Goal: Use online tool/utility: Utilize a website feature to perform a specific function

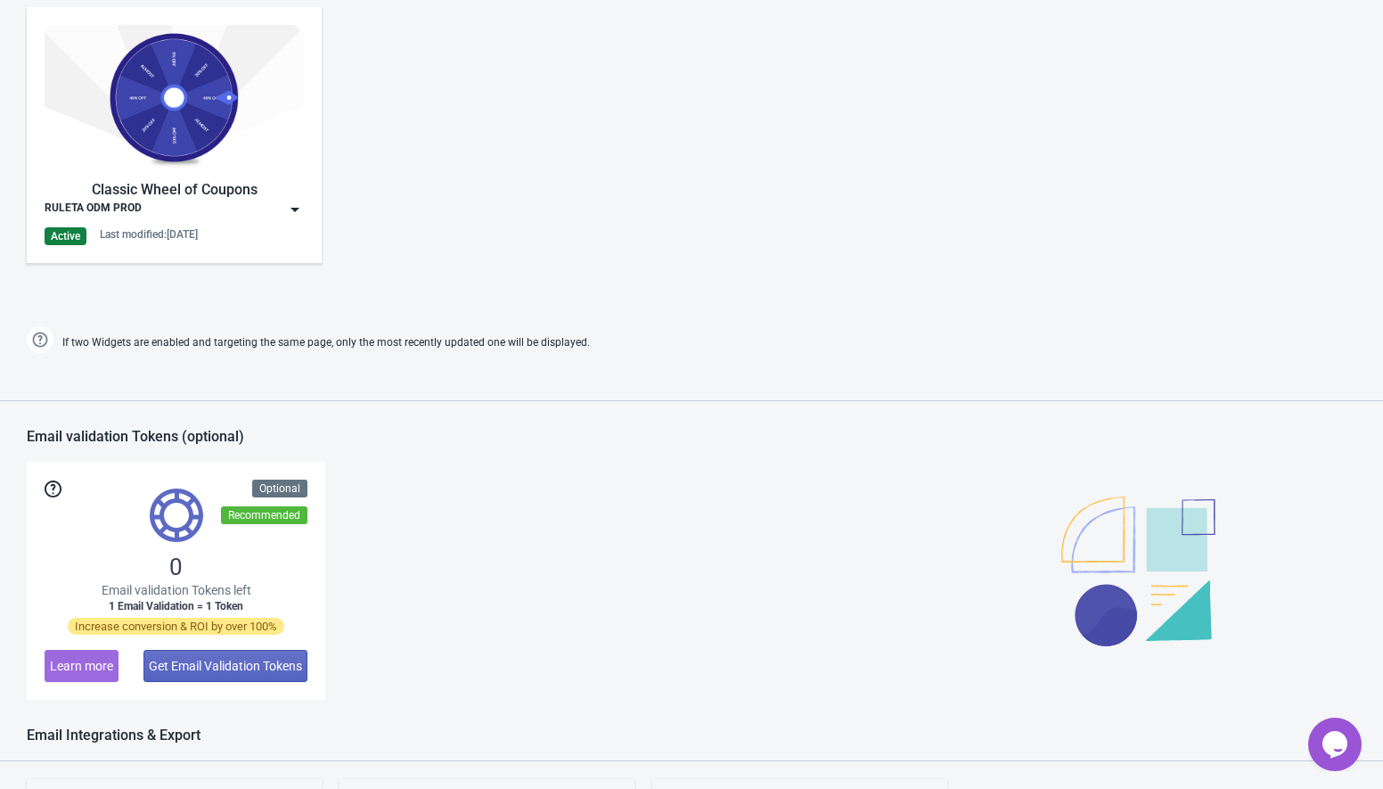
scroll to position [1024, 0]
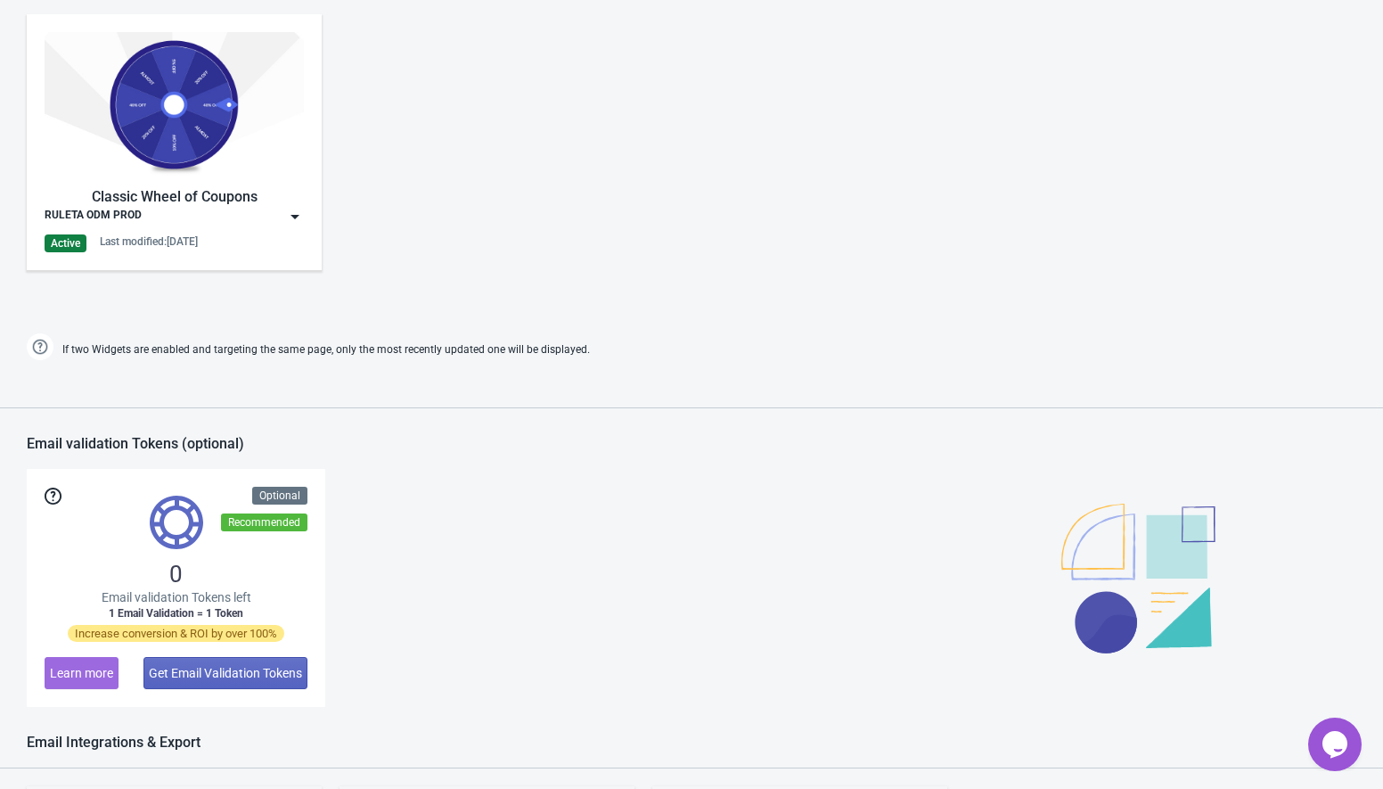
click at [291, 215] on img at bounding box center [295, 217] width 18 height 18
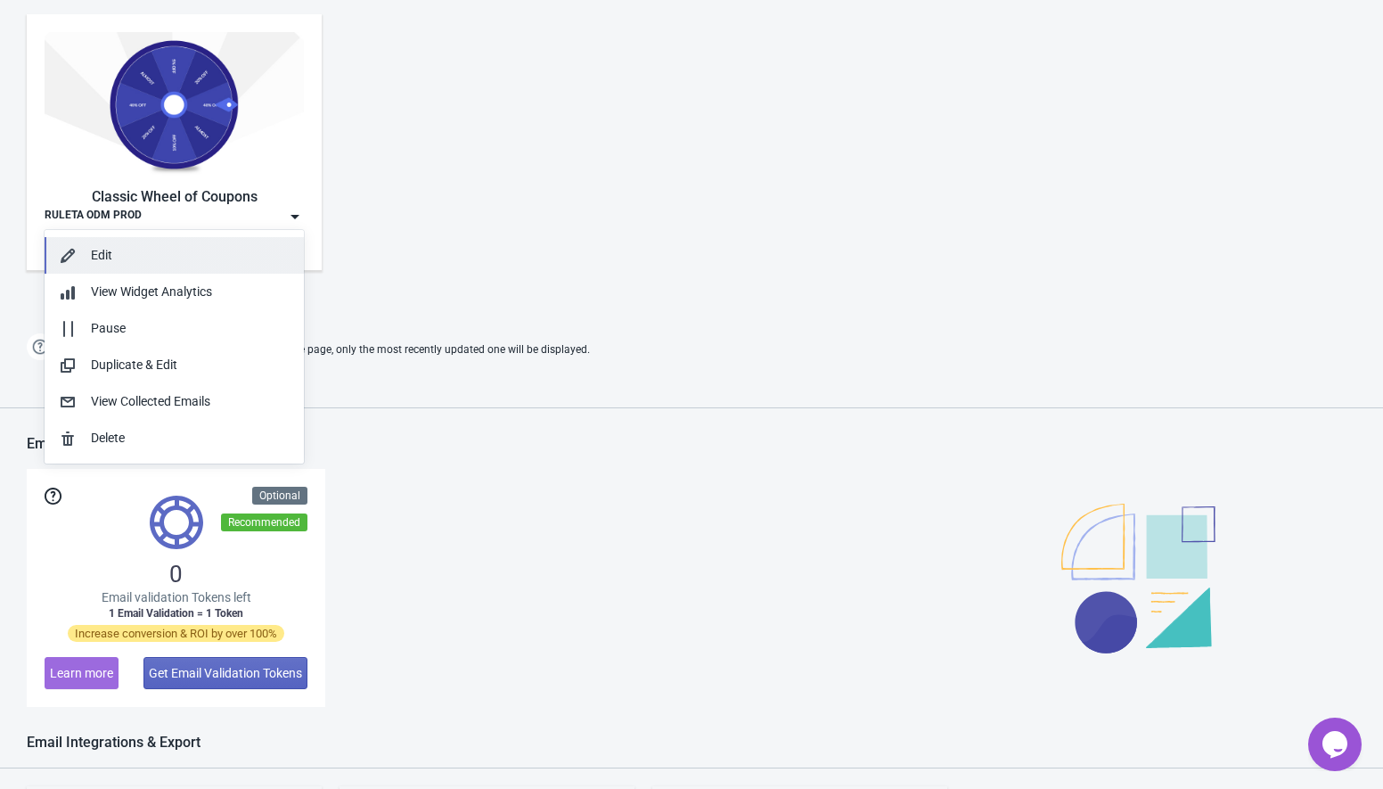
click at [166, 264] on div "Edit" at bounding box center [190, 255] width 199 height 19
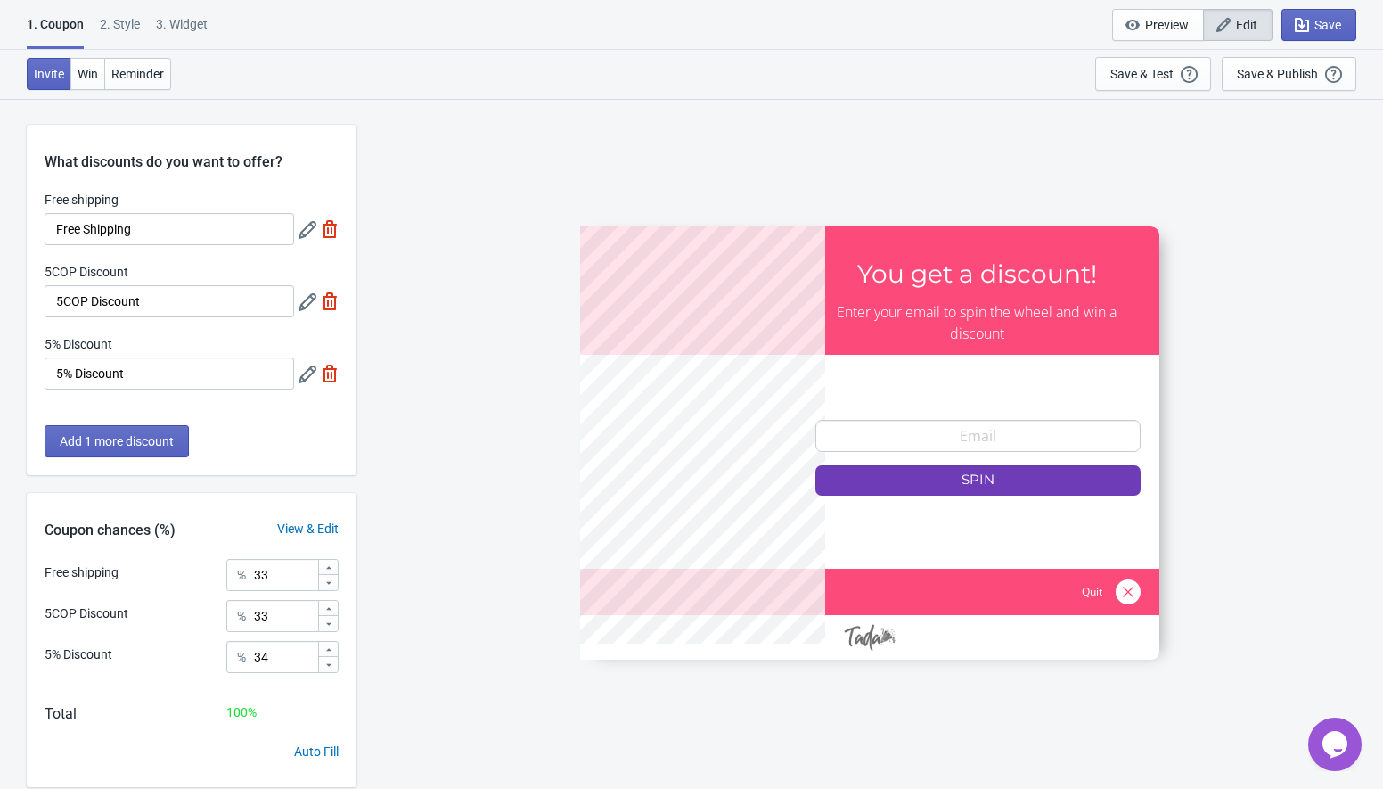
click at [334, 367] on img at bounding box center [330, 374] width 18 height 18
type input "50"
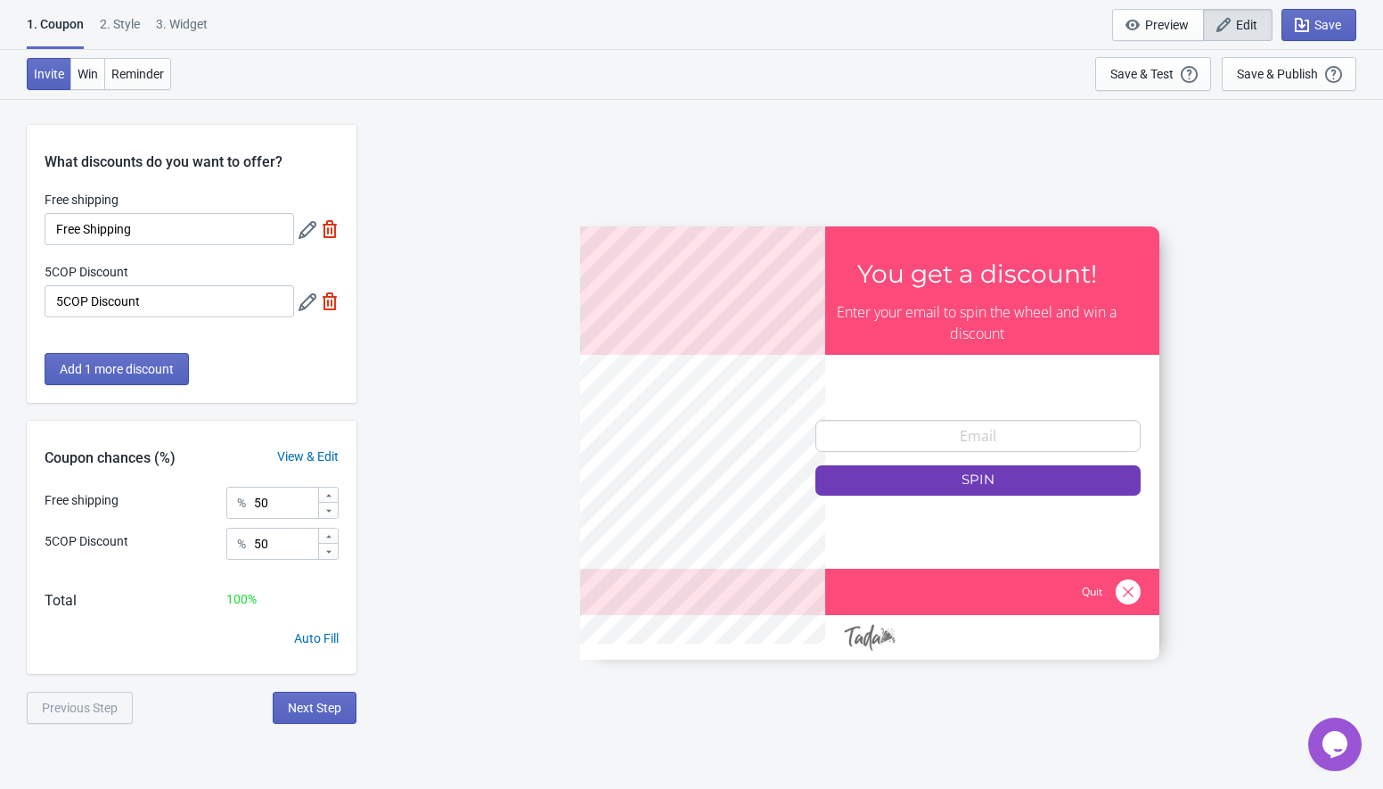
click at [323, 307] on img at bounding box center [330, 301] width 18 height 18
type input "100"
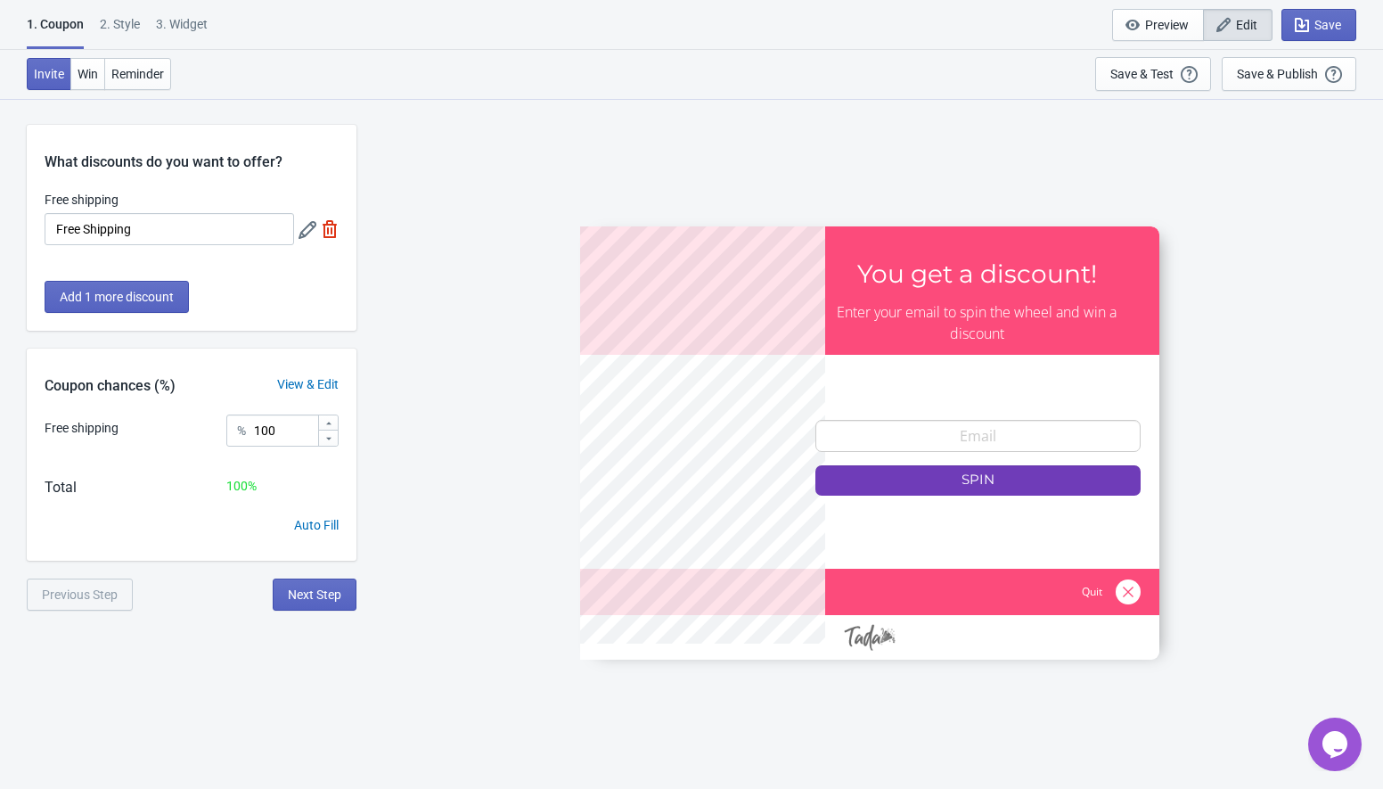
click at [321, 229] on img at bounding box center [330, 229] width 18 height 18
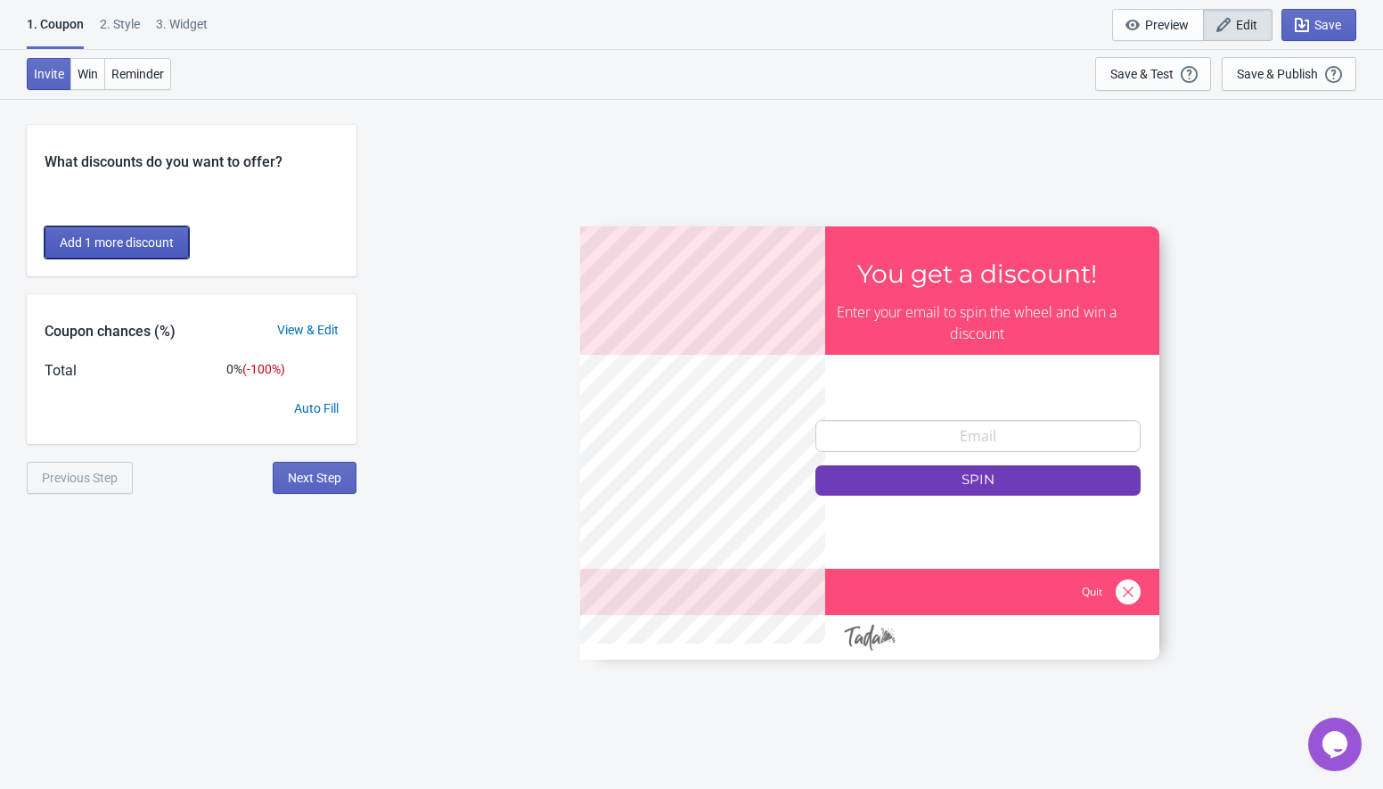
click at [132, 240] on span "Add 1 more discount" at bounding box center [117, 242] width 114 height 14
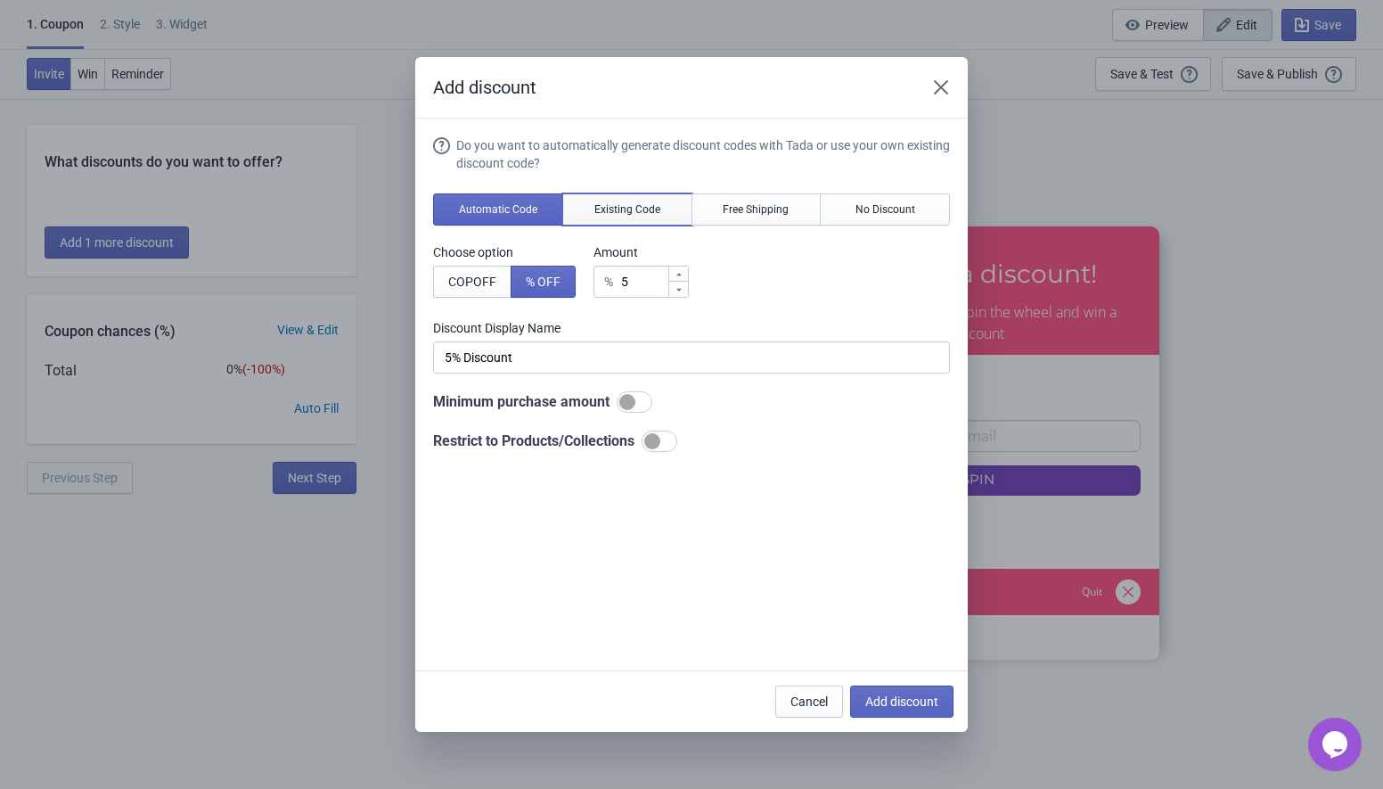
click at [626, 205] on span "Existing Code" at bounding box center [627, 209] width 66 height 14
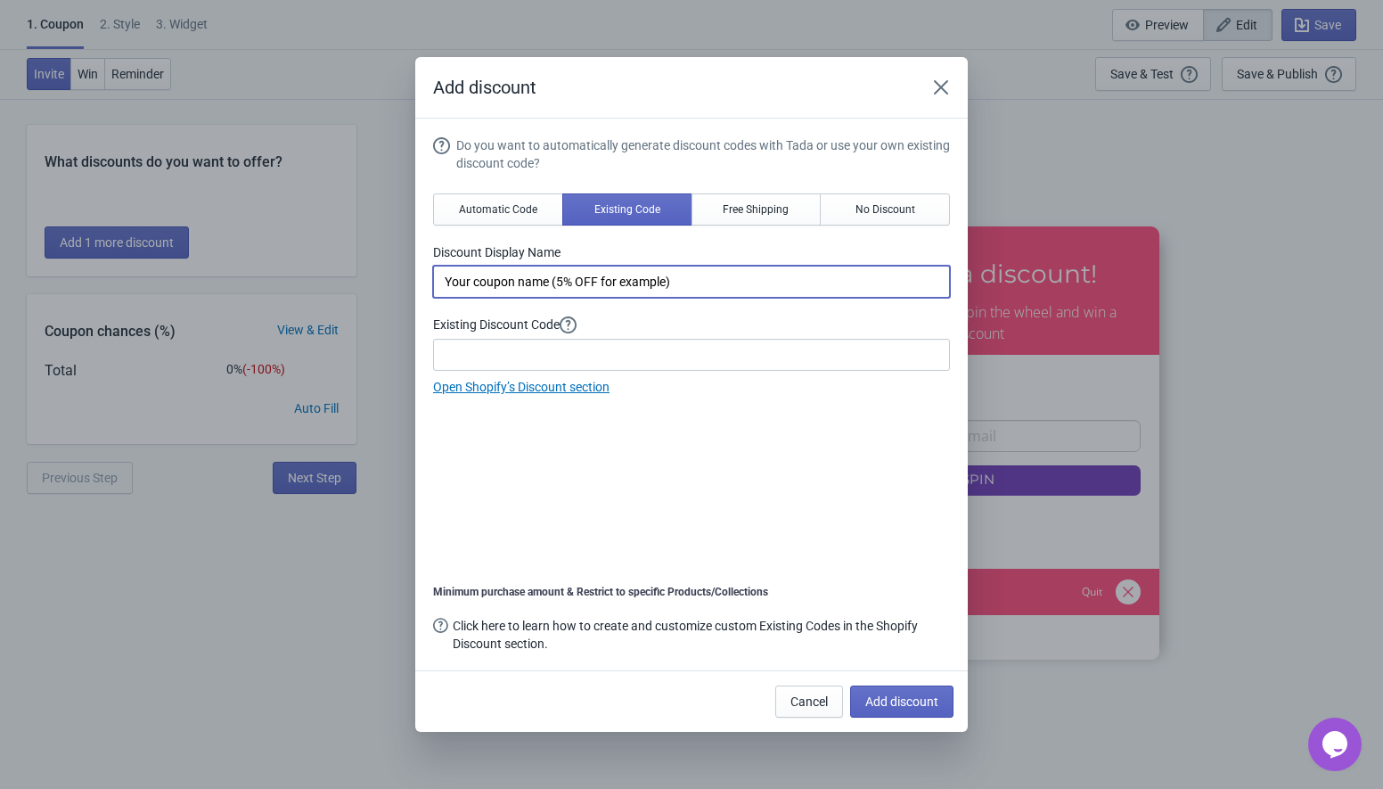
click at [564, 293] on input "Your coupon name (5% OFF for example)" at bounding box center [691, 282] width 517 height 32
paste input "5%"
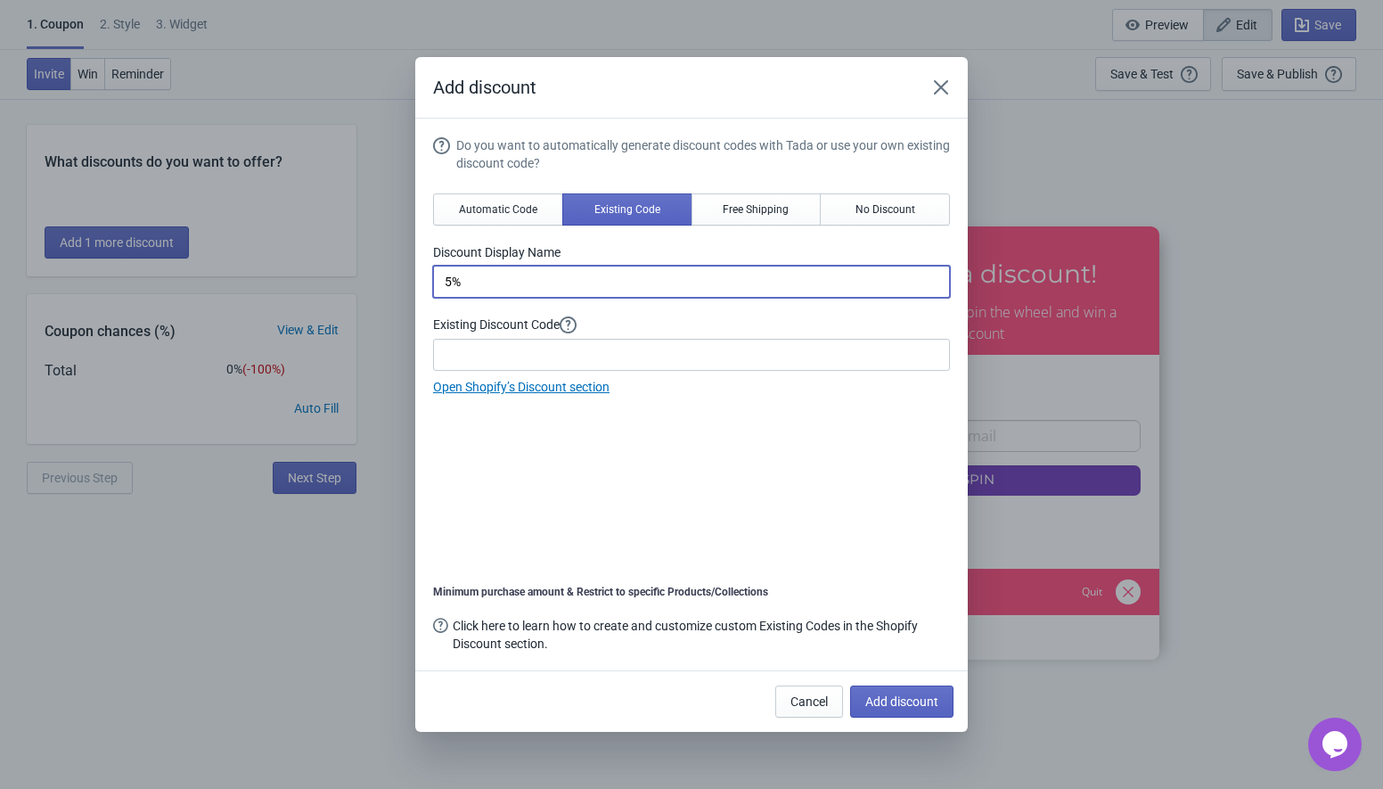
type input "5%"
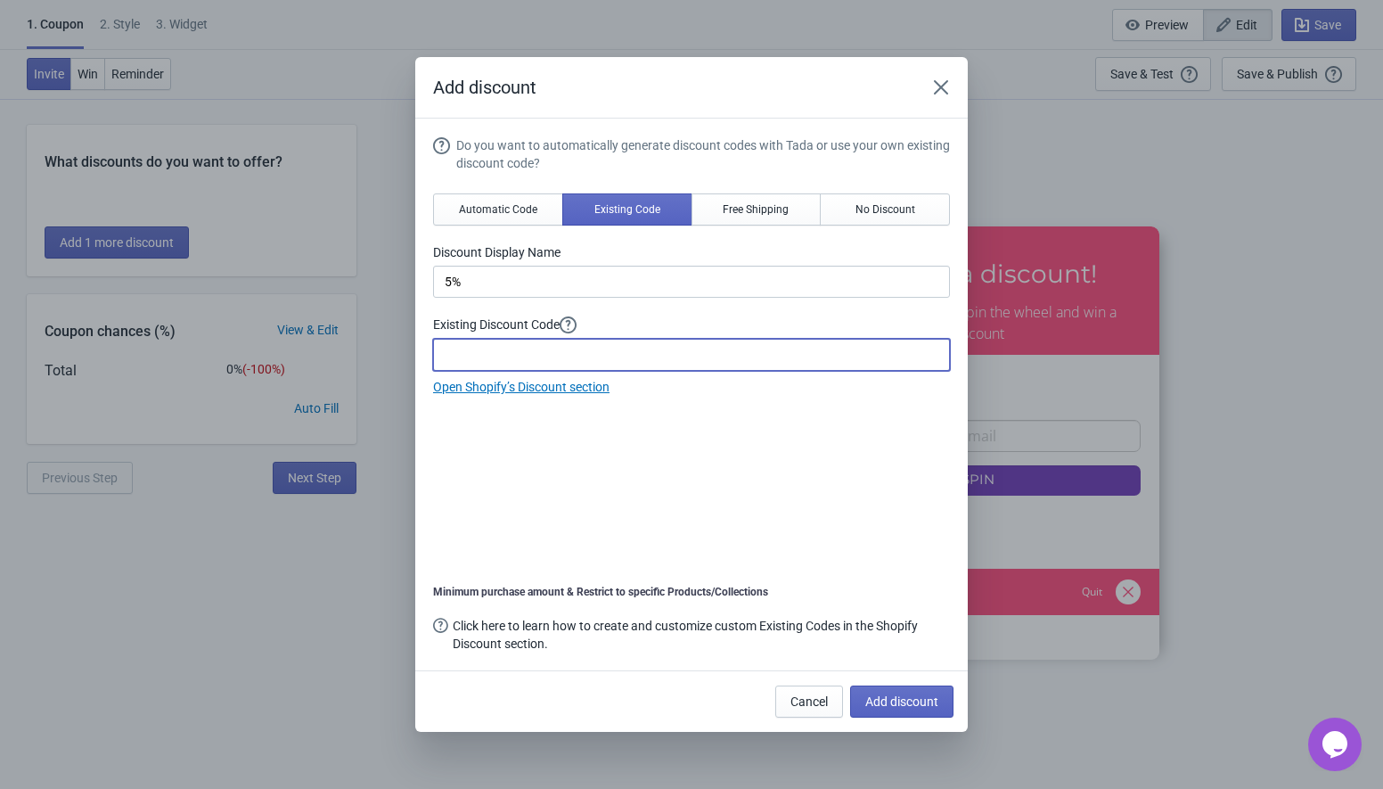
click at [546, 354] on input at bounding box center [691, 355] width 517 height 32
paste input "5%OFF"
type input "5%OFF"
click at [889, 697] on span "Add discount" at bounding box center [901, 701] width 73 height 14
type input "5%OFF"
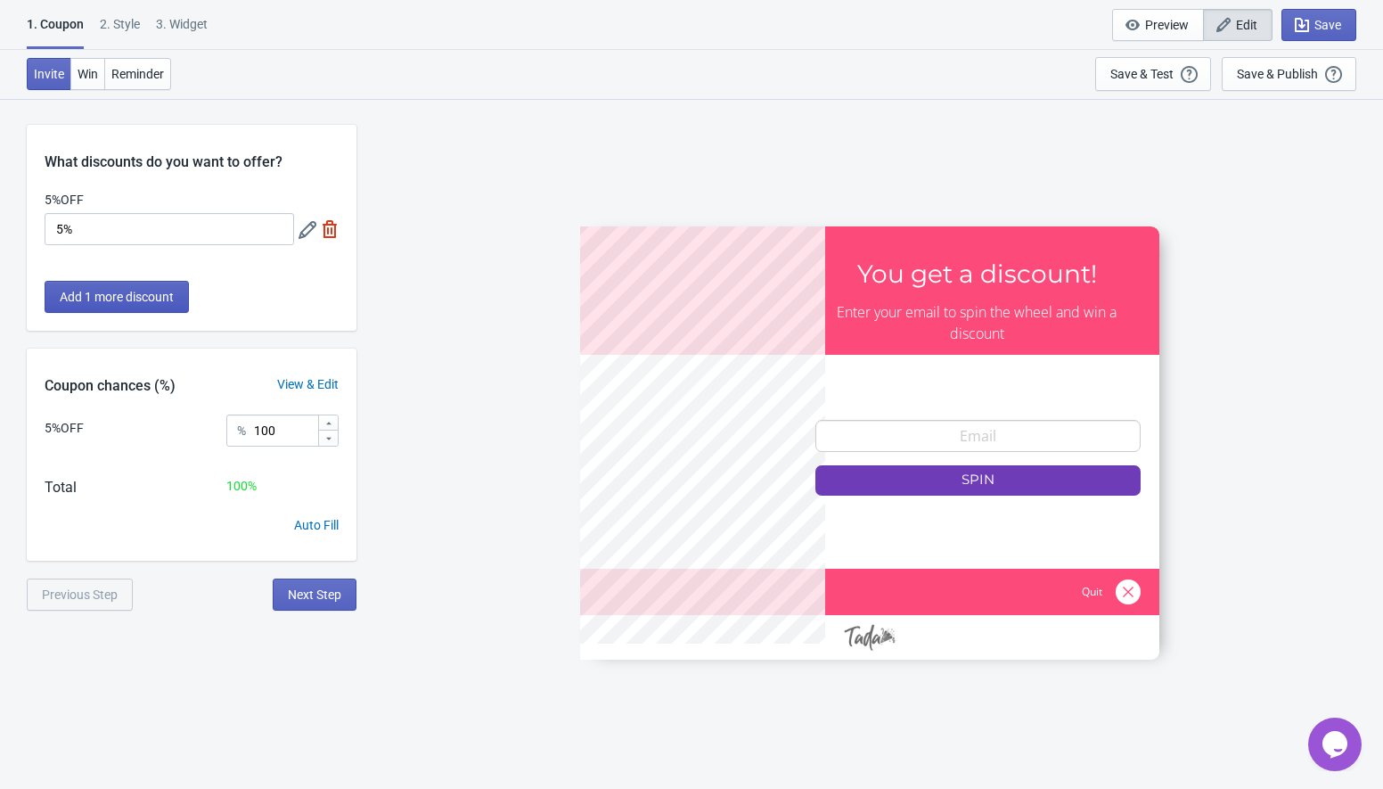
click at [98, 285] on button "Add 1 more discount" at bounding box center [117, 297] width 144 height 32
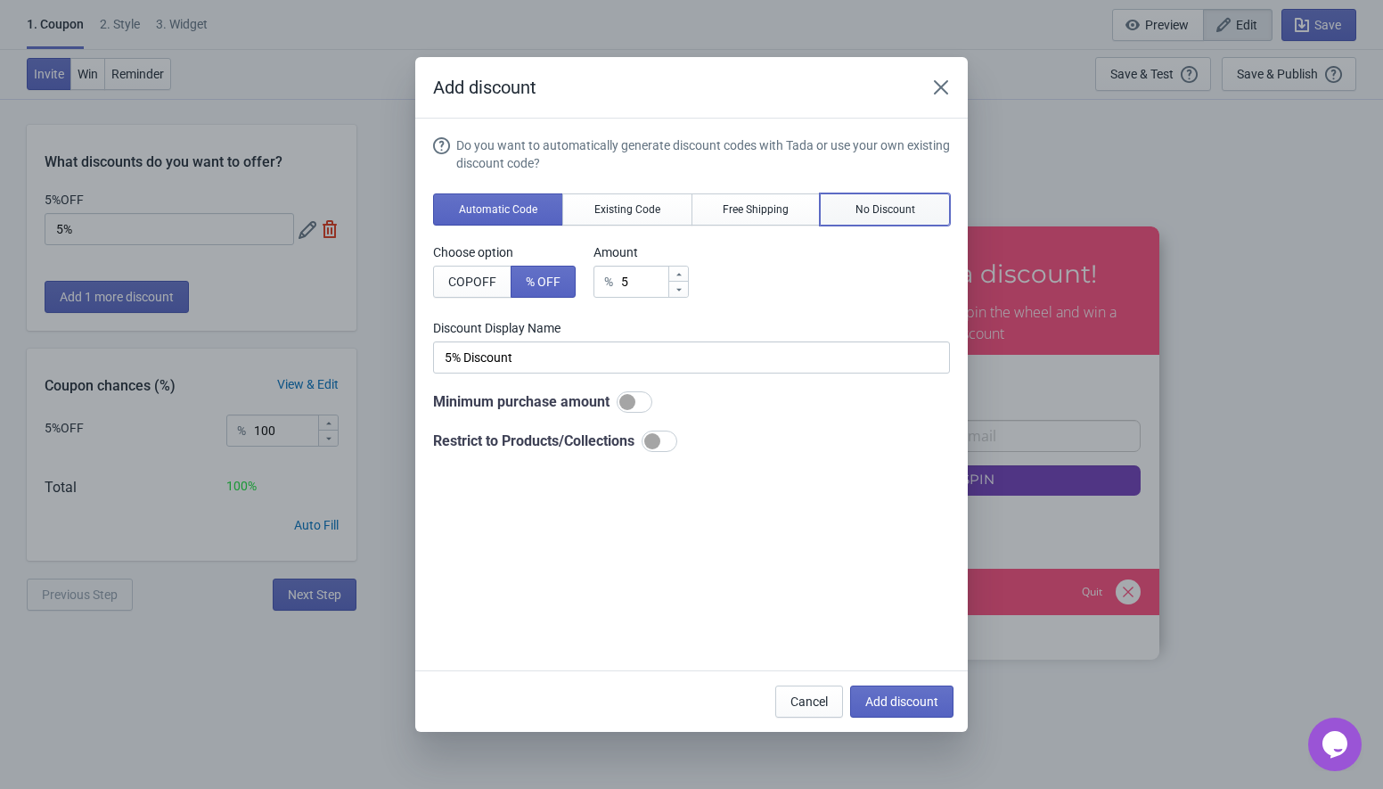
click at [833, 209] on button "No Discount" at bounding box center [885, 209] width 130 height 32
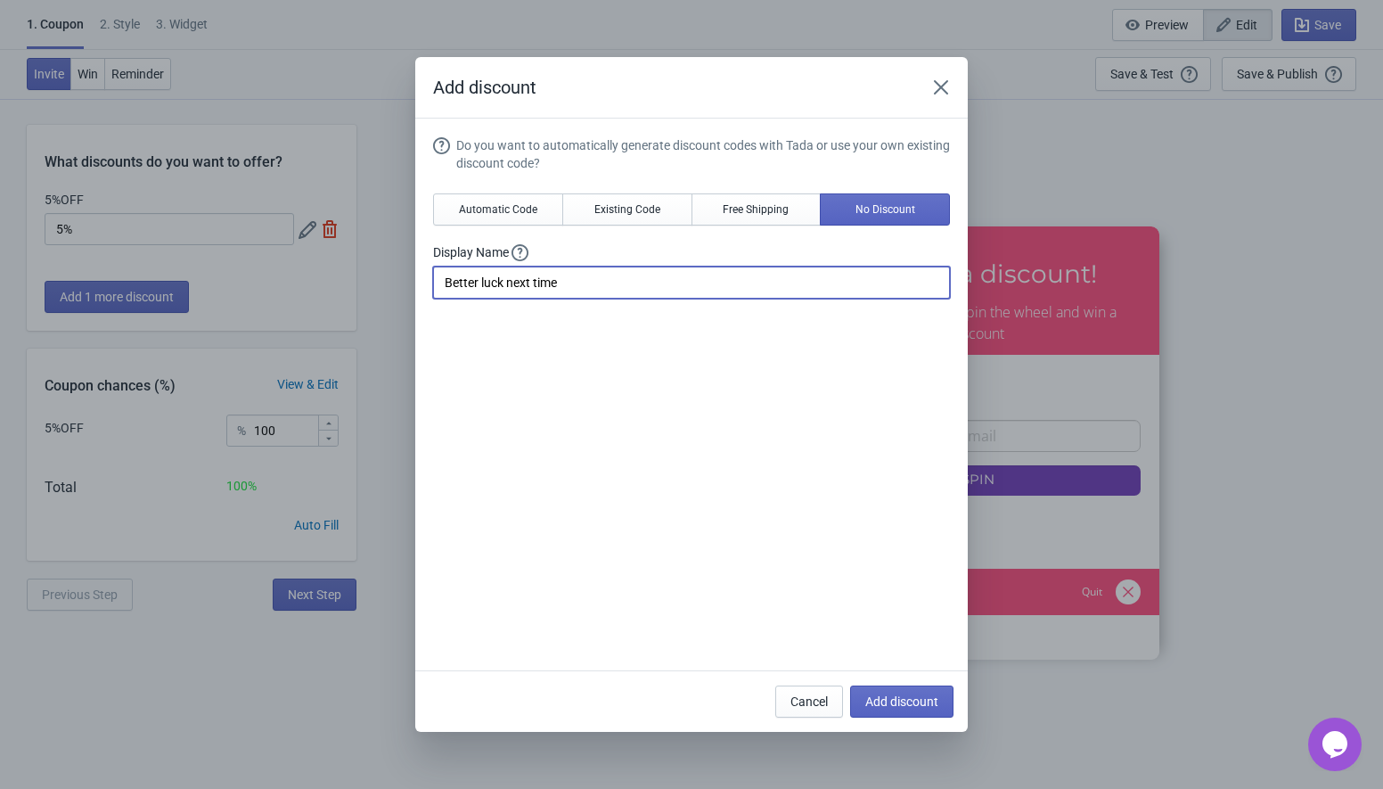
click at [589, 283] on input "Better luck next time" at bounding box center [691, 282] width 517 height 32
paste input "Vuelve a intentarlo"
type input "Vuelve a intentarlo"
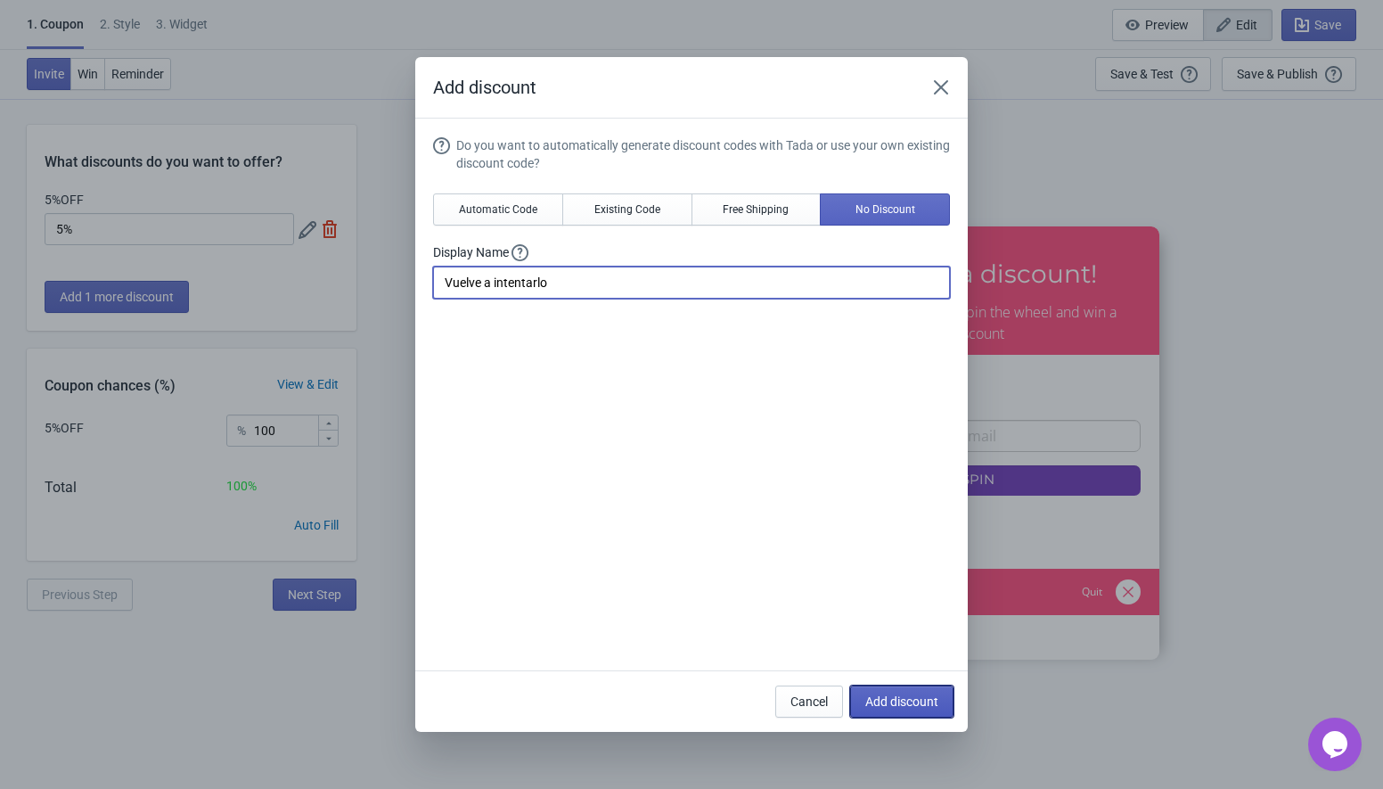
click at [899, 700] on span "Add discount" at bounding box center [901, 701] width 73 height 14
type input "50"
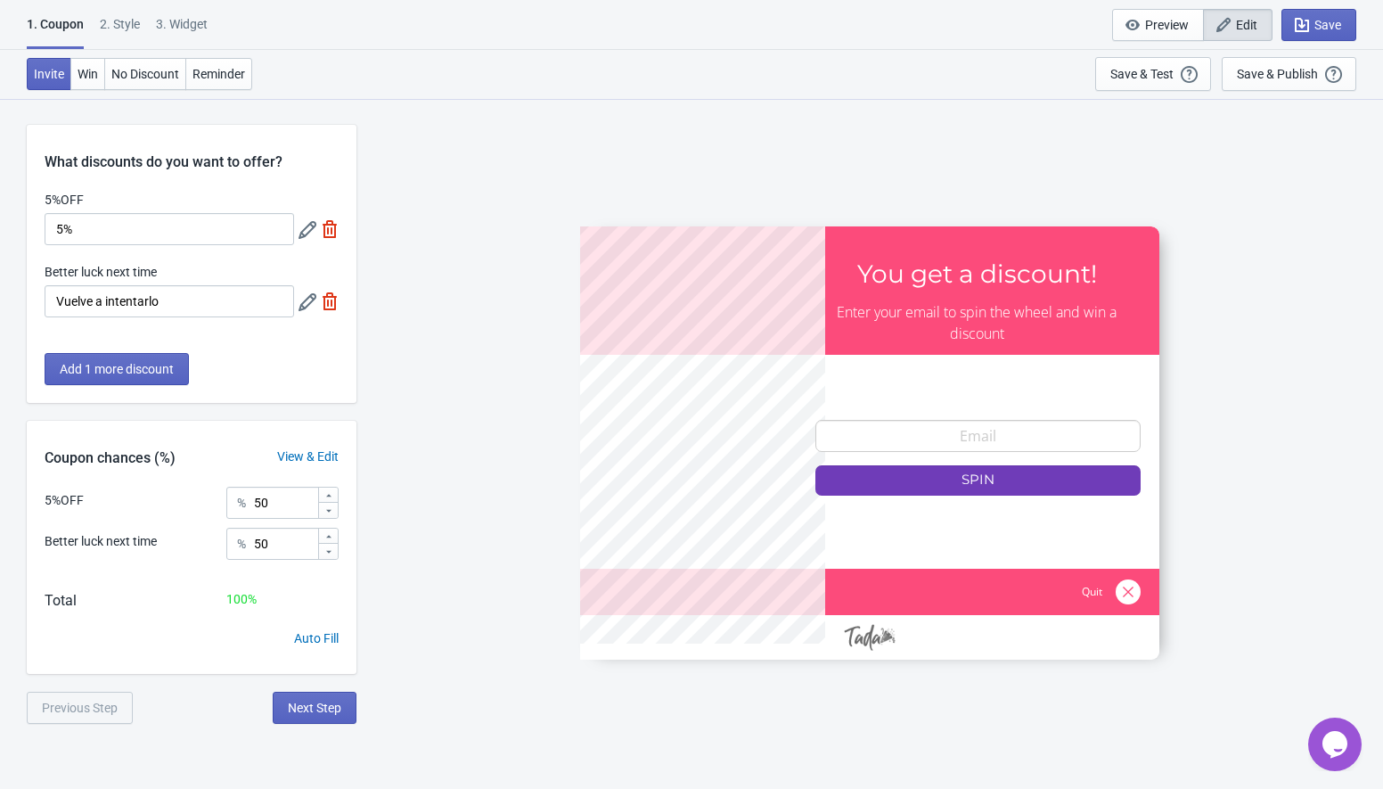
click at [107, 393] on div "Add 1 more discount" at bounding box center [192, 378] width 330 height 50
click at [107, 392] on div "Add 1 more discount" at bounding box center [192, 378] width 330 height 50
click at [105, 381] on button "Add 1 more discount" at bounding box center [117, 369] width 144 height 32
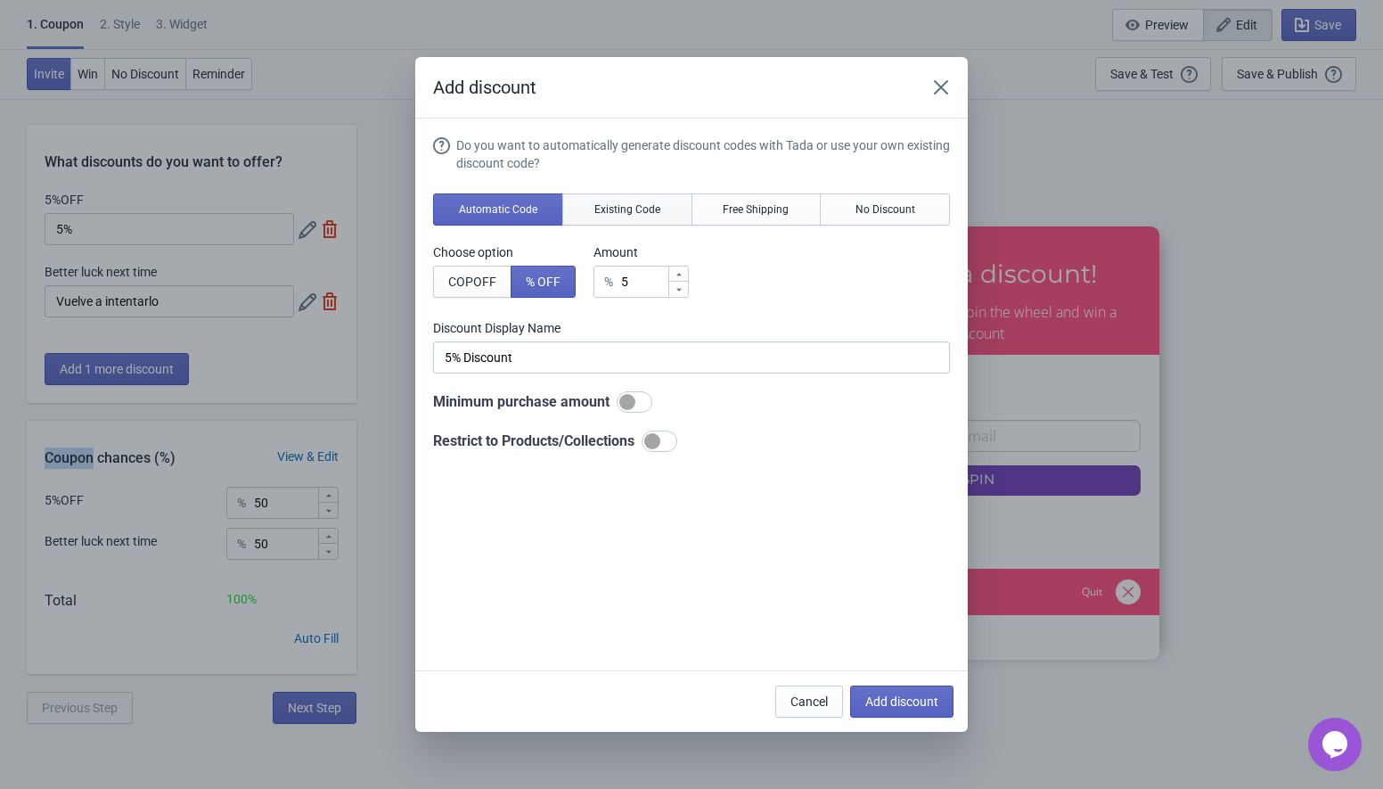
click at [655, 203] on span "Existing Code" at bounding box center [627, 209] width 66 height 14
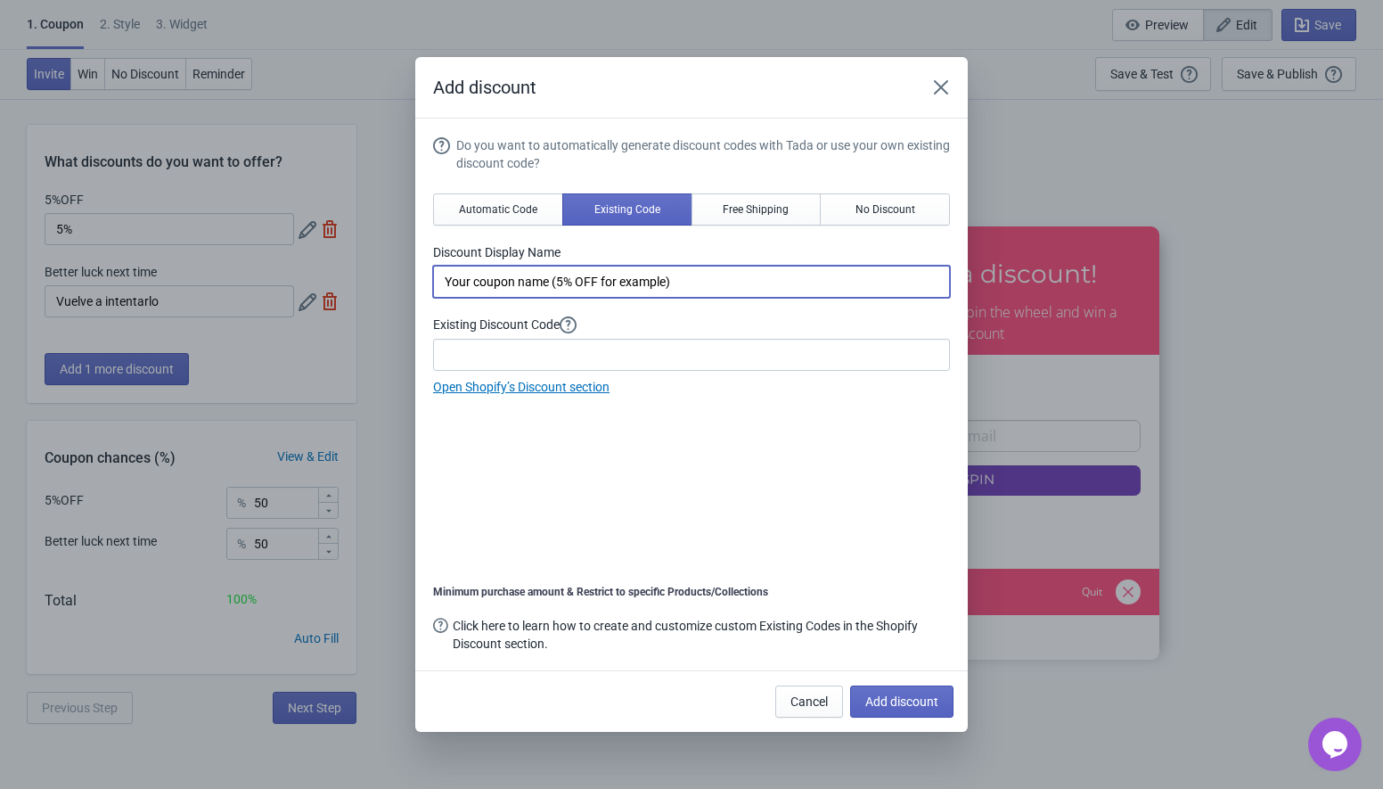
click at [544, 269] on input "Your coupon name (5% OFF for example)" at bounding box center [691, 282] width 517 height 32
paste input "7%"
type input "7%"
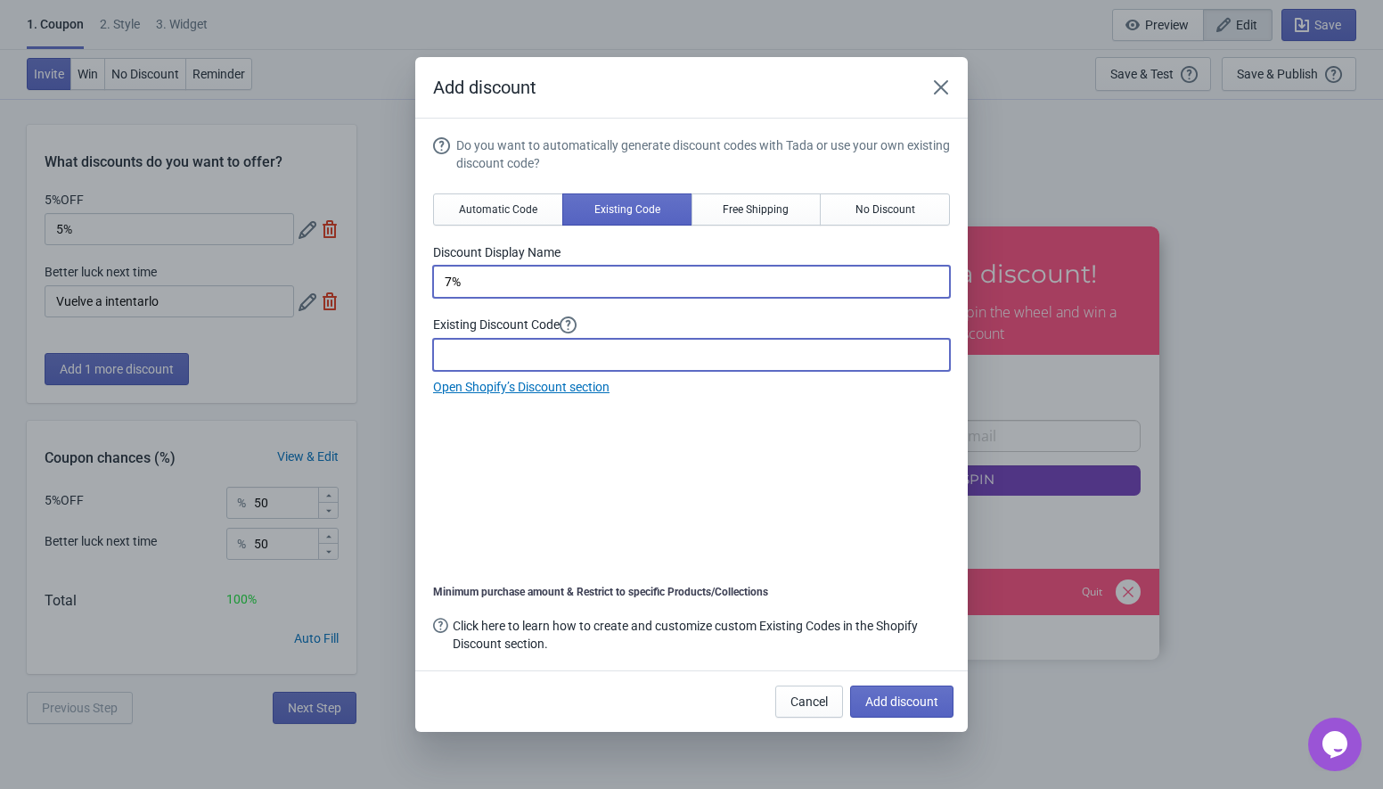
click at [501, 353] on input at bounding box center [691, 355] width 517 height 32
paste input "7%OFF"
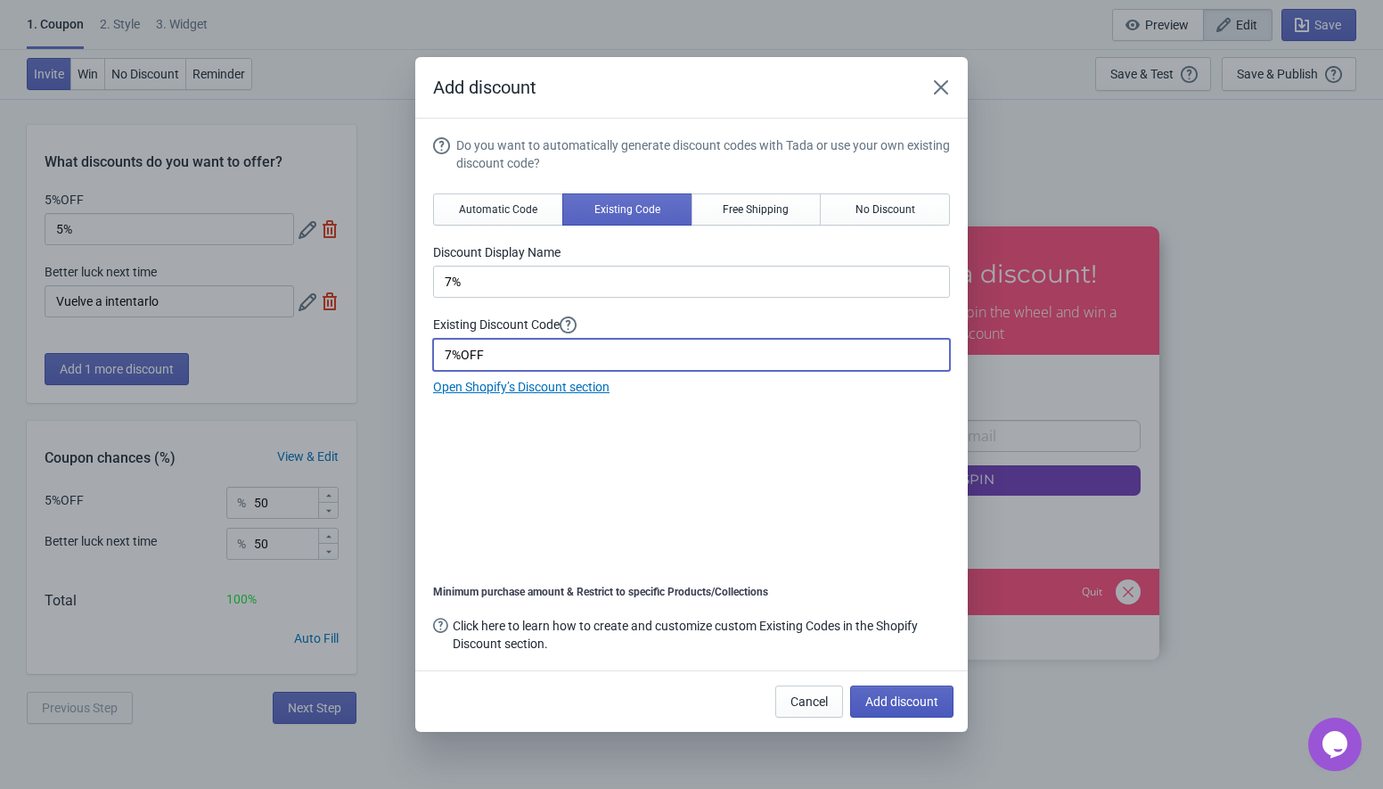
type input "7%OFF"
click at [911, 698] on span "Add discount" at bounding box center [901, 701] width 73 height 14
type input "33"
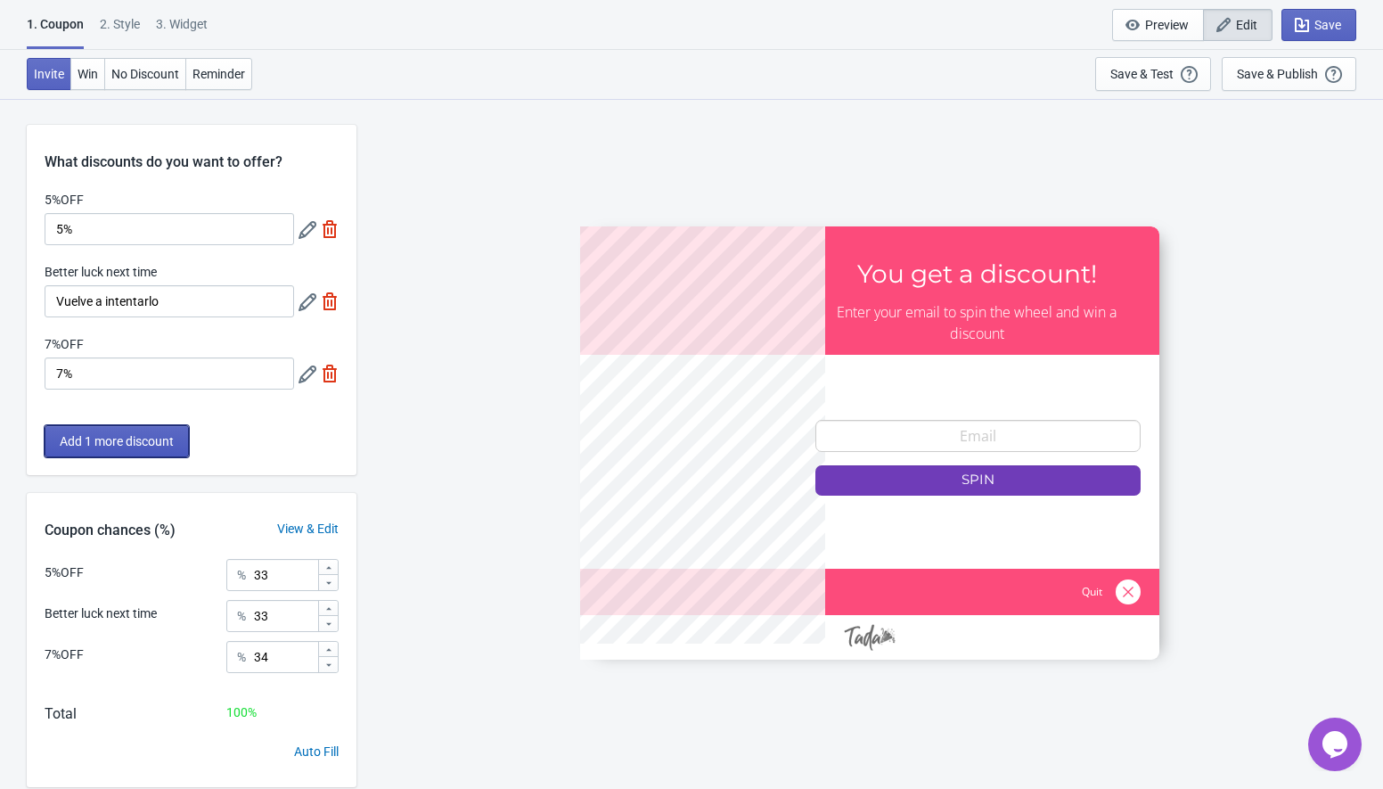
click at [124, 446] on span "Add 1 more discount" at bounding box center [117, 441] width 114 height 14
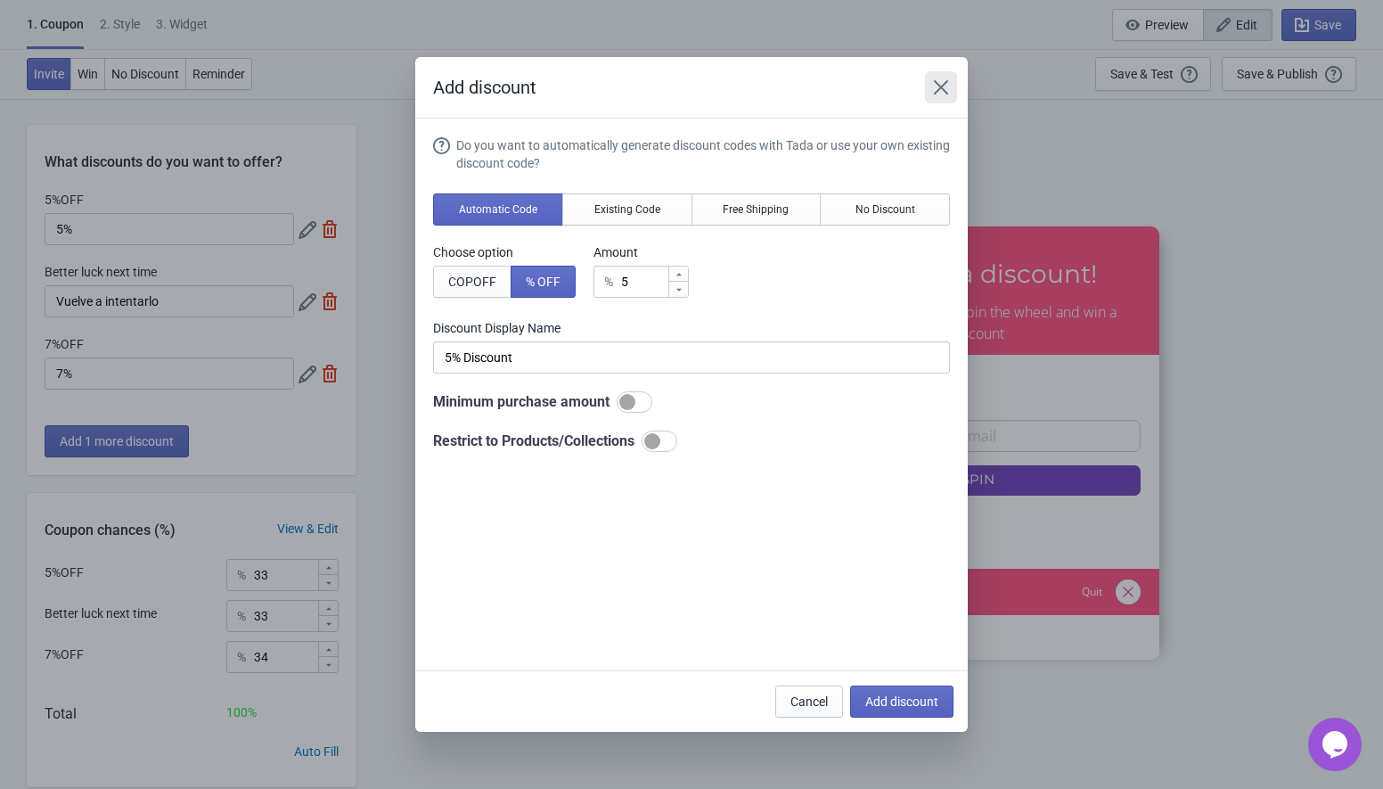
click at [938, 84] on icon "Close" at bounding box center [941, 87] width 14 height 14
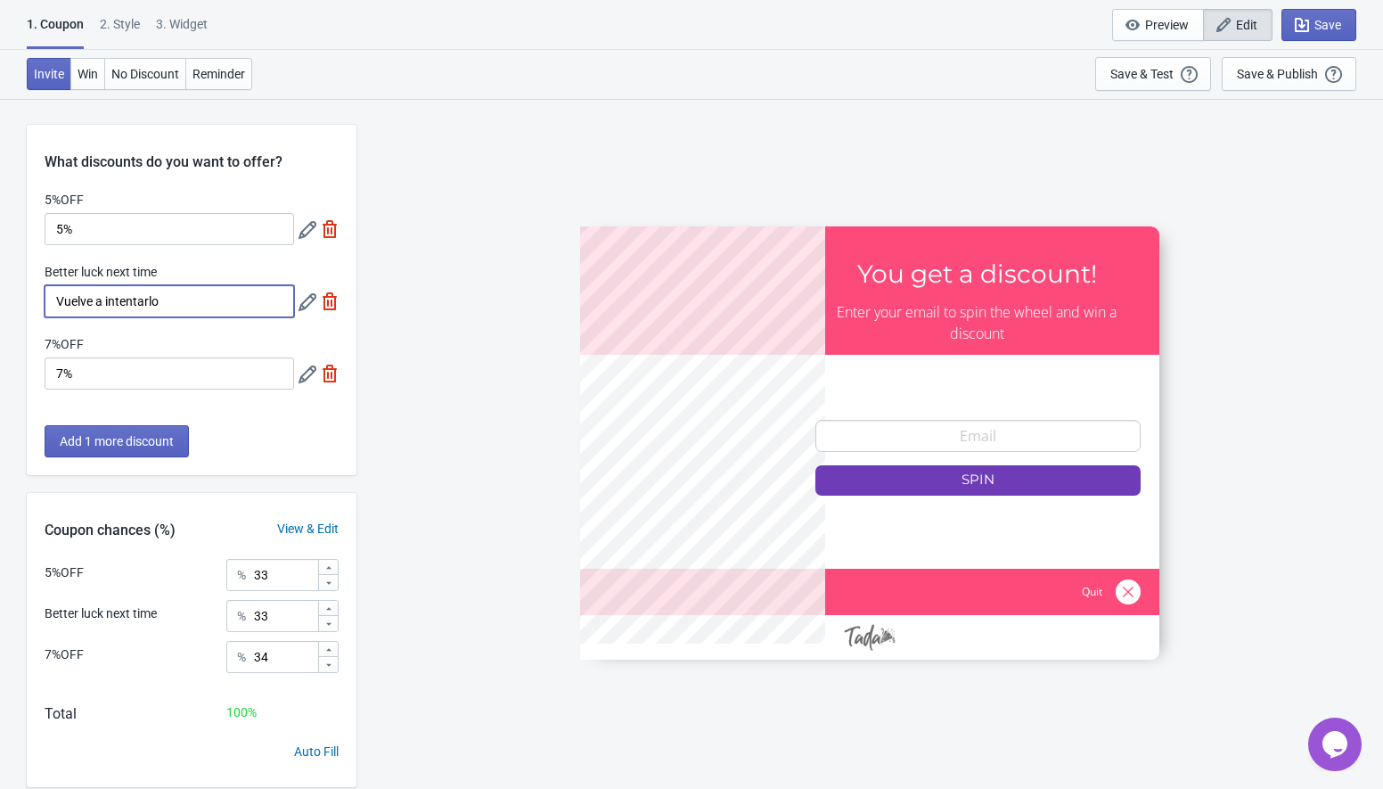
click at [197, 288] on input "Vuelve a intentarlo" at bounding box center [170, 301] width 250 height 32
click at [87, 443] on span "Add 1 more discount" at bounding box center [117, 441] width 114 height 14
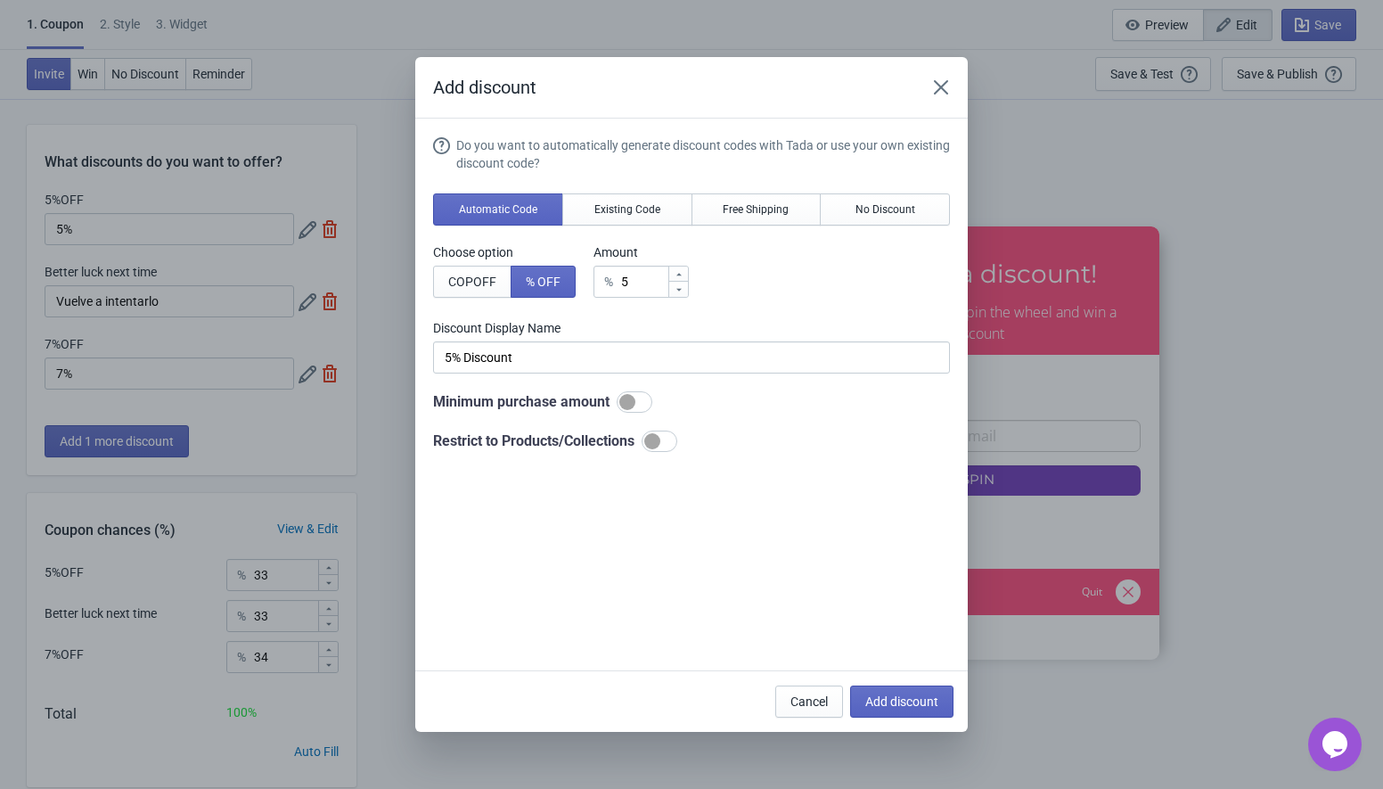
click at [873, 226] on div "Do you want to automatically generate discount codes with Tada or use your own …" at bounding box center [691, 293] width 517 height 315
click at [867, 211] on span "No Discount" at bounding box center [886, 209] width 60 height 14
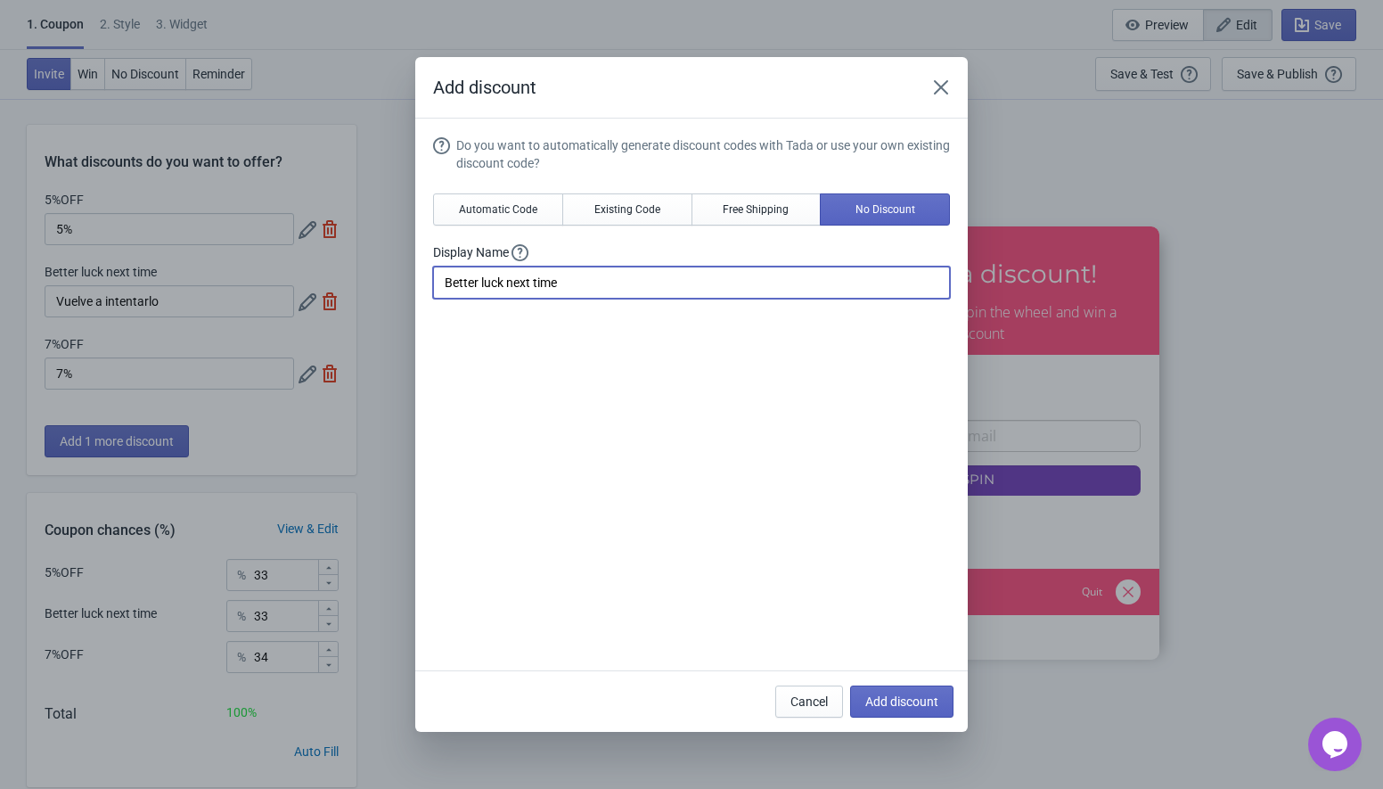
click at [538, 298] on input "Better luck next time" at bounding box center [691, 282] width 517 height 32
paste input "Vuelve a intentarlo"
type input "Vuelve a intentarlo"
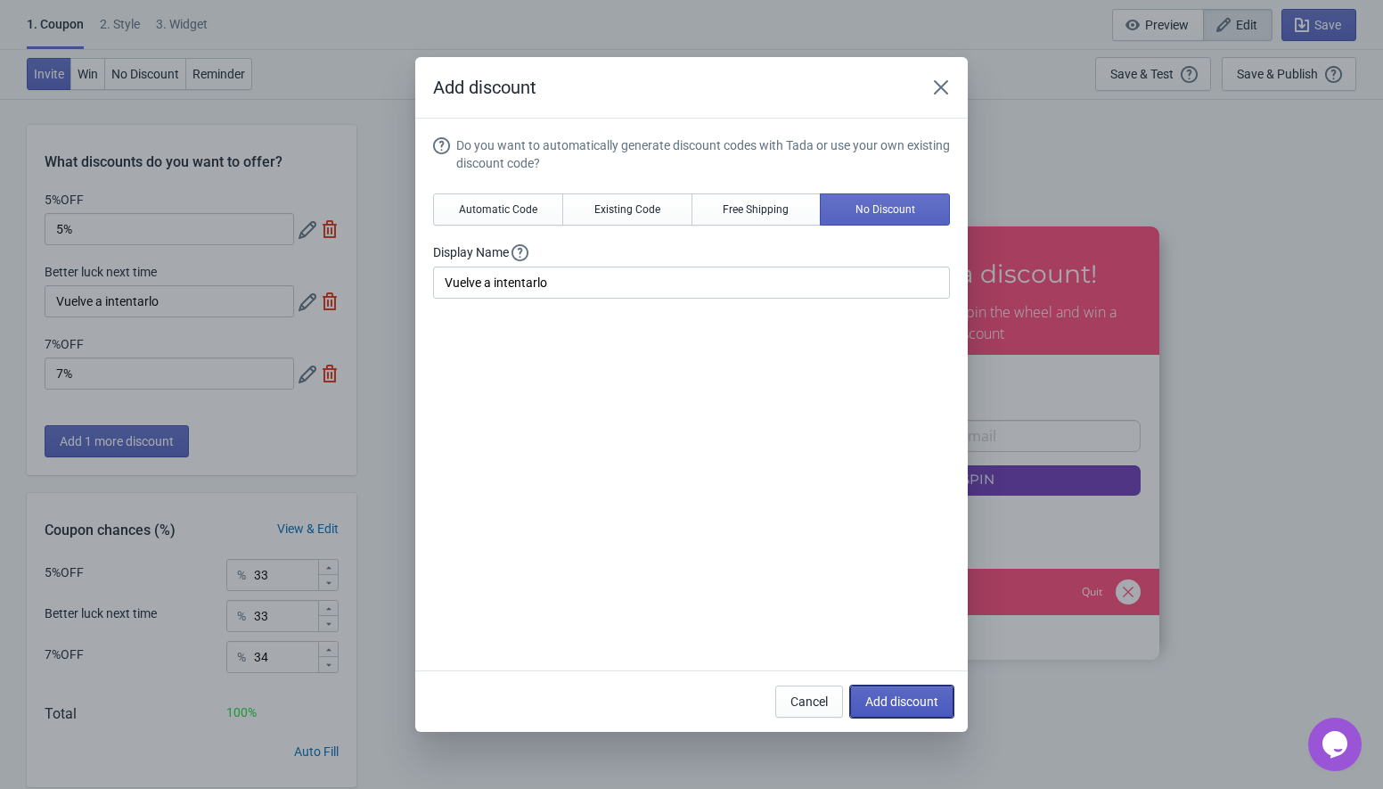
click at [909, 704] on span "Add discount" at bounding box center [901, 701] width 73 height 14
type input "25"
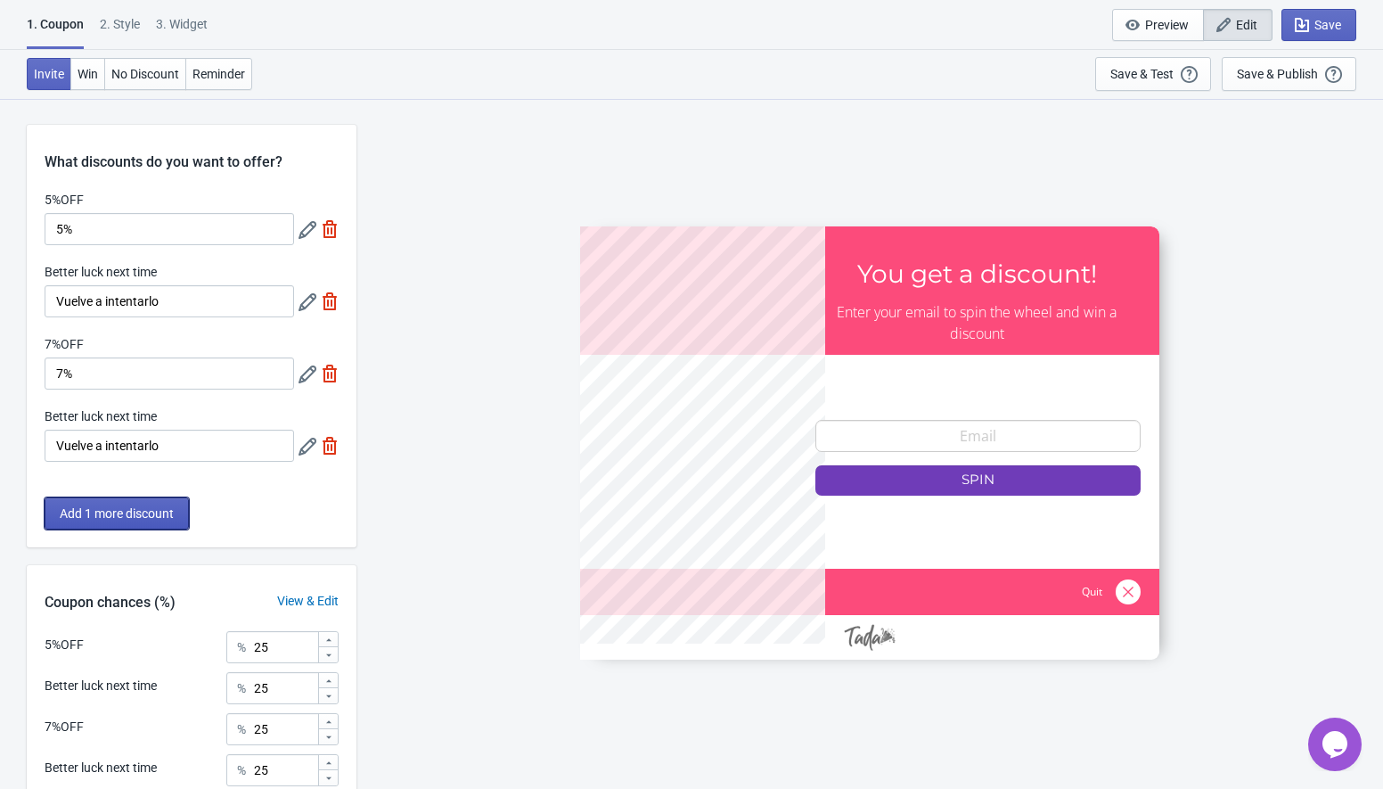
click at [136, 514] on span "Add 1 more discount" at bounding box center [117, 513] width 114 height 14
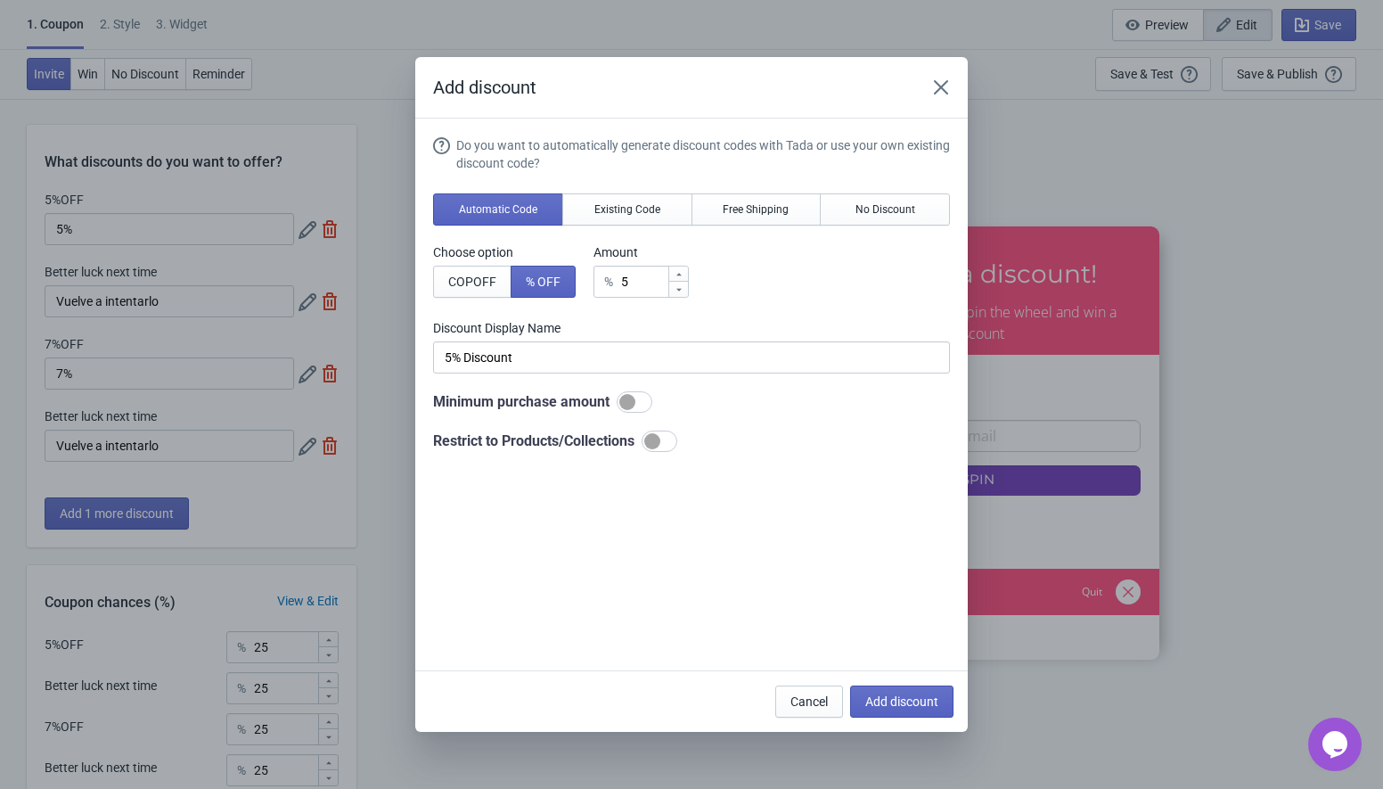
click at [644, 225] on div "Do you want to automatically generate discount codes with Tada or use your own …" at bounding box center [691, 293] width 517 height 315
click at [624, 205] on span "Existing Code" at bounding box center [627, 209] width 66 height 14
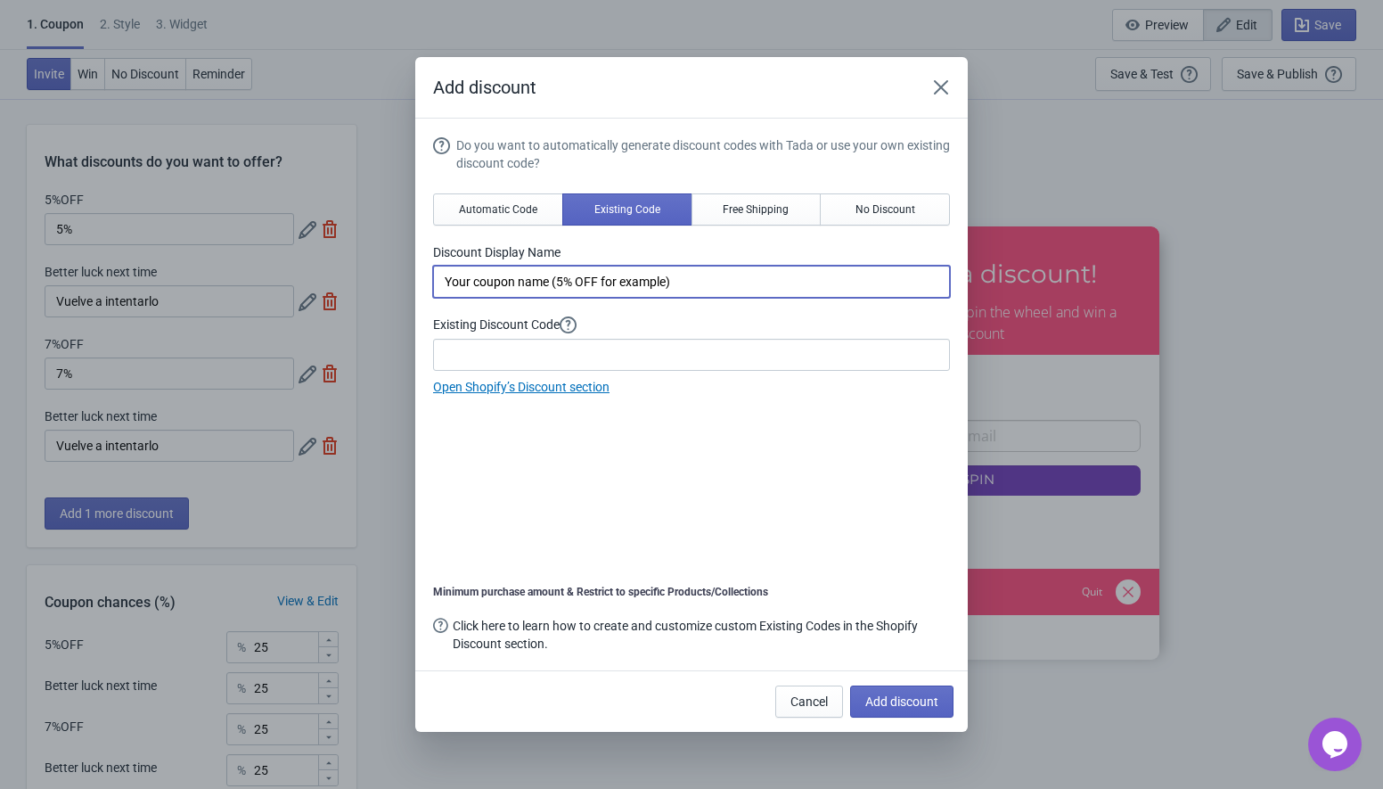
click at [533, 274] on input "Your coupon name (5% OFF for example)" at bounding box center [691, 282] width 517 height 32
paste input "10%"
type input "10%"
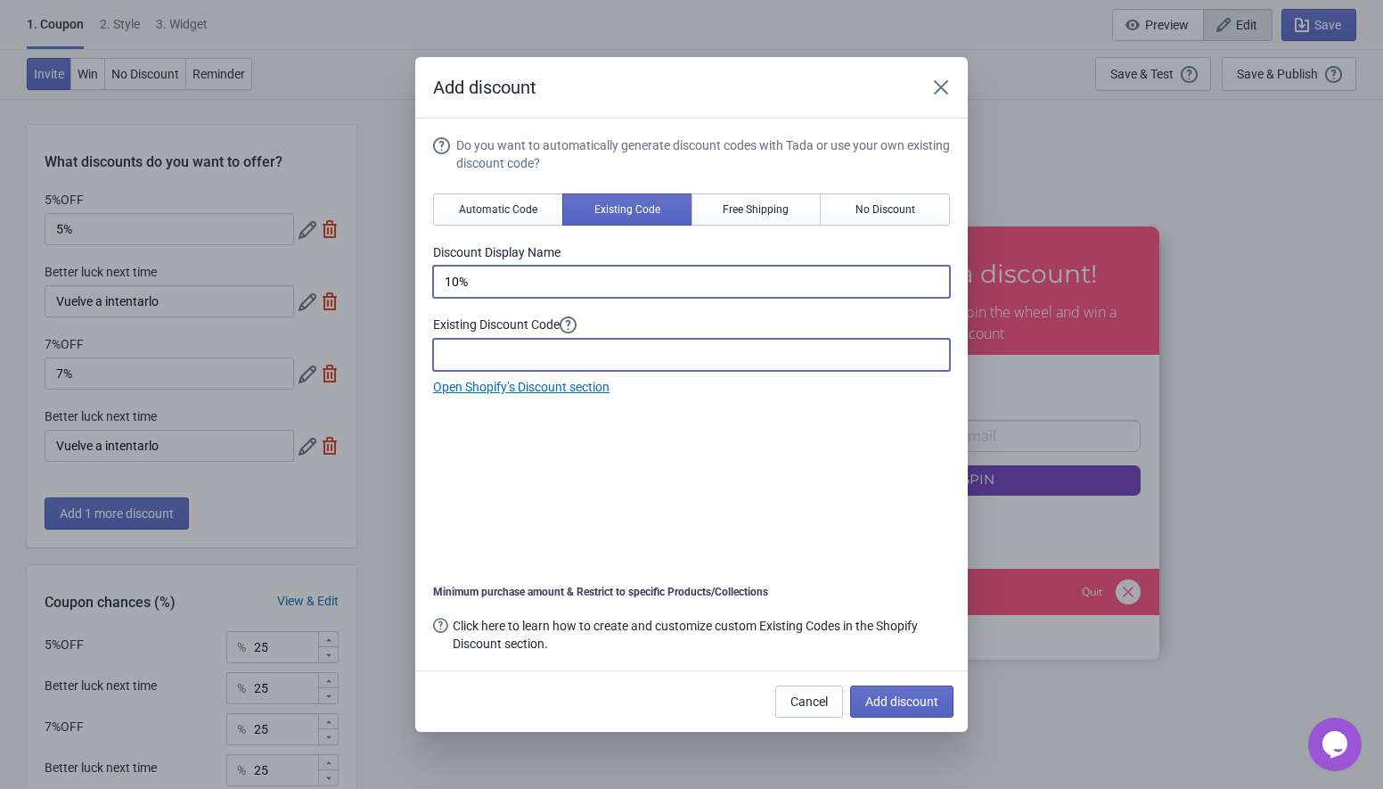
click at [515, 365] on input at bounding box center [691, 355] width 517 height 32
paste input "10%OFF"
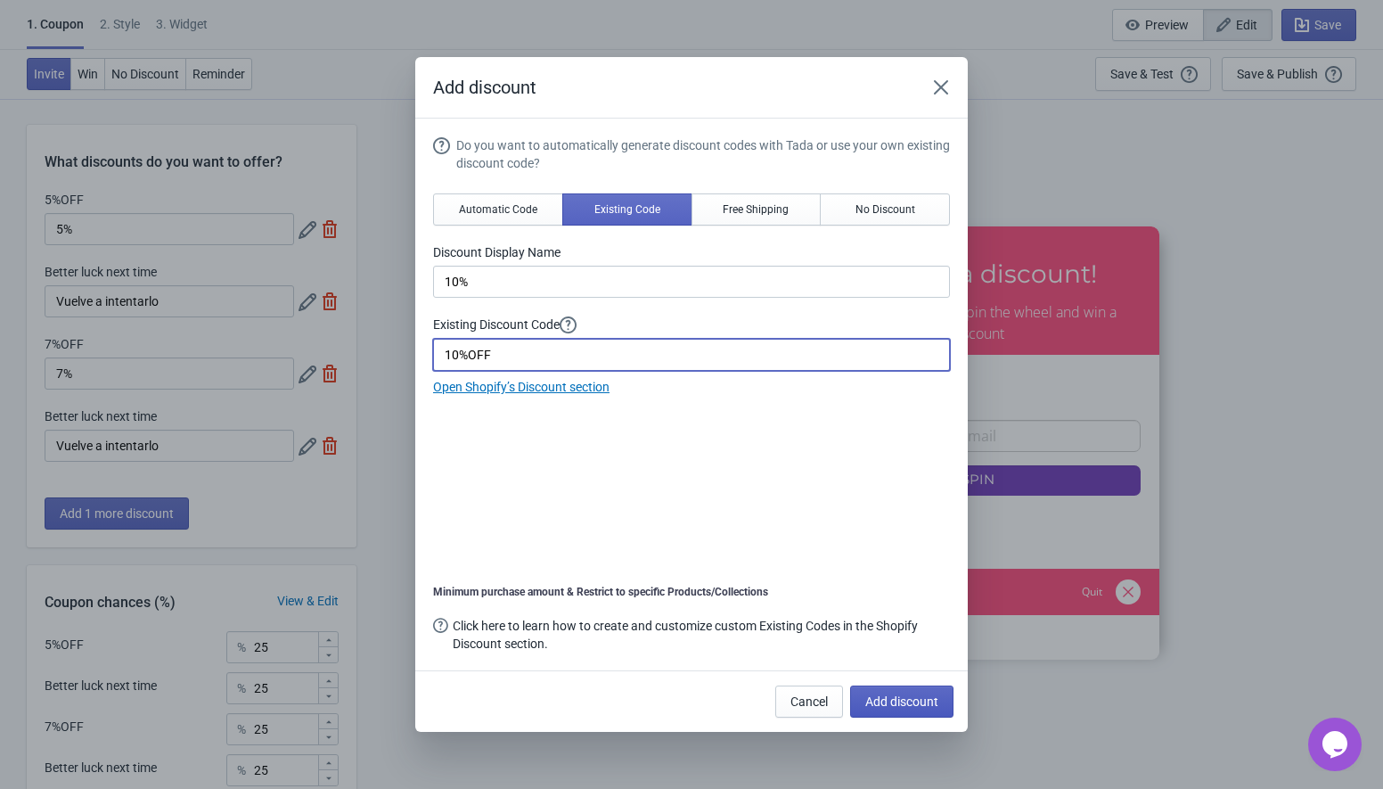
type input "10%OFF"
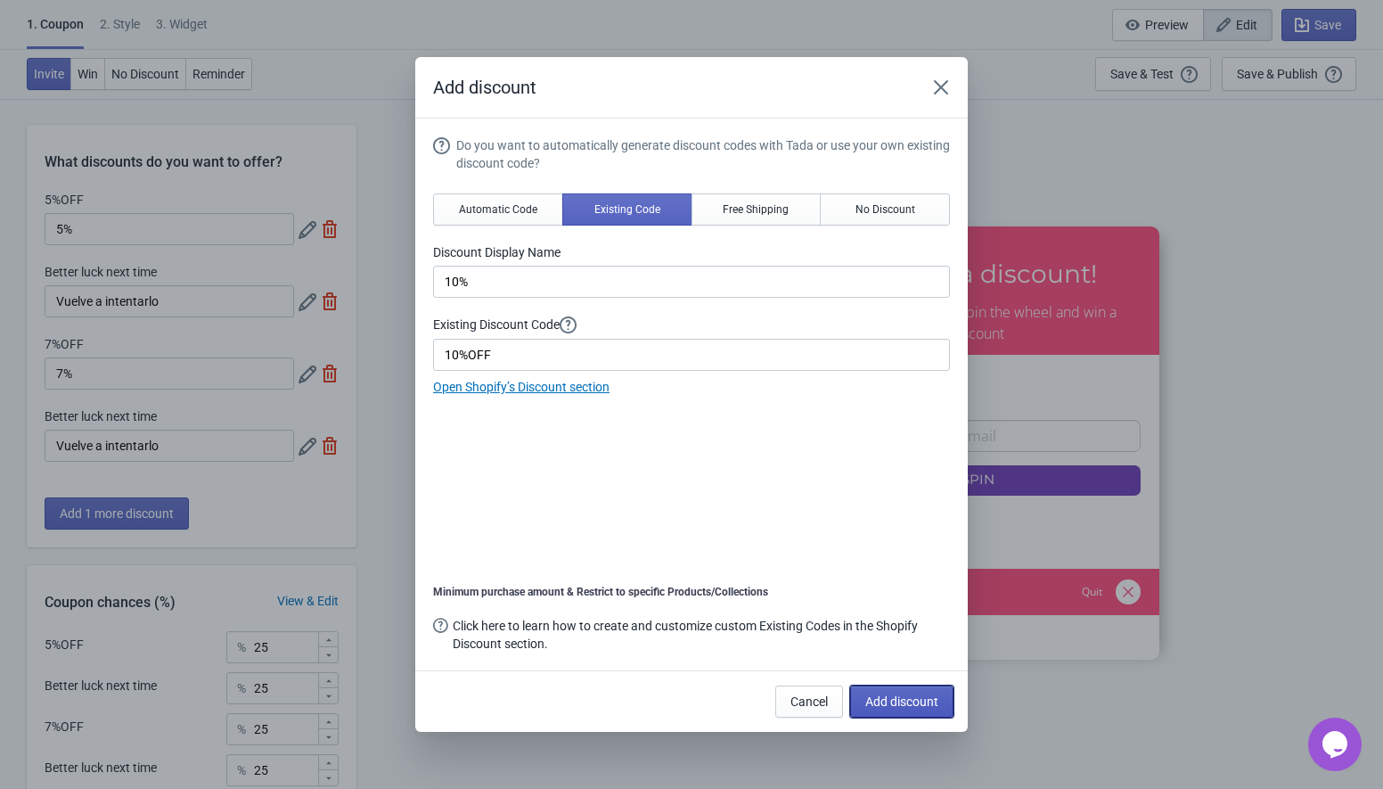
click at [901, 706] on span "Add discount" at bounding box center [901, 701] width 73 height 14
type input "20"
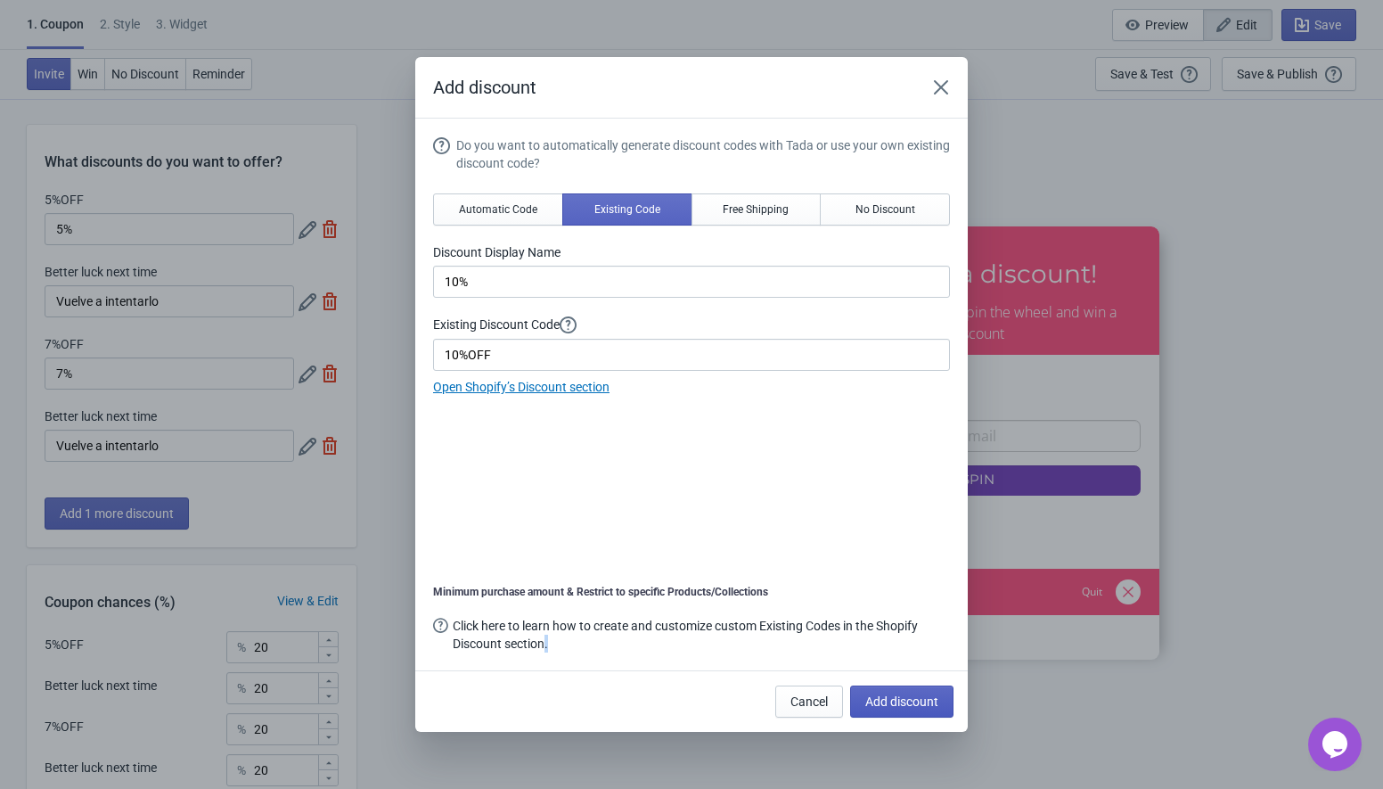
click at [901, 656] on div "Do you want to automatically generate discount codes with Tada or use your own …" at bounding box center [691, 396] width 517 height 520
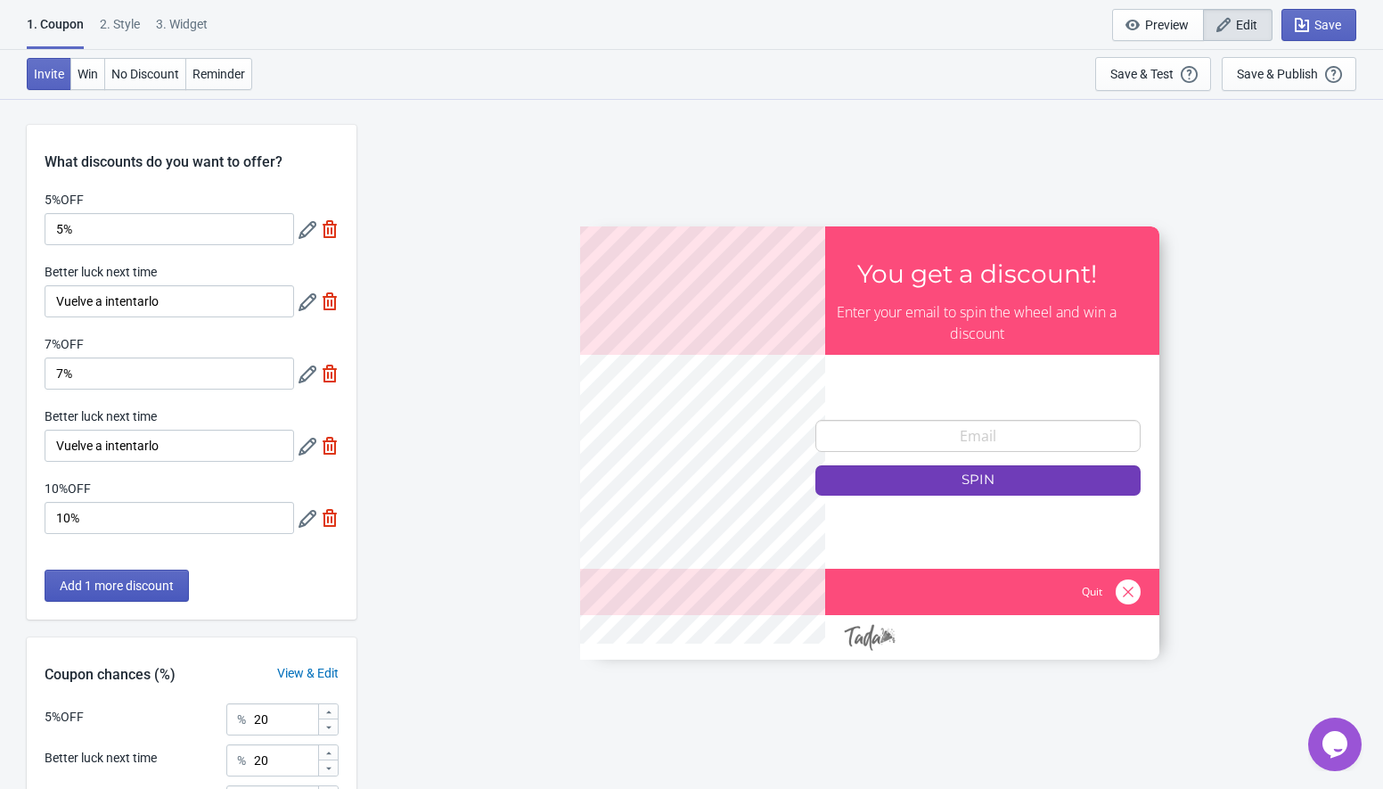
click at [118, 593] on button "Add 1 more discount" at bounding box center [117, 585] width 144 height 32
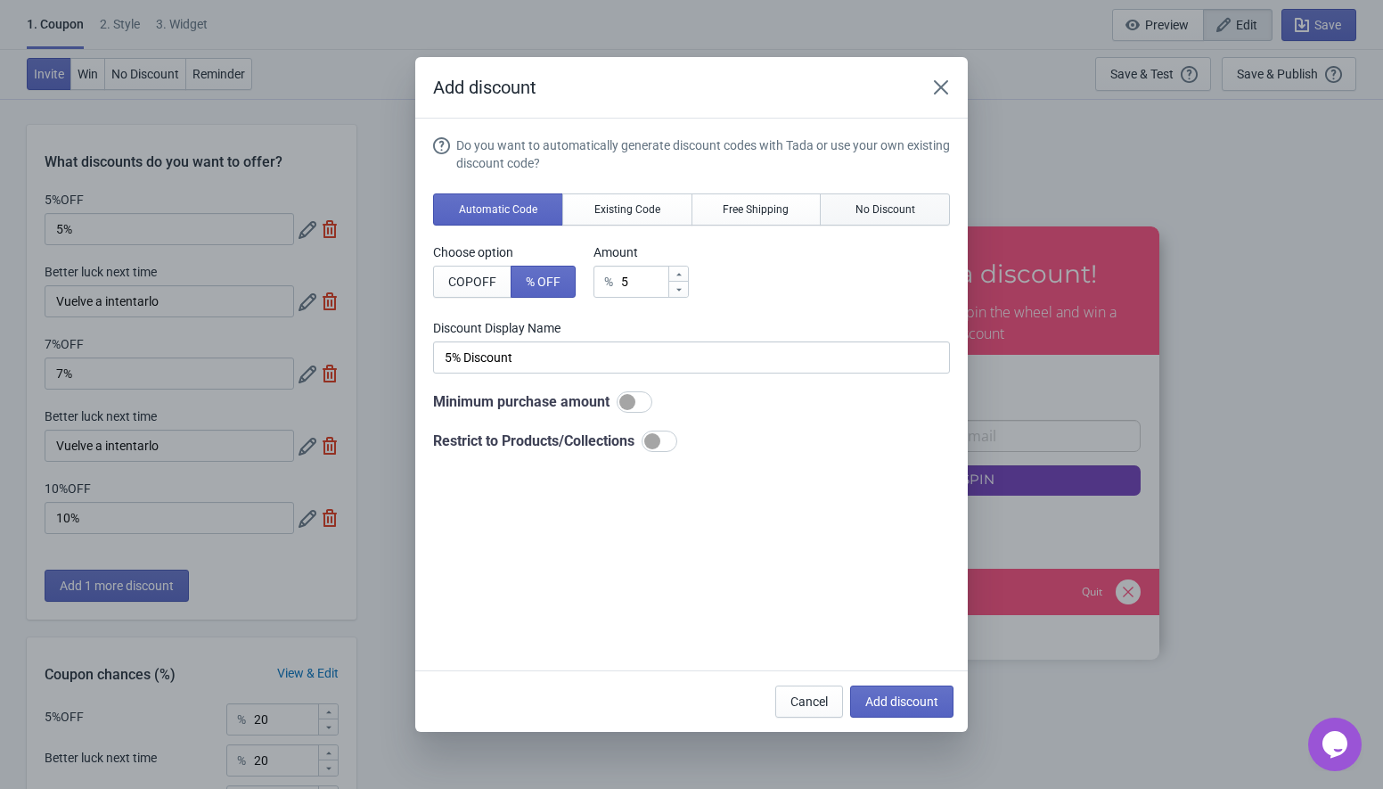
click at [901, 209] on span "No Discount" at bounding box center [886, 209] width 60 height 14
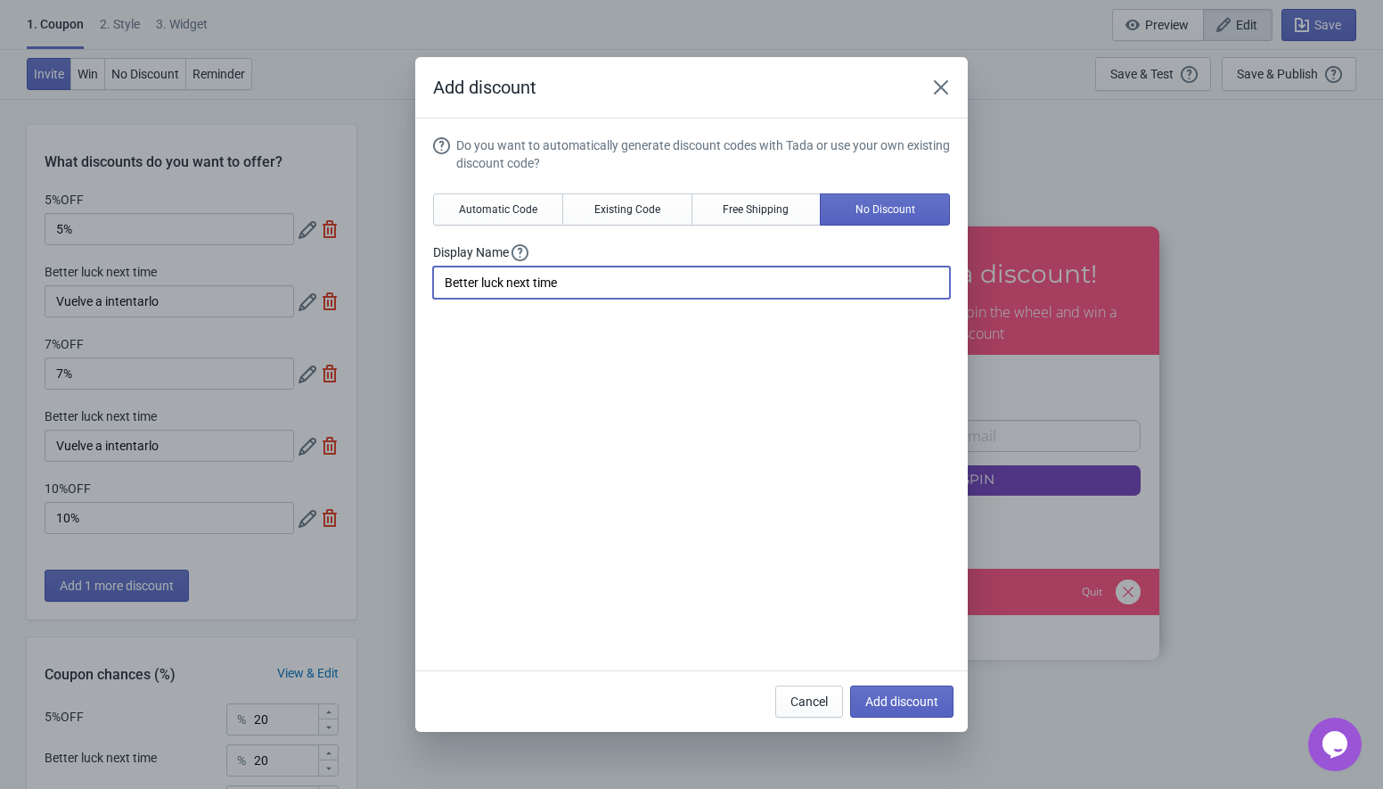
click at [612, 293] on input "Better luck next time" at bounding box center [691, 282] width 517 height 32
paste input "Vuelve a intentarlo"
type input "Vuelve a intentarlo"
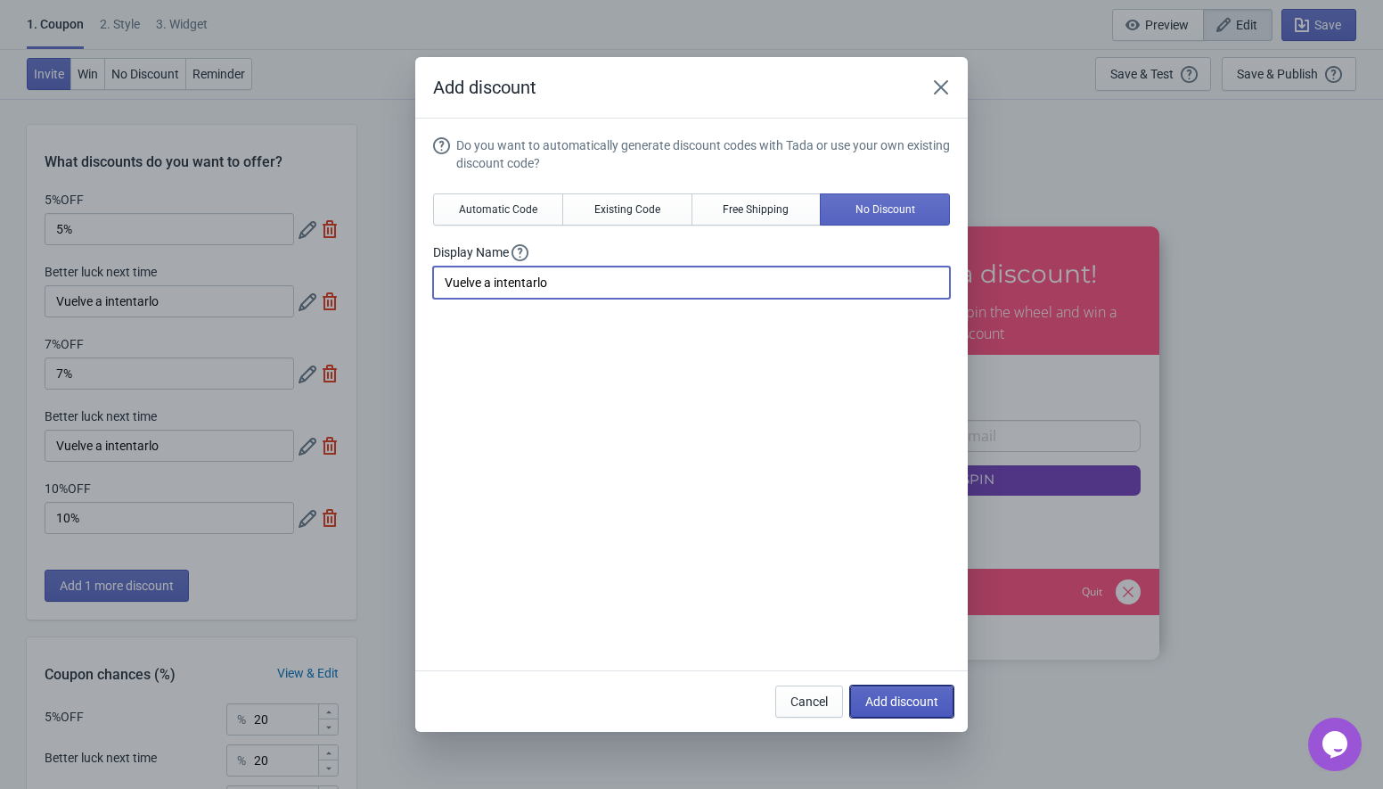
click at [881, 695] on span "Add discount" at bounding box center [901, 701] width 73 height 14
type input "16"
type input "17"
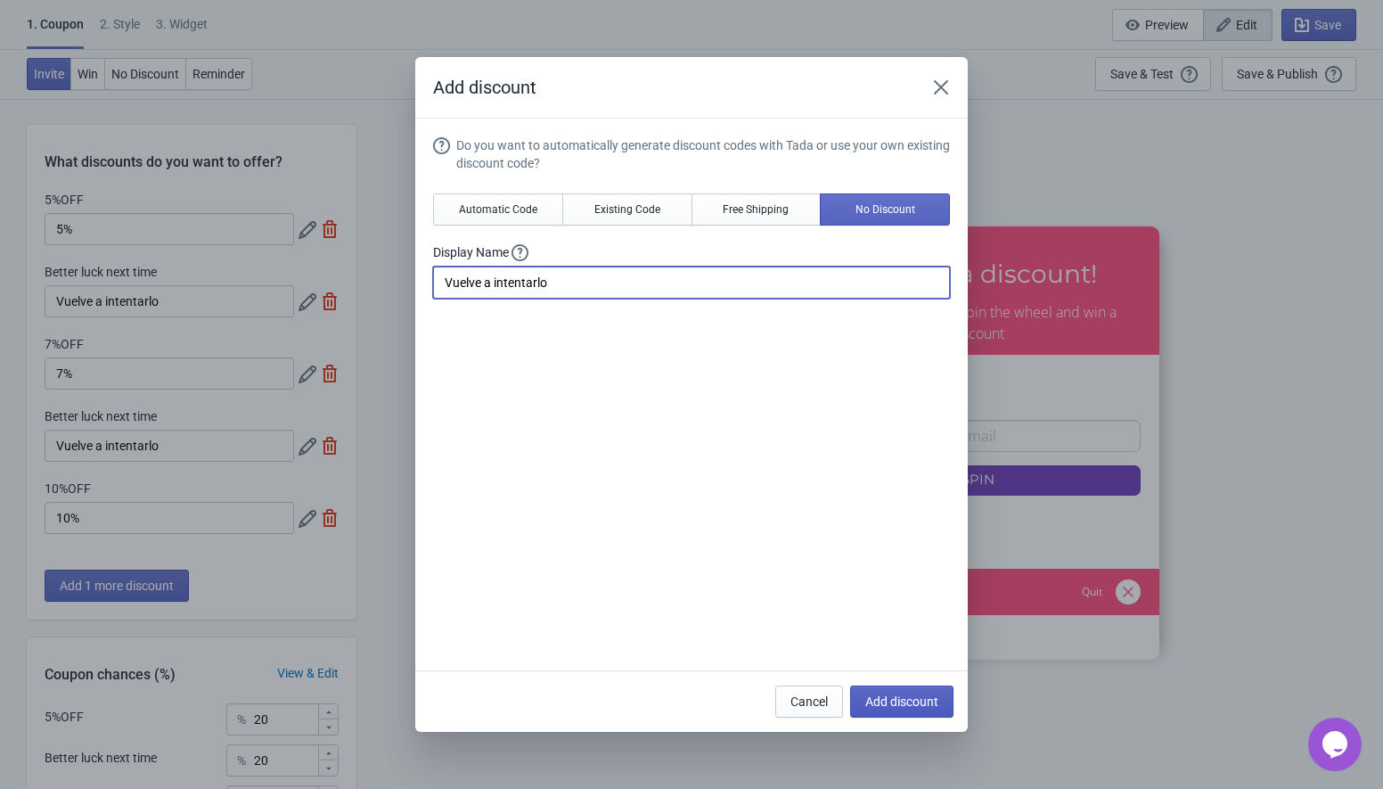
type input "17"
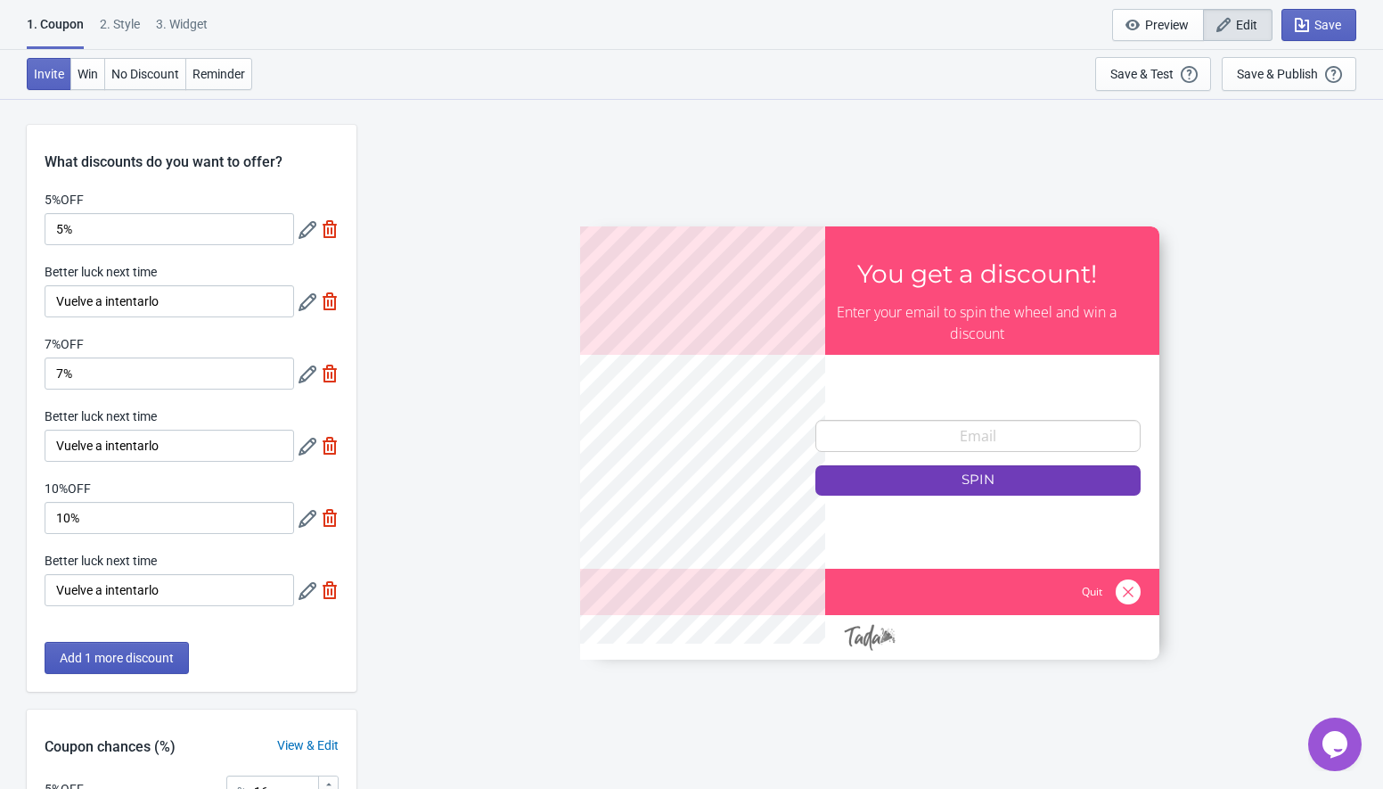
click at [104, 646] on button "Add 1 more discount" at bounding box center [117, 658] width 144 height 32
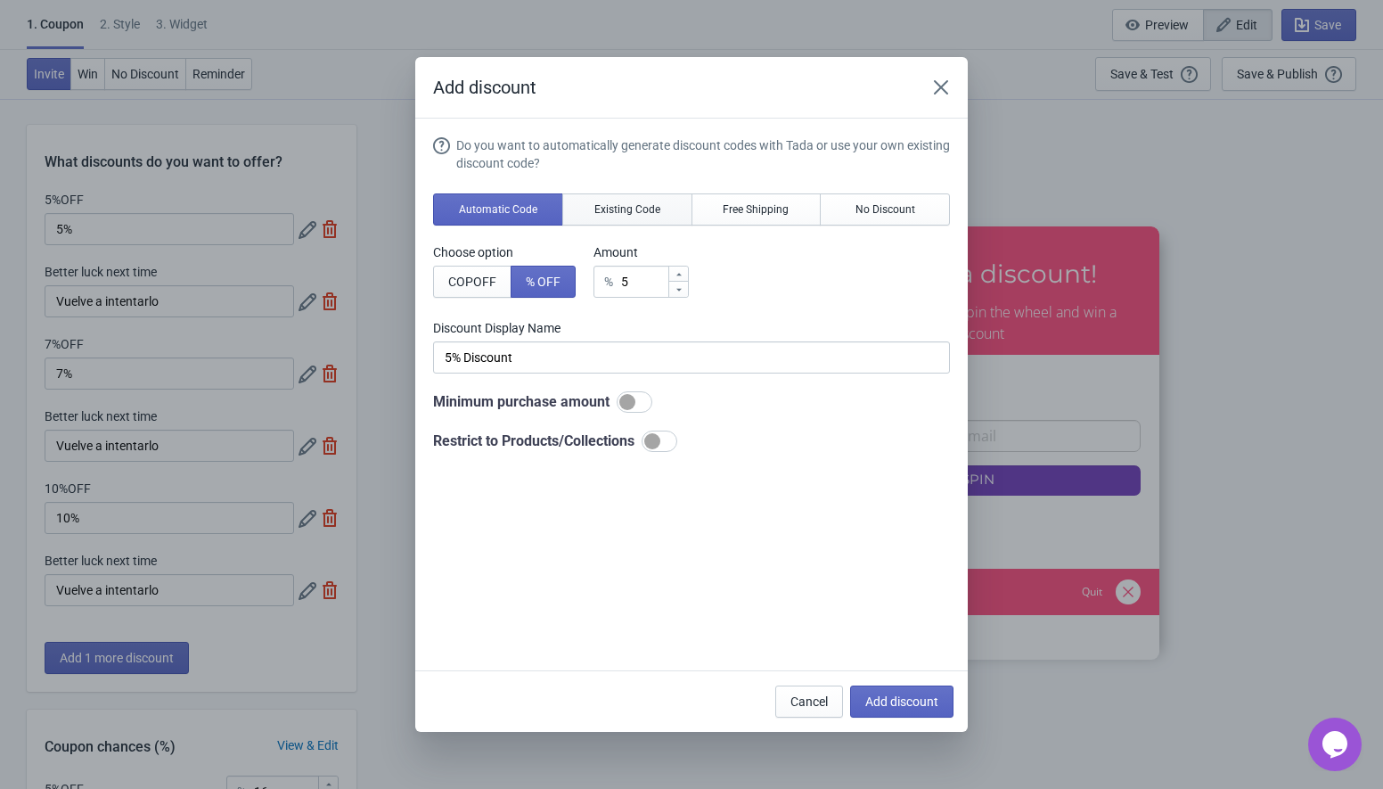
click at [643, 205] on span "Existing Code" at bounding box center [627, 209] width 66 height 14
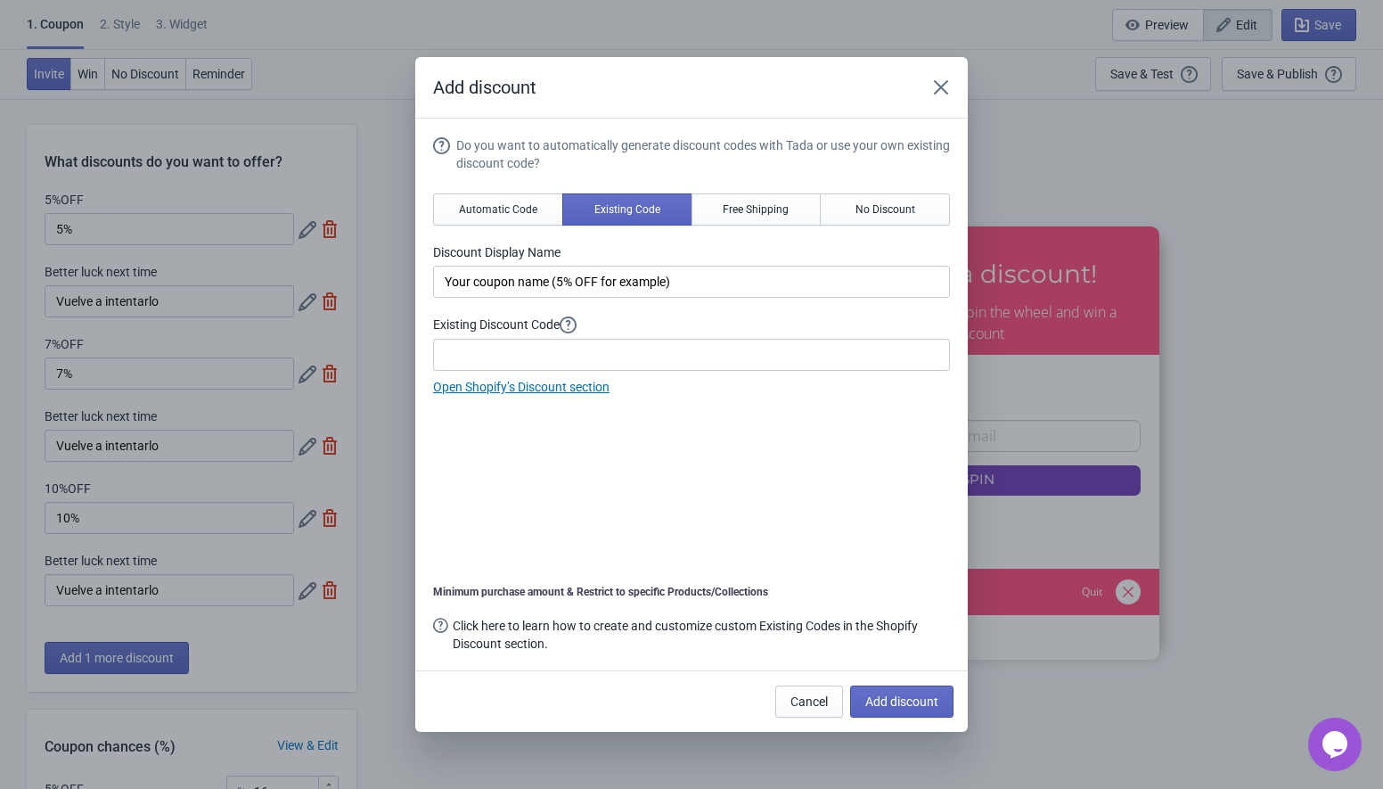
click at [537, 299] on div "Do you want to automatically generate discount codes with Tada or use your own …" at bounding box center [691, 266] width 517 height 260
click at [537, 296] on input "Your coupon name (5% OFF for example)" at bounding box center [691, 282] width 517 height 32
paste input "$100.000"
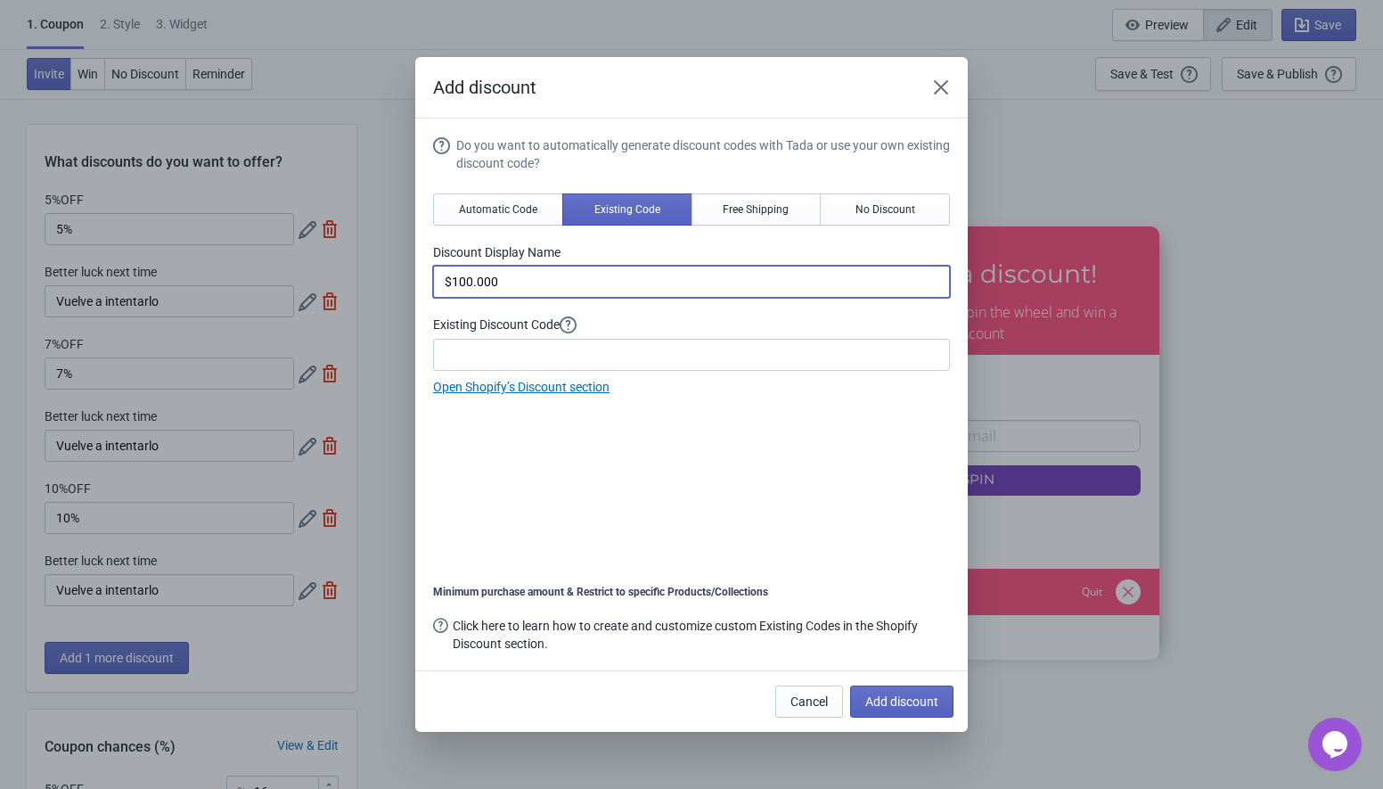
type input "$100.000"
click at [491, 358] on input at bounding box center [691, 355] width 517 height 32
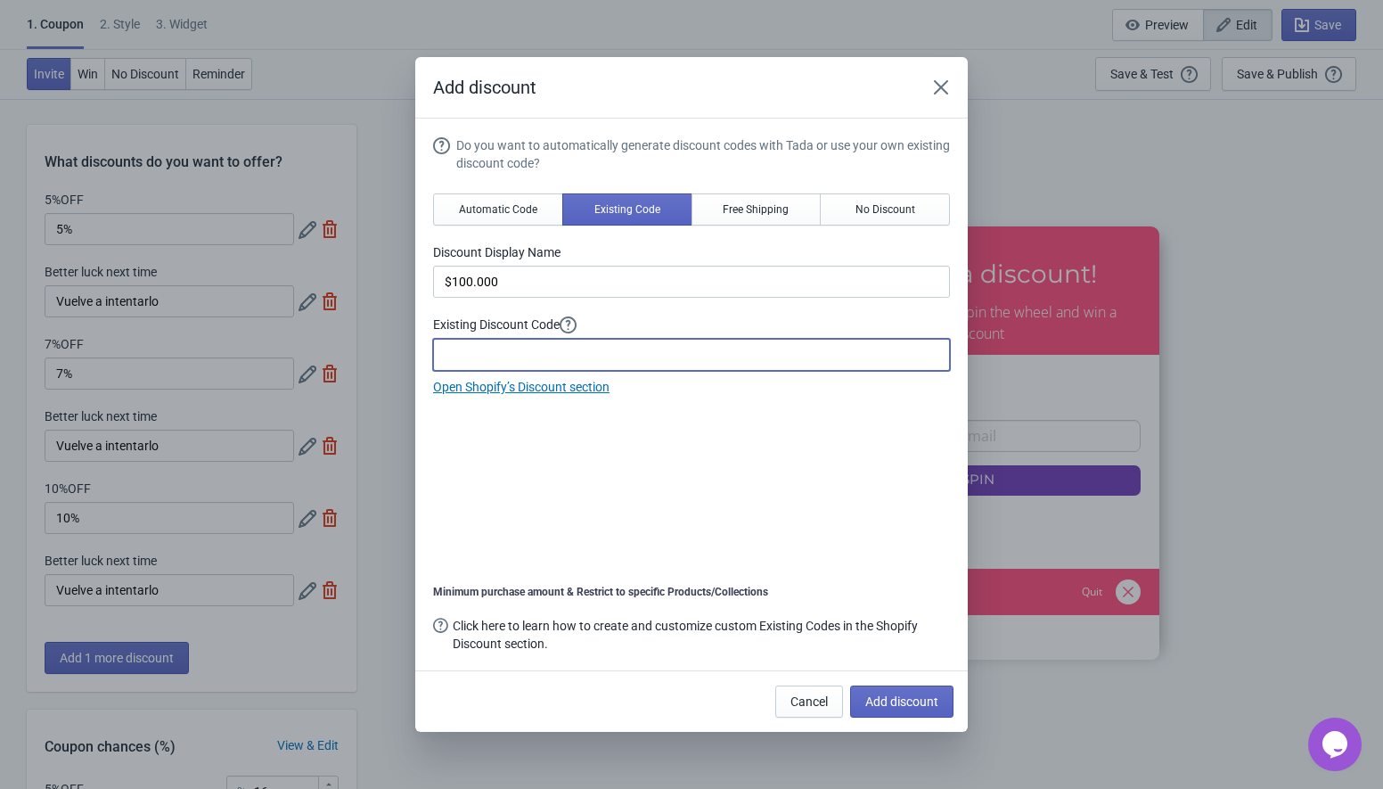
paste input "100MIL"
type input "100MIL"
click at [885, 692] on button "Add discount" at bounding box center [901, 701] width 103 height 32
type input "14"
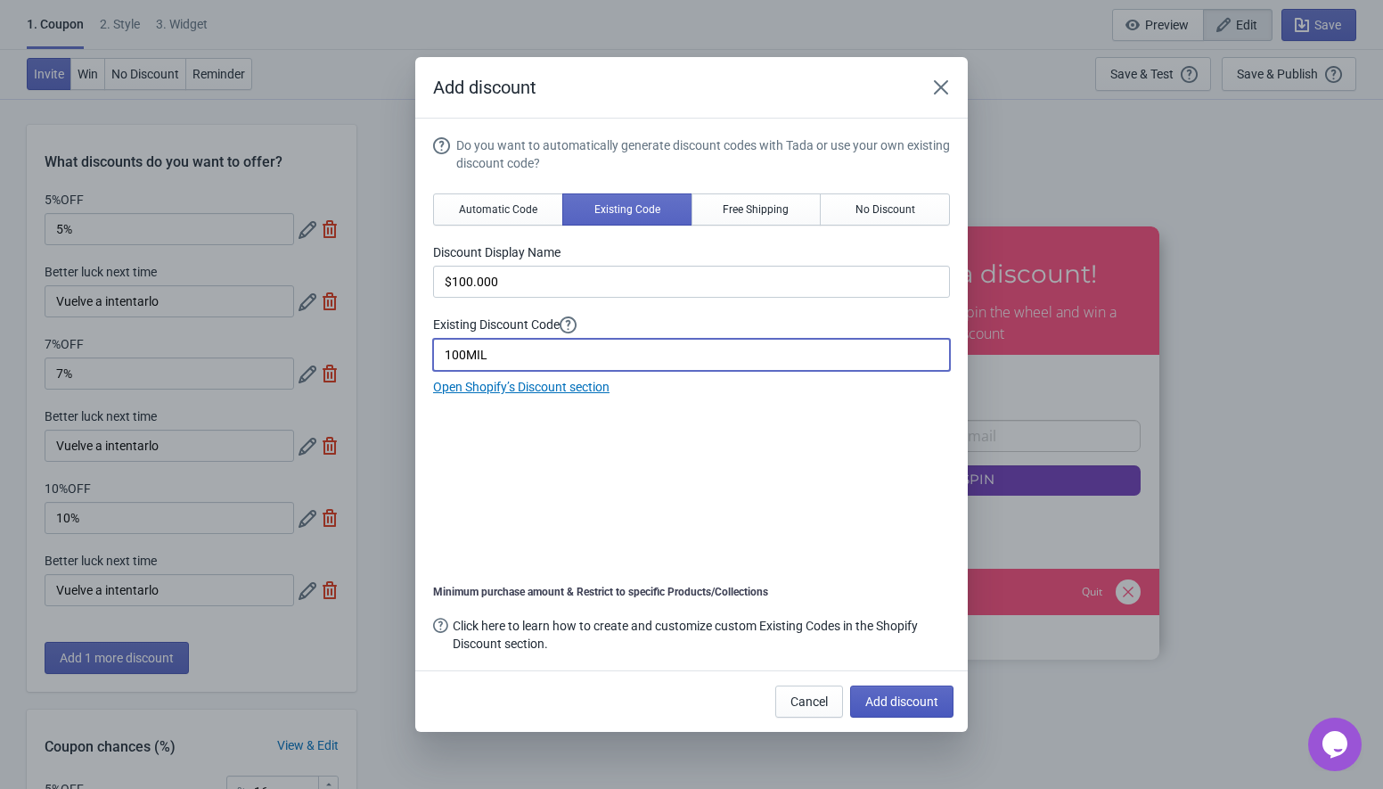
type input "14"
type input "15"
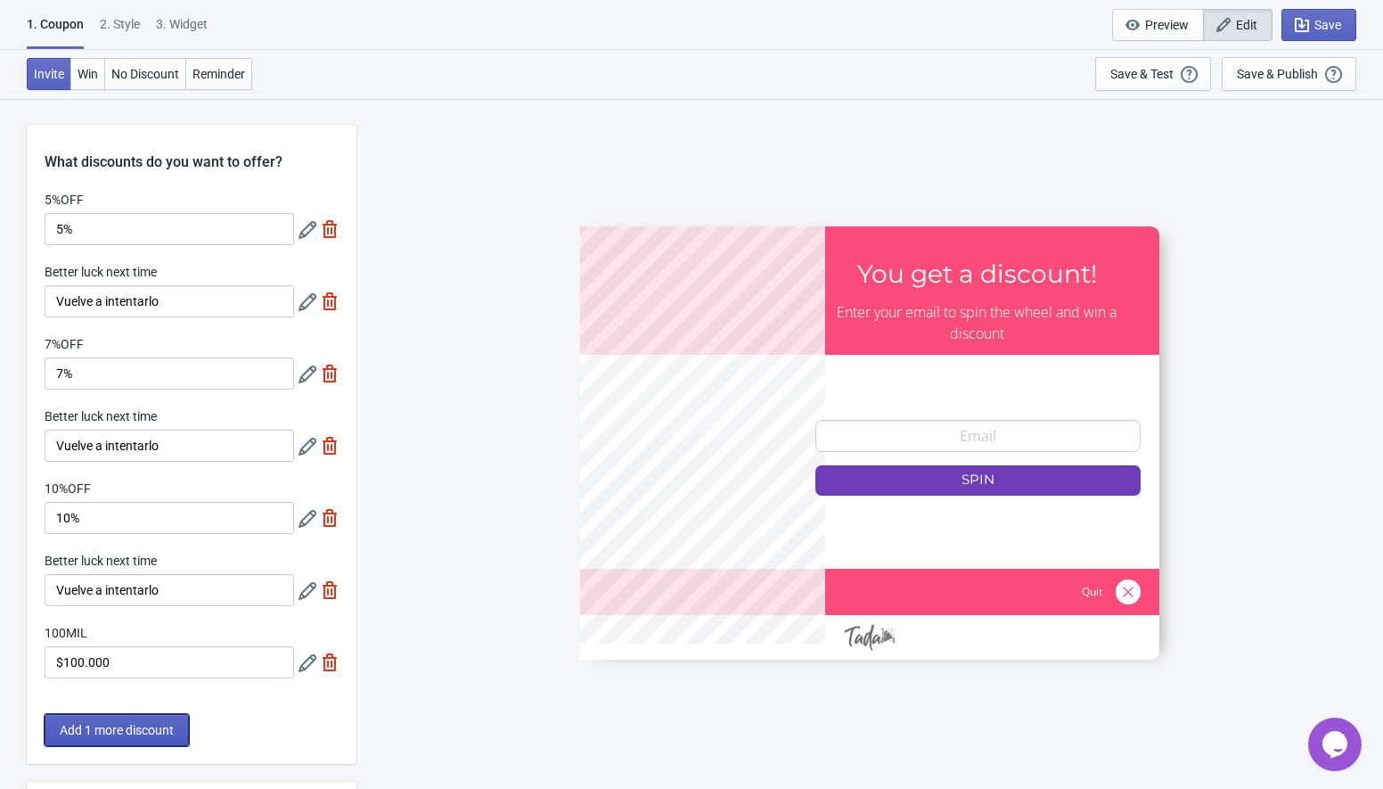
click at [93, 737] on button "Add 1 more discount" at bounding box center [117, 730] width 144 height 32
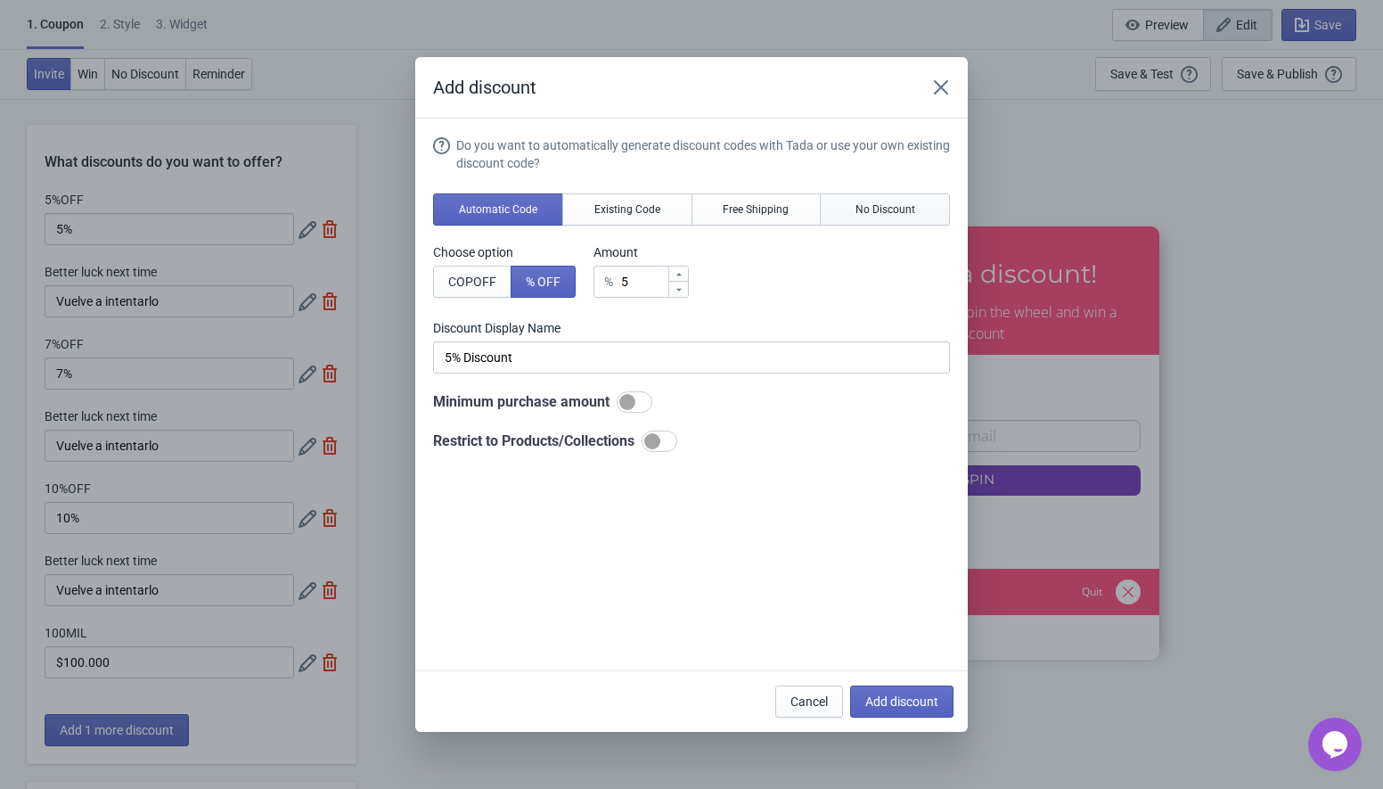
click at [897, 203] on span "No Discount" at bounding box center [886, 209] width 60 height 14
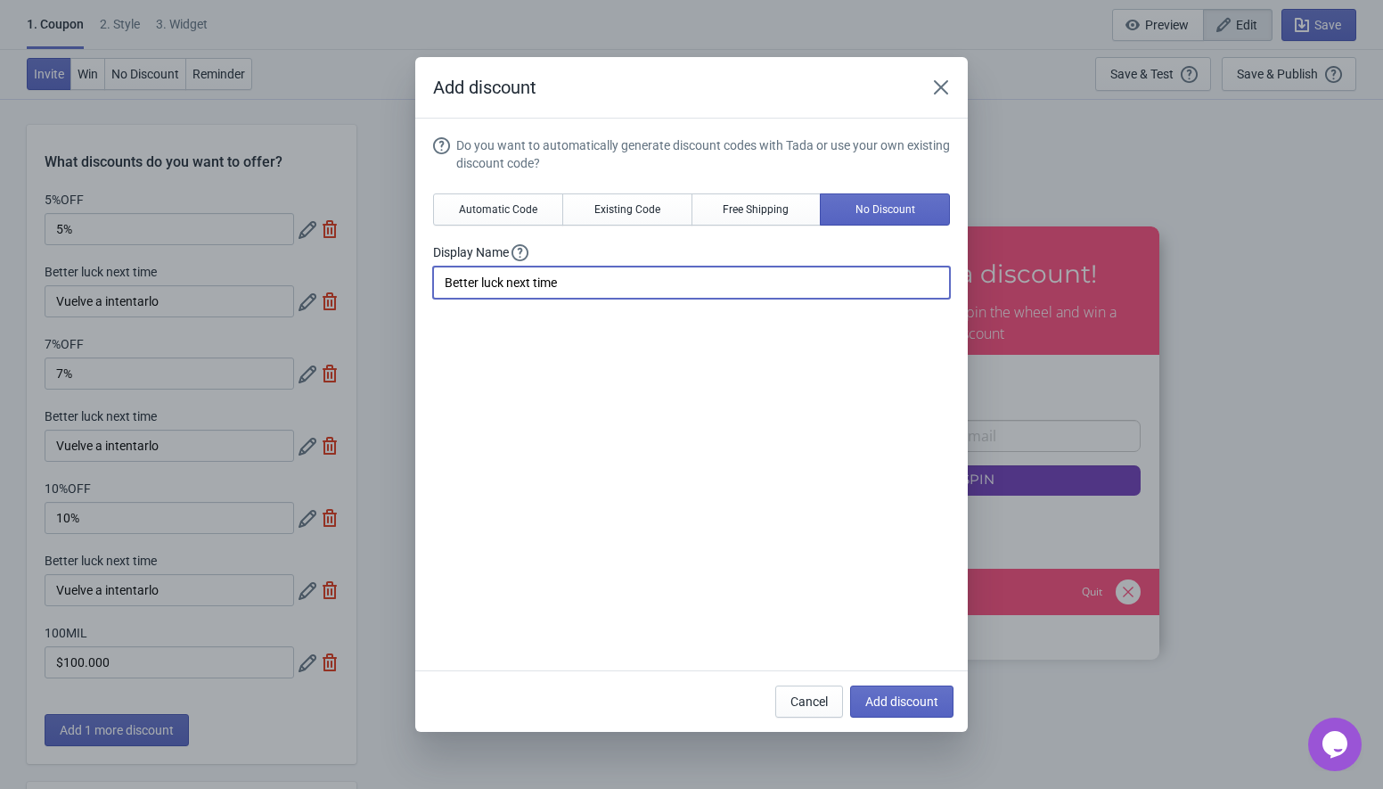
click at [646, 266] on input "Better luck next time" at bounding box center [691, 282] width 517 height 32
paste input "Vuelve a intentarlo"
type input "Vuelve a intentarlo"
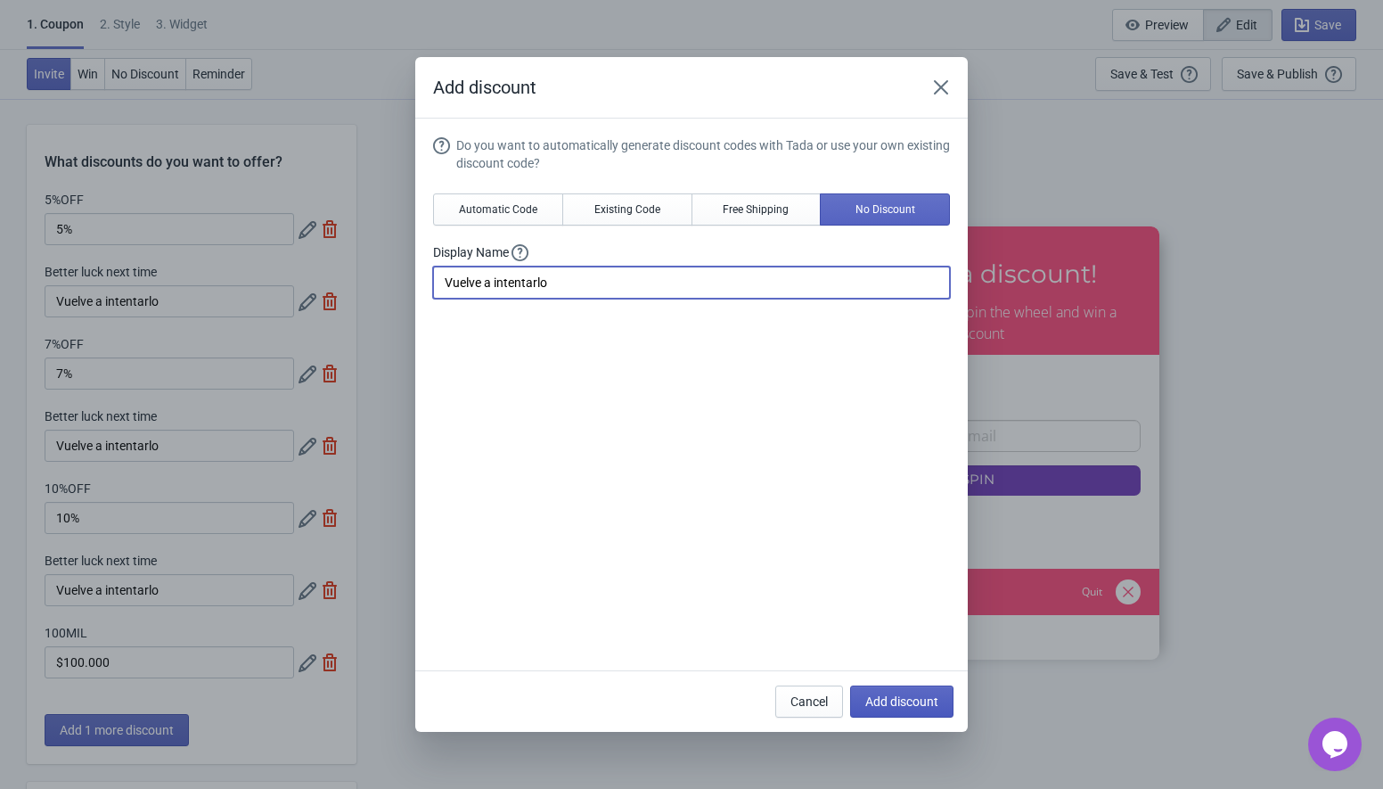
click at [889, 706] on span "Add discount" at bounding box center [901, 701] width 73 height 14
type input "12"
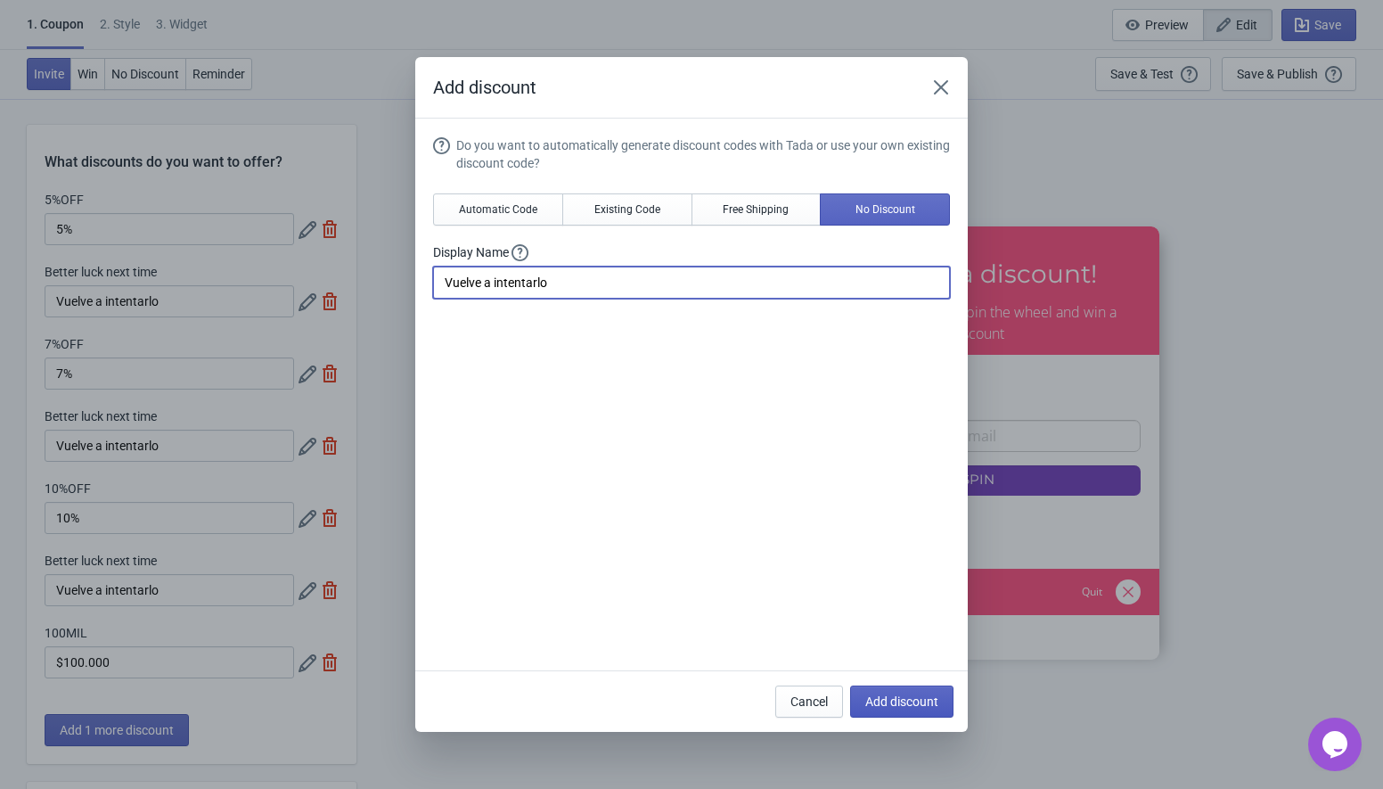
type input "13"
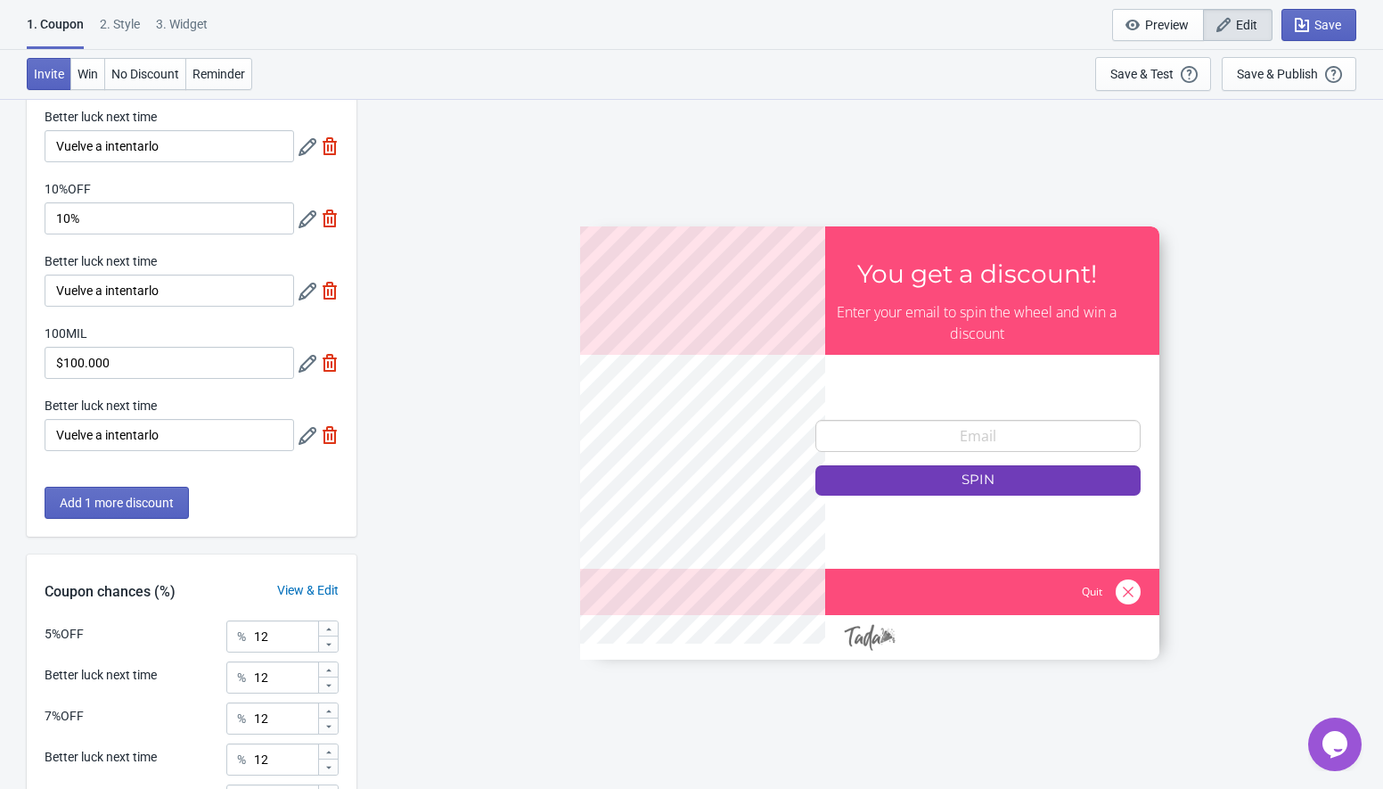
scroll to position [307, 0]
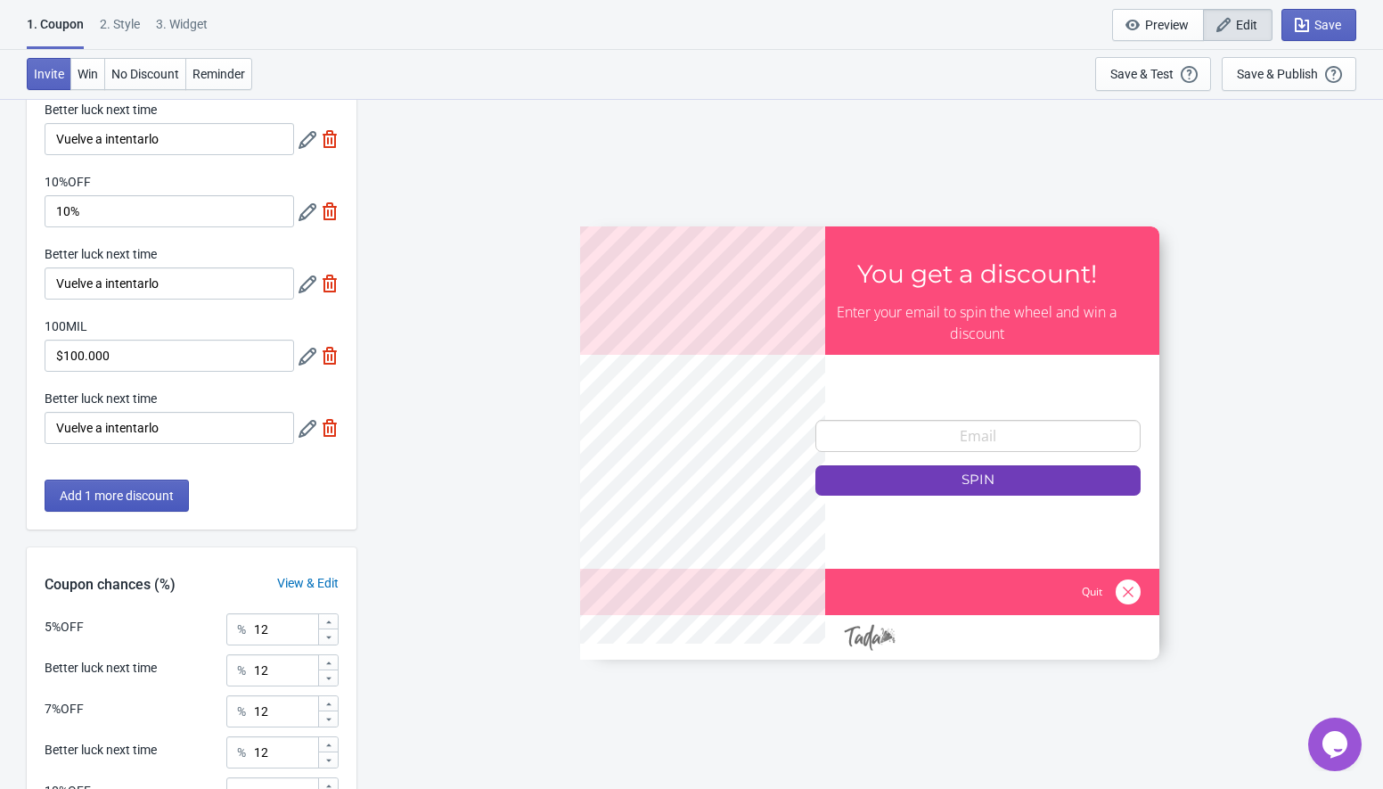
click at [117, 494] on span "Add 1 more discount" at bounding box center [117, 495] width 114 height 14
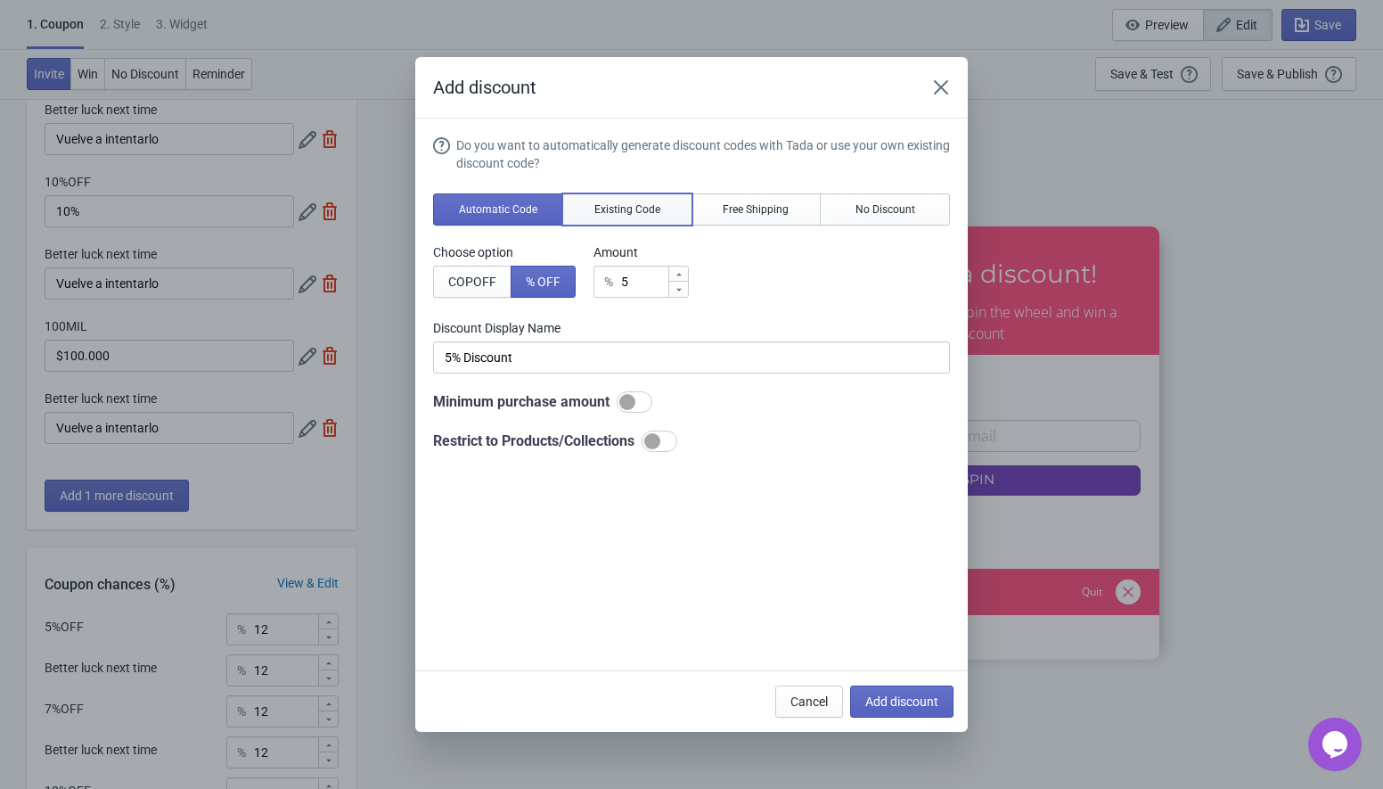
click at [616, 215] on span "Existing Code" at bounding box center [627, 209] width 66 height 14
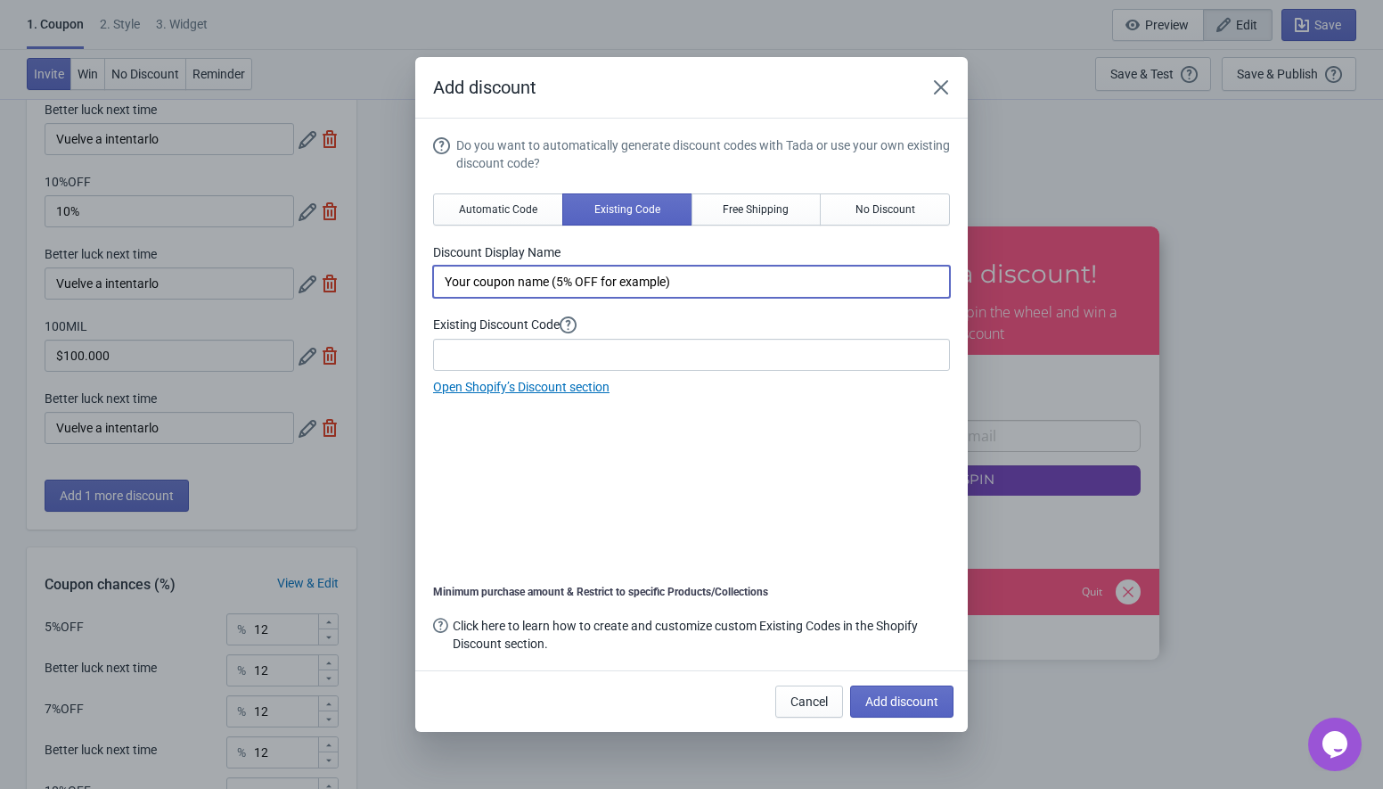
click at [539, 279] on input "Your coupon name (5% OFF for example)" at bounding box center [691, 282] width 517 height 32
paste input "$50.000"
type input "$50.000"
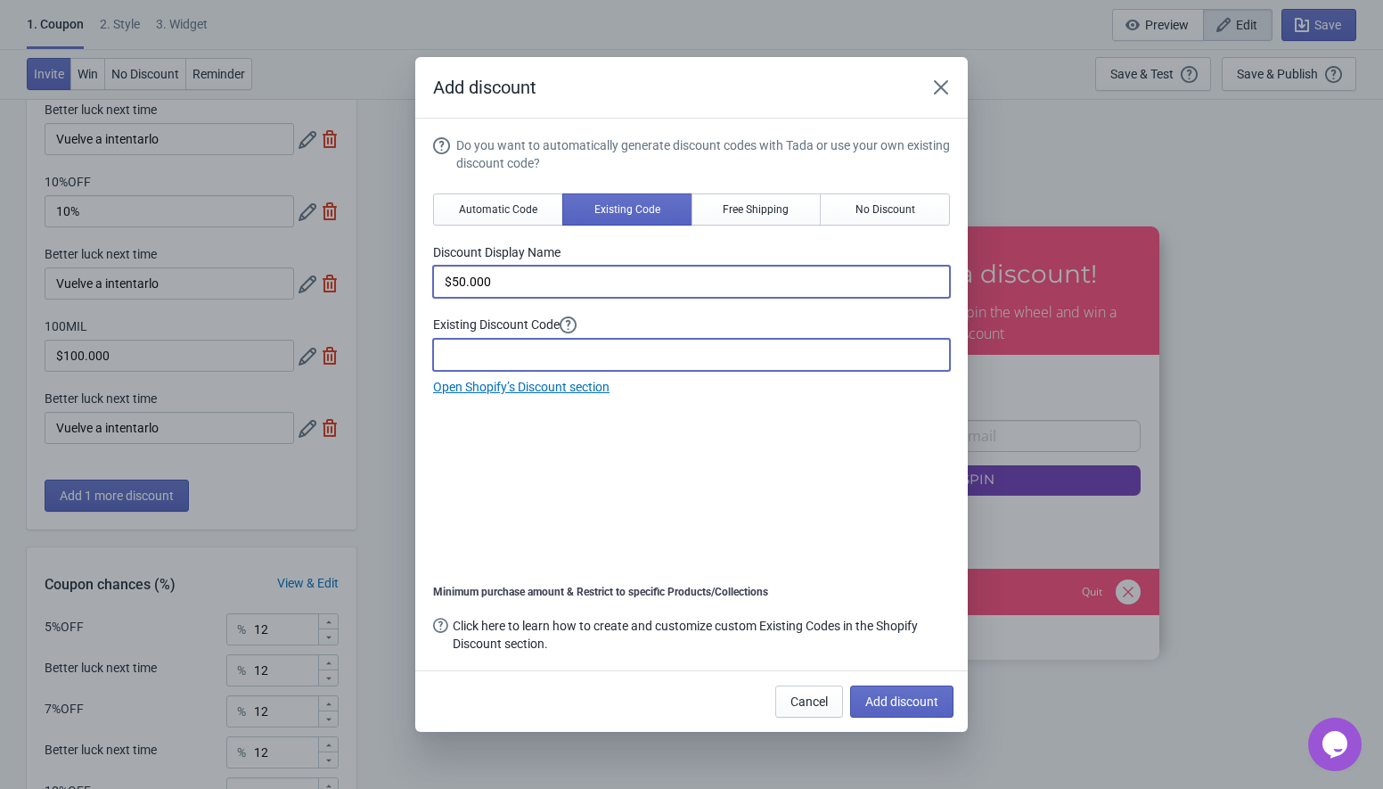
click at [504, 358] on input at bounding box center [691, 355] width 517 height 32
paste input "50MIL"
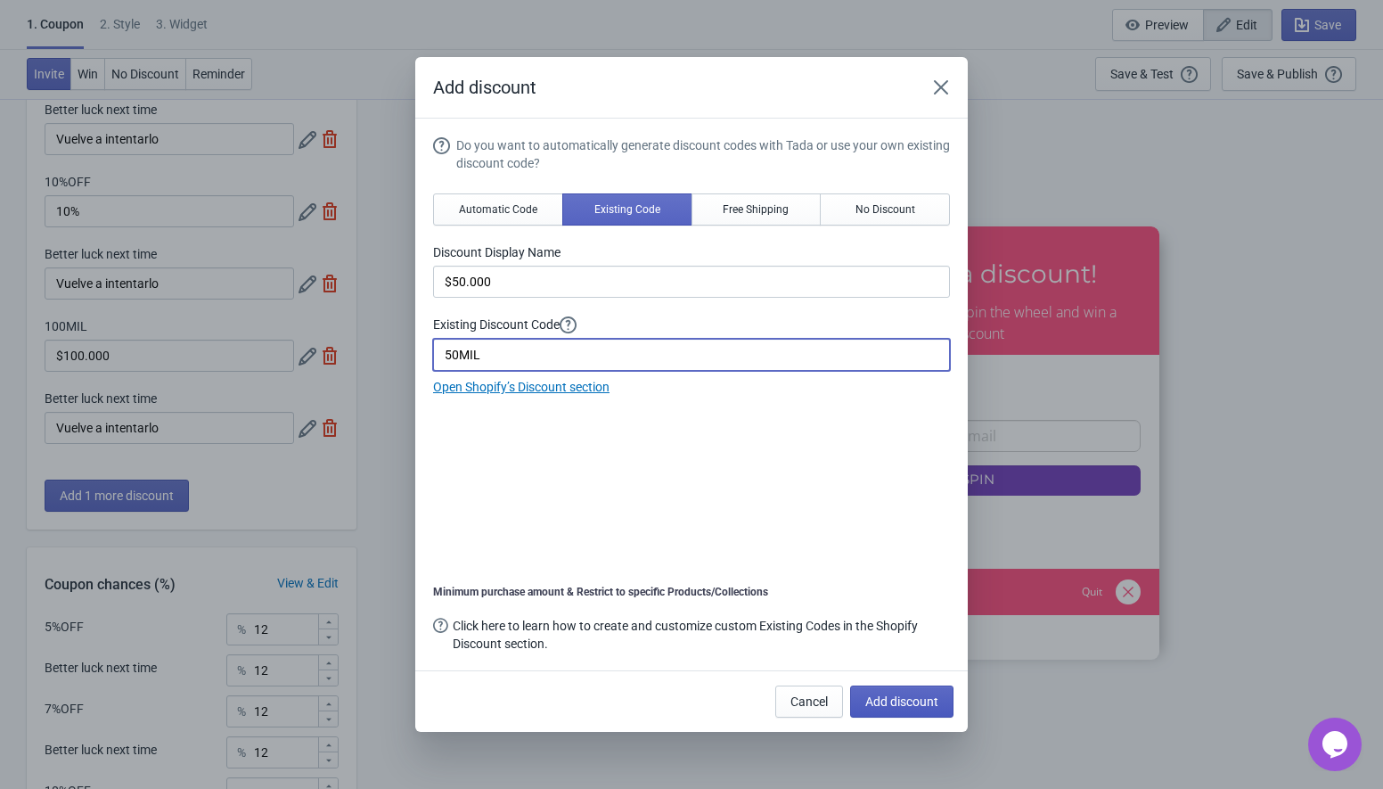
type input "50MIL"
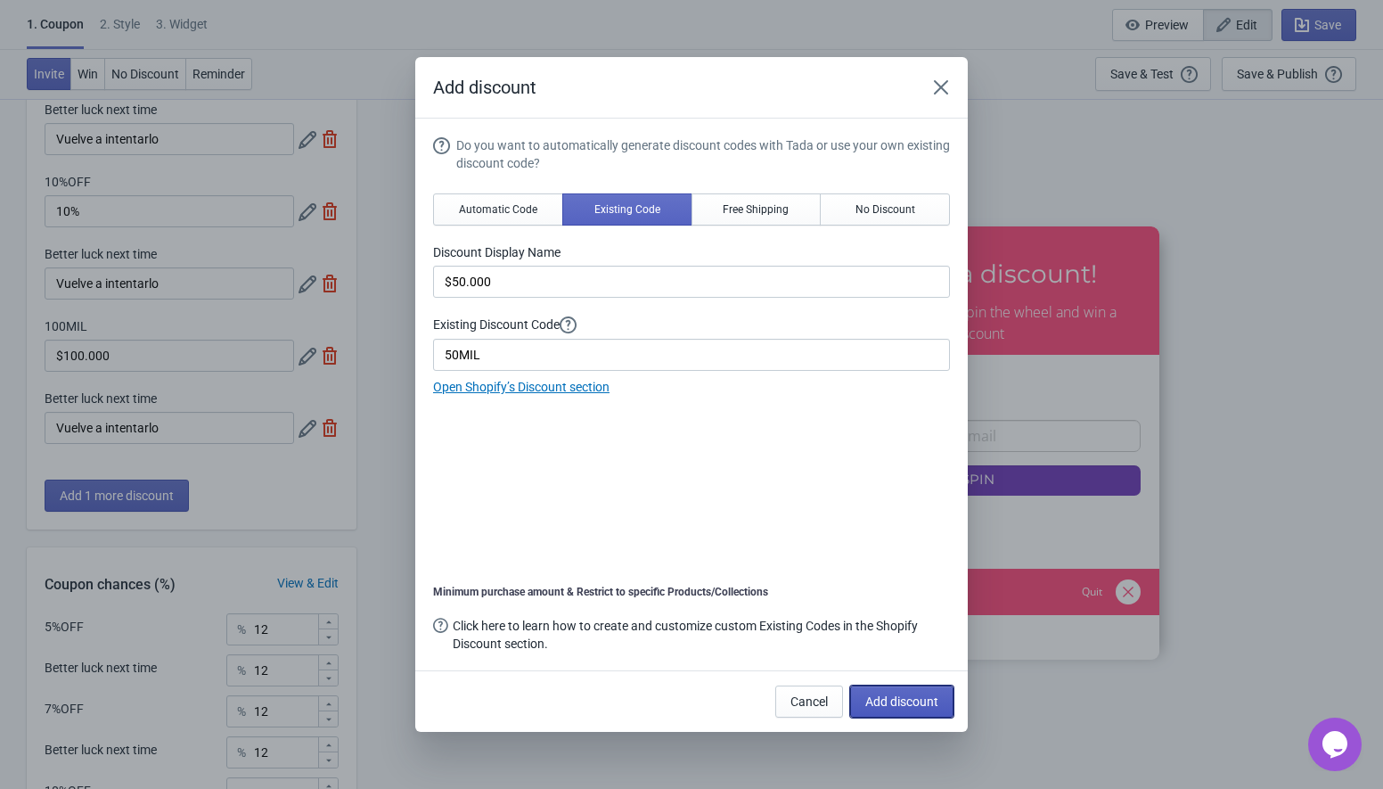
click at [879, 696] on span "Add discount" at bounding box center [901, 701] width 73 height 14
type input "11"
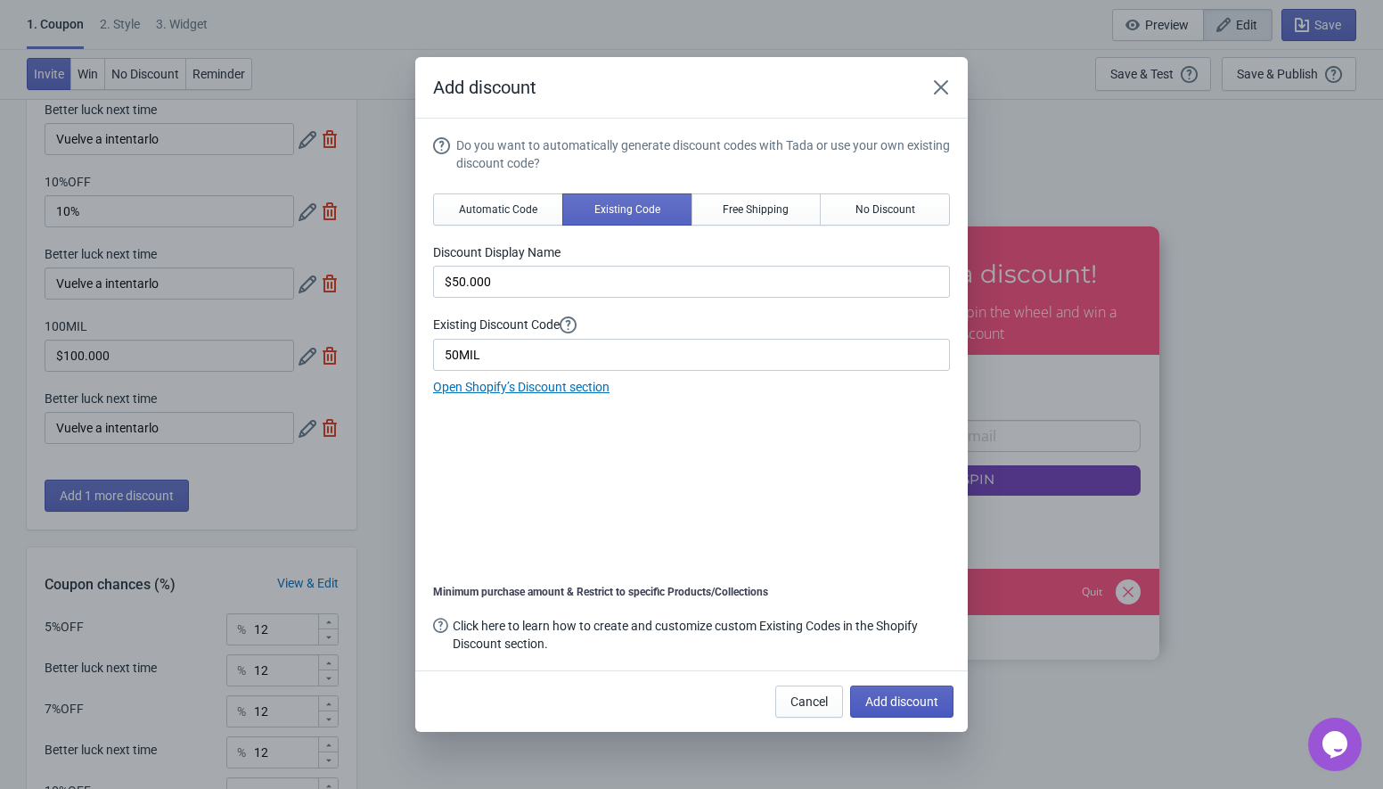
type input "11"
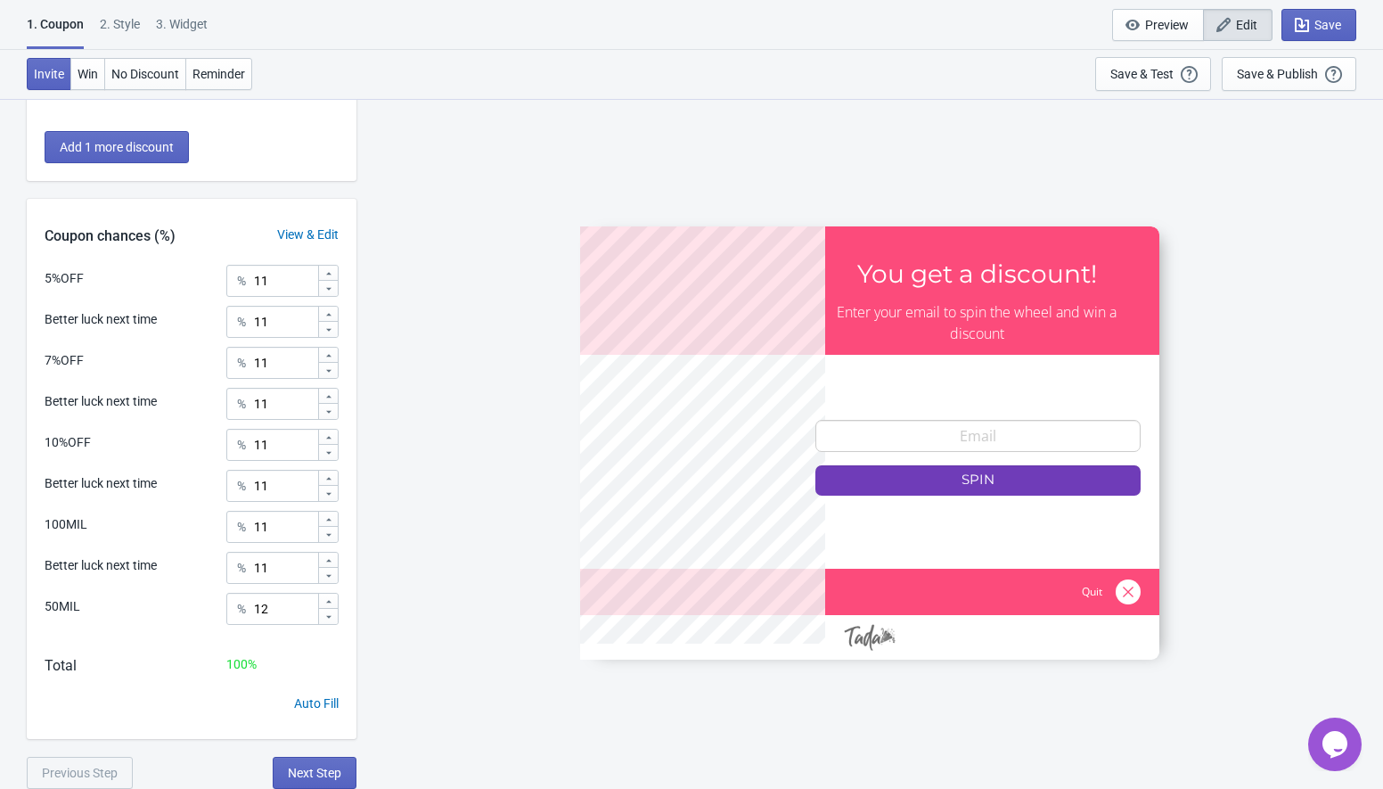
scroll to position [710, 0]
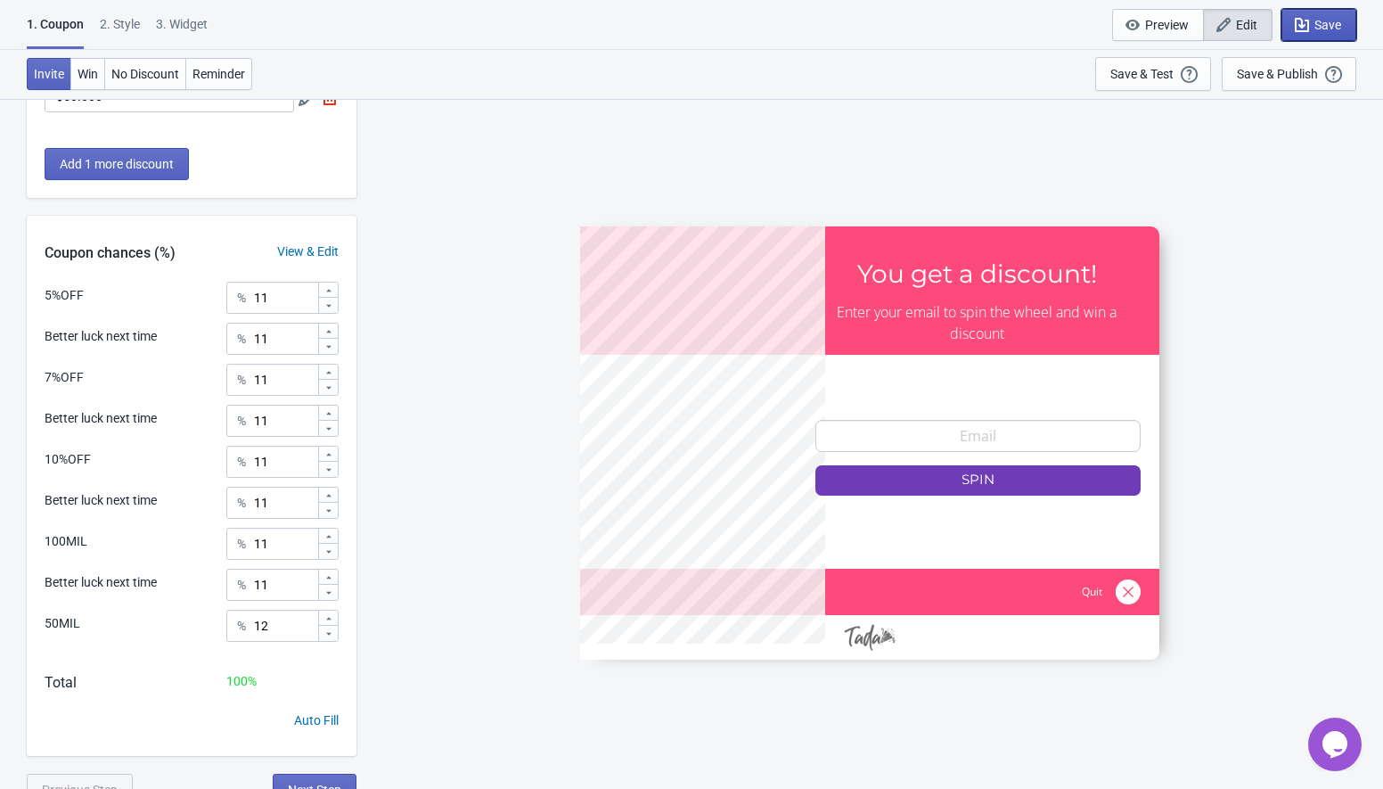
click at [1325, 16] on span "Save" at bounding box center [1319, 25] width 45 height 18
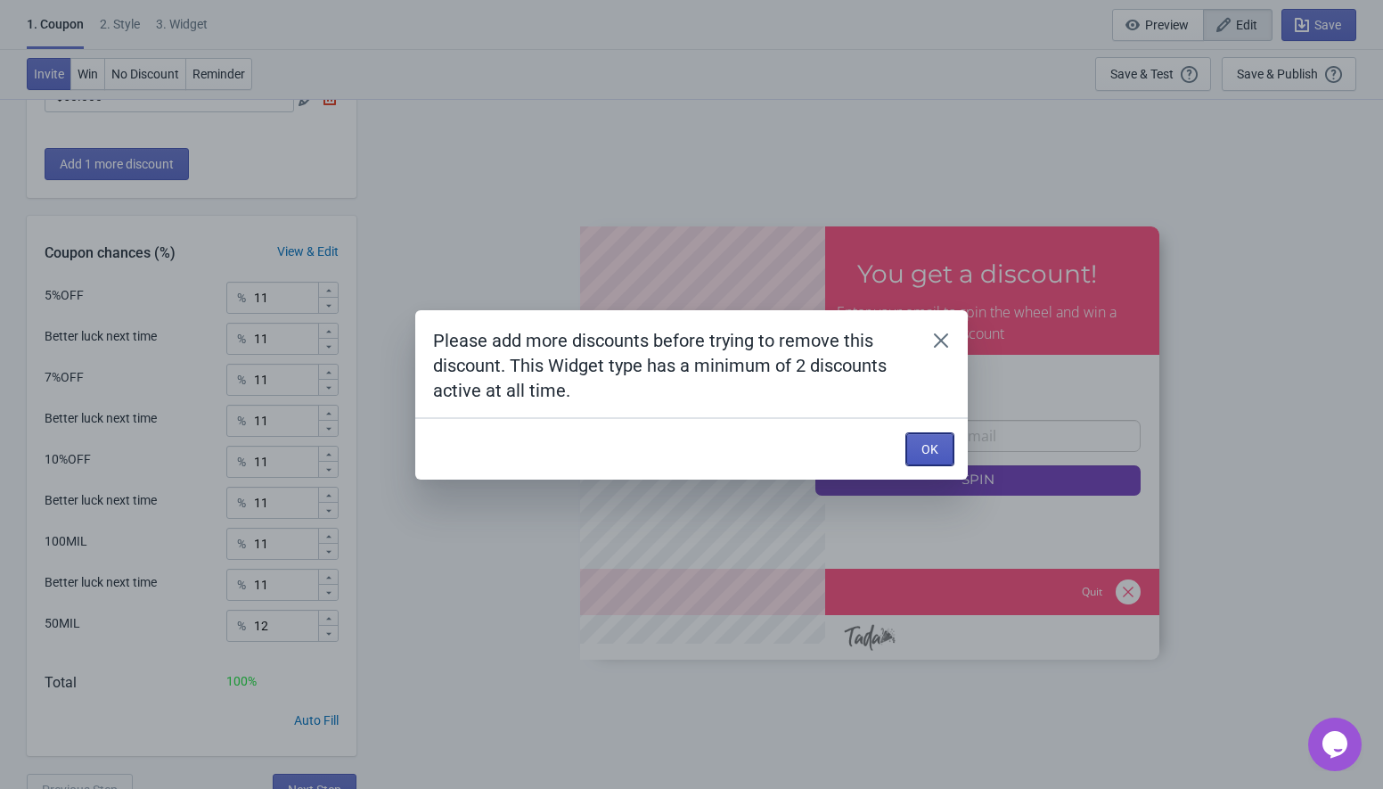
click at [911, 443] on button "OK" at bounding box center [929, 449] width 47 height 32
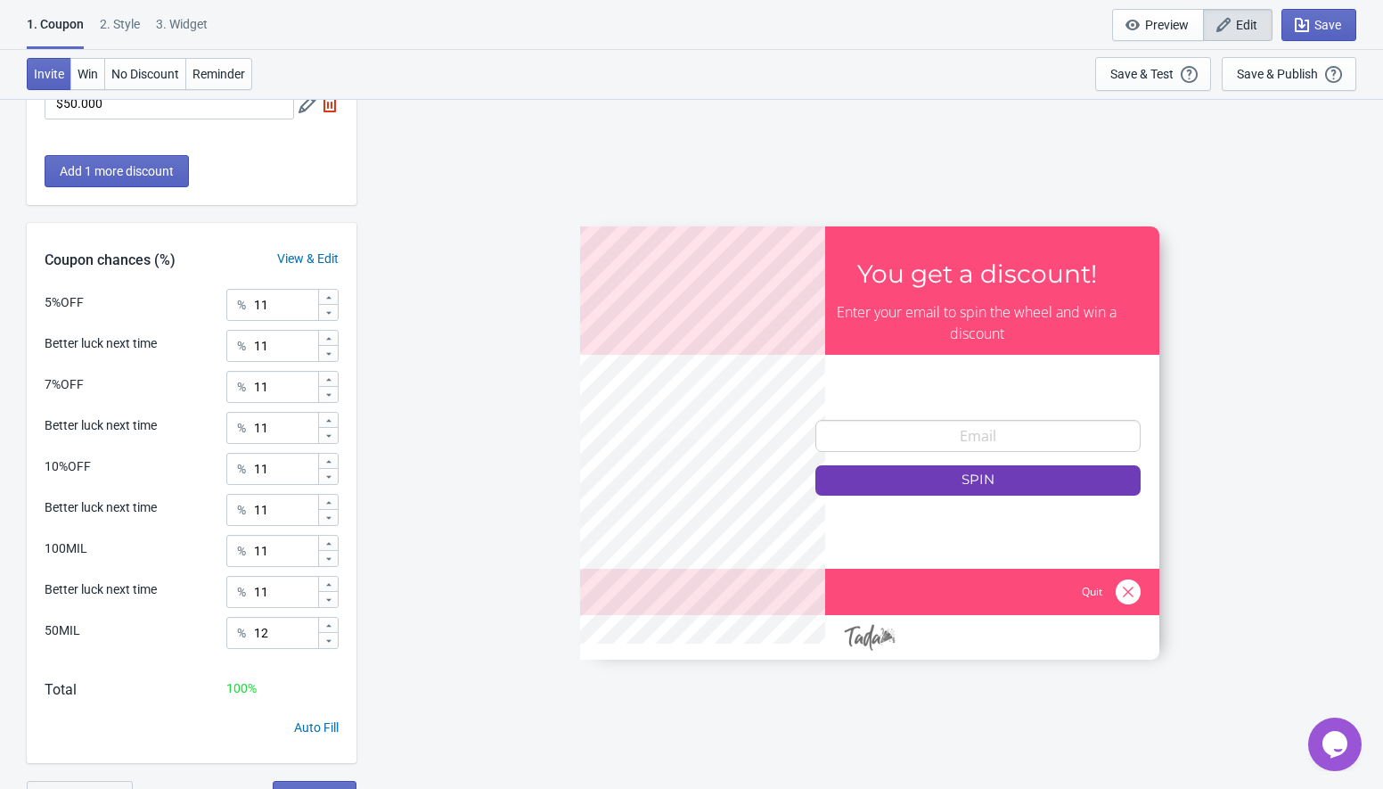
scroll to position [727, 0]
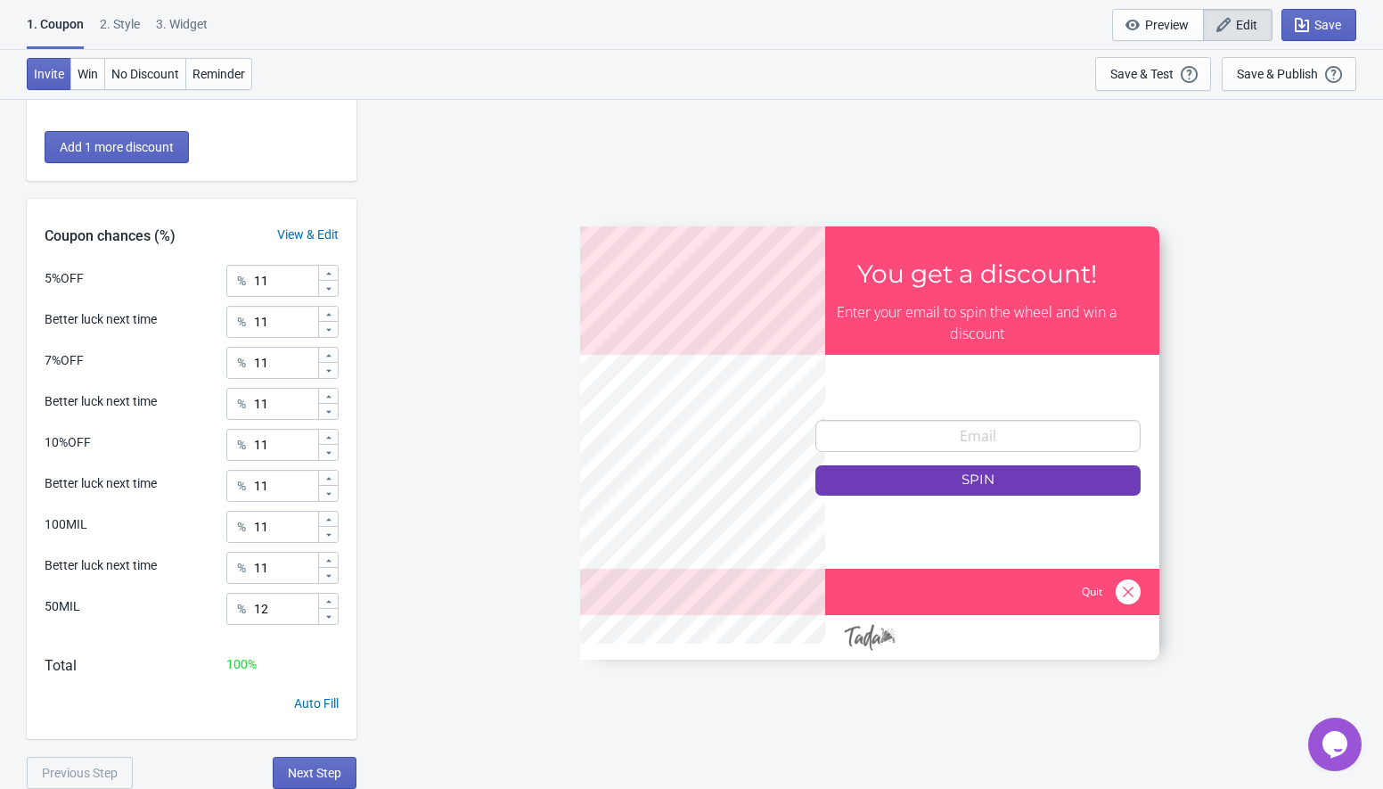
click at [298, 755] on div "What discounts do you want to offer? 5%OFF 5% Better luck next time Vuelve a in…" at bounding box center [192, 93] width 330 height 1391
click at [299, 780] on button "Next Step" at bounding box center [315, 773] width 84 height 32
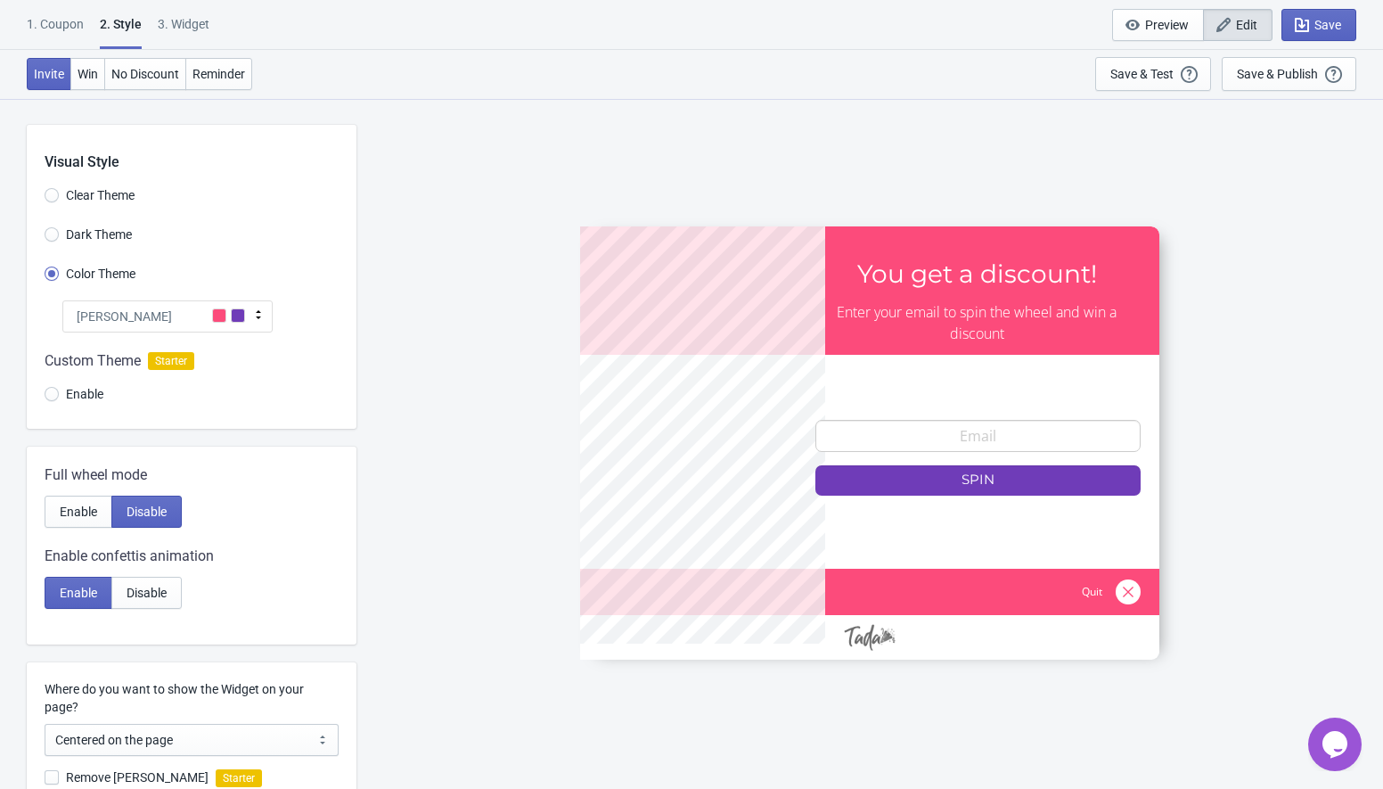
click at [127, 316] on div "[PERSON_NAME]" at bounding box center [167, 316] width 210 height 32
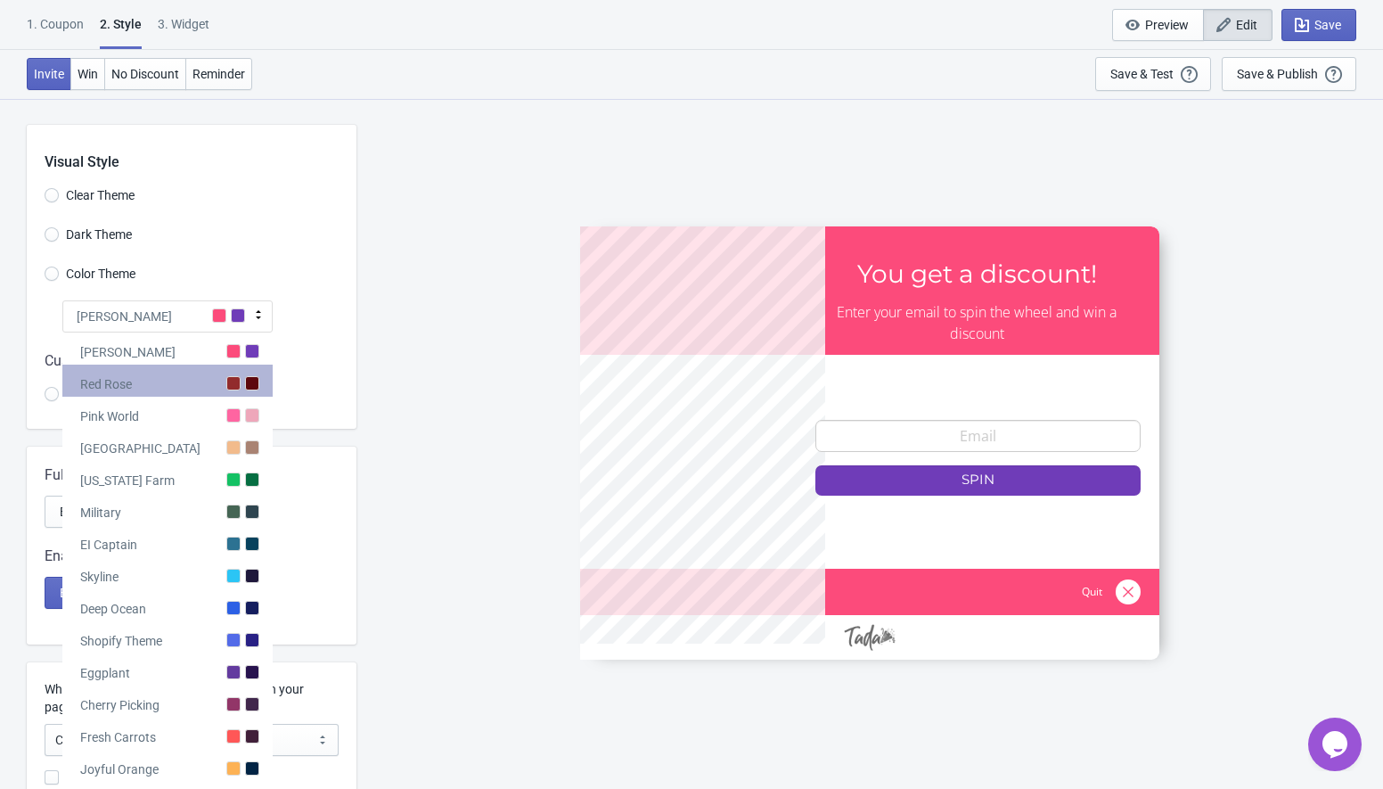
click at [189, 389] on div "Red Rose" at bounding box center [167, 381] width 210 height 32
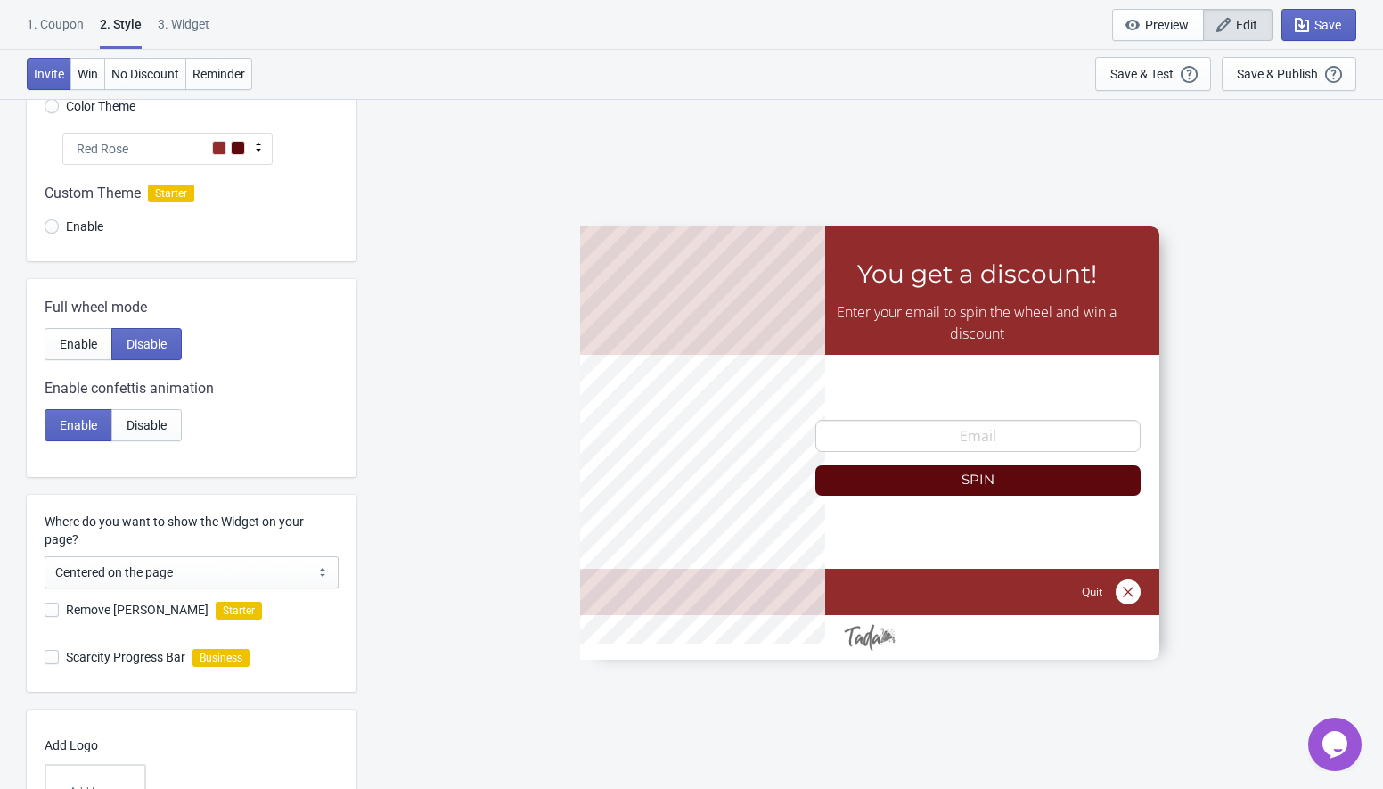
scroll to position [220, 0]
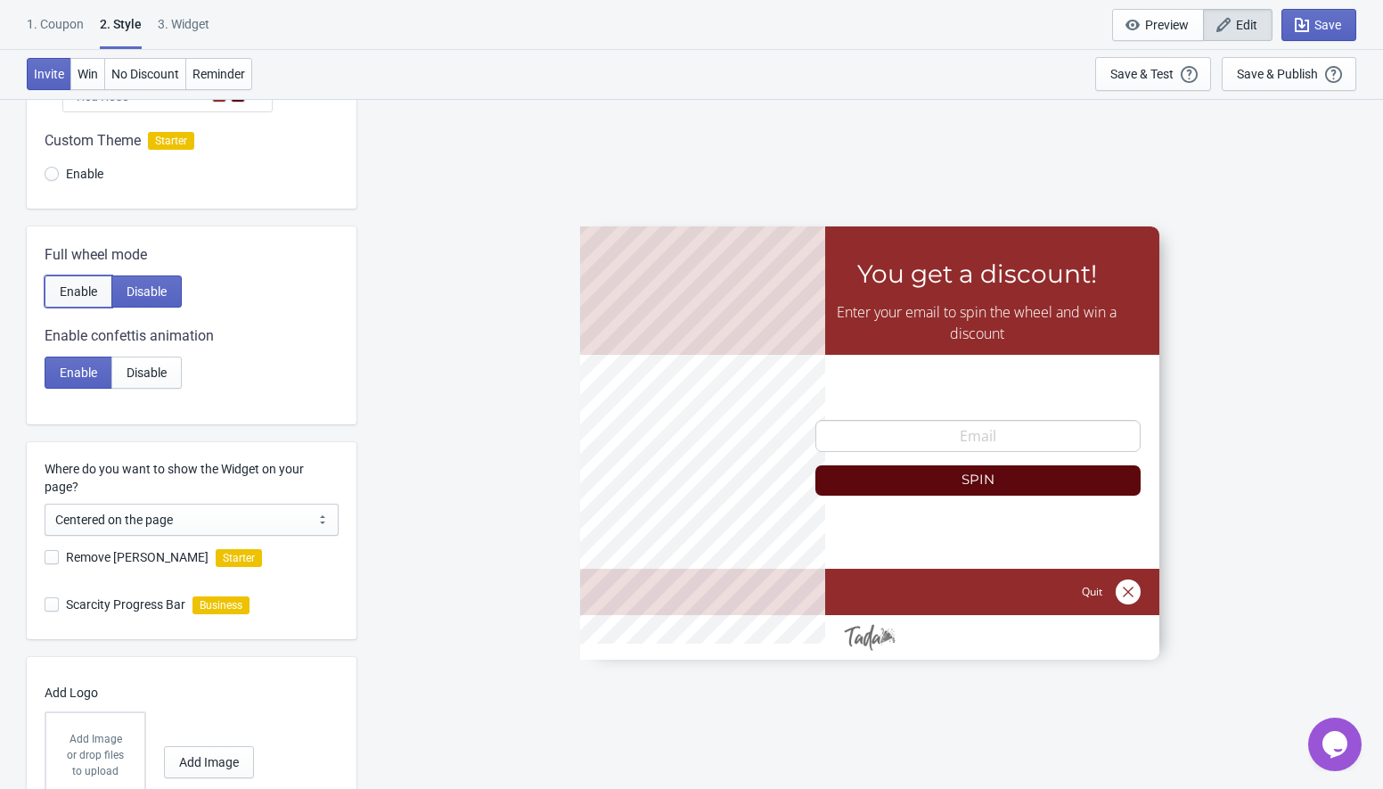
click at [85, 289] on span "Enable" at bounding box center [78, 291] width 37 height 14
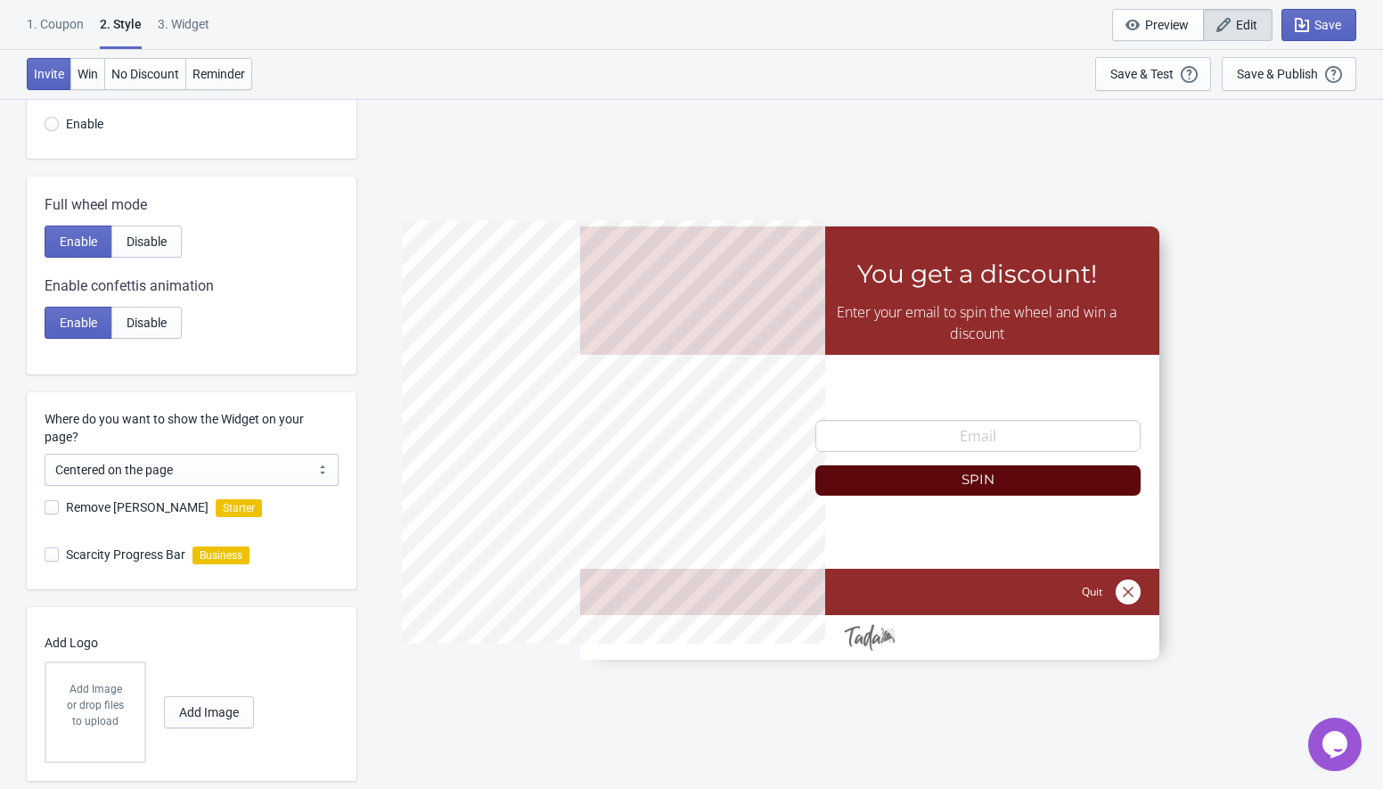
scroll to position [312, 0]
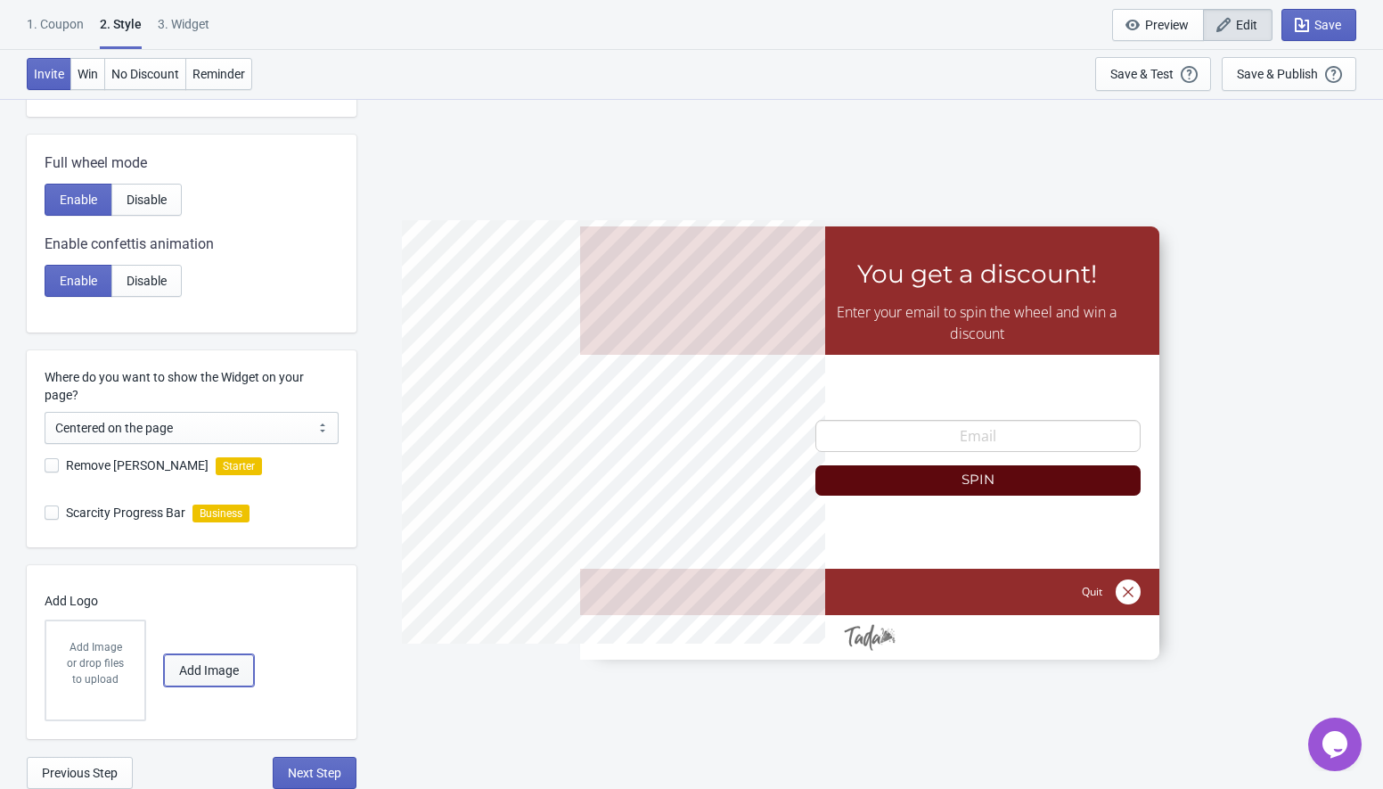
click at [197, 676] on span "Add Image" at bounding box center [209, 670] width 60 height 14
radio input "true"
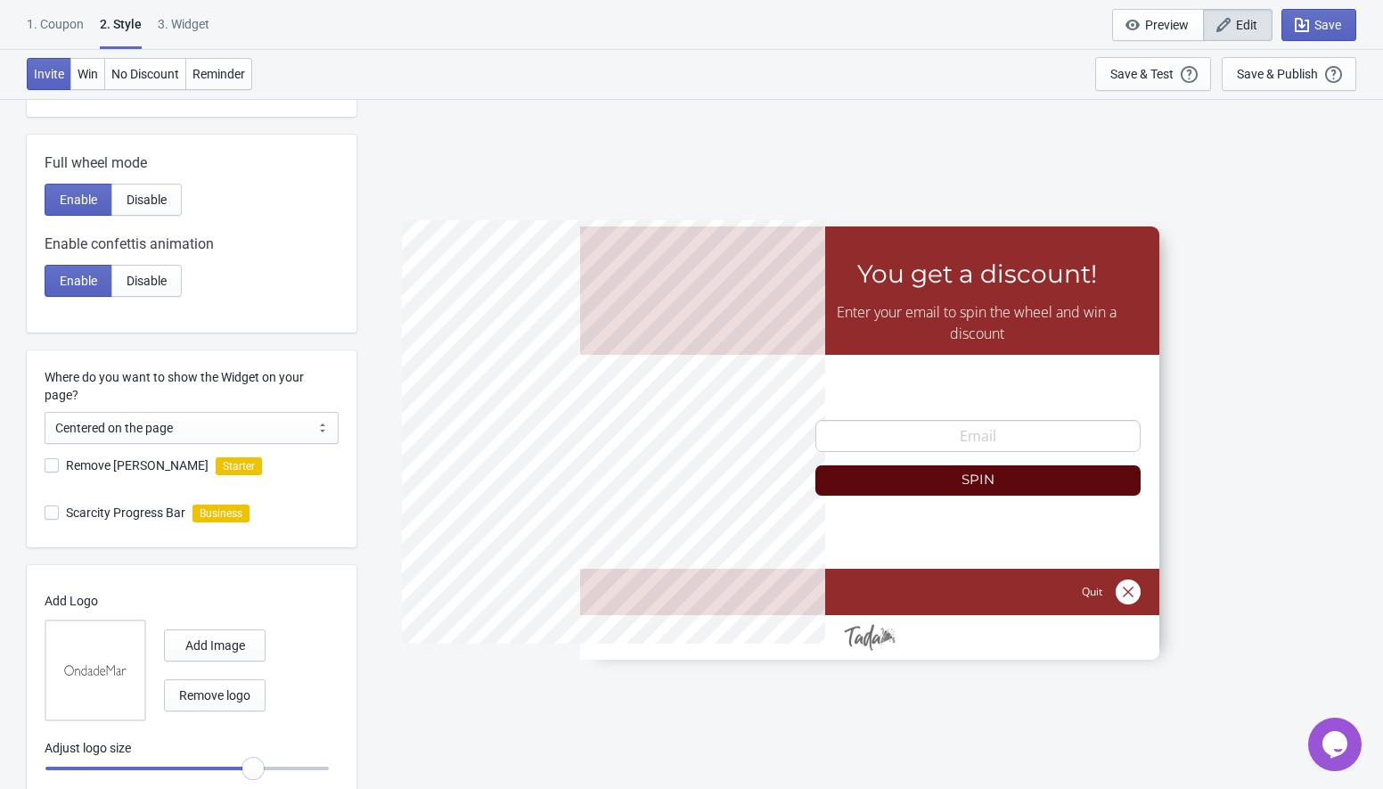
scroll to position [370, 0]
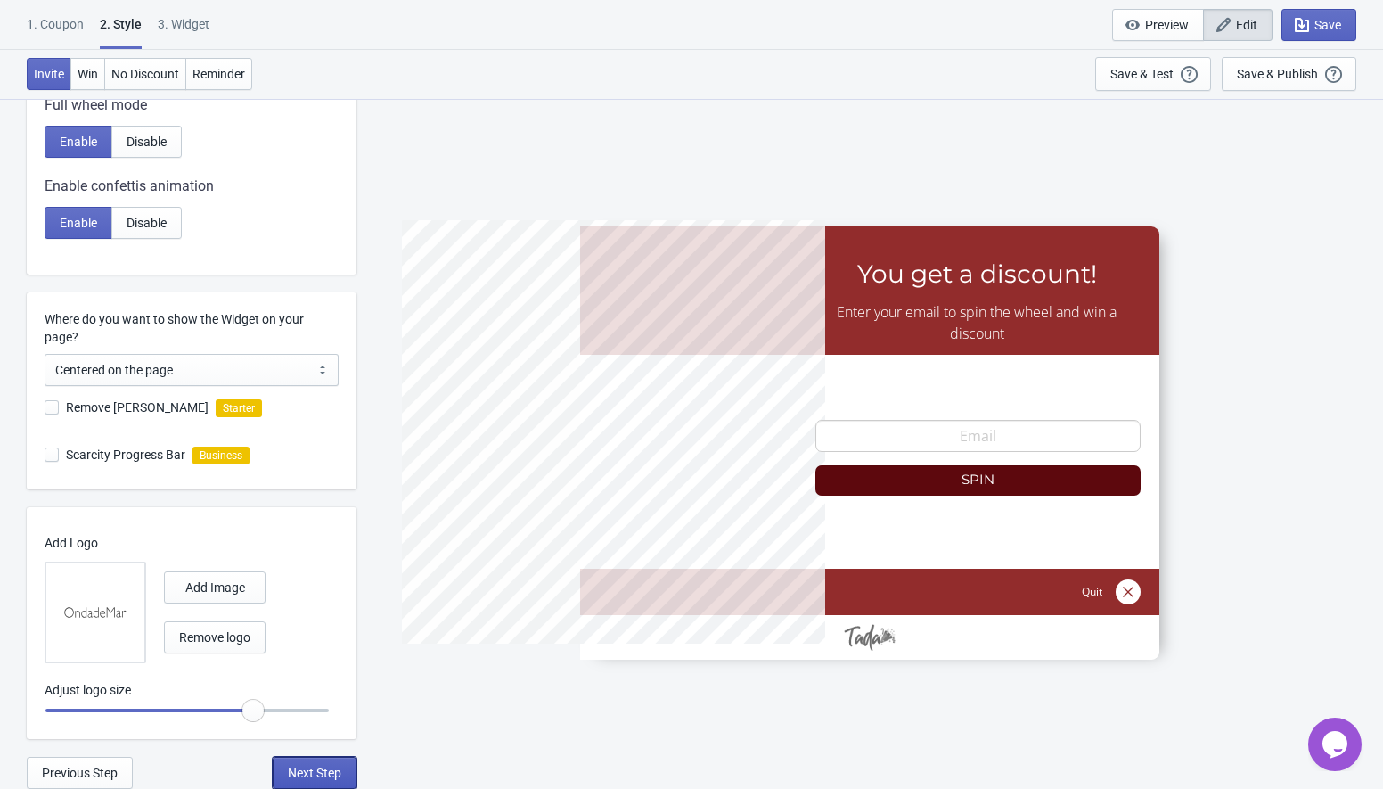
click at [315, 767] on span "Next Step" at bounding box center [314, 773] width 53 height 14
select select "once"
select select "1"
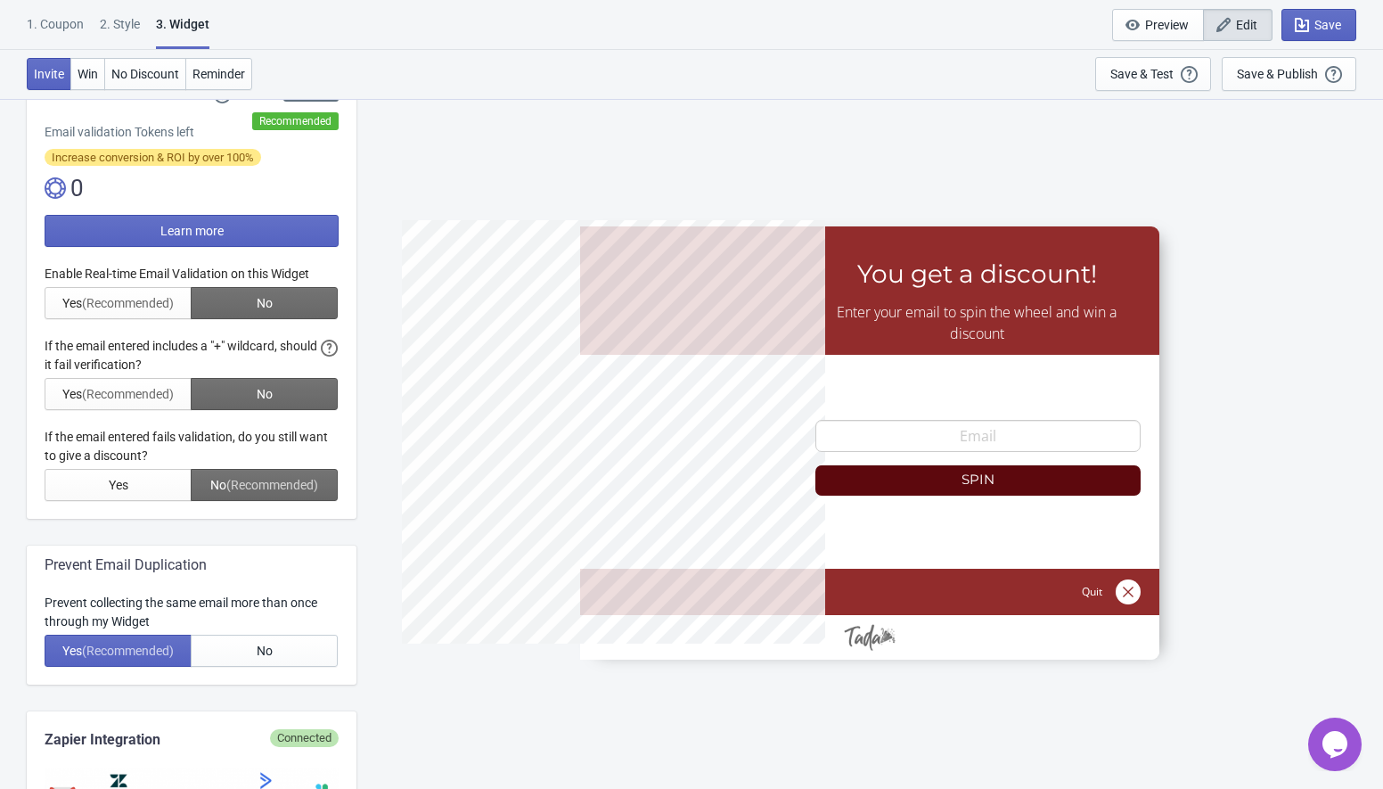
scroll to position [0, 0]
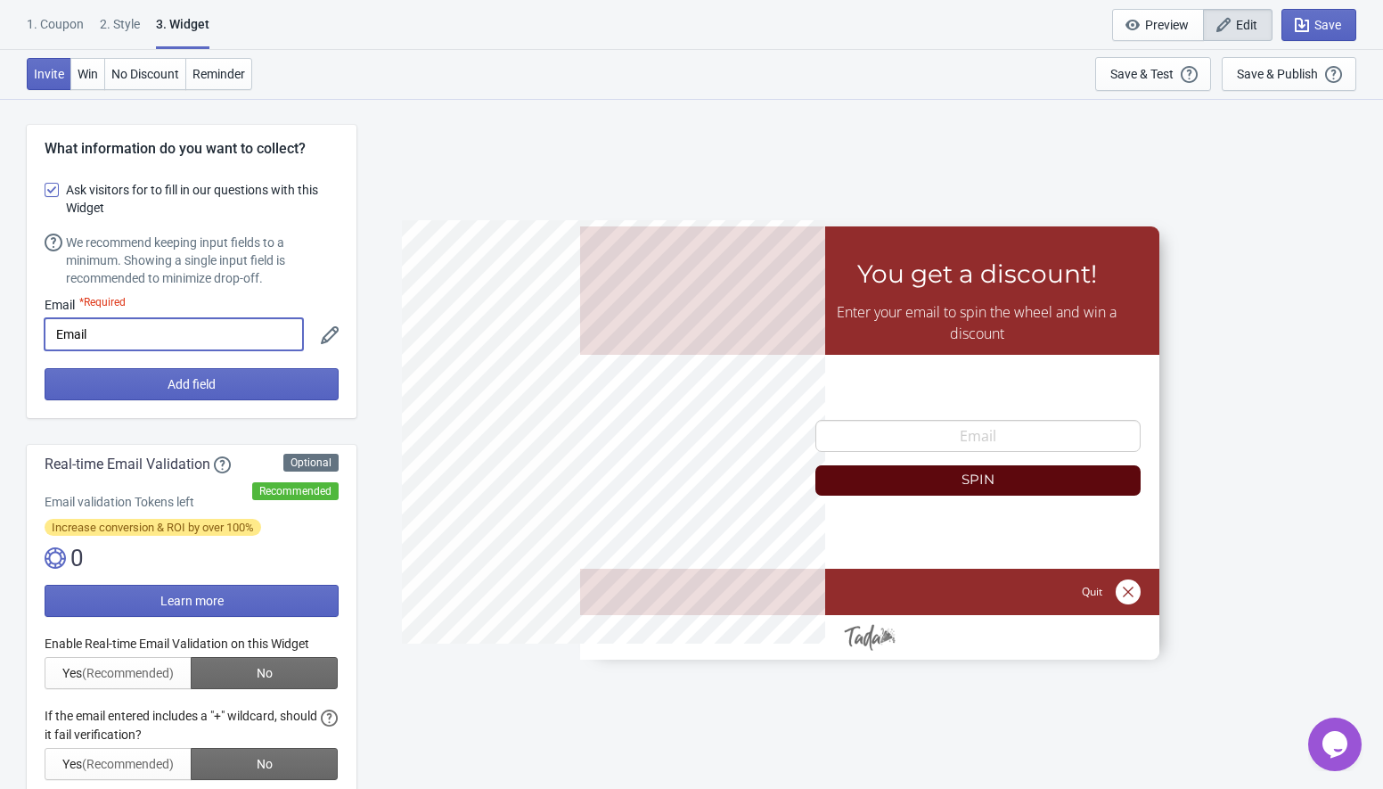
click at [110, 336] on input "Email" at bounding box center [174, 334] width 258 height 32
paste input "Correo Electrónico"
type input "Correo Electrónico"
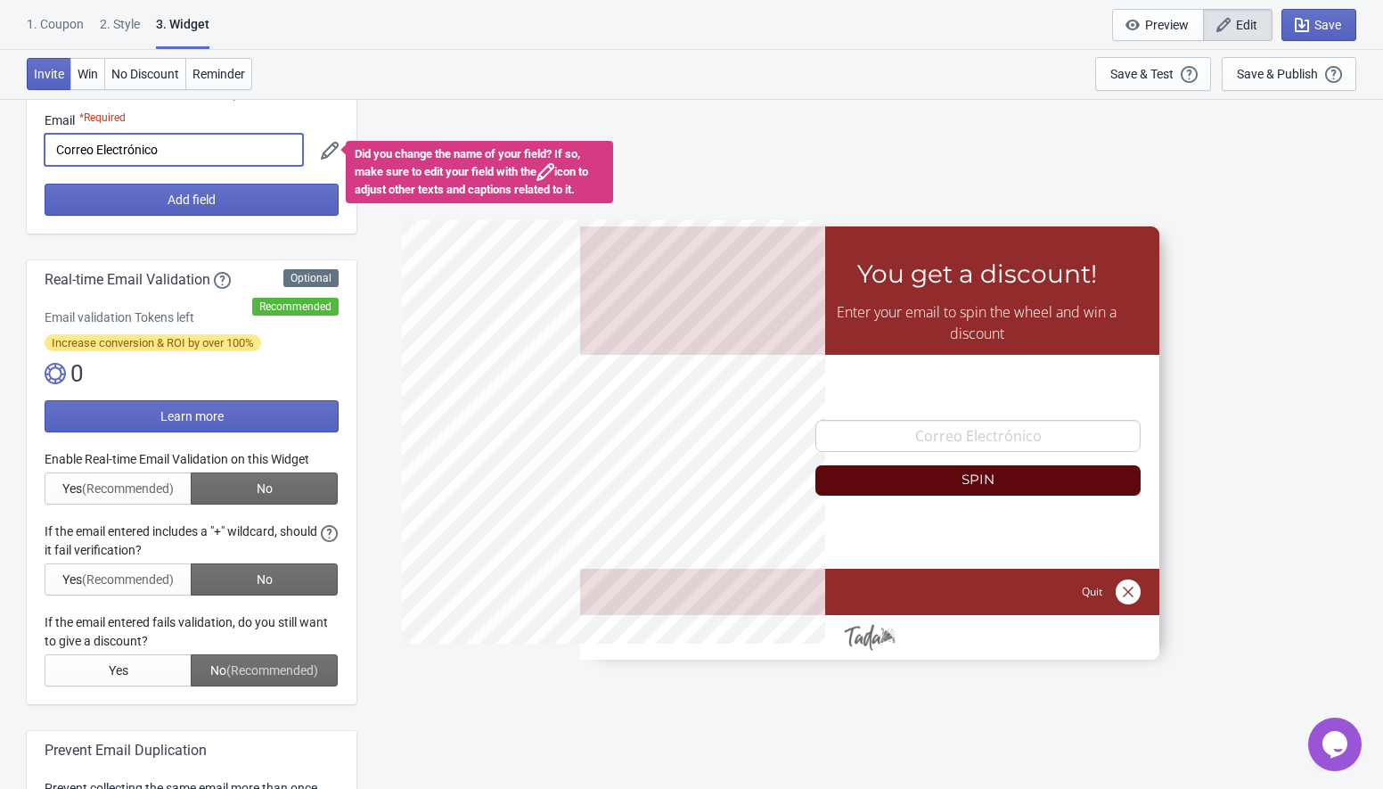
scroll to position [190, 0]
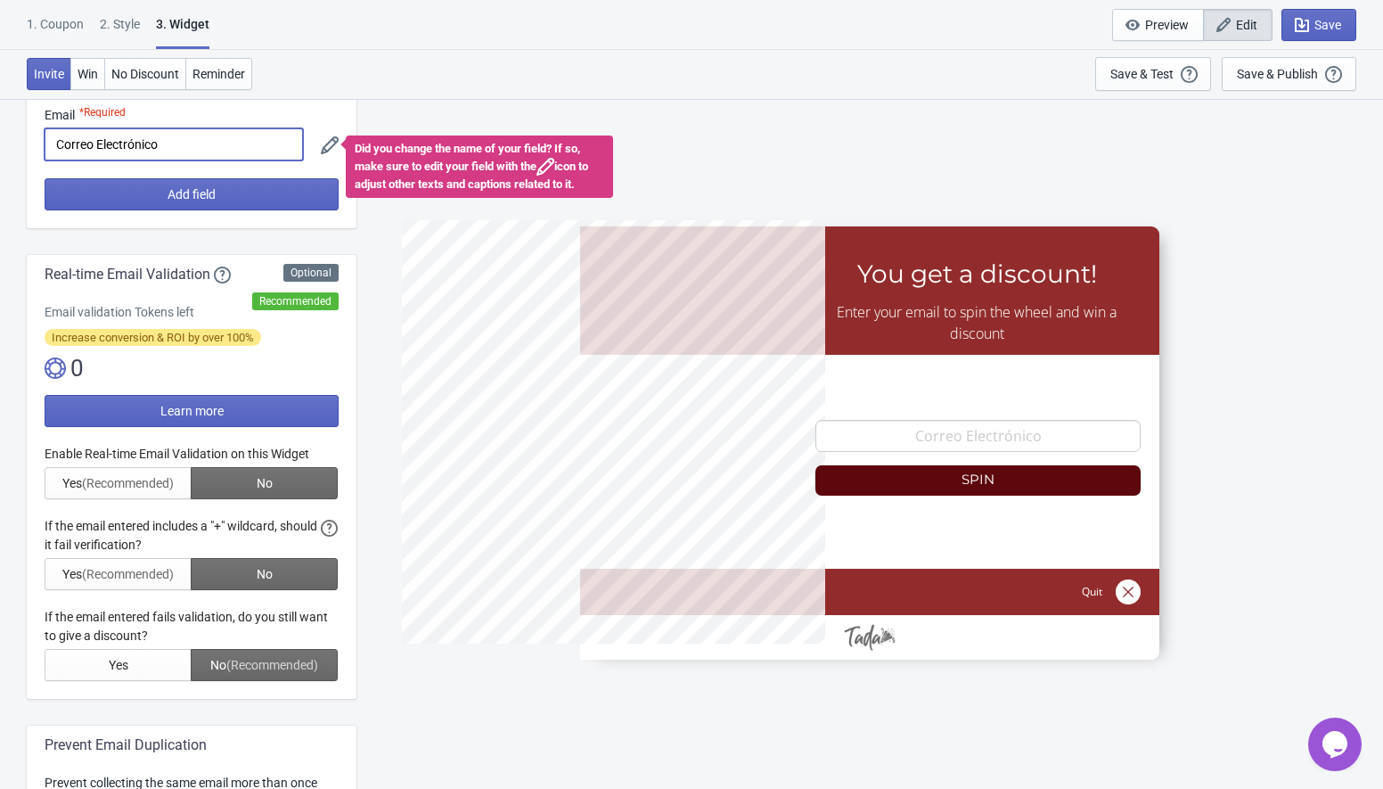
click at [112, 484] on div at bounding box center [192, 563] width 294 height 236
click at [132, 479] on div at bounding box center [192, 563] width 294 height 236
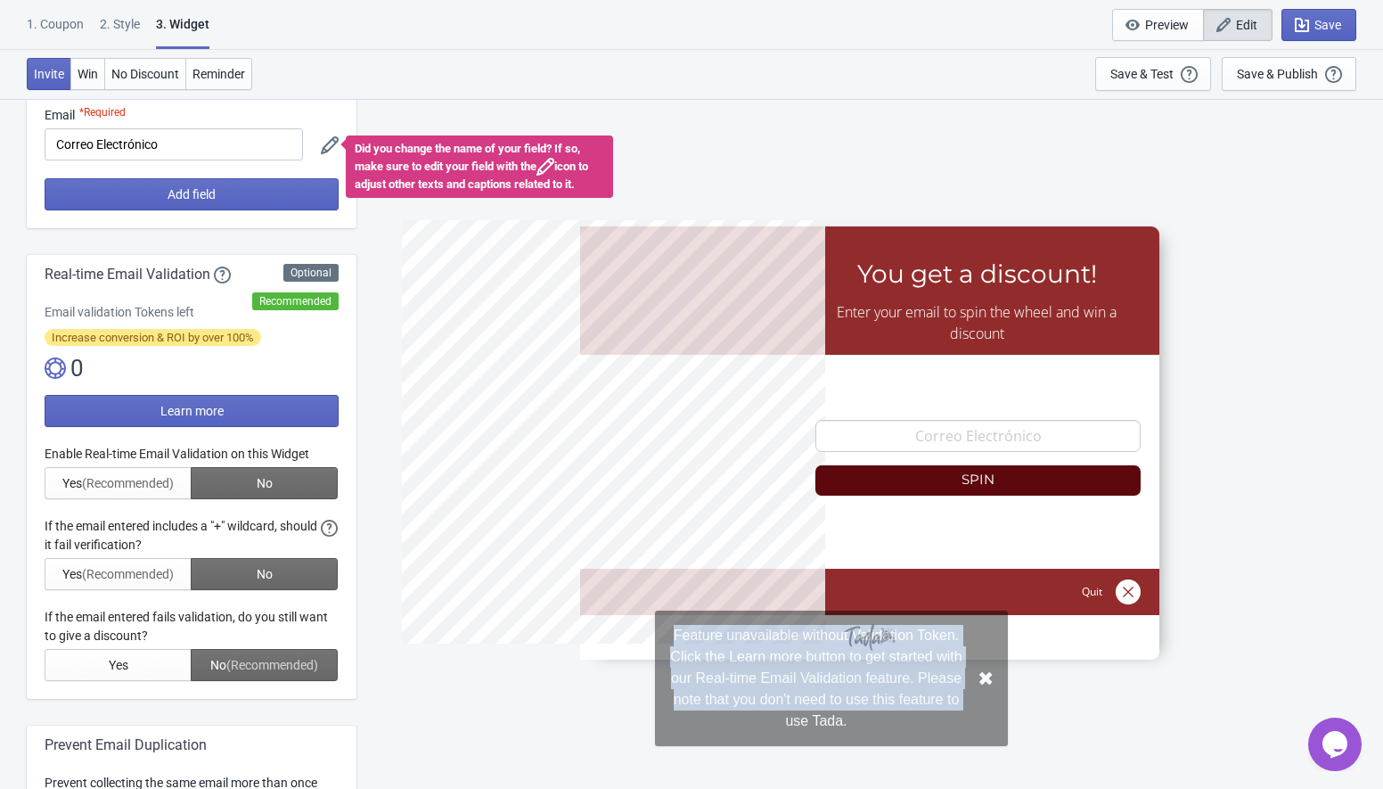
drag, startPoint x: 534, startPoint y: 629, endPoint x: 674, endPoint y: 721, distance: 167.3
click at [674, 721] on div "Feature unavailable without Validation Token. Click the Learn more button to ge…" at bounding box center [816, 678] width 294 height 107
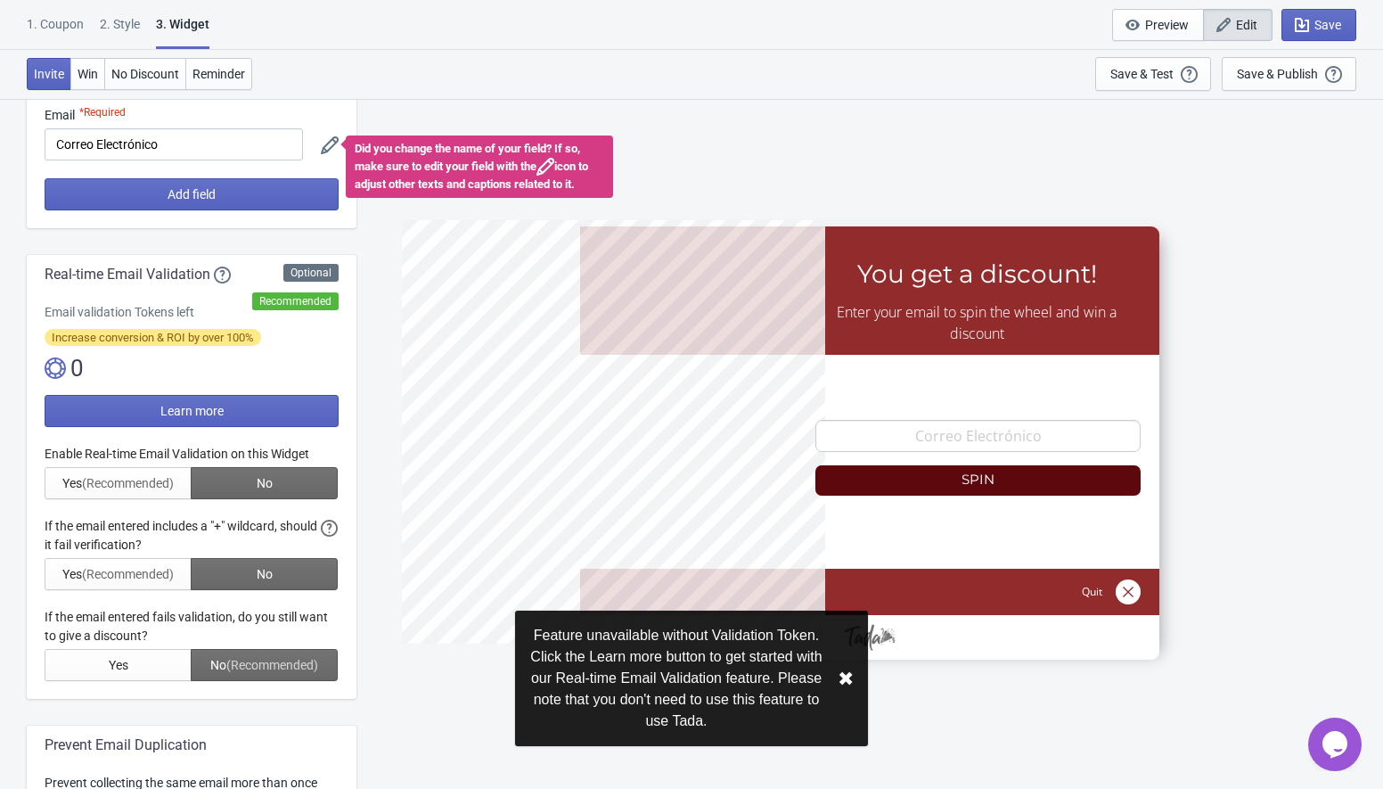
click at [717, 726] on div "Feature unavailable without Validation Token. Click the Learn more button to ge…" at bounding box center [676, 678] width 294 height 107
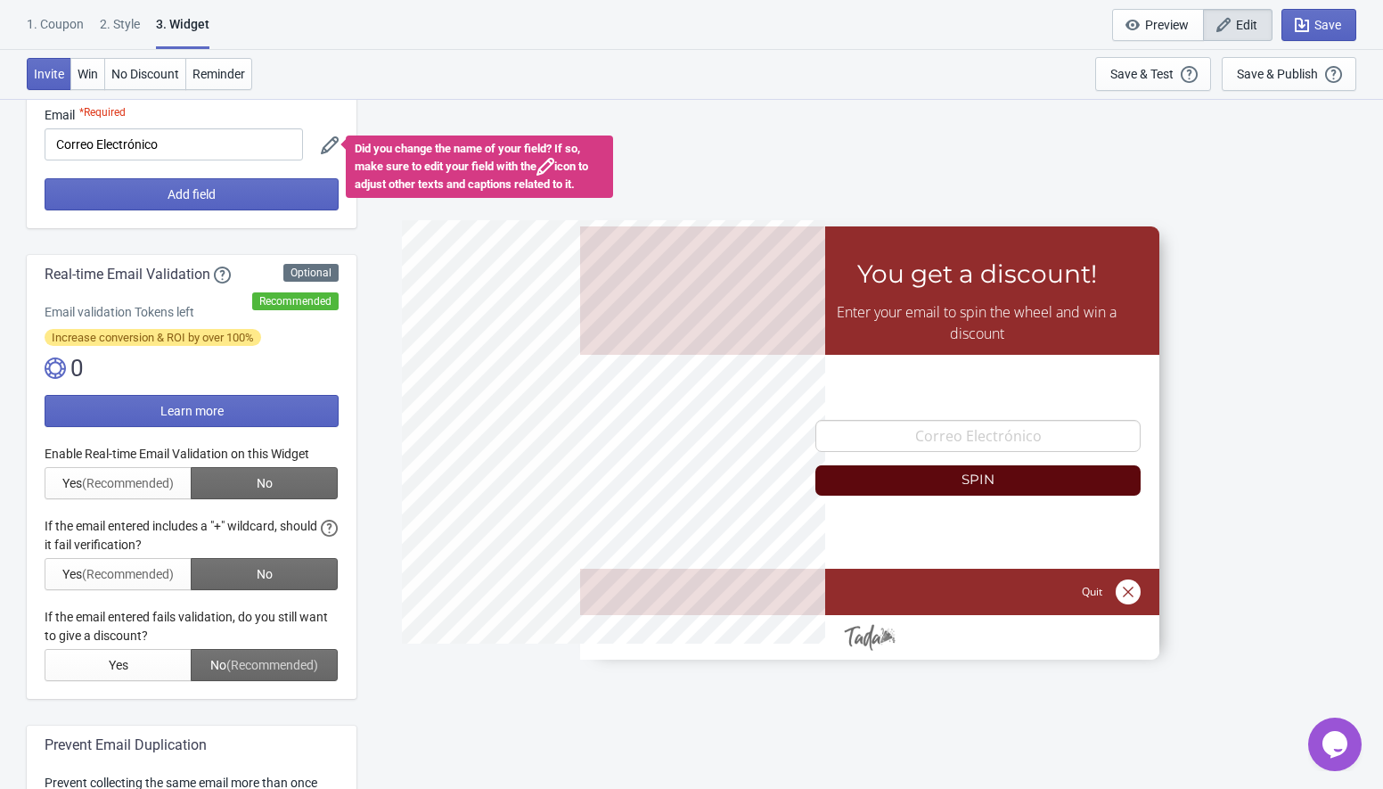
click at [96, 579] on div at bounding box center [192, 563] width 294 height 236
click at [141, 479] on div at bounding box center [192, 563] width 294 height 236
click at [139, 489] on div at bounding box center [192, 563] width 294 height 236
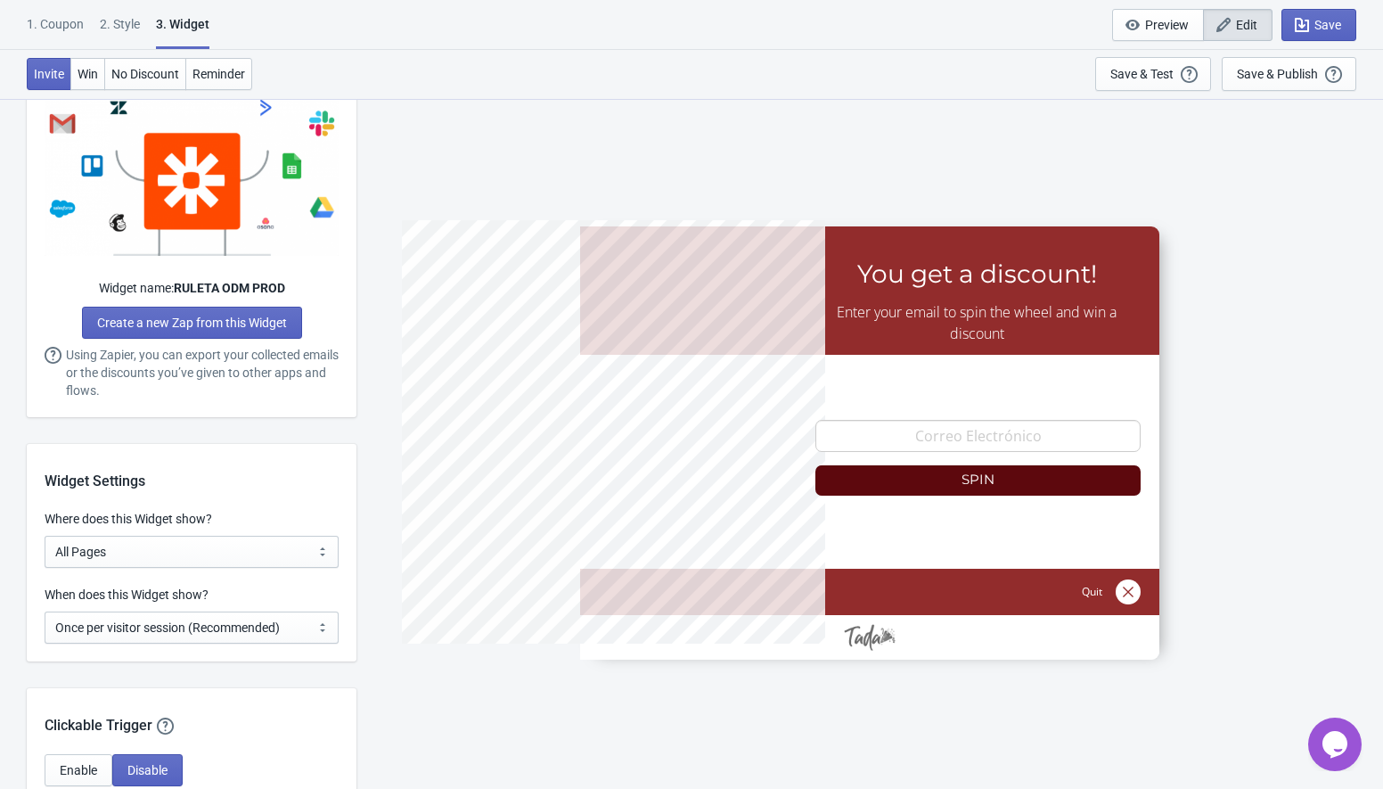
scroll to position [1080, 0]
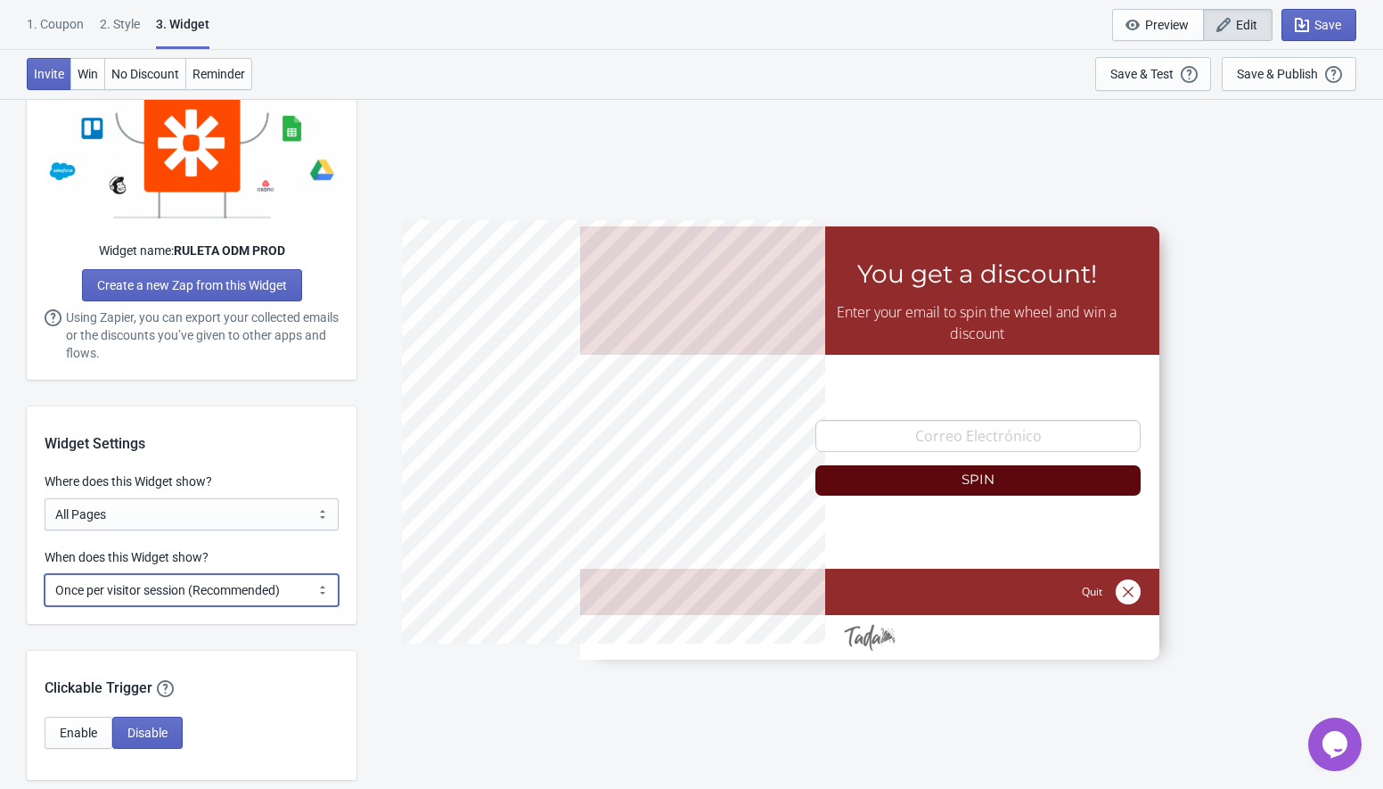
click at [207, 588] on select "Every new visit of page Once every period of time Once per visitor session (Rec…" at bounding box center [192, 590] width 294 height 32
select select "every"
click at [45, 574] on select "Every new visit of page Once every period of time Once per visitor session (Rec…" at bounding box center [192, 590] width 294 height 32
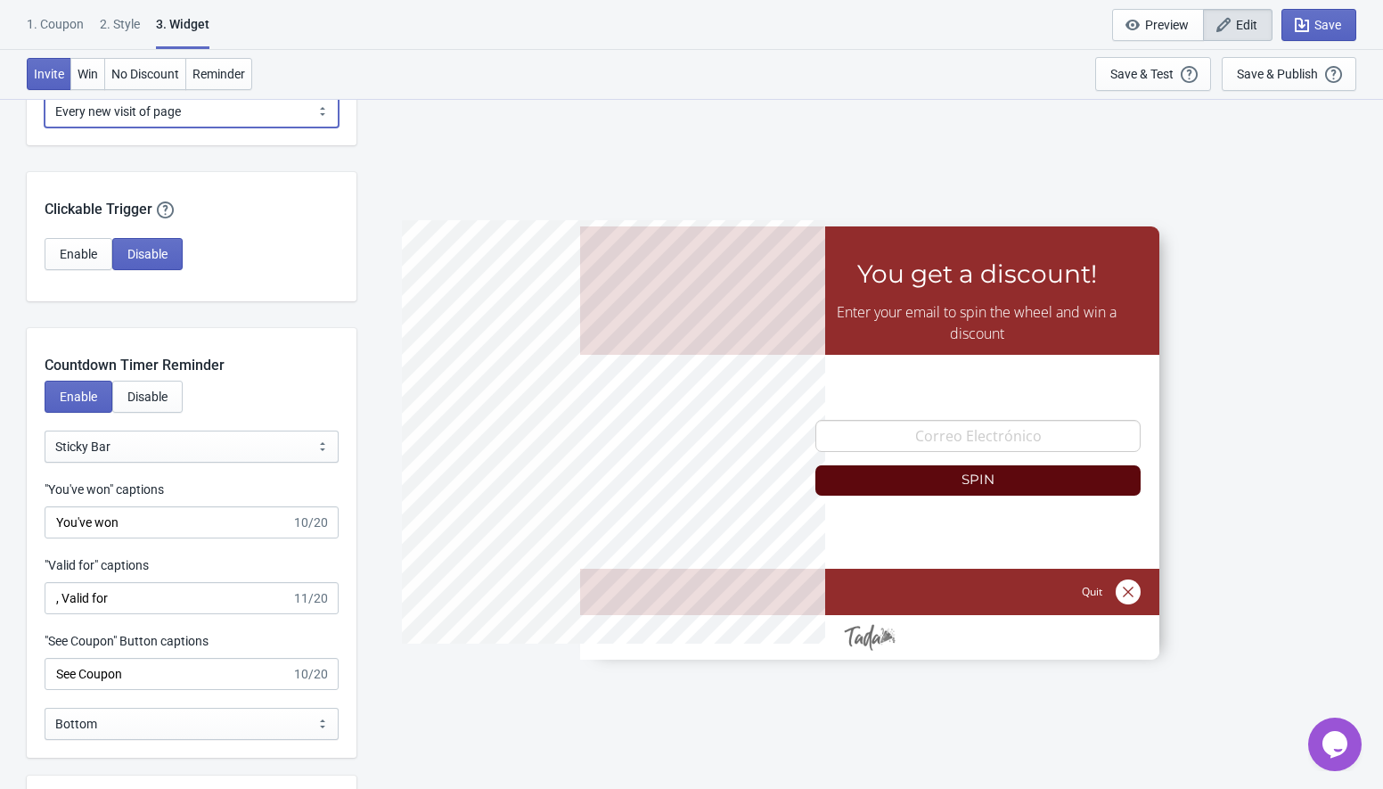
scroll to position [1565, 0]
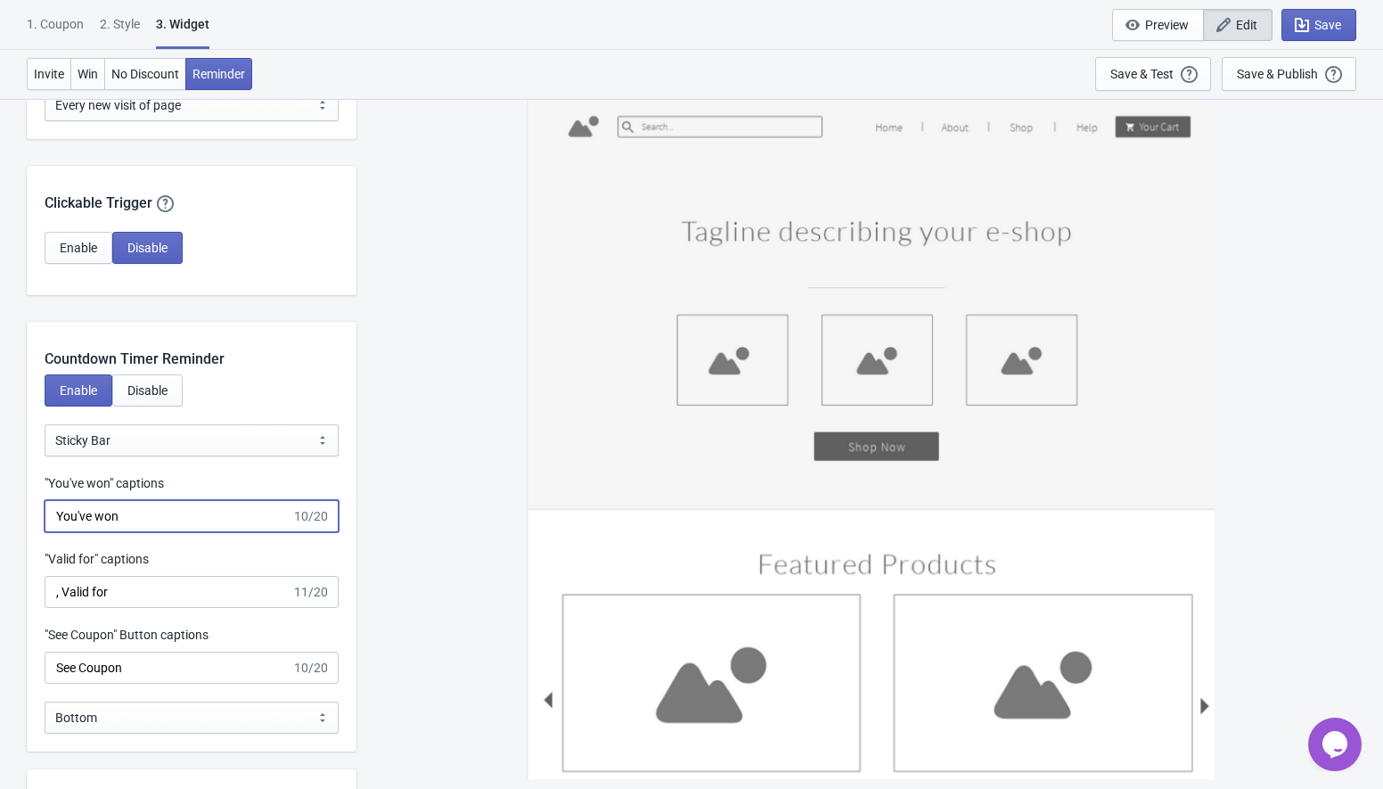
click at [99, 524] on input "You've won" at bounding box center [168, 516] width 247 height 32
paste input "has ganado"
type input "has ganado"
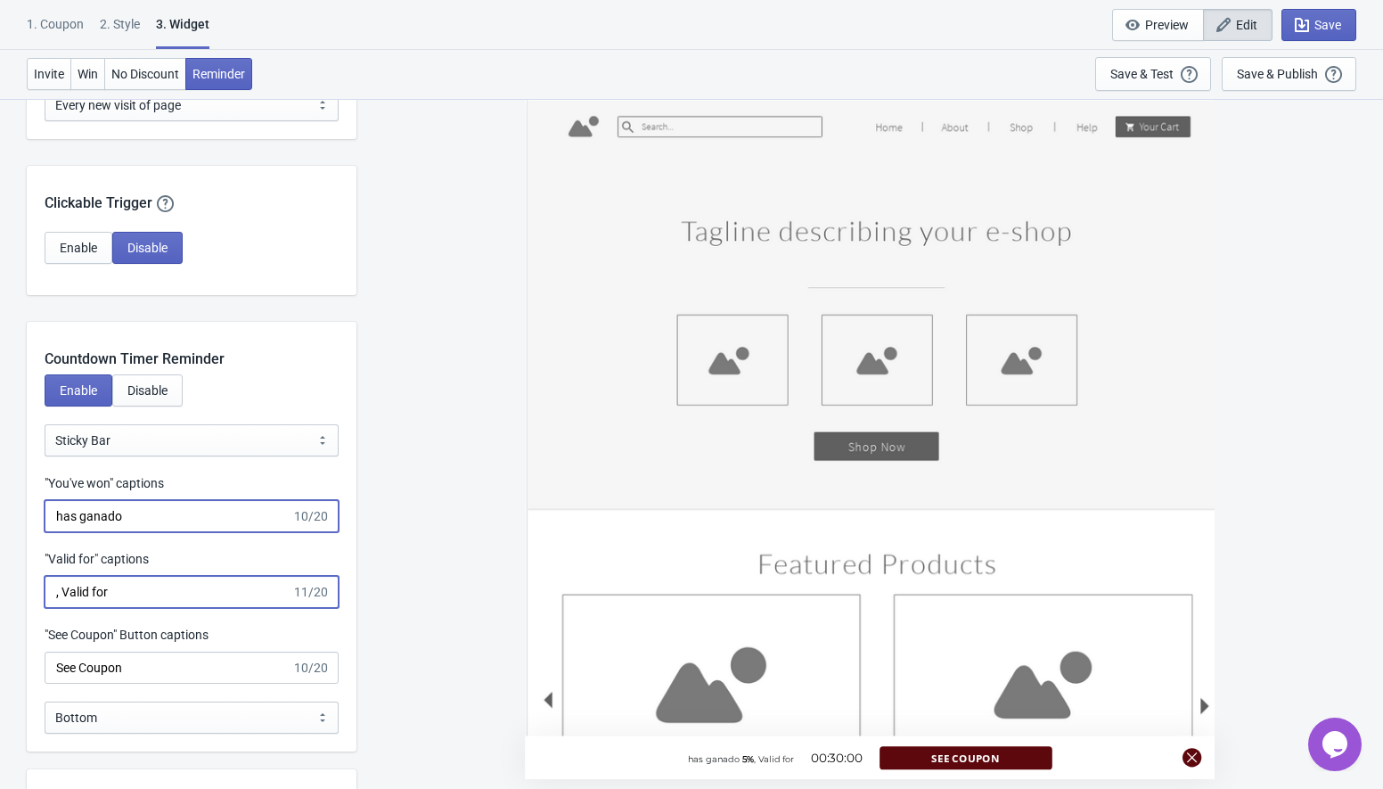
click at [88, 592] on input ", Valid for" at bounding box center [168, 592] width 247 height 32
paste input "o p"
type input ", Valido por"
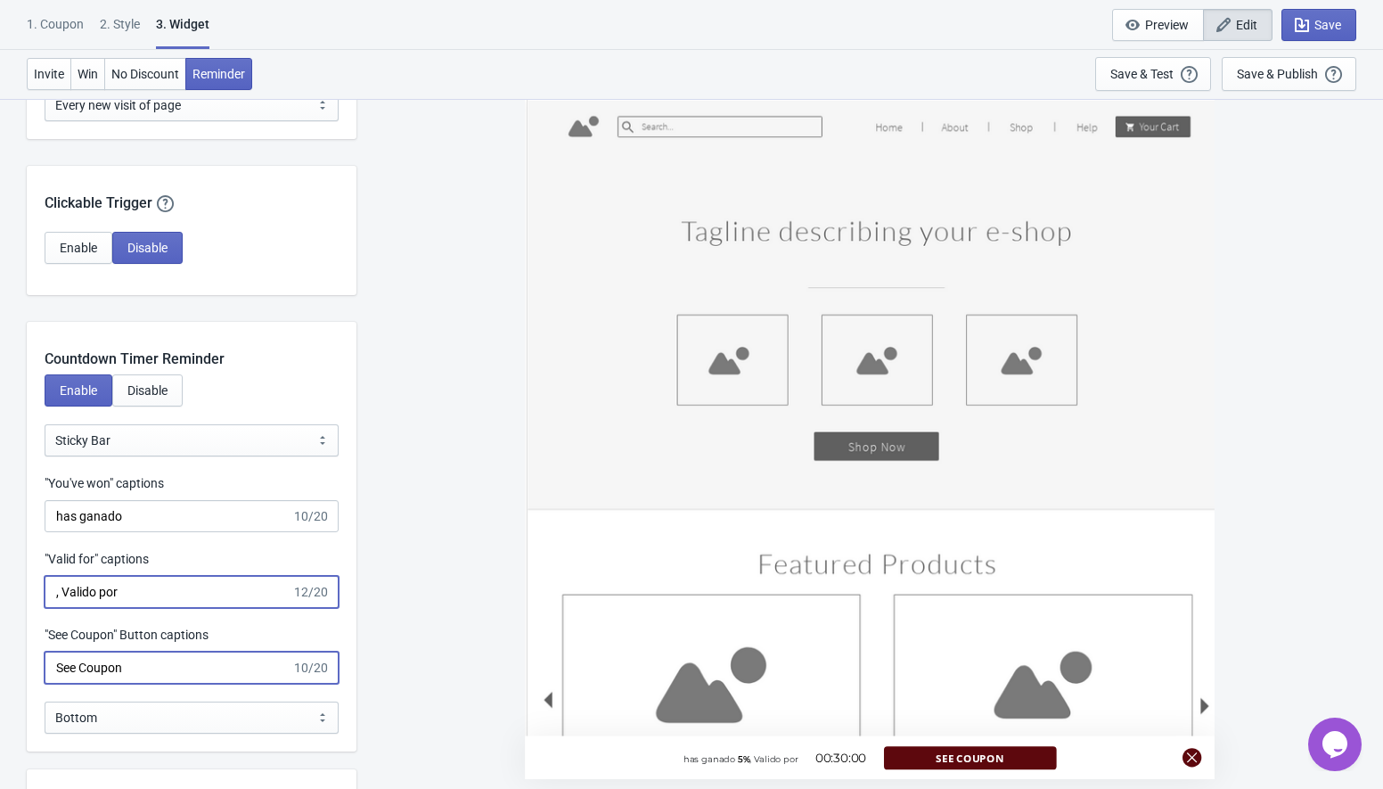
click at [131, 670] on input "See Coupon" at bounding box center [168, 667] width 247 height 32
paste input "Ver [PERSON_NAME]"
type input "Ver Cupón"
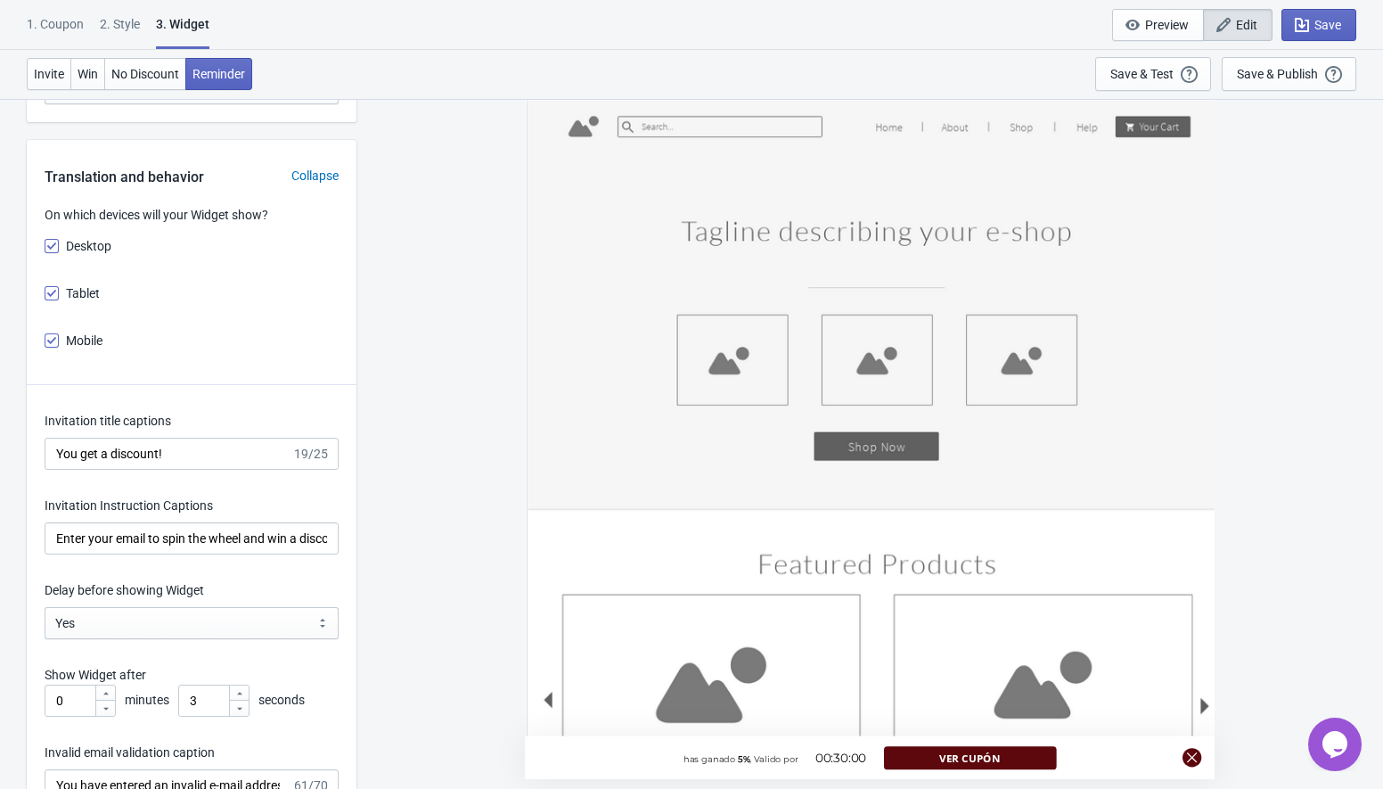
scroll to position [2213, 0]
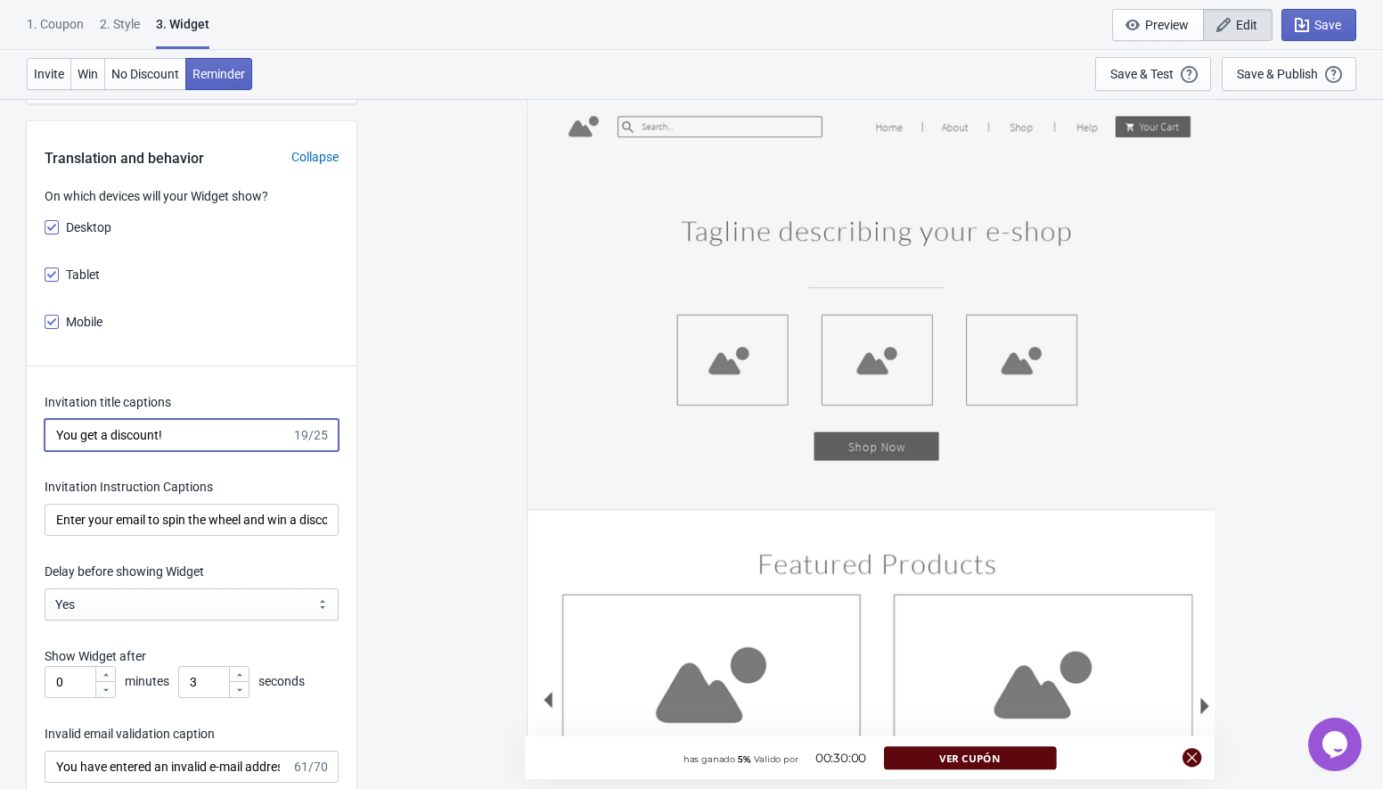
click at [167, 440] on input "You get a discount!" at bounding box center [168, 435] width 247 height 32
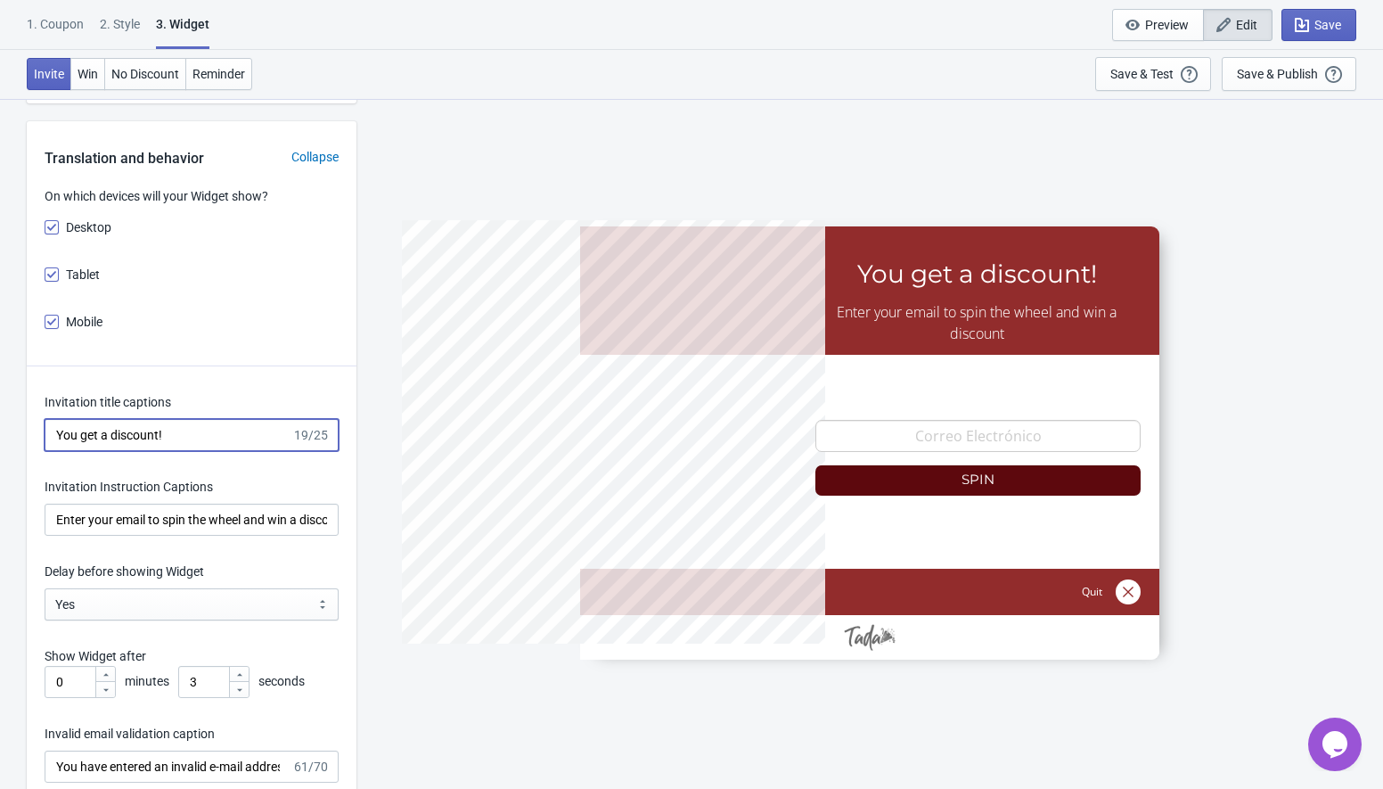
click at [167, 440] on input "You get a discount!" at bounding box center [168, 435] width 247 height 32
paste input "¡Obtienes un descuento"
type input "¡Obtienes un descuento!"
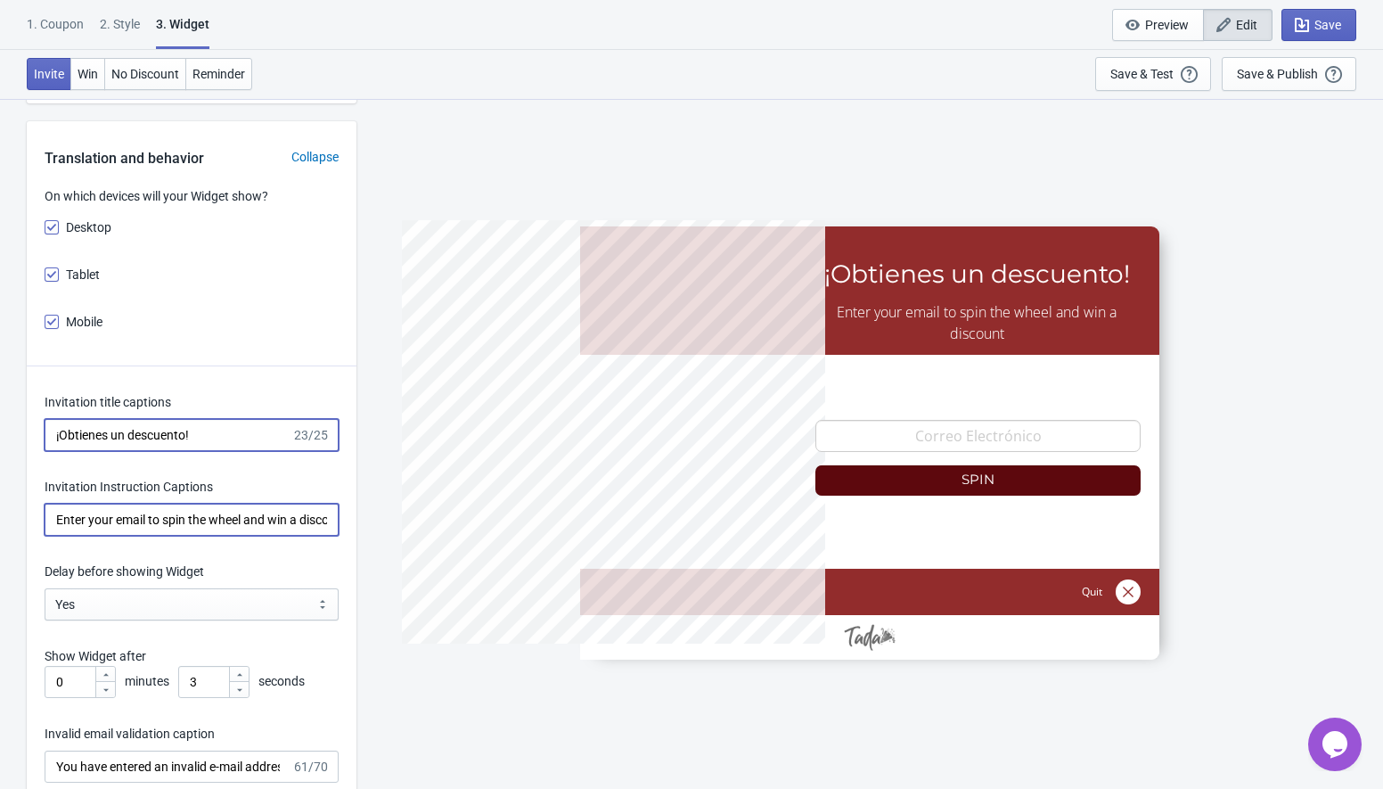
click at [192, 524] on input "Enter your email to spin the wheel and win a discount" at bounding box center [192, 520] width 294 height 32
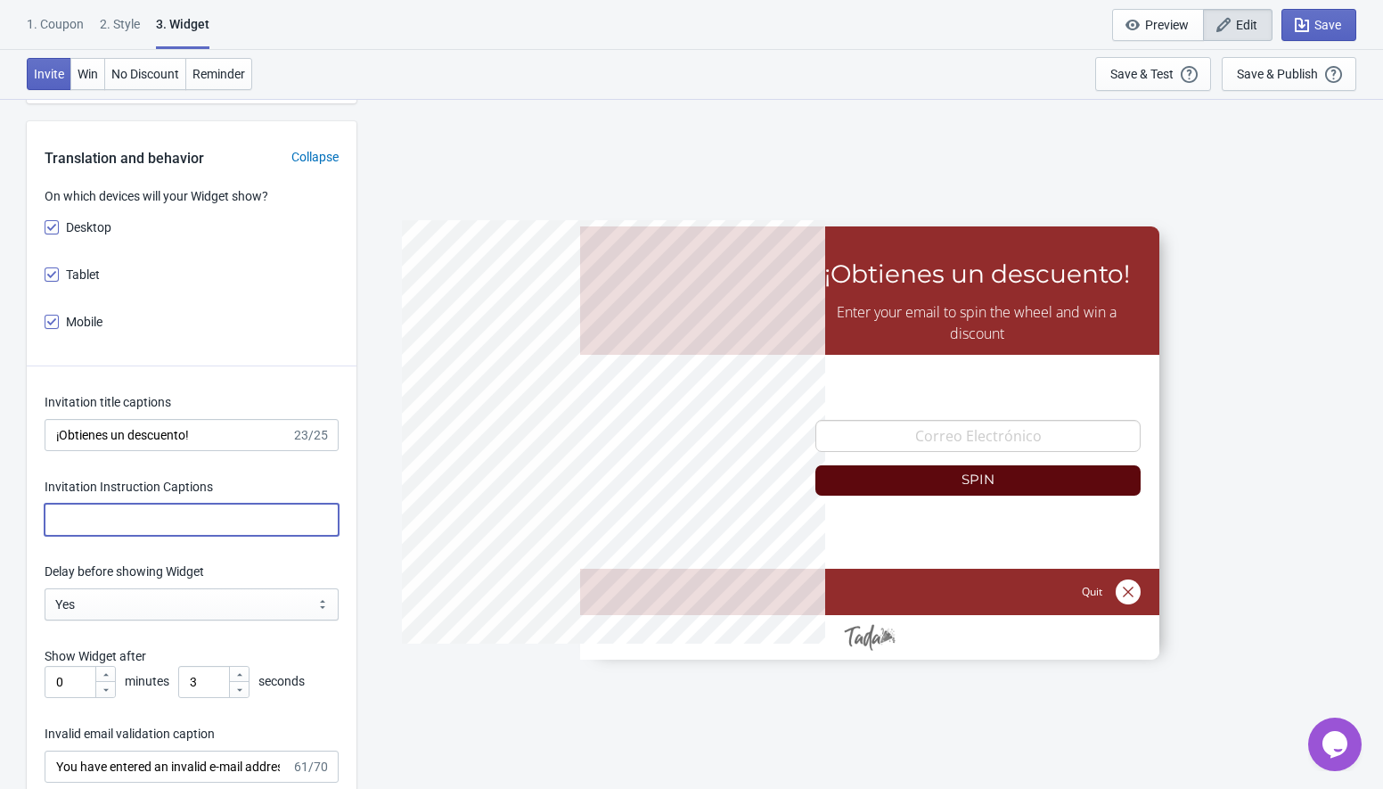
paste input "Introduce tu email para girar [PERSON_NAME] y ganar un descuento"
type input "Introduce tu email para girar [PERSON_NAME] y ganar un descuento"
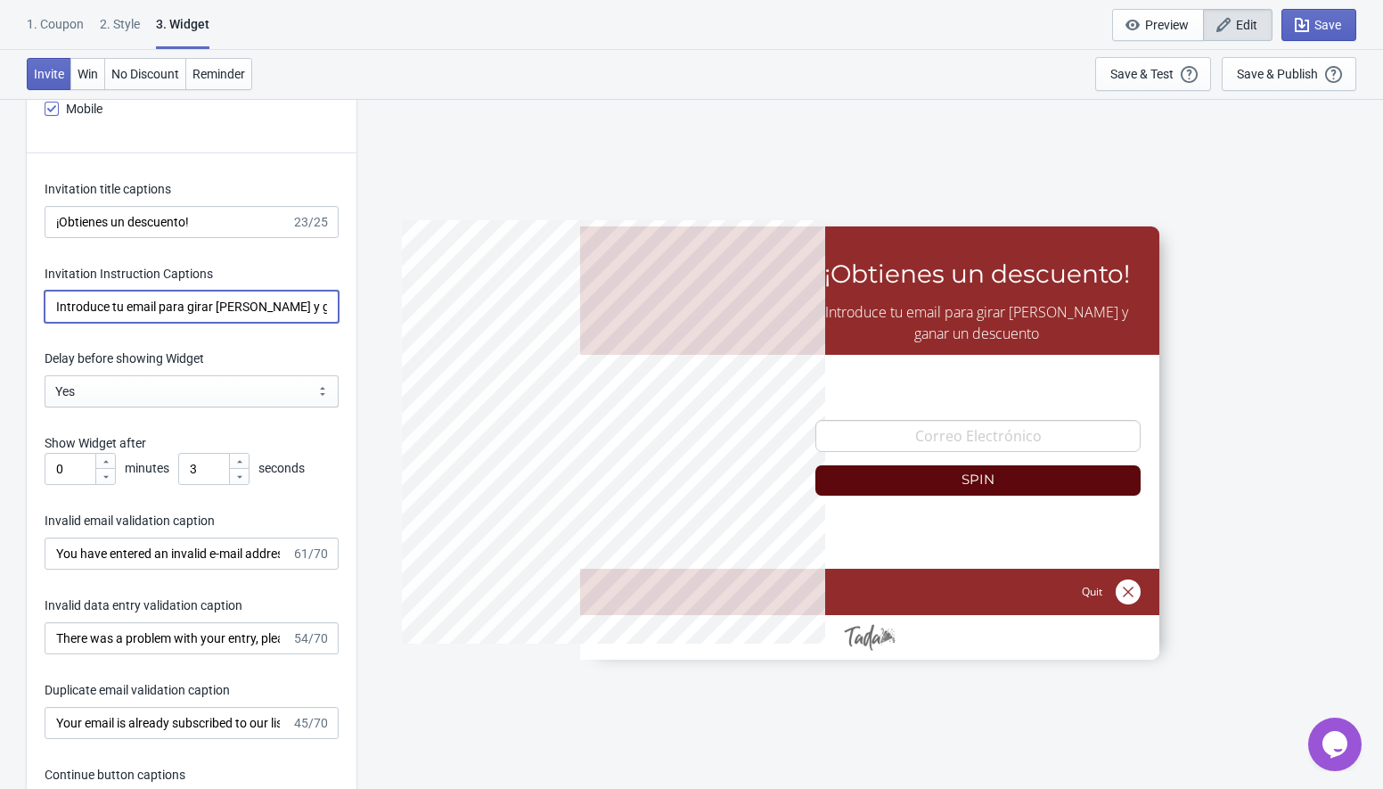
scroll to position [2442, 0]
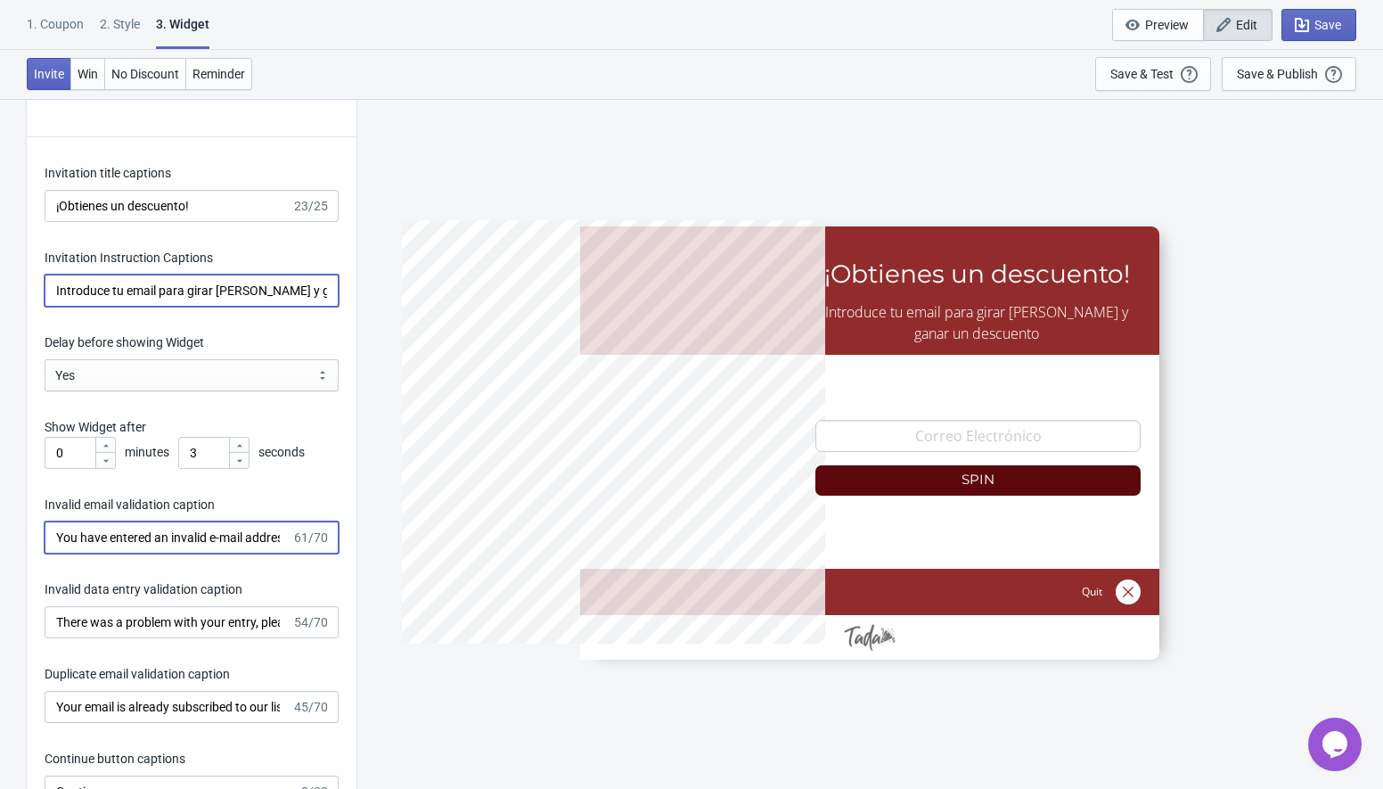
click at [188, 541] on input "You have entered an invalid e-mail address. Please try again." at bounding box center [168, 537] width 247 height 32
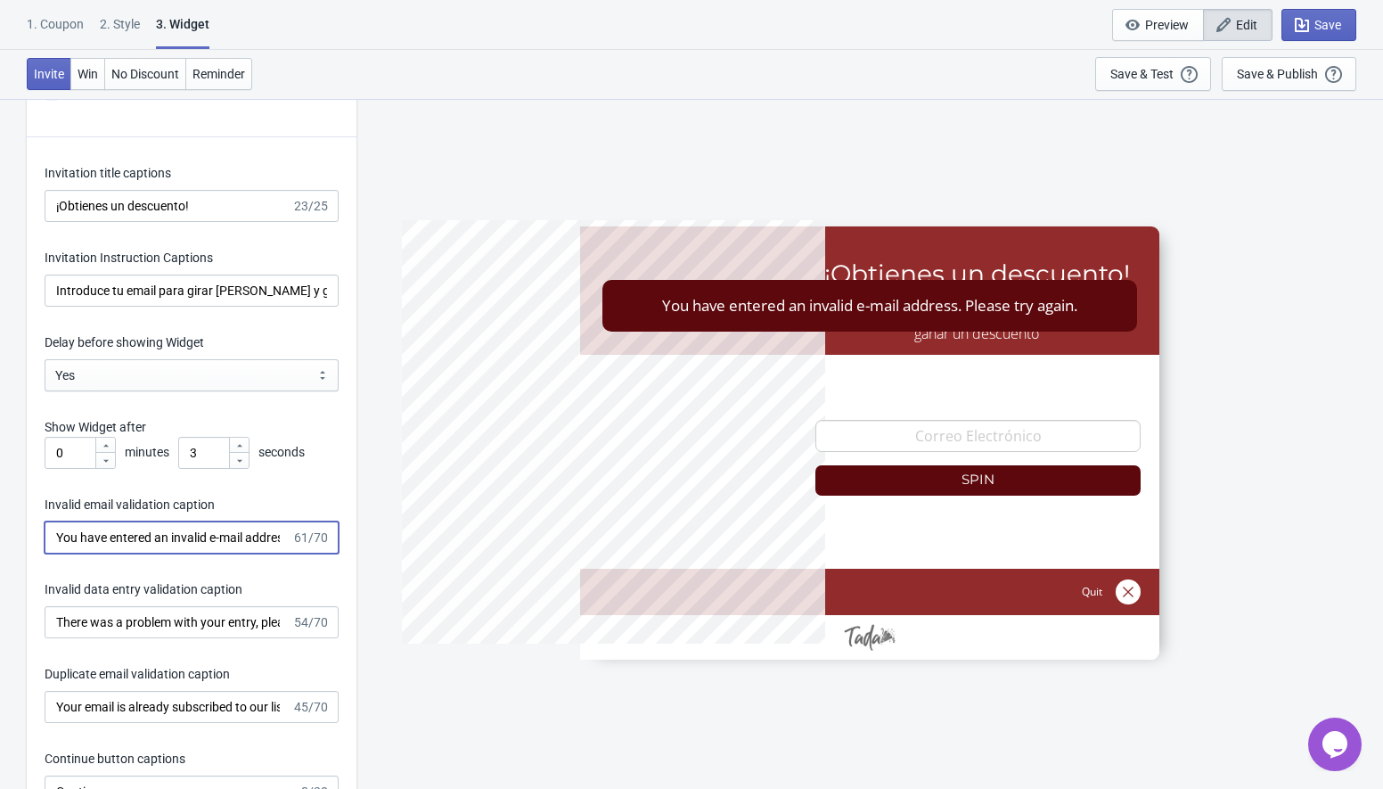
click at [188, 541] on input "You have entered an invalid e-mail address. Please try again." at bounding box center [168, 537] width 247 height 32
paste input "Ha introducido una dirección de correo electrónico no válida"
type input "Ha introducido una dirección de correo electrónico no válida."
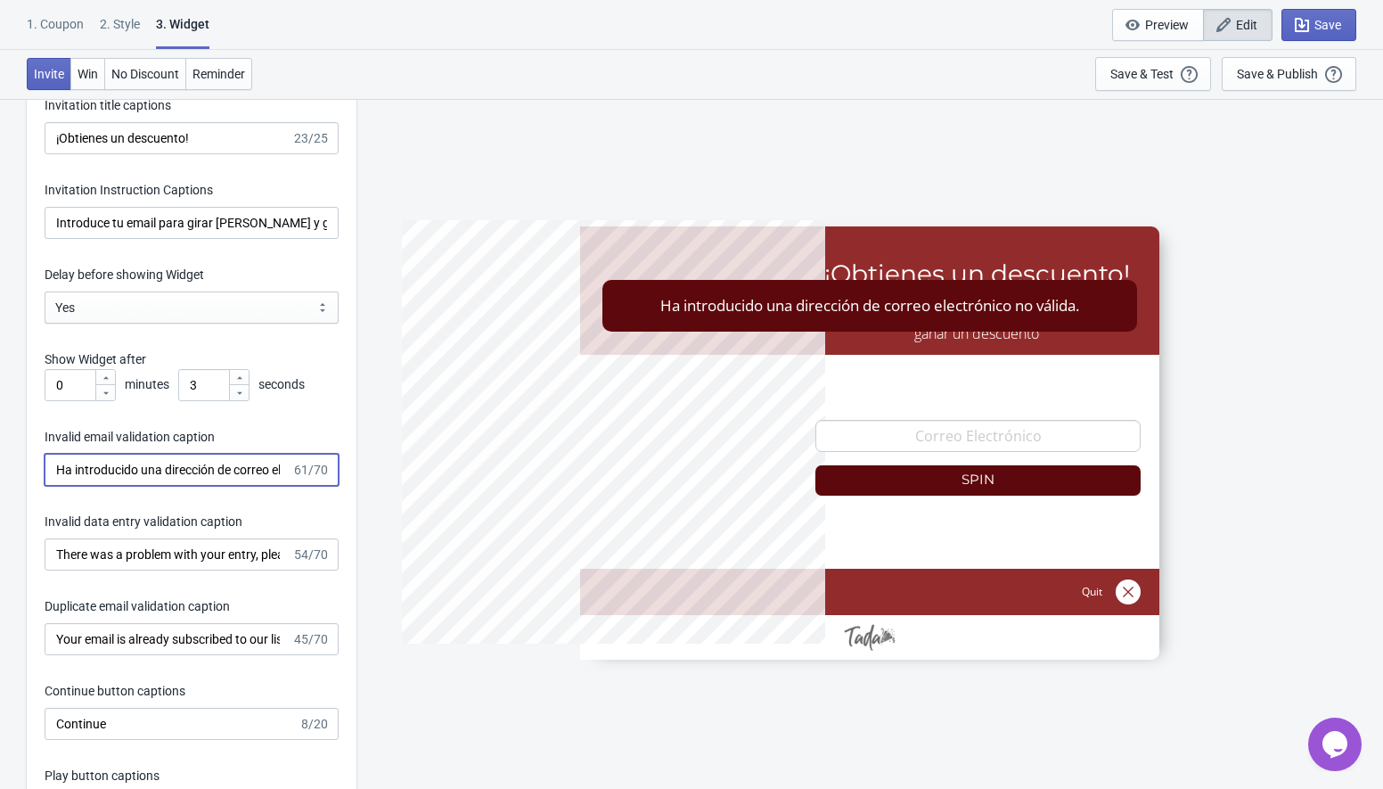
scroll to position [2525, 0]
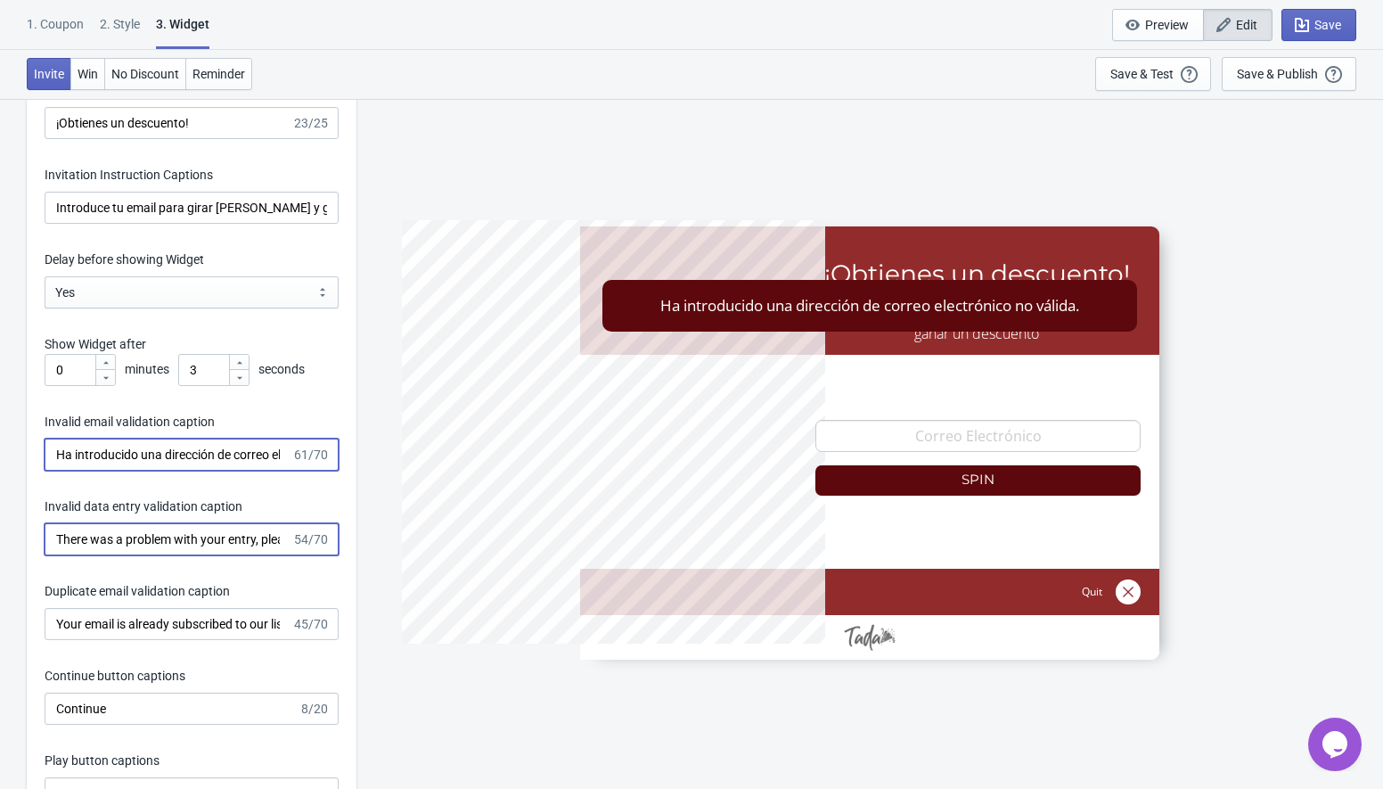
click at [169, 537] on input "There was a problem with your entry, please try again." at bounding box center [168, 539] width 247 height 32
paste input "Hubo un problema con tu entrada, por favor inténtalo de nuevo"
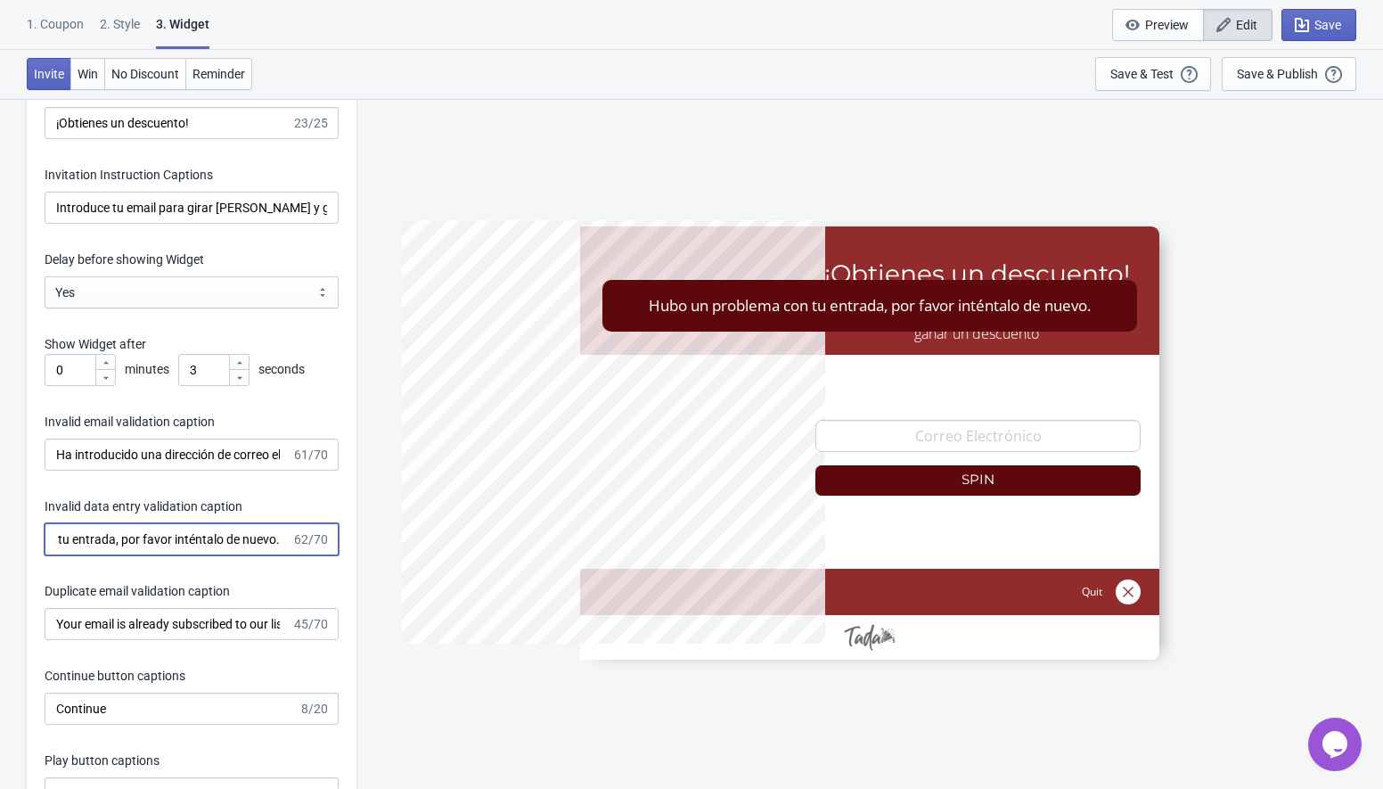
type input "Hubo un problema con tu entrada, por favor inténtalo de nuevo."
click at [151, 625] on input "Your email is already subscribed to our list." at bounding box center [168, 624] width 247 height 32
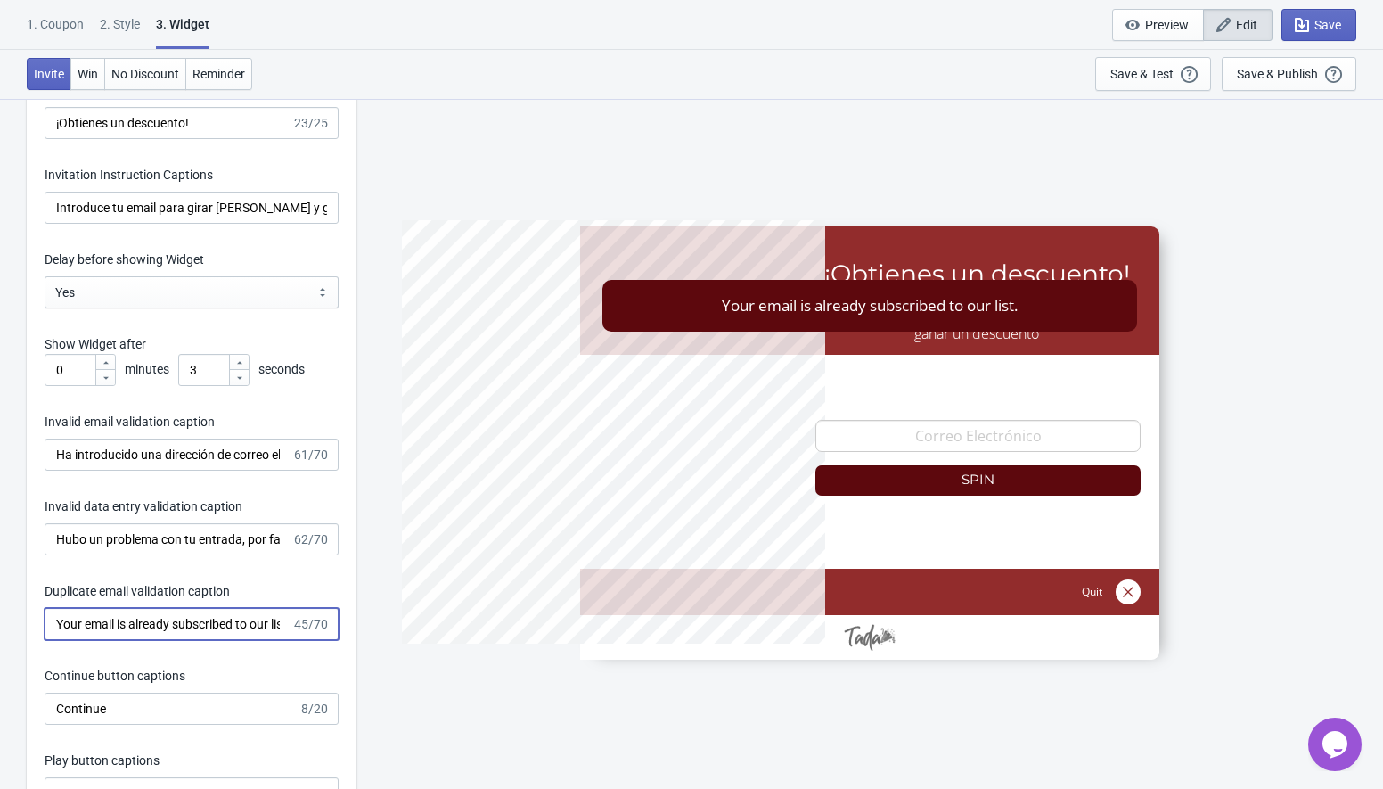
click at [151, 625] on input "Your email is already subscribed to our list." at bounding box center [168, 624] width 247 height 32
paste input "Tu correo electrónico ya está suscrito a nuestra lista"
type input "Tu correo electrónico ya está suscrito a nuestra lista."
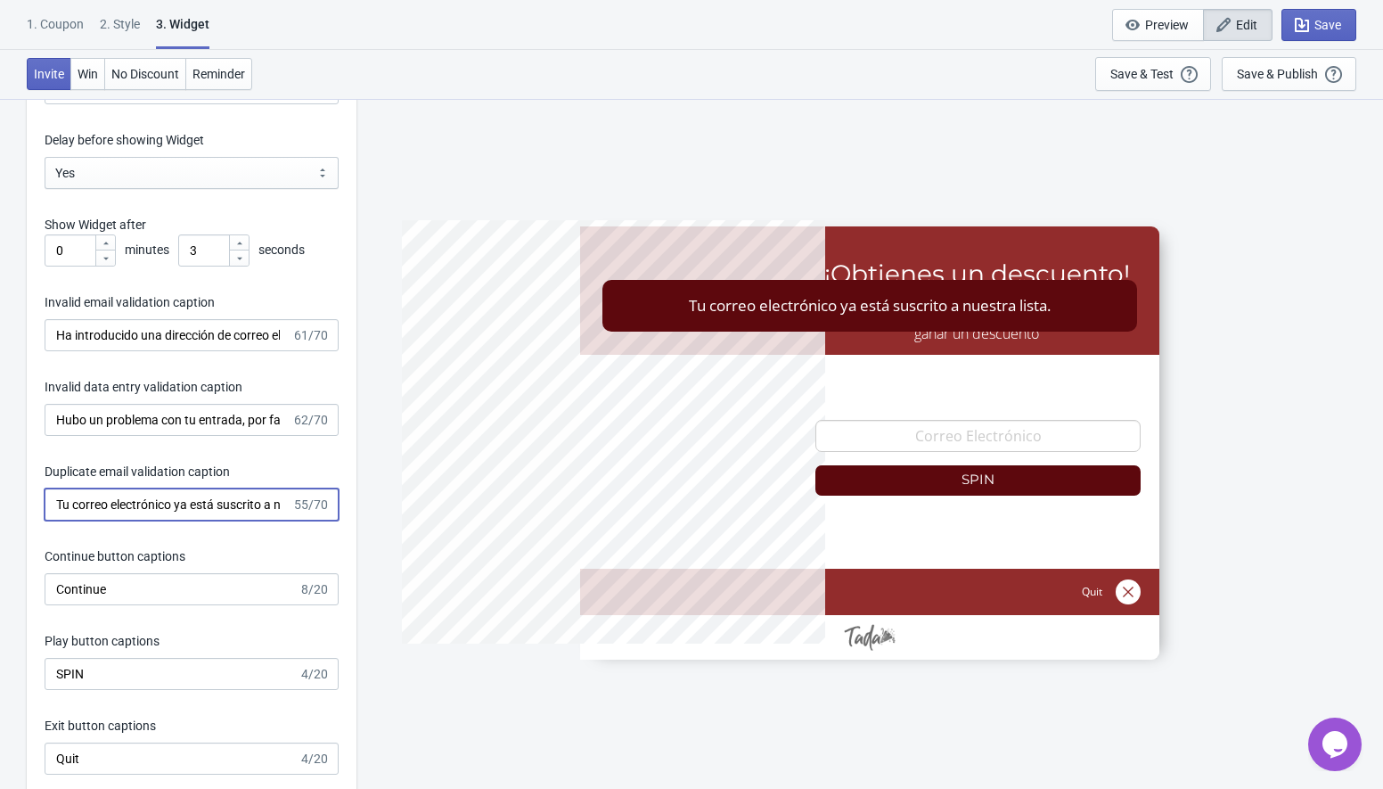
scroll to position [2645, 0]
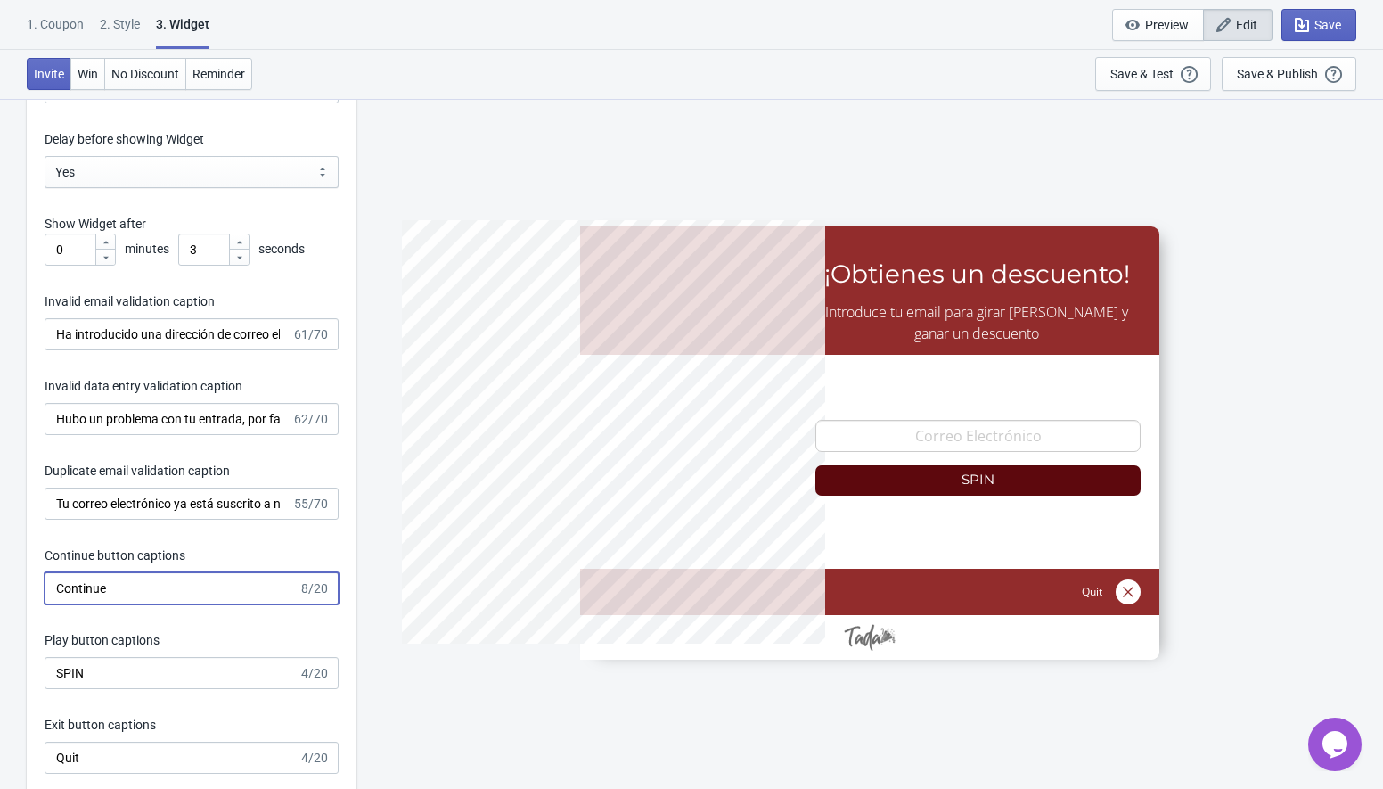
click at [118, 595] on input "Continue" at bounding box center [172, 588] width 254 height 32
paste input "ar"
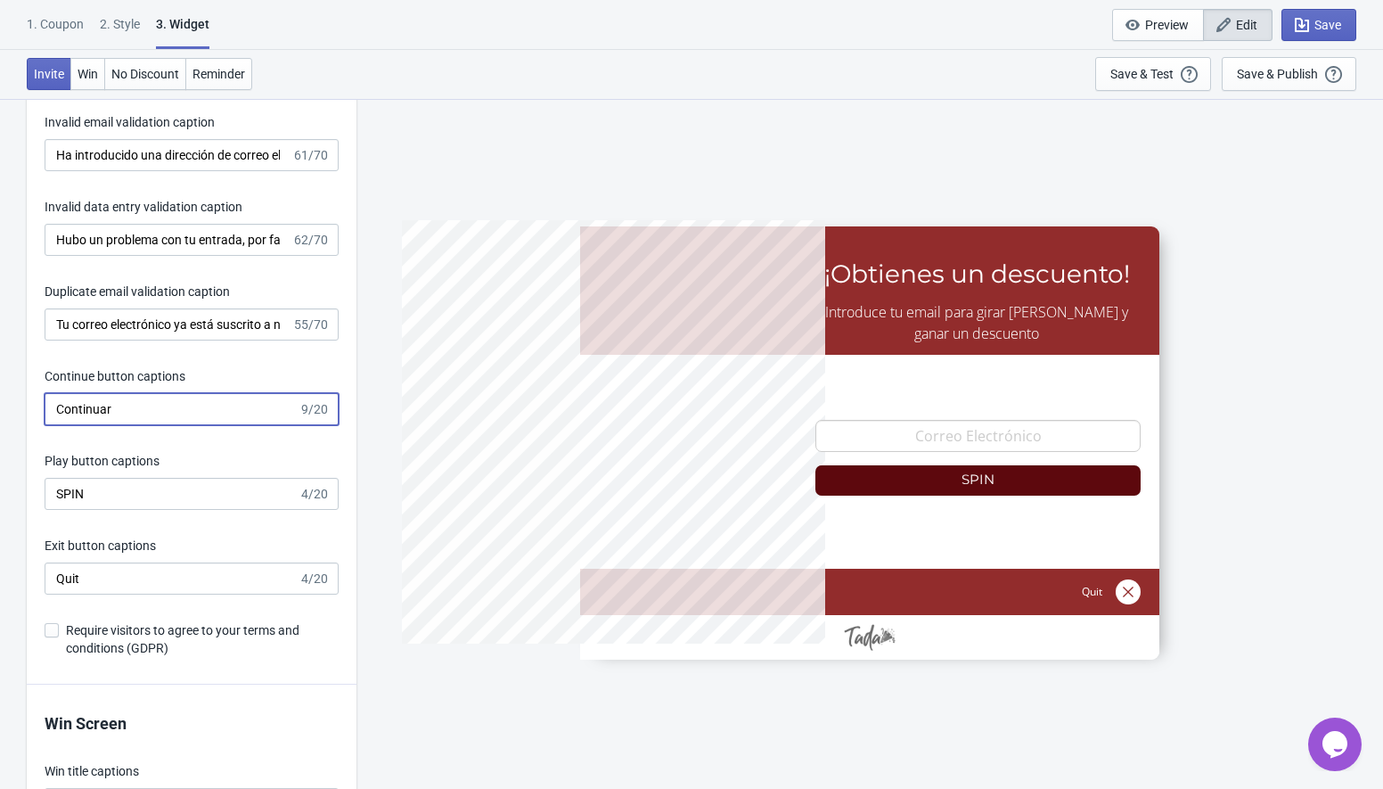
scroll to position [2830, 0]
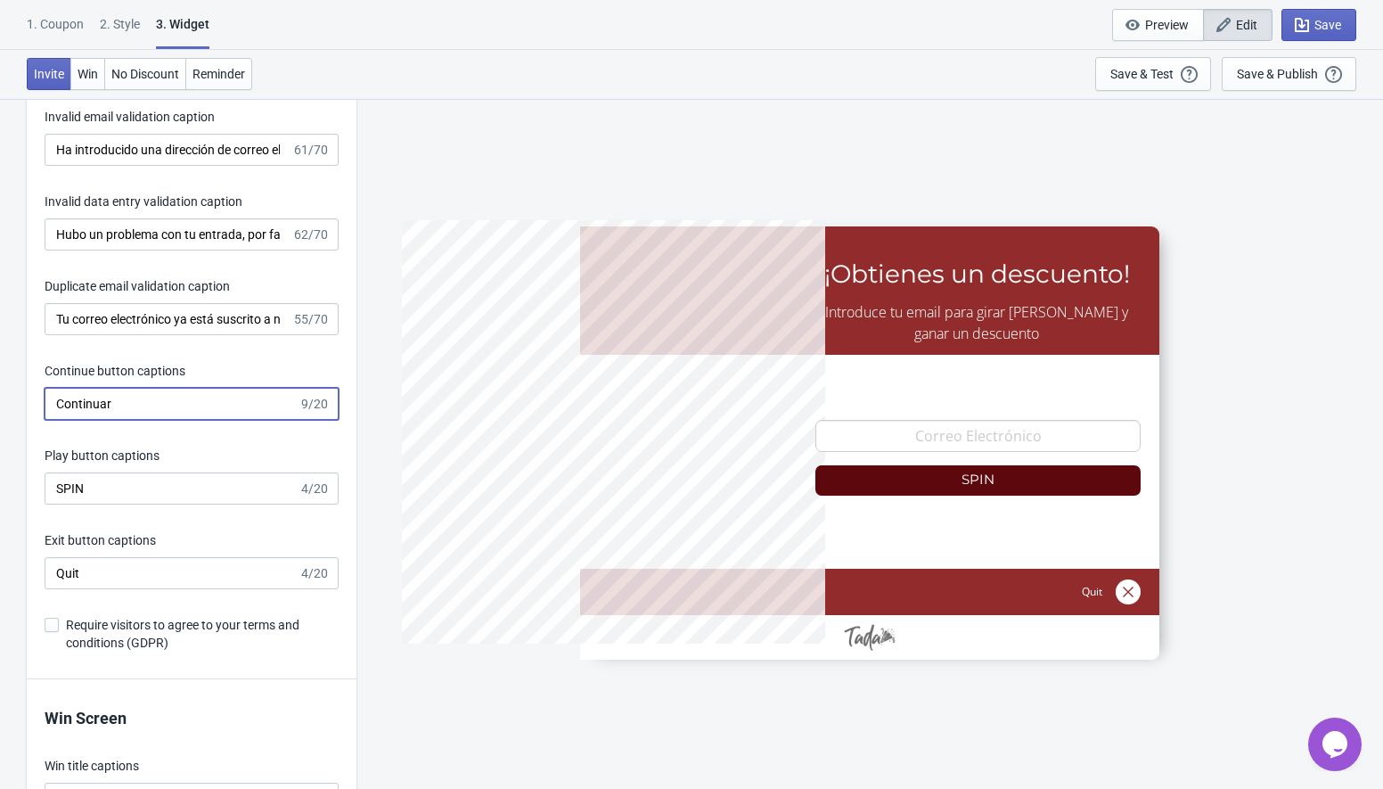
type input "Continuar"
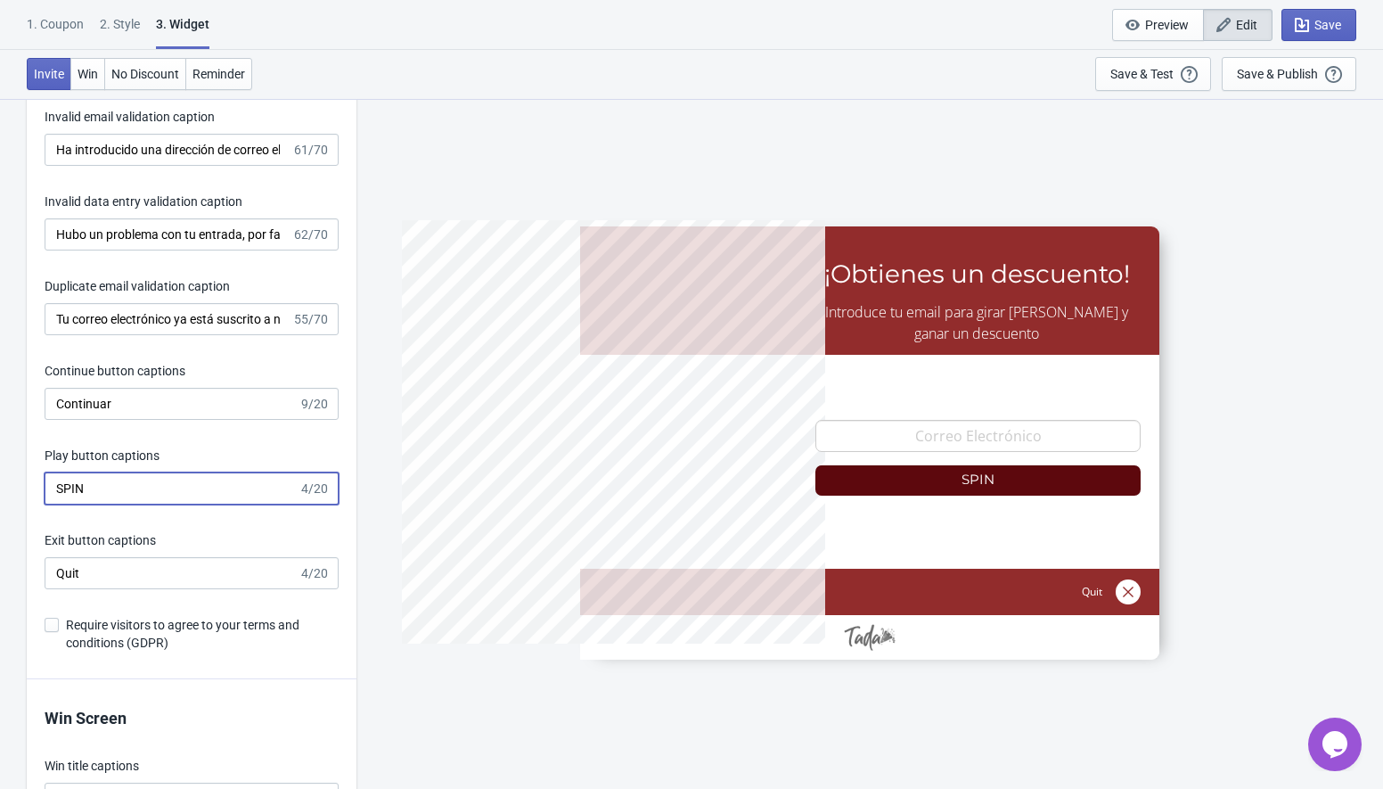
click at [90, 494] on input "SPIN" at bounding box center [172, 488] width 254 height 32
paste input "GIRAR"
type input "GIRAR"
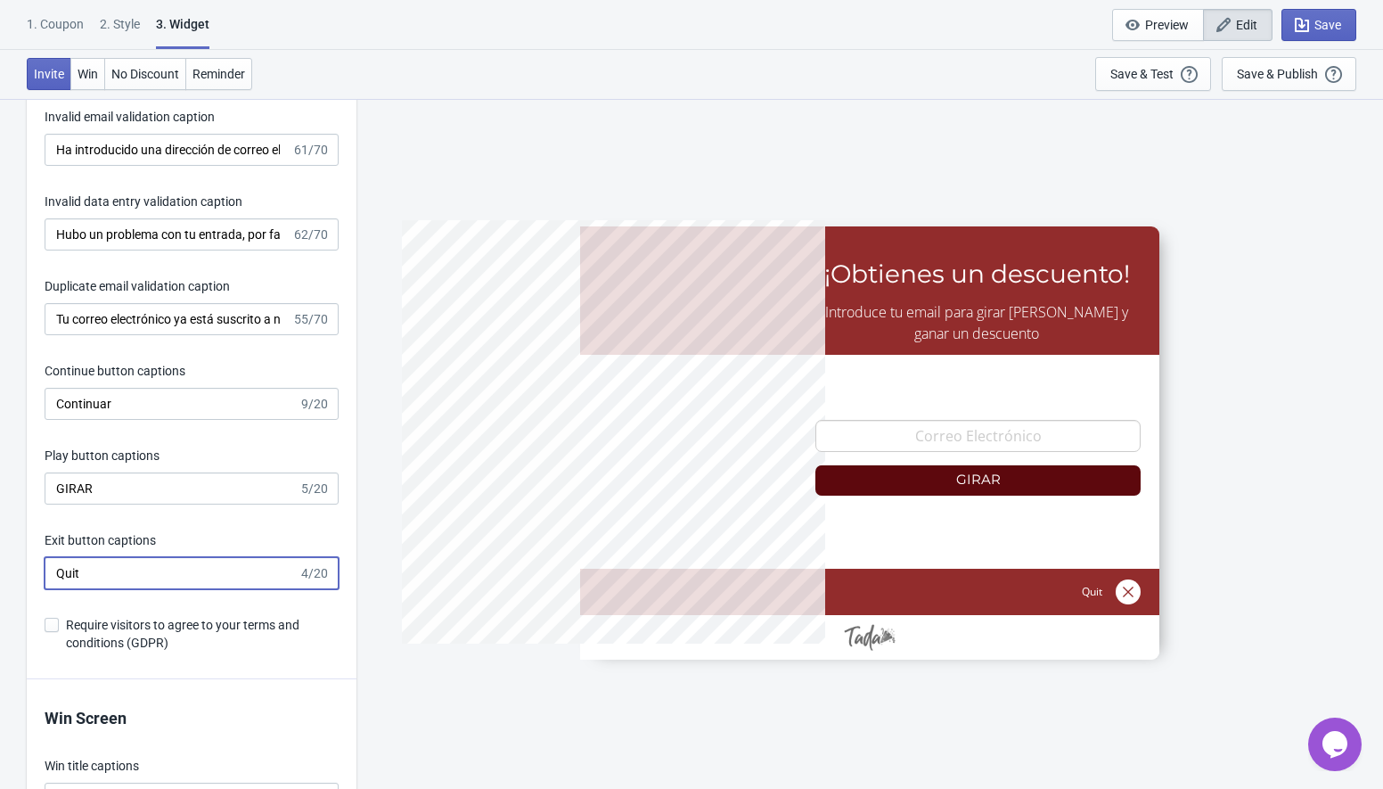
click at [76, 561] on input "Quit" at bounding box center [172, 573] width 254 height 32
paste input "Cerrar"
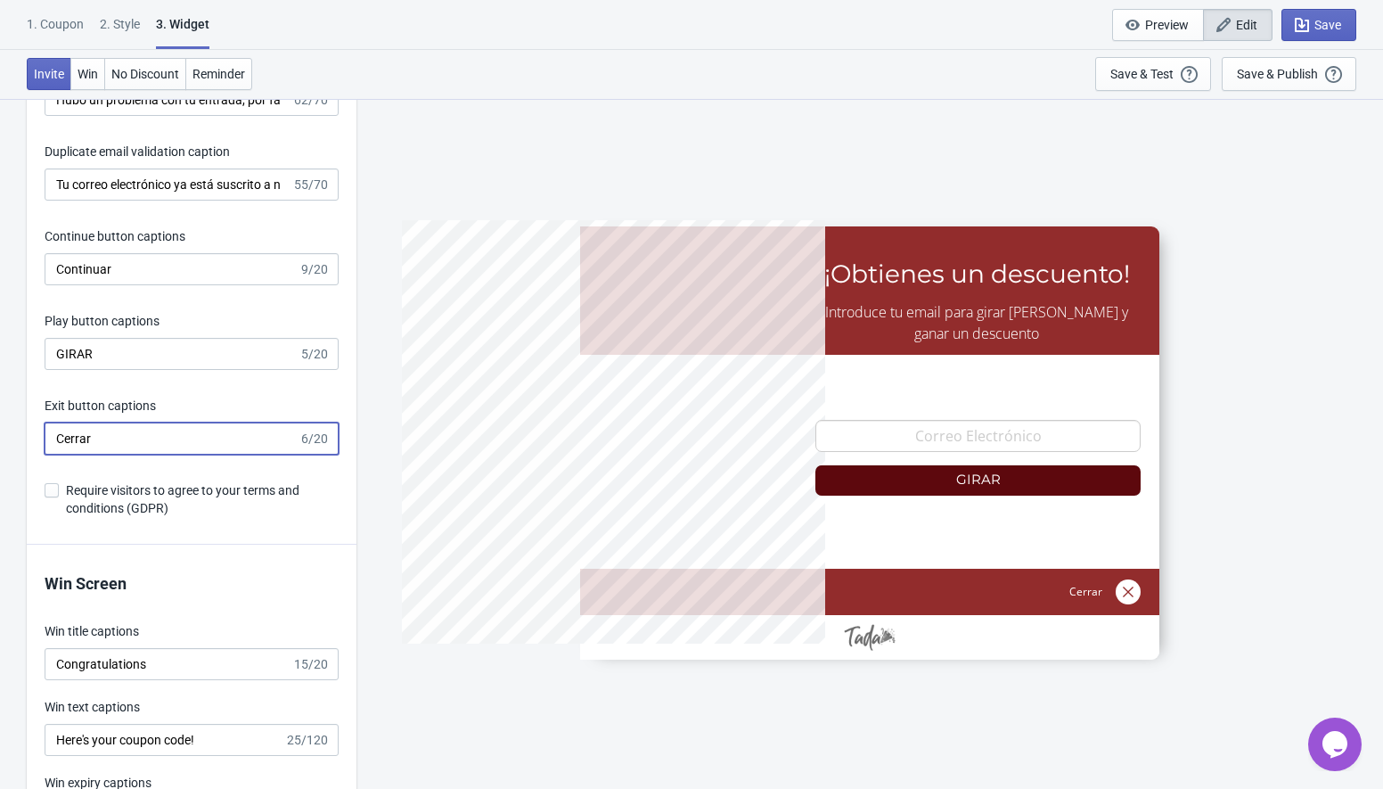
scroll to position [2970, 0]
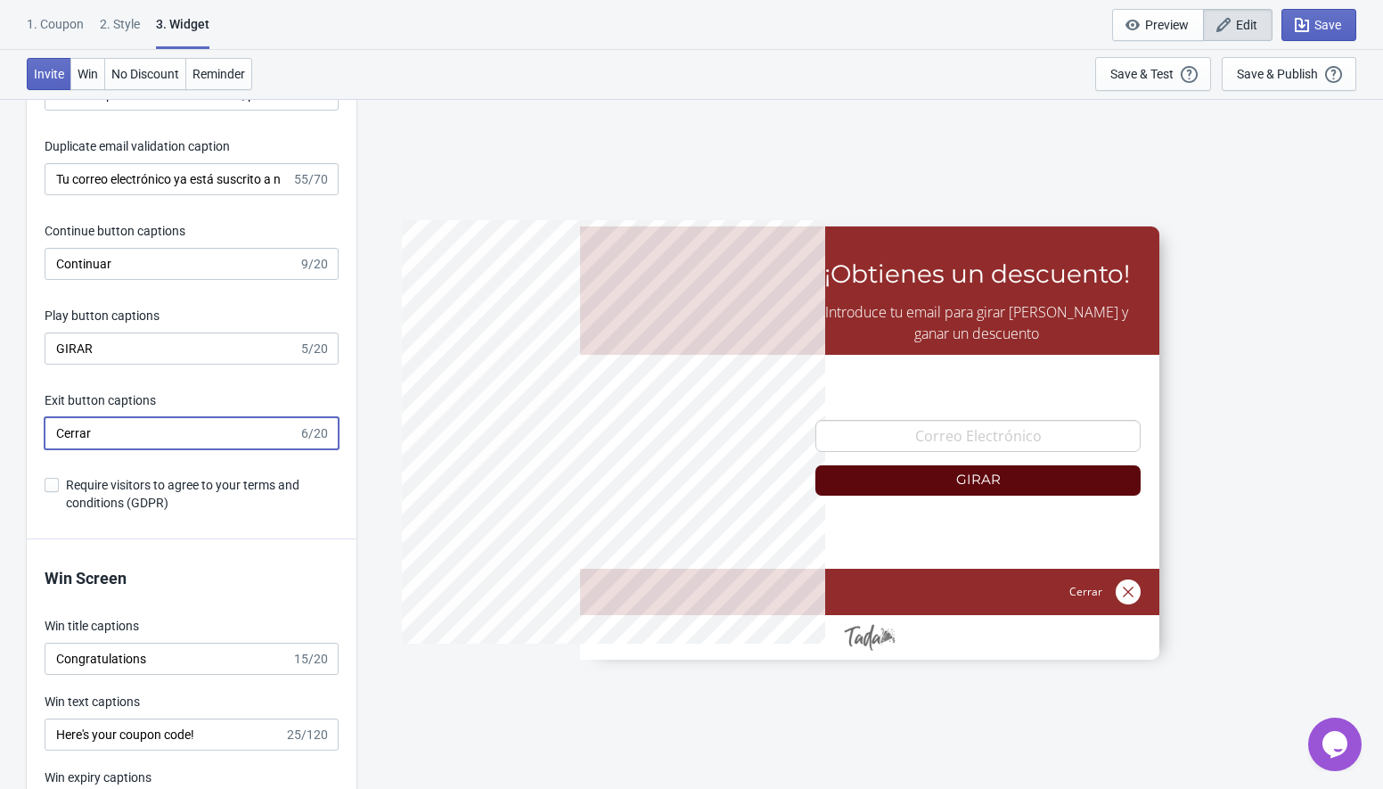
type input "Cerrar"
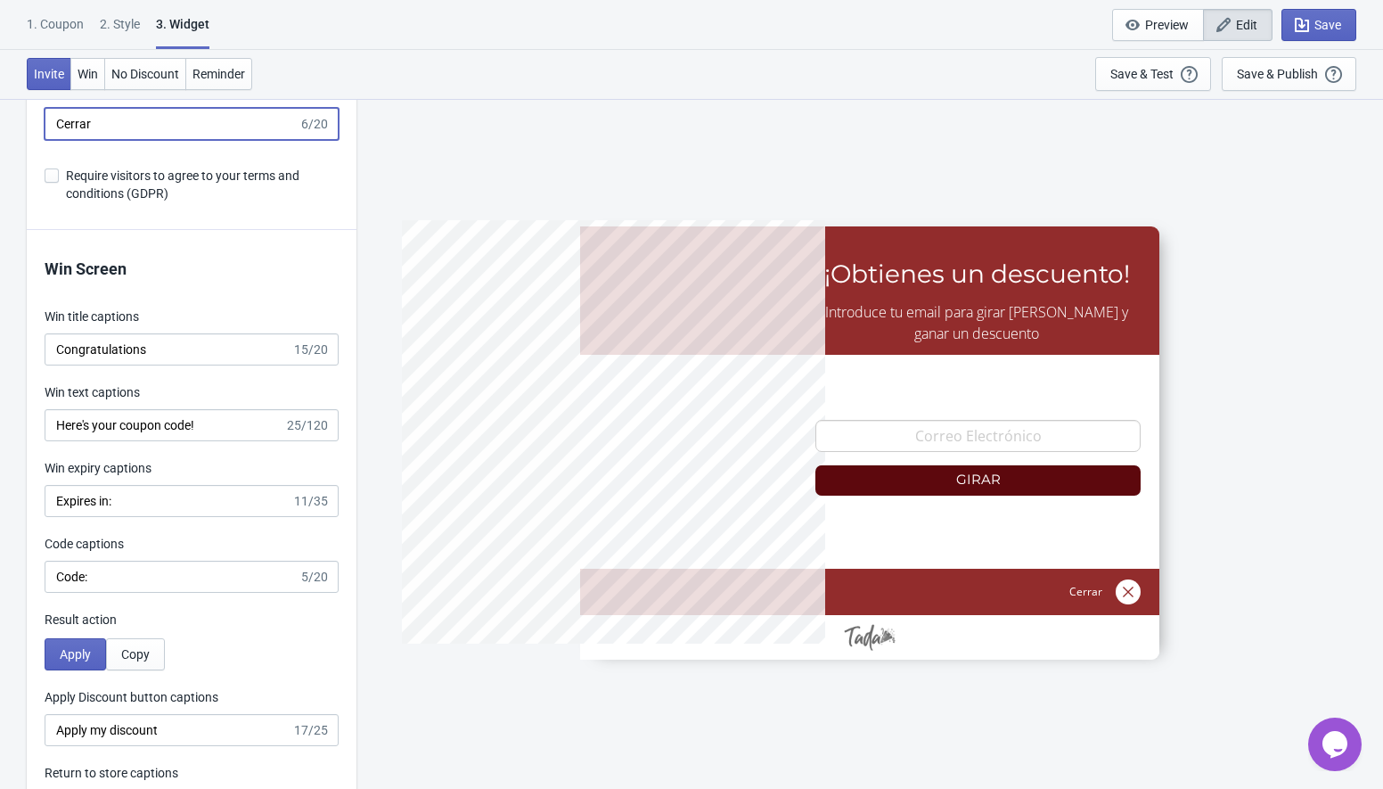
scroll to position [3297, 0]
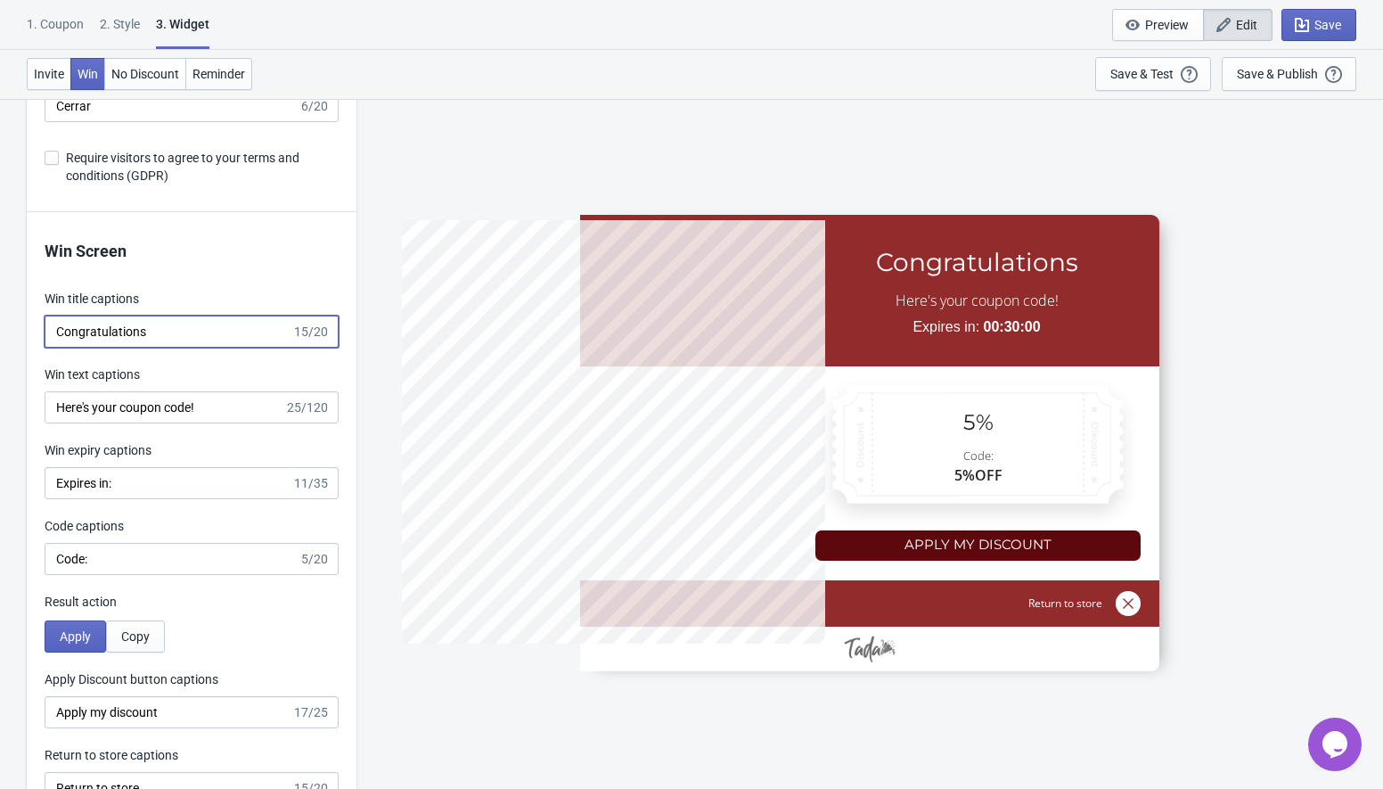
click at [153, 336] on input "Congratulations" at bounding box center [168, 331] width 247 height 32
paste input "Felicitacione"
type input "Felicitaciones"
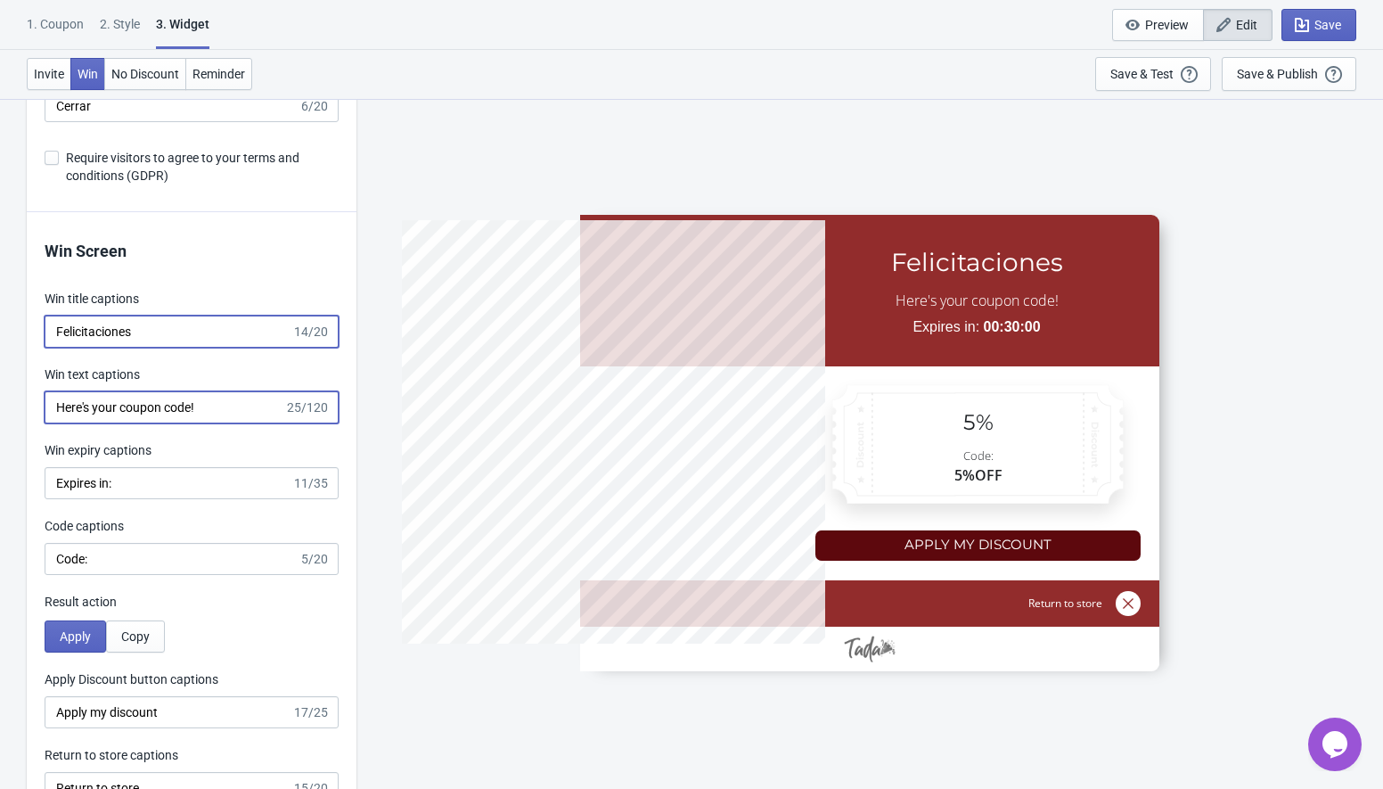
click at [151, 409] on input "Here's your coupon code!" at bounding box center [165, 407] width 240 height 32
paste input "¡Aquí está tu código de cupón!"
type input "¡Aquí está tu código de cupón!"
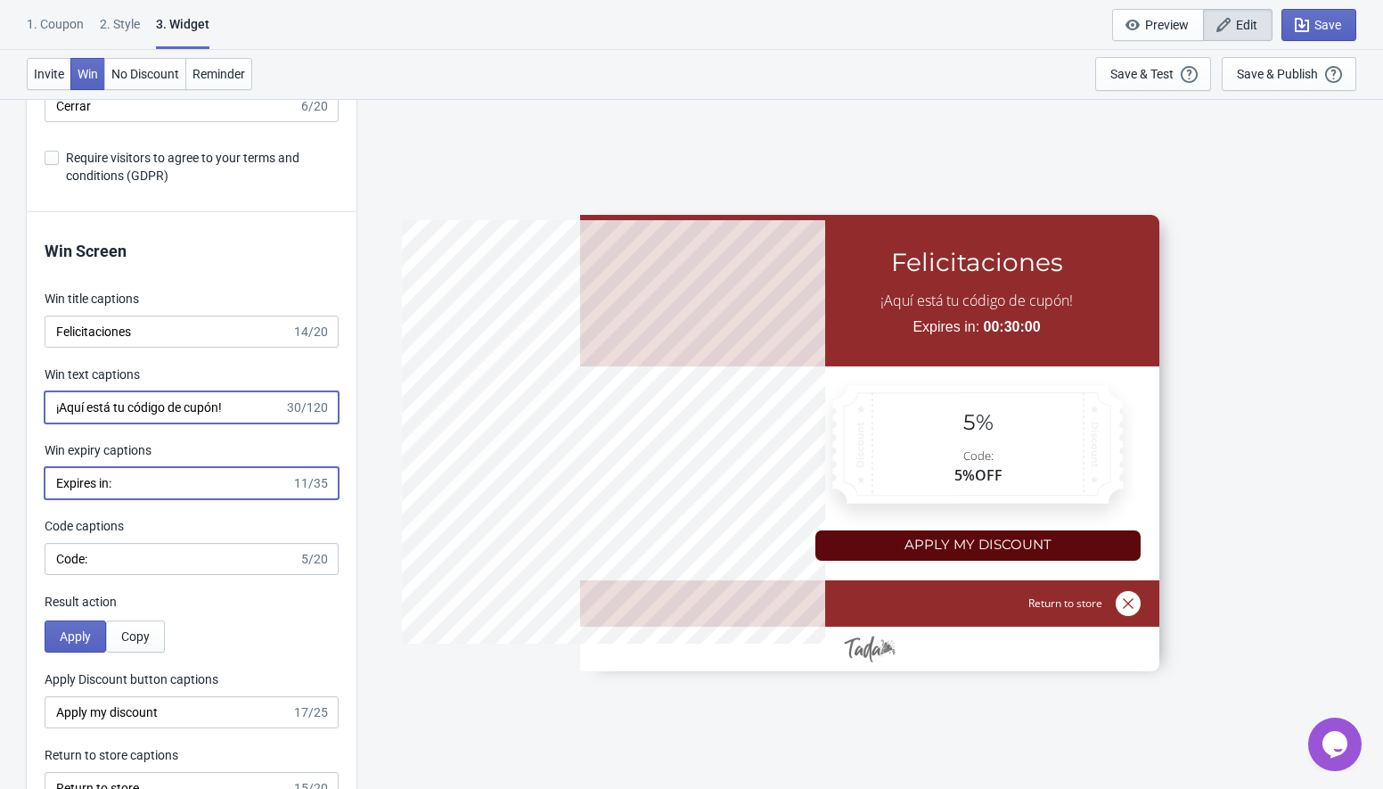
click at [167, 481] on input "Expires in:" at bounding box center [168, 483] width 247 height 32
paste input "Caduca e"
type input "Caduca en:"
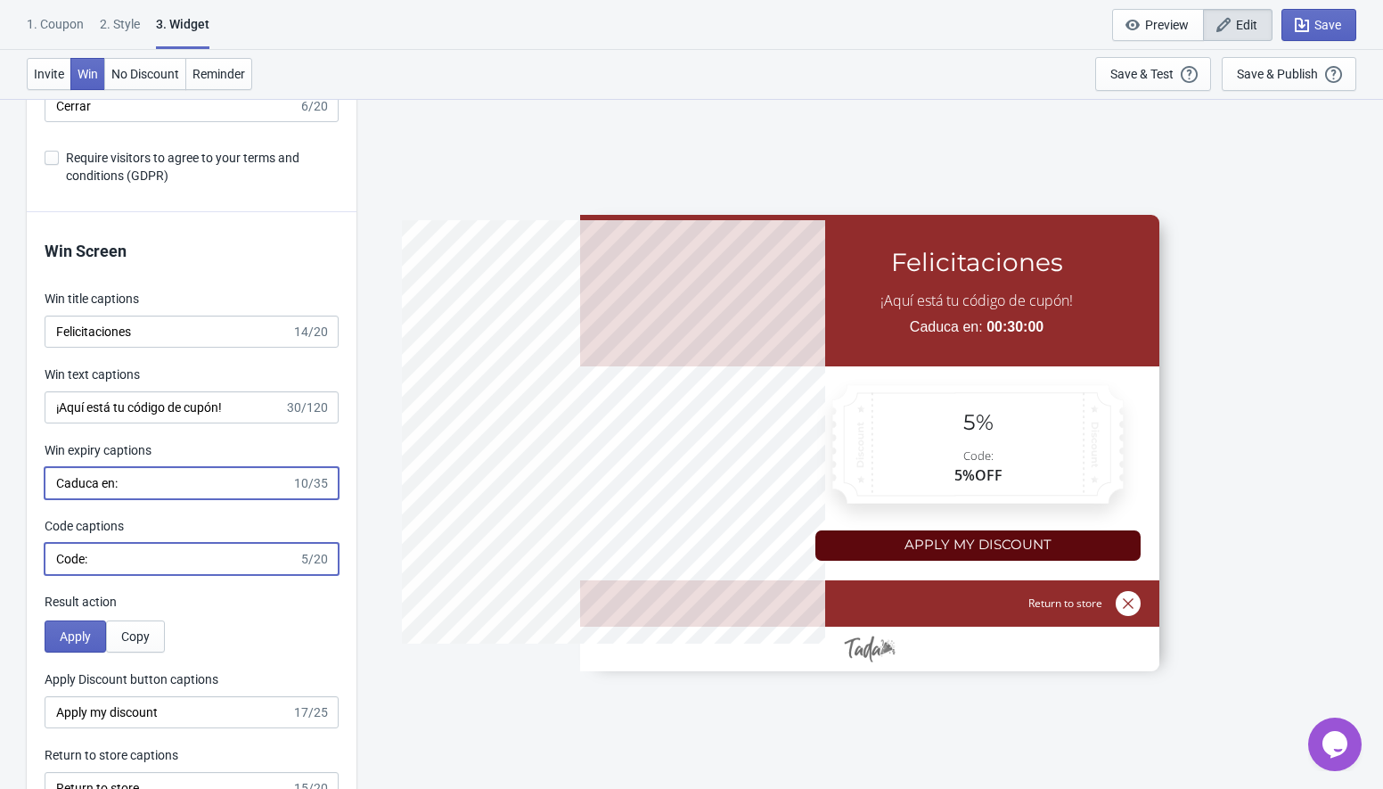
click at [105, 567] on input "Code:" at bounding box center [172, 559] width 254 height 32
paste input "igo"
type input "Codigo:"
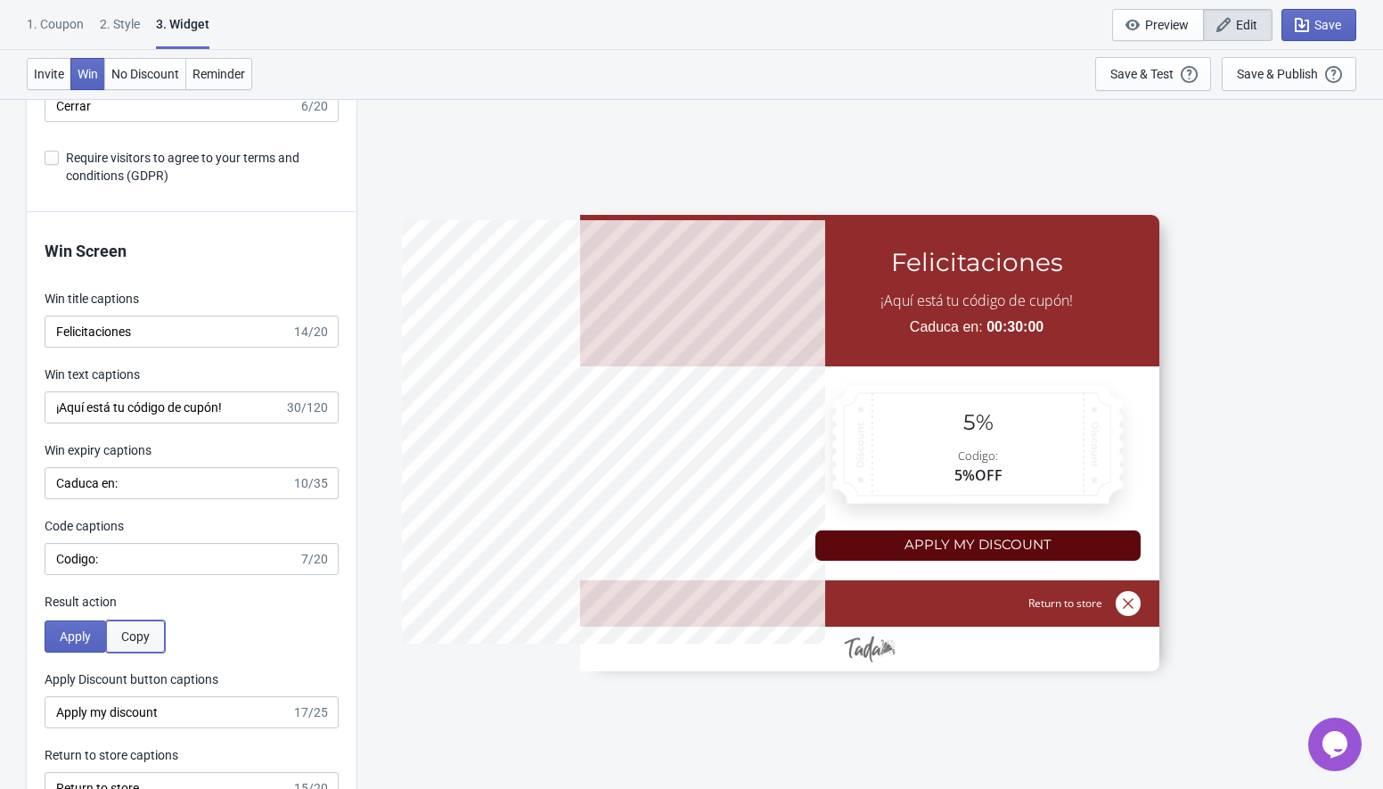
click at [142, 634] on span "Copy" at bounding box center [135, 636] width 29 height 14
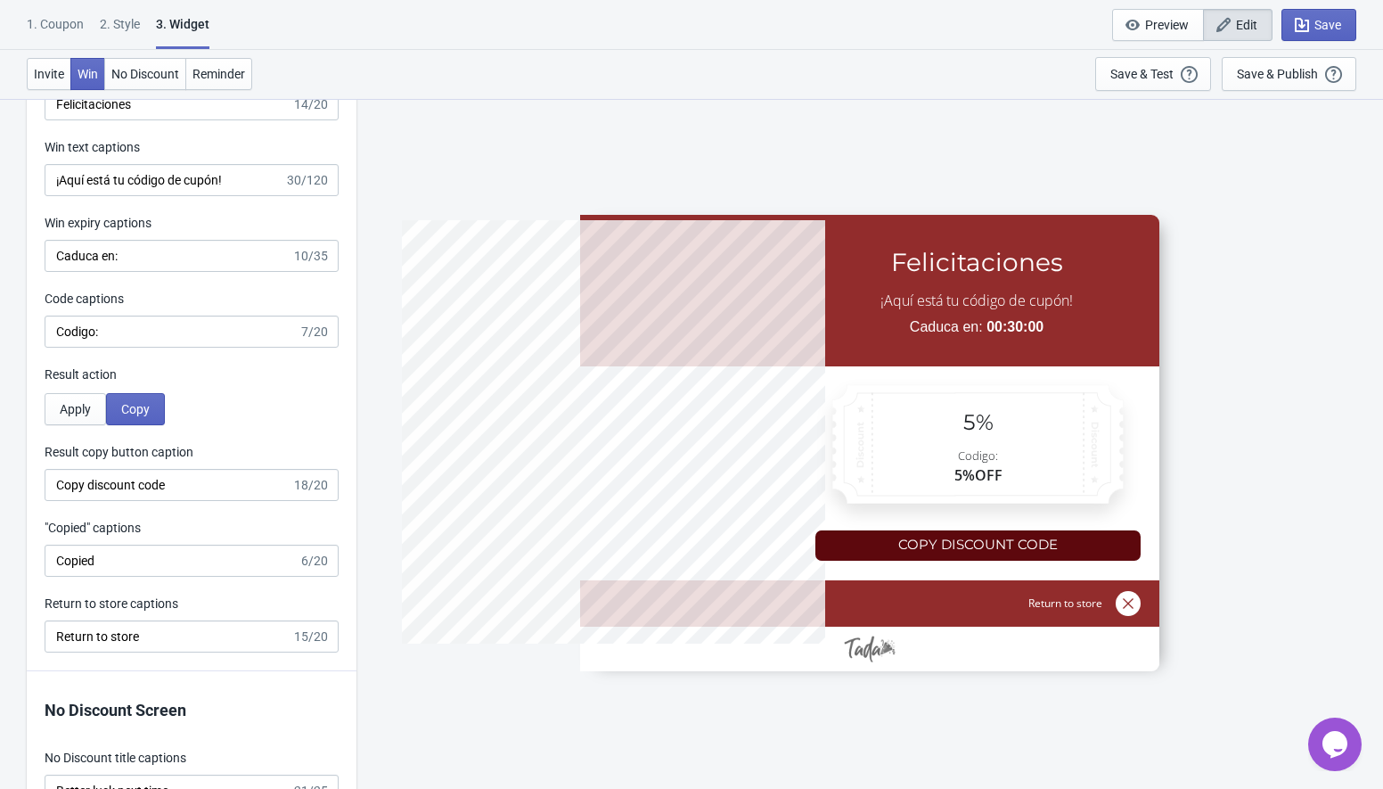
scroll to position [3527, 0]
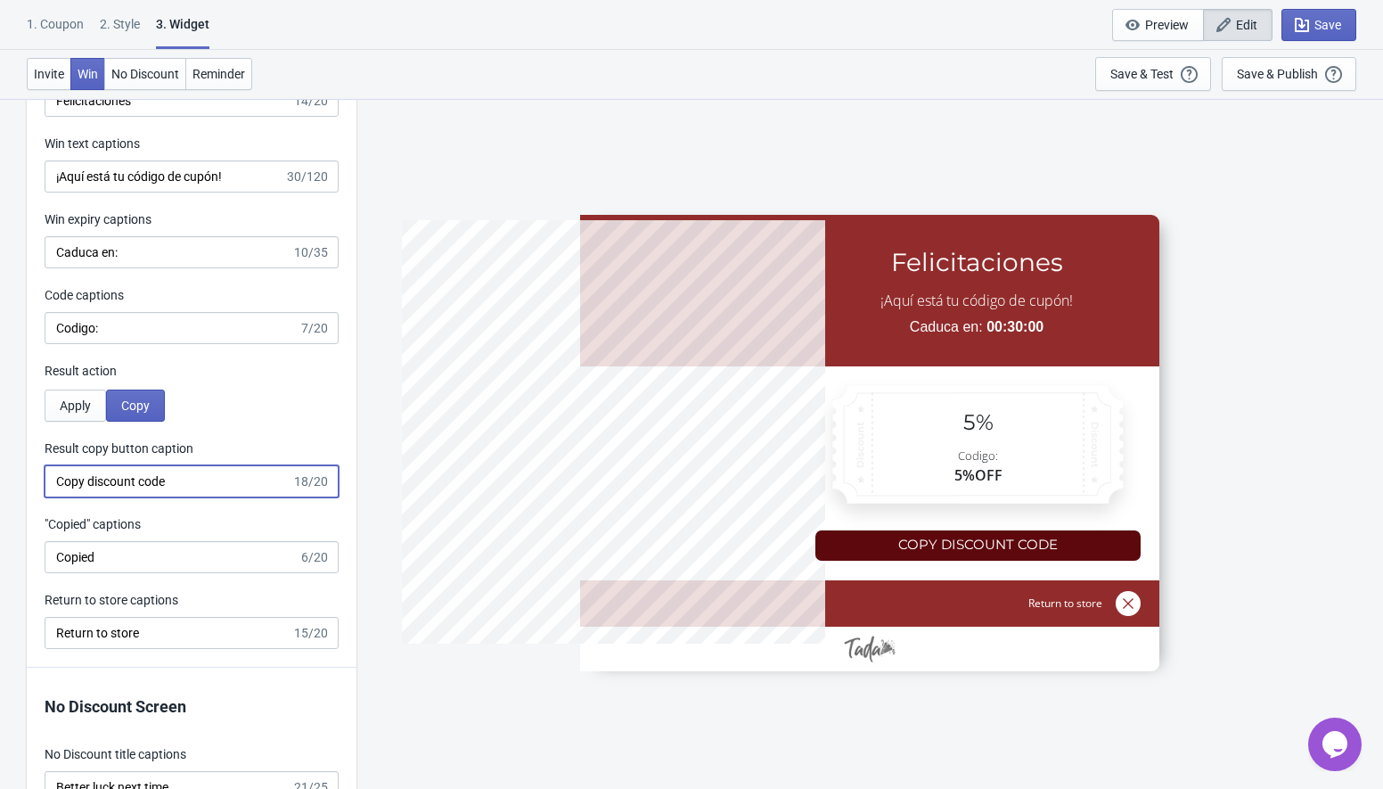
click at [108, 487] on input "Copy discount code" at bounding box center [168, 481] width 247 height 32
paste input "iar código"
type input "Copiar código"
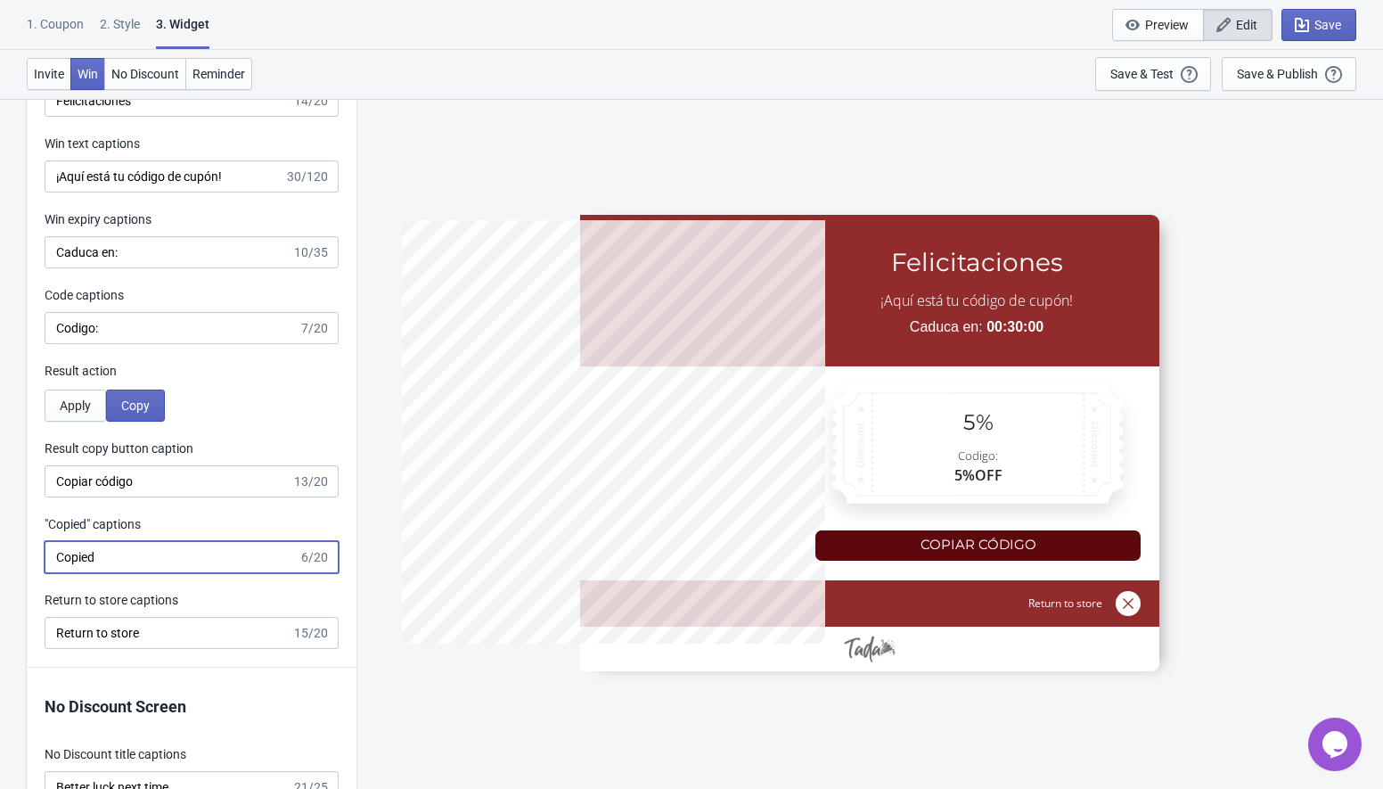
click at [105, 557] on input "Copied" at bounding box center [172, 557] width 254 height 32
paste input "ado"
type input "Copiado"
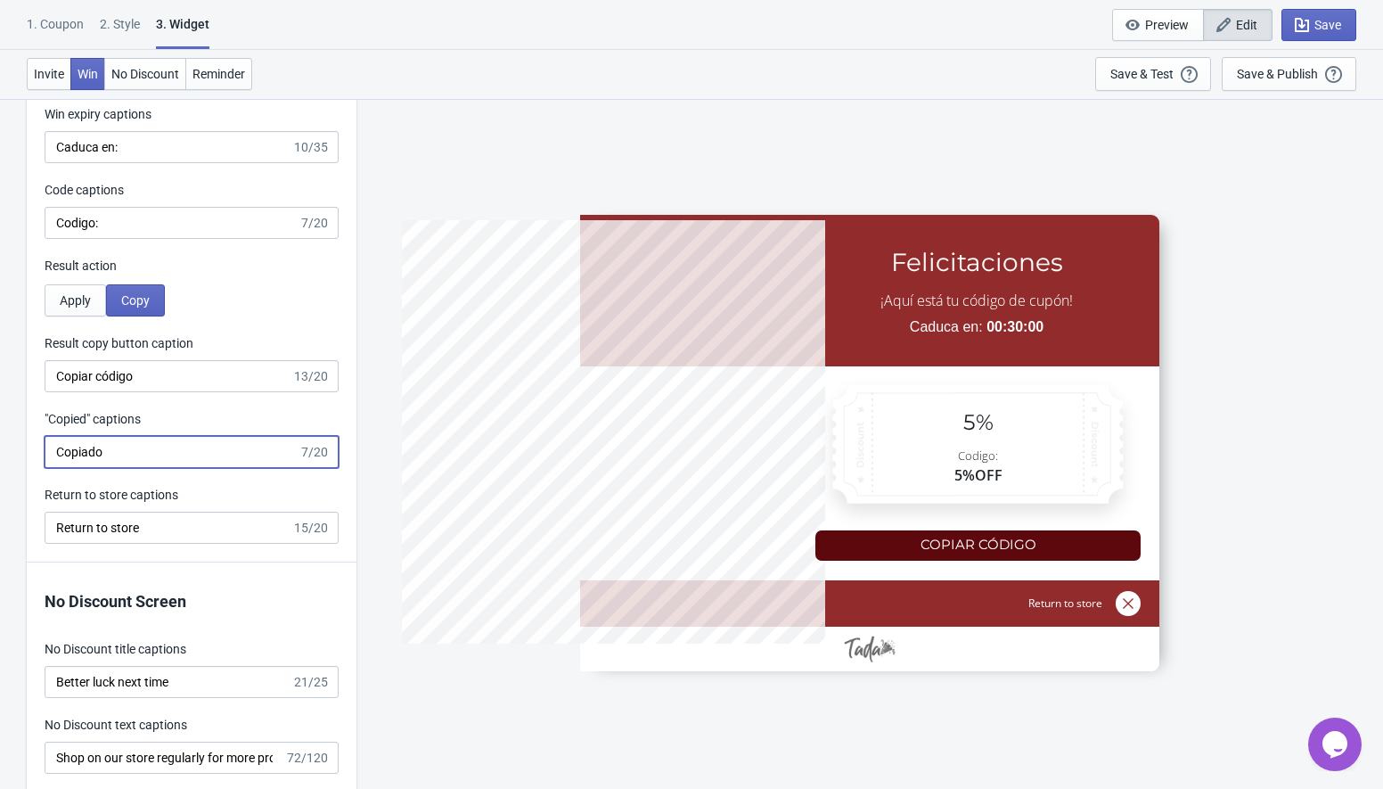
scroll to position [3647, 0]
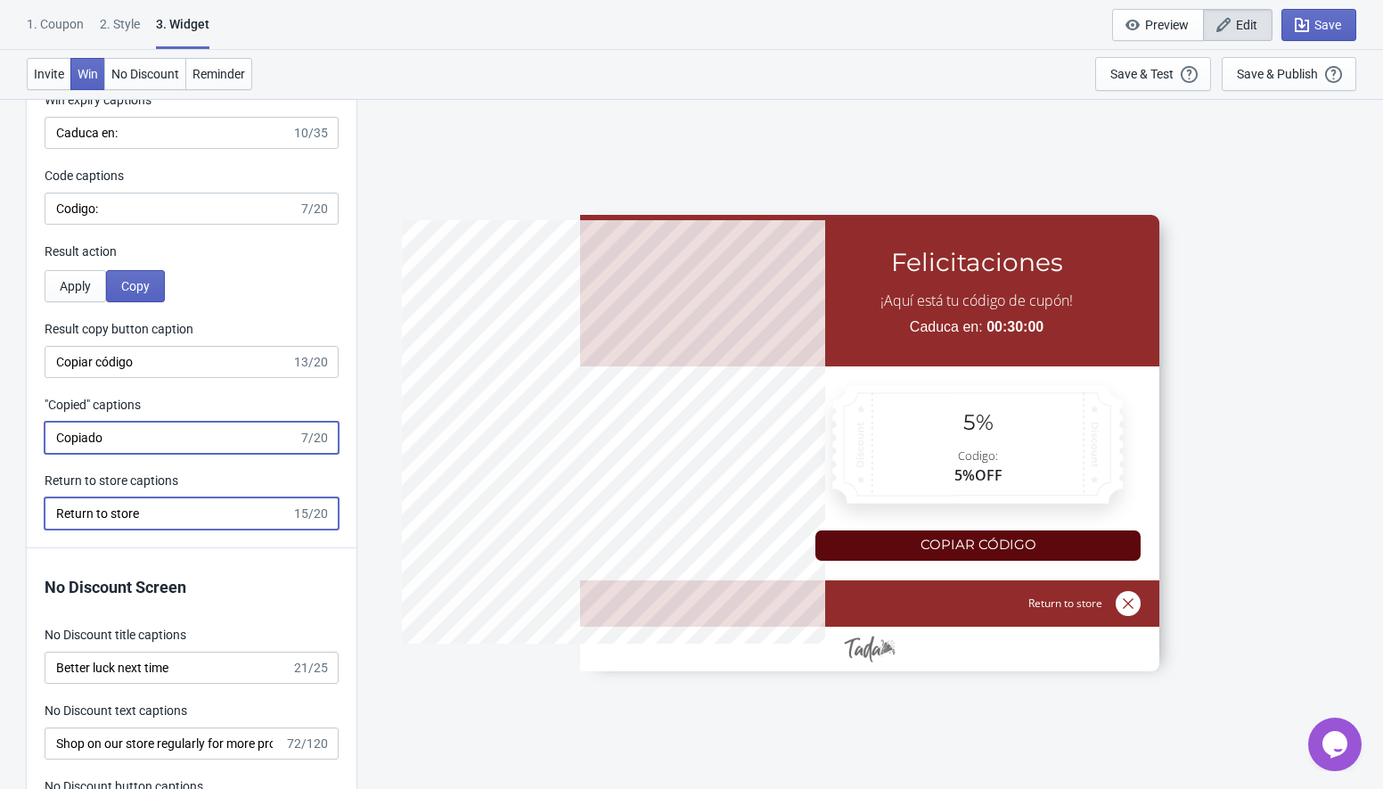
click at [111, 513] on input "Return to store" at bounding box center [168, 513] width 247 height 32
paste input "Volver a la tienda"
type input "Volver a la tienda"
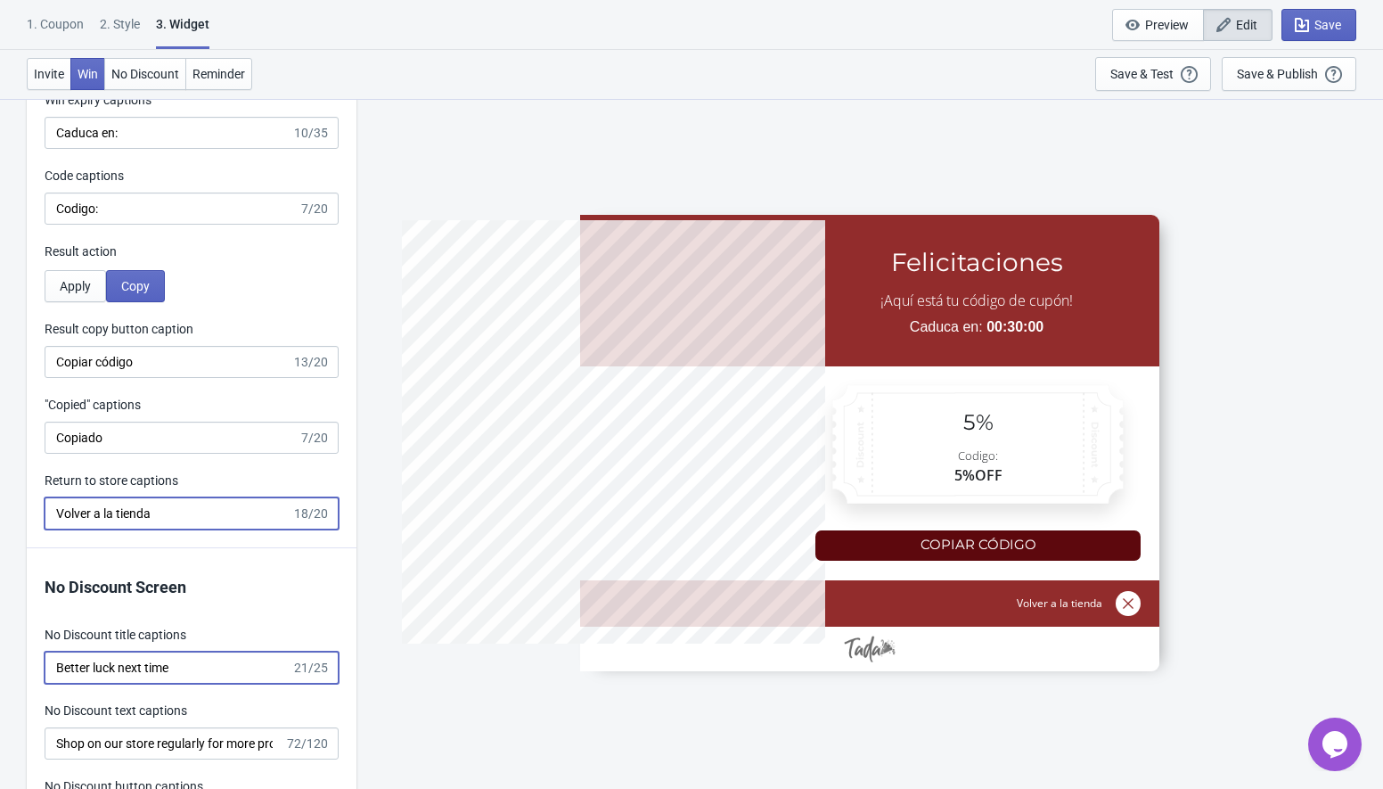
type input "no_code"
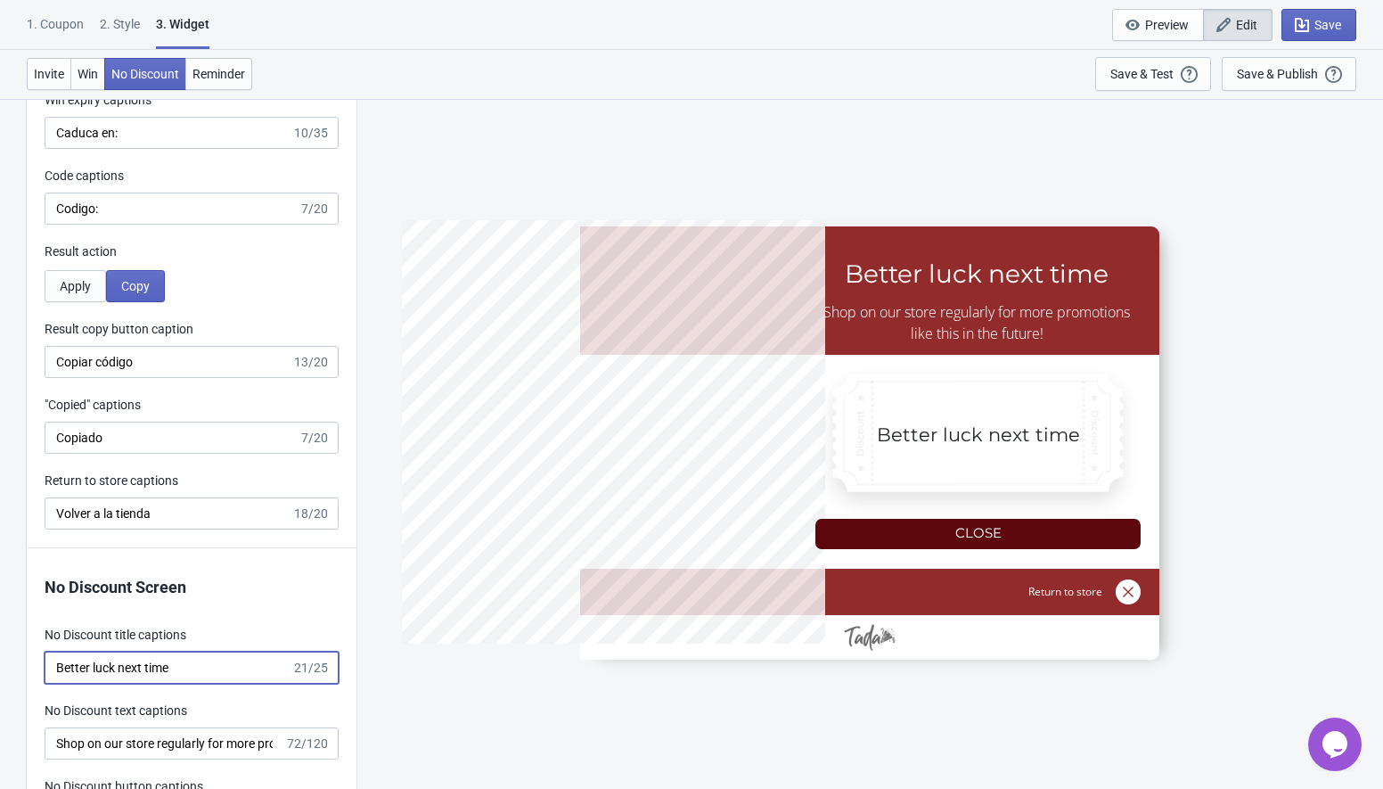
click at [120, 661] on input "Better luck next time" at bounding box center [168, 667] width 247 height 32
paste input "Más suerte la próxima vez"
type input "Más suerte la próxima vez"
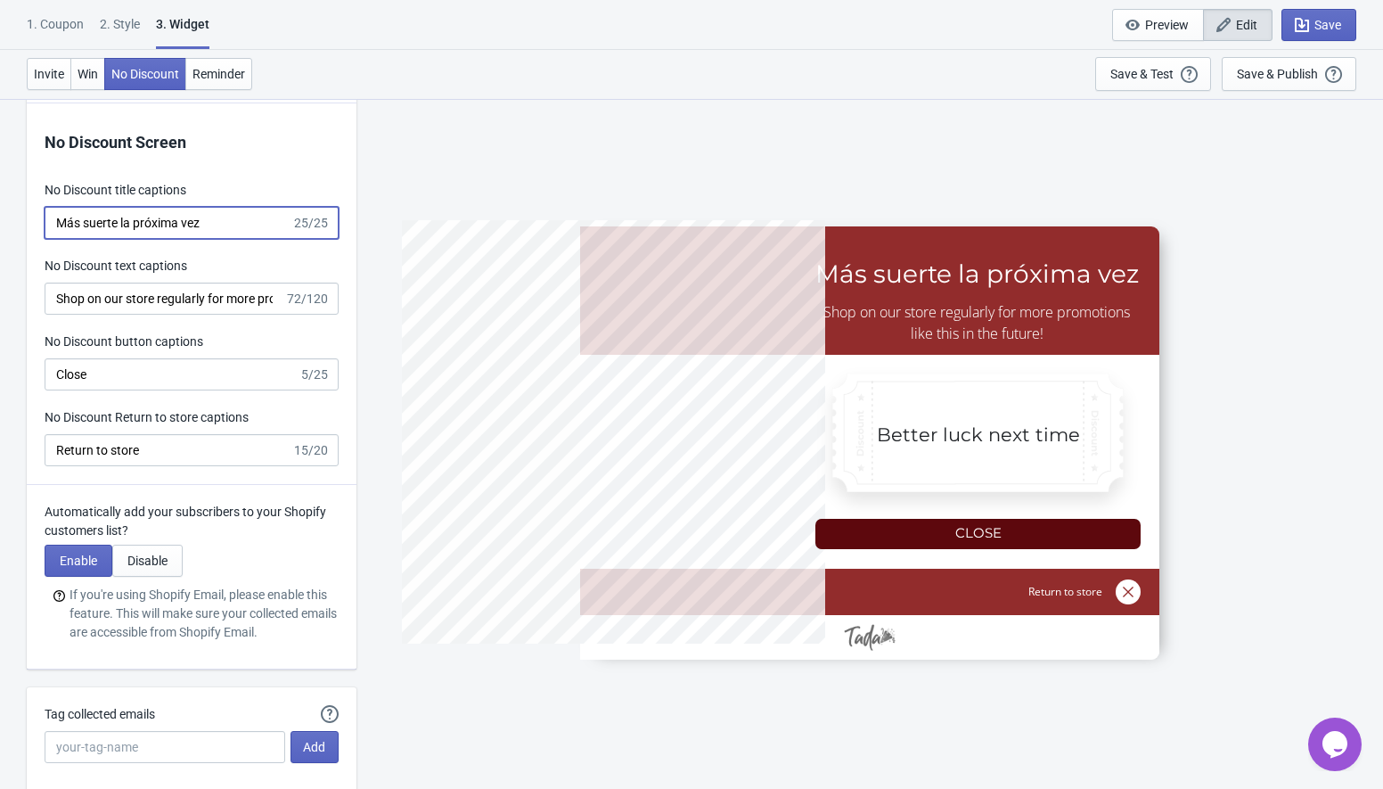
scroll to position [4143, 0]
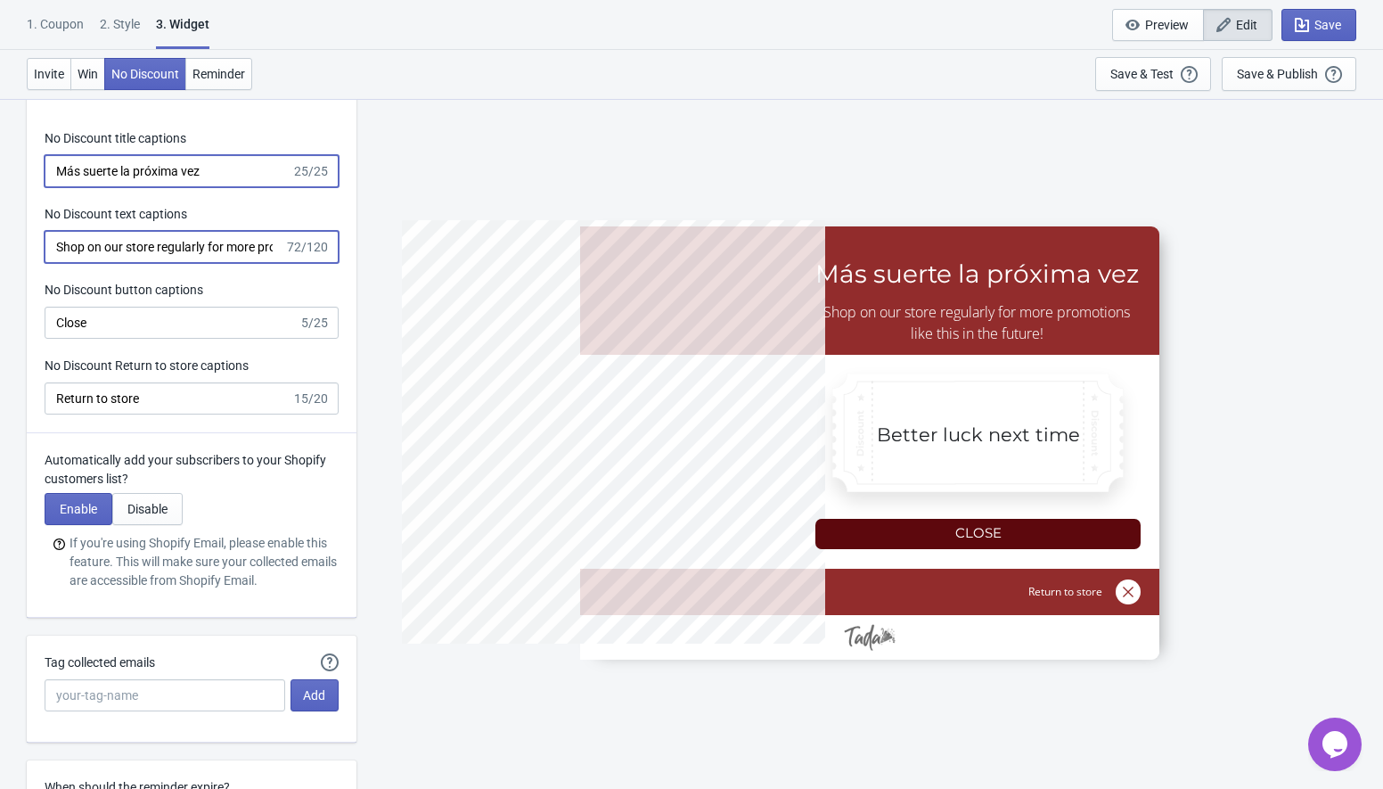
type input "no_code"
click at [140, 237] on input "Shop on our store regularly for more promotions like this in the future!" at bounding box center [165, 247] width 240 height 32
paste input "¡Compre en nuestra tienda regularmente para obtener más promociones como esta e…"
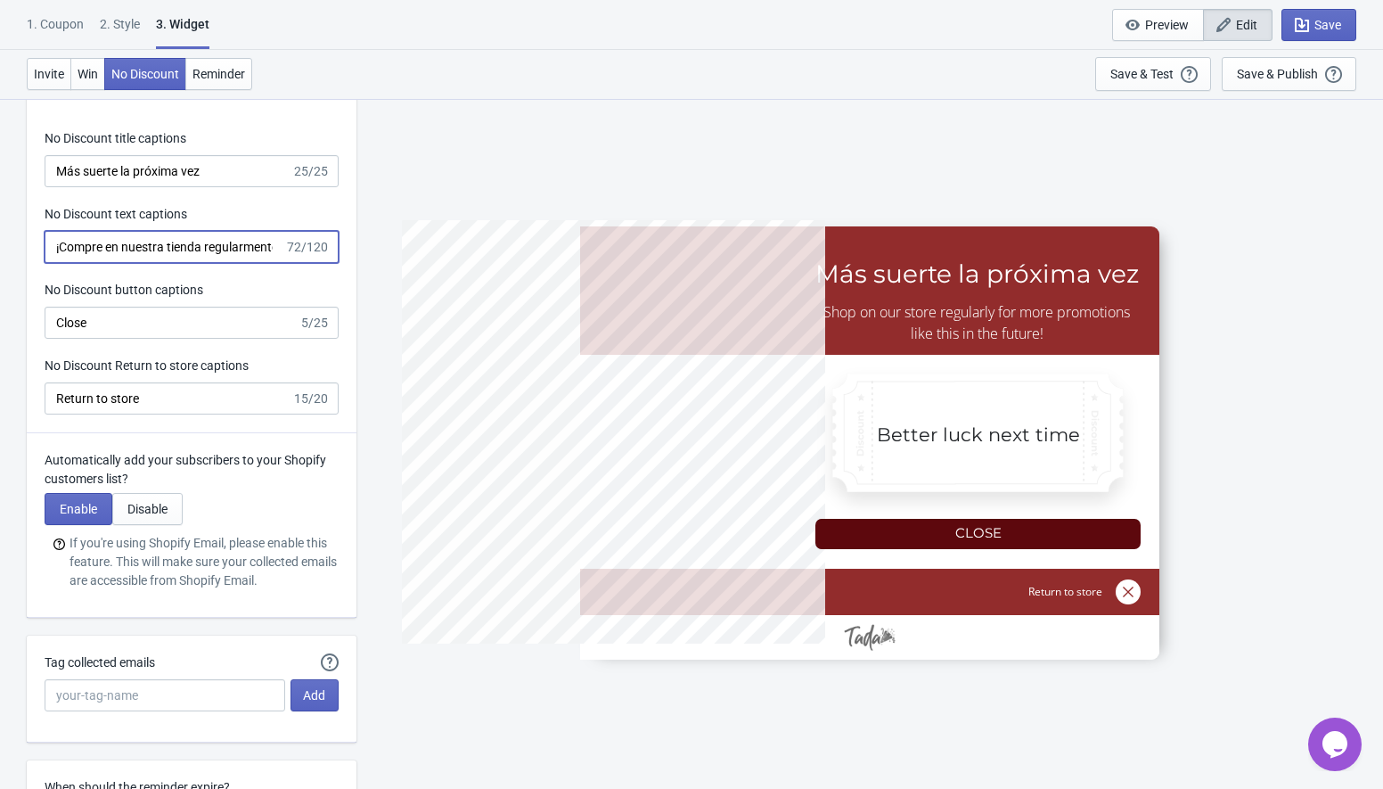
scroll to position [0, 332]
type input "¡Compre en nuestra tienda regularmente para obtener más promociones como esta e…"
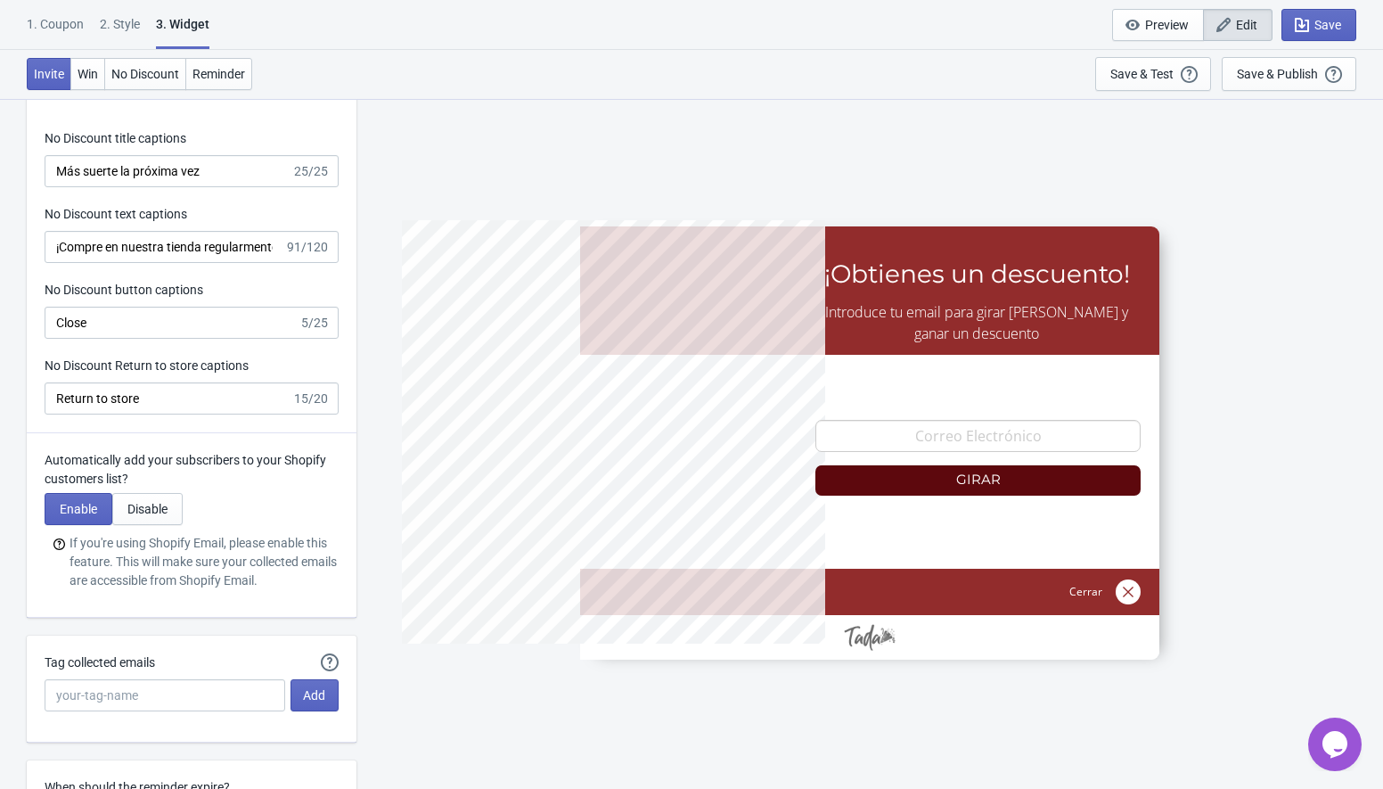
click at [116, 342] on div "No Discount Screen No Discount title captions Más suerte la próxima vez 25/25 N…" at bounding box center [192, 242] width 330 height 381
type input "no_code"
click at [113, 333] on input "Close" at bounding box center [172, 323] width 254 height 32
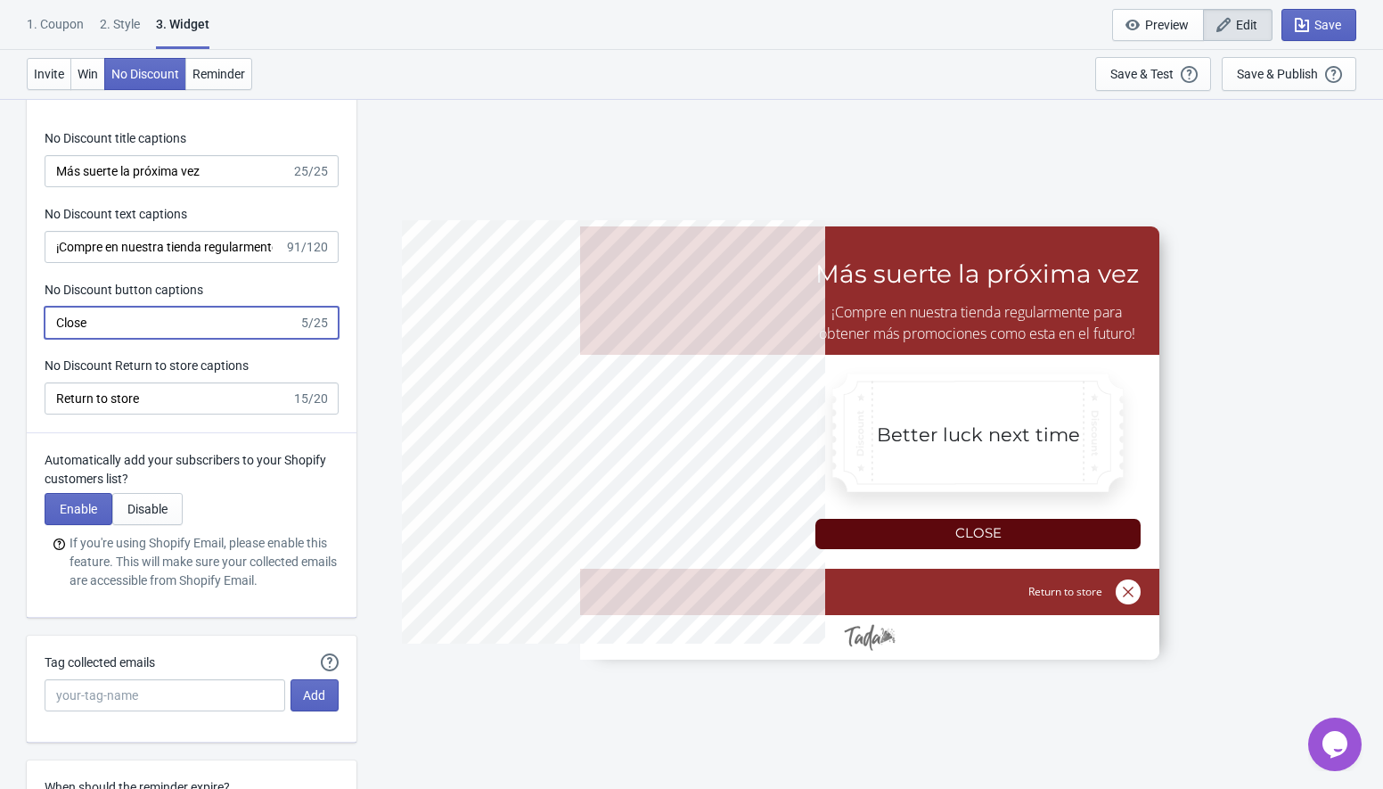
click at [113, 333] on input "Close" at bounding box center [172, 323] width 254 height 32
paste input "errar"
type input "Cerrar"
type input "no_code"
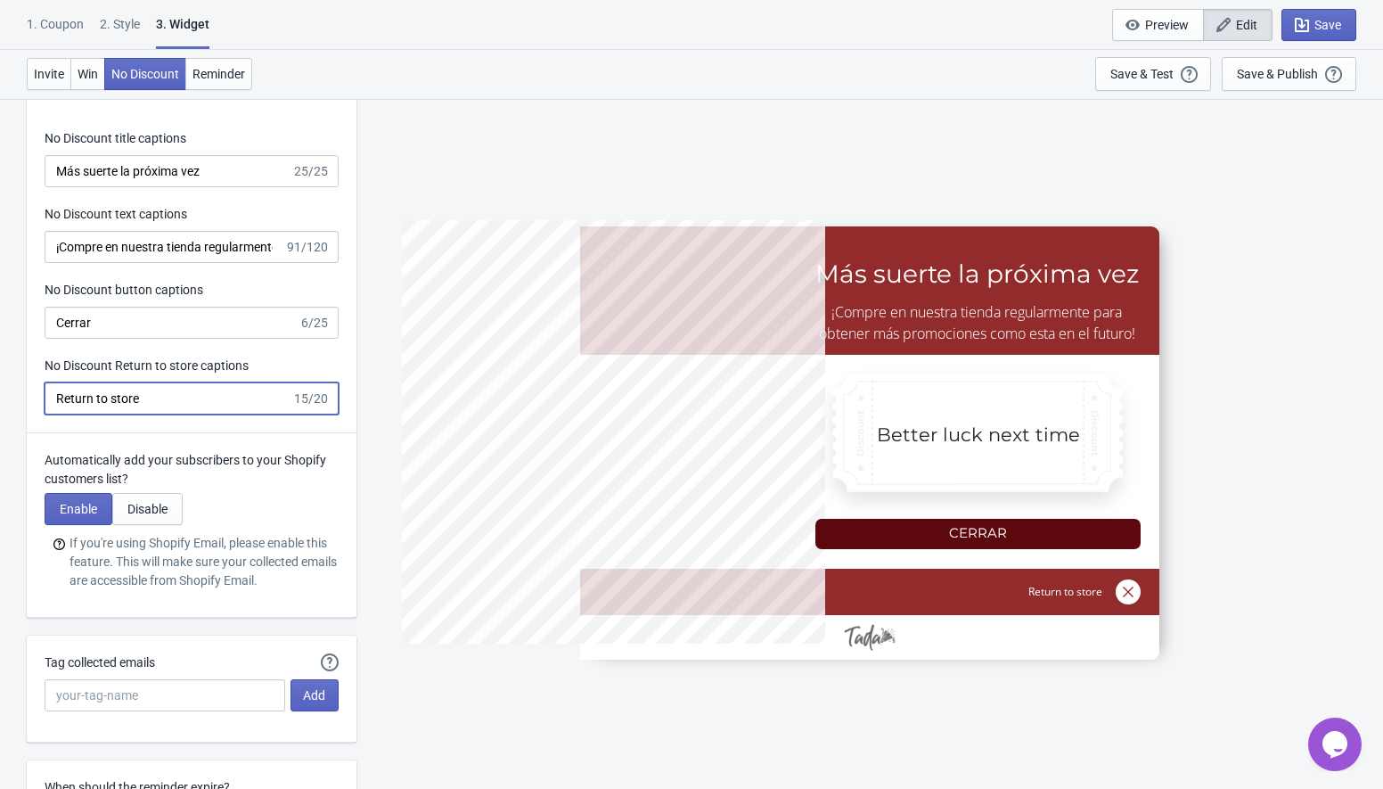
click at [132, 397] on input "Return to store" at bounding box center [168, 398] width 247 height 32
paste input "Volver a la tienda"
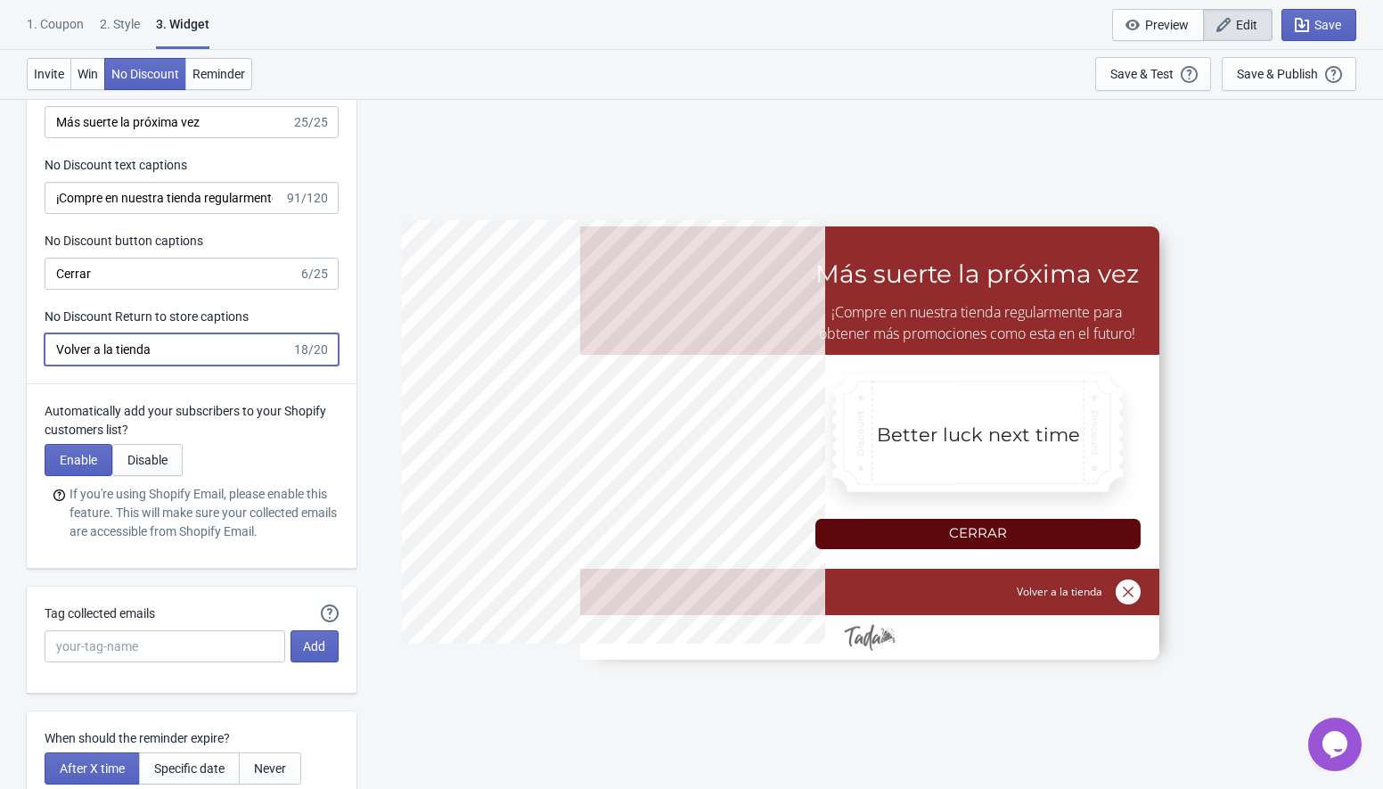
scroll to position [4203, 0]
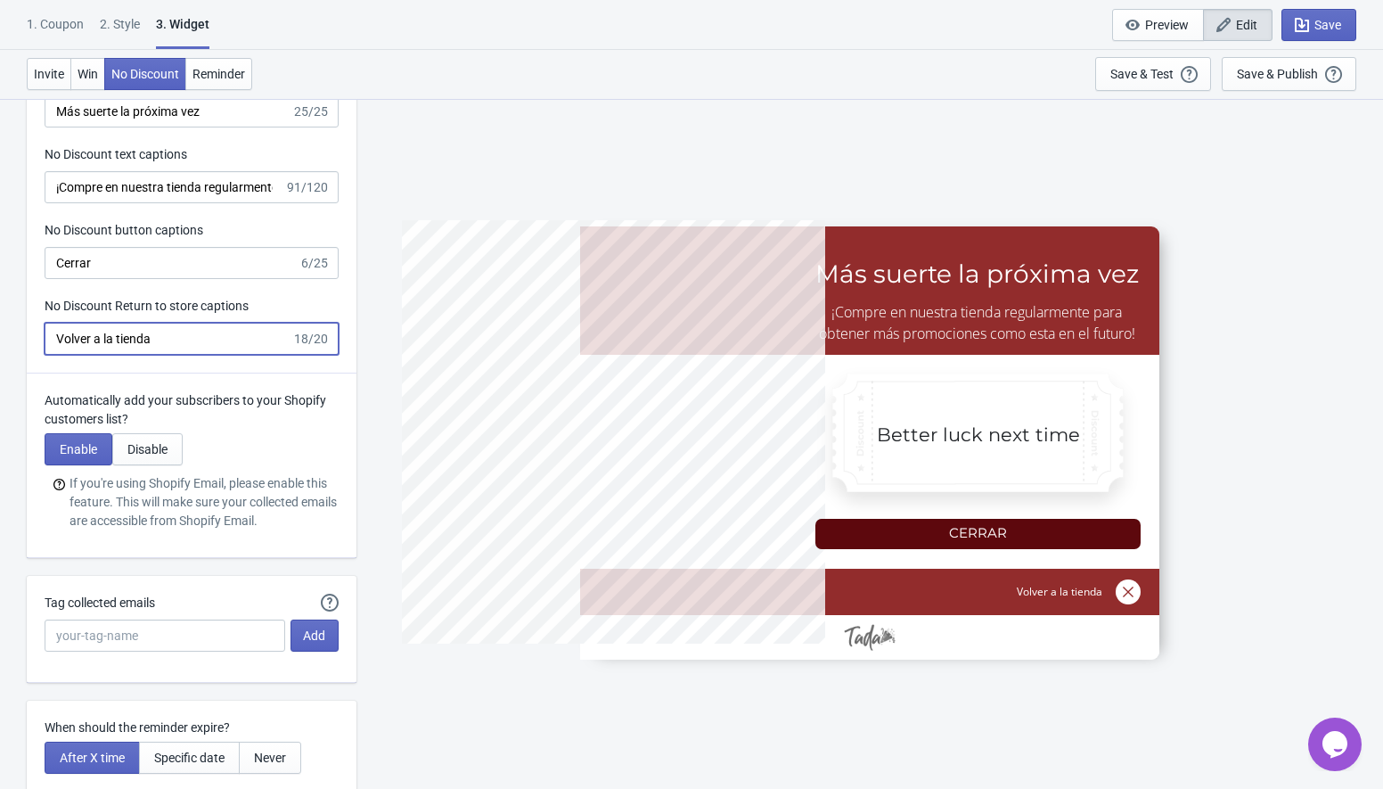
type input "Volver a la tienda"
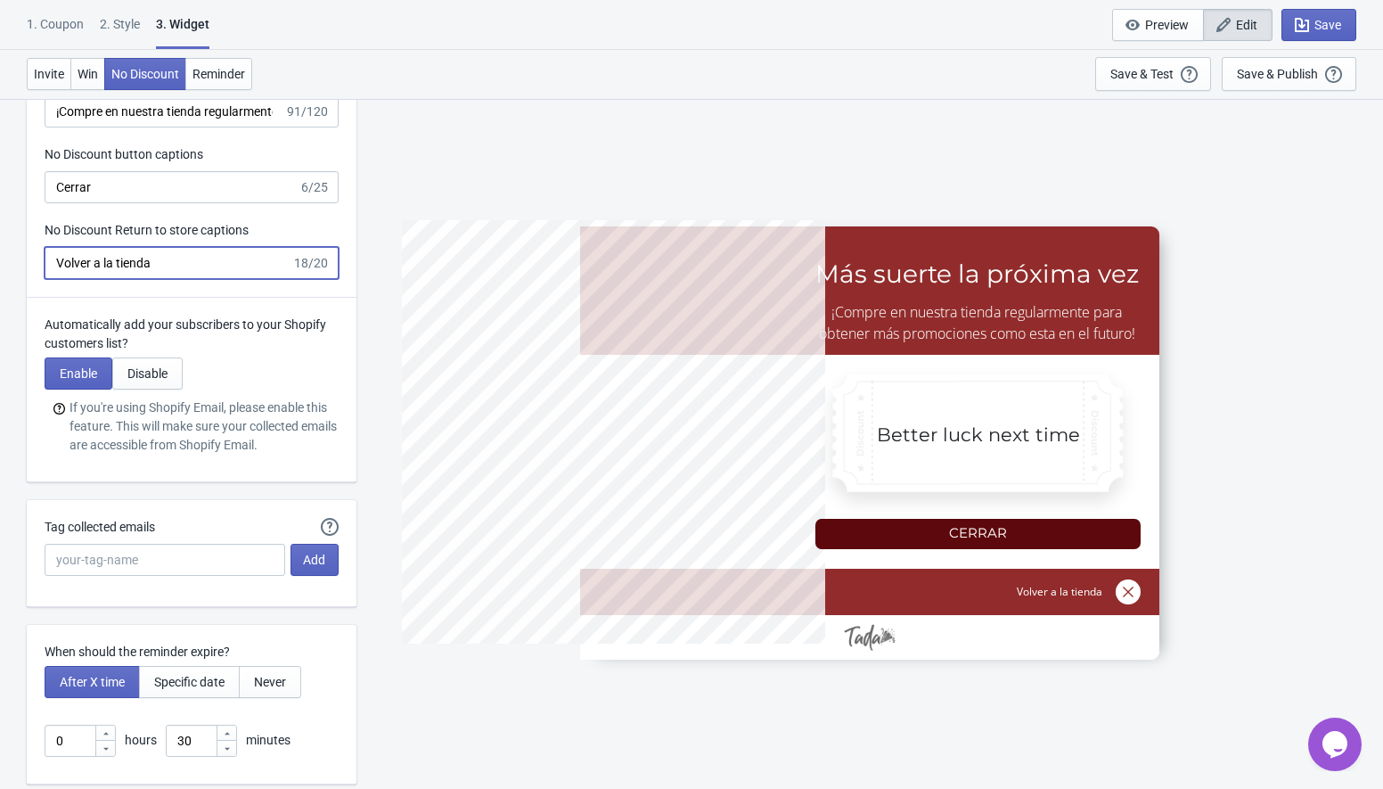
scroll to position [4333, 0]
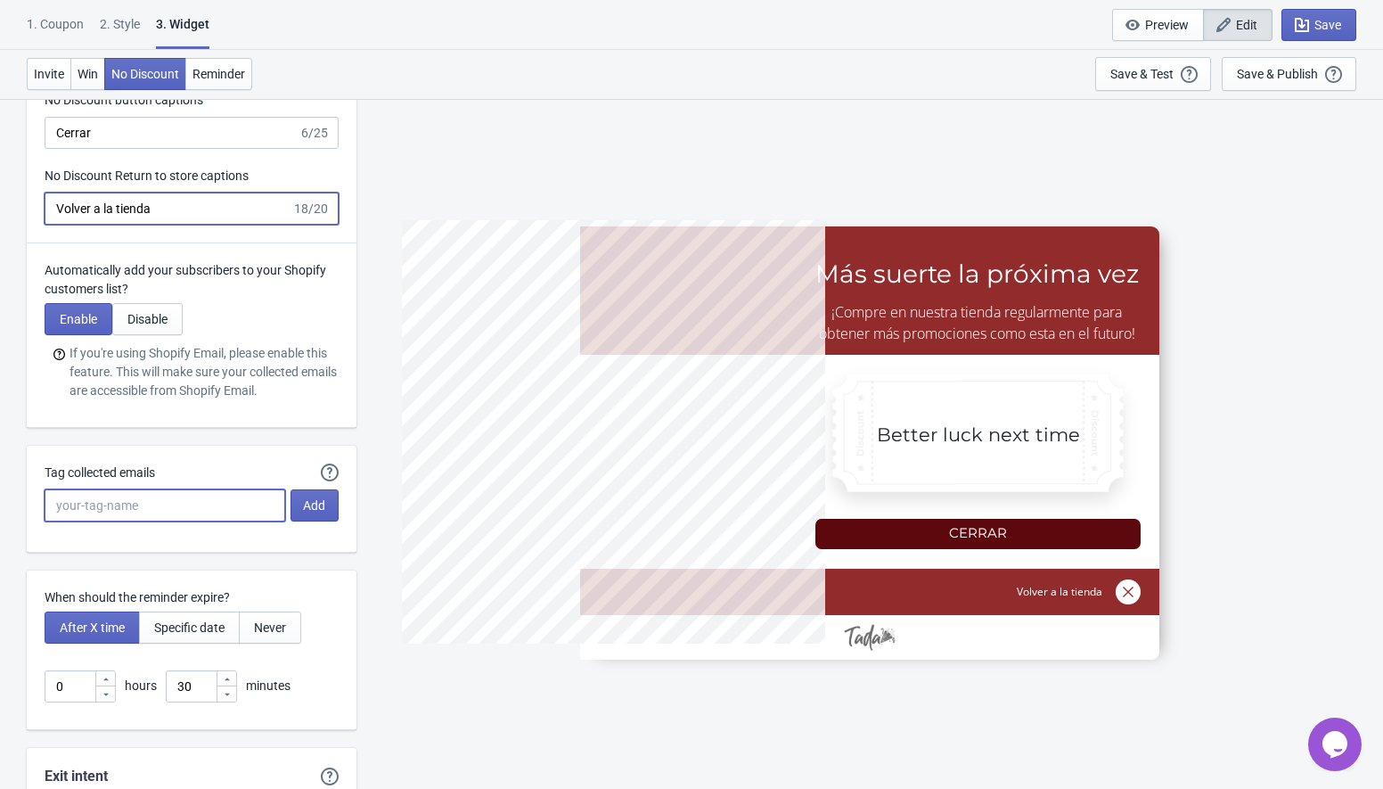
type input "5%OFF"
click at [186, 504] on input "Tag collected emails" at bounding box center [165, 505] width 241 height 32
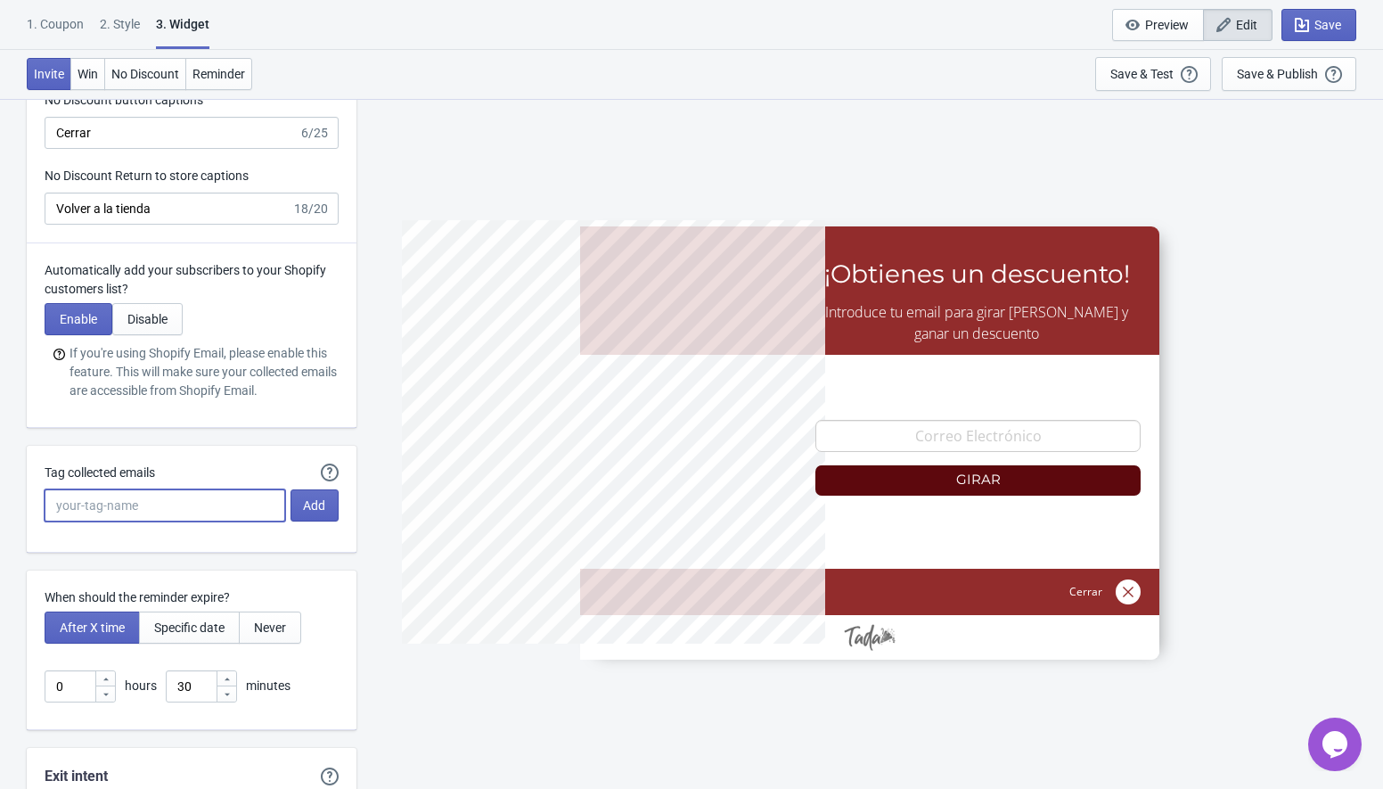
paste input "PROMO-RULETA"
type input "PROMO-RULETA"
click at [315, 496] on button "Add" at bounding box center [315, 505] width 48 height 32
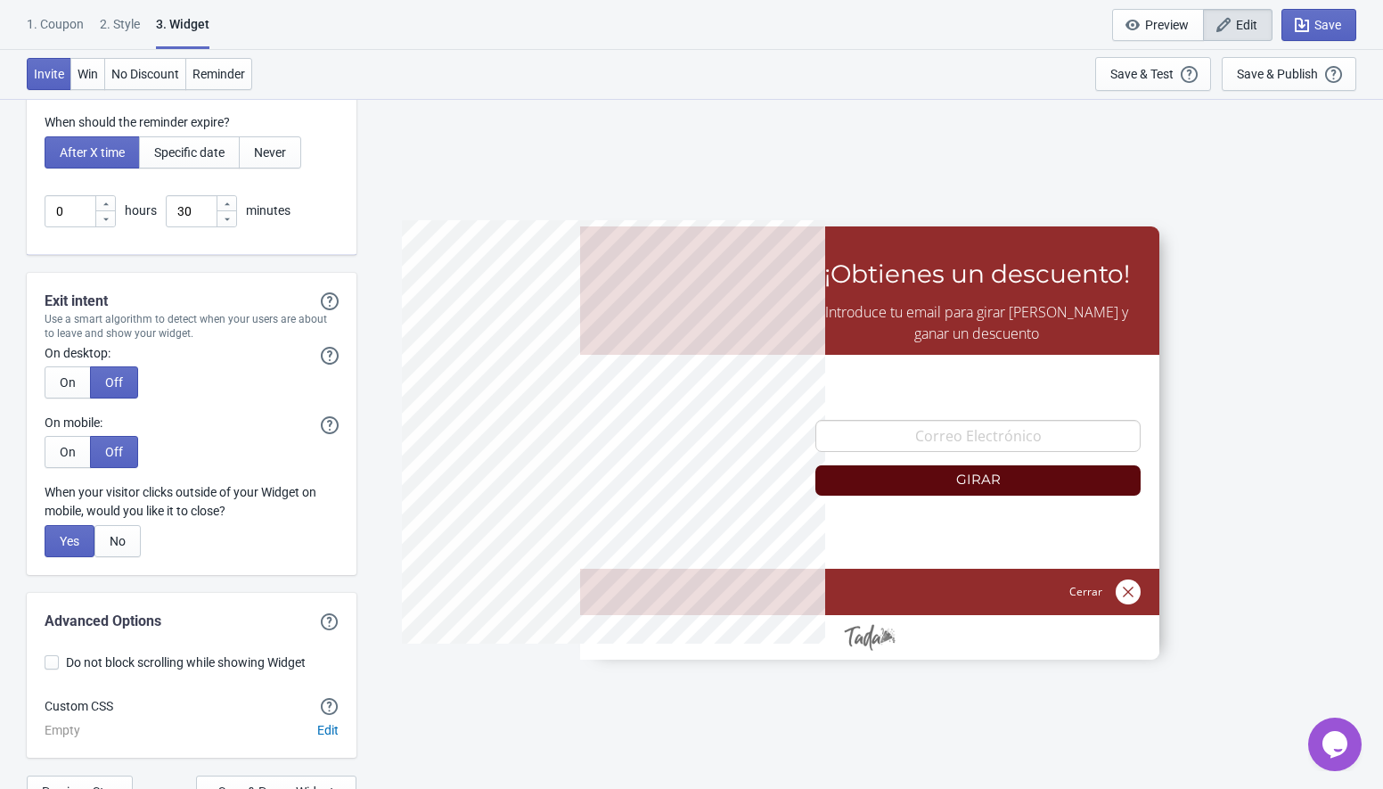
scroll to position [4903, 0]
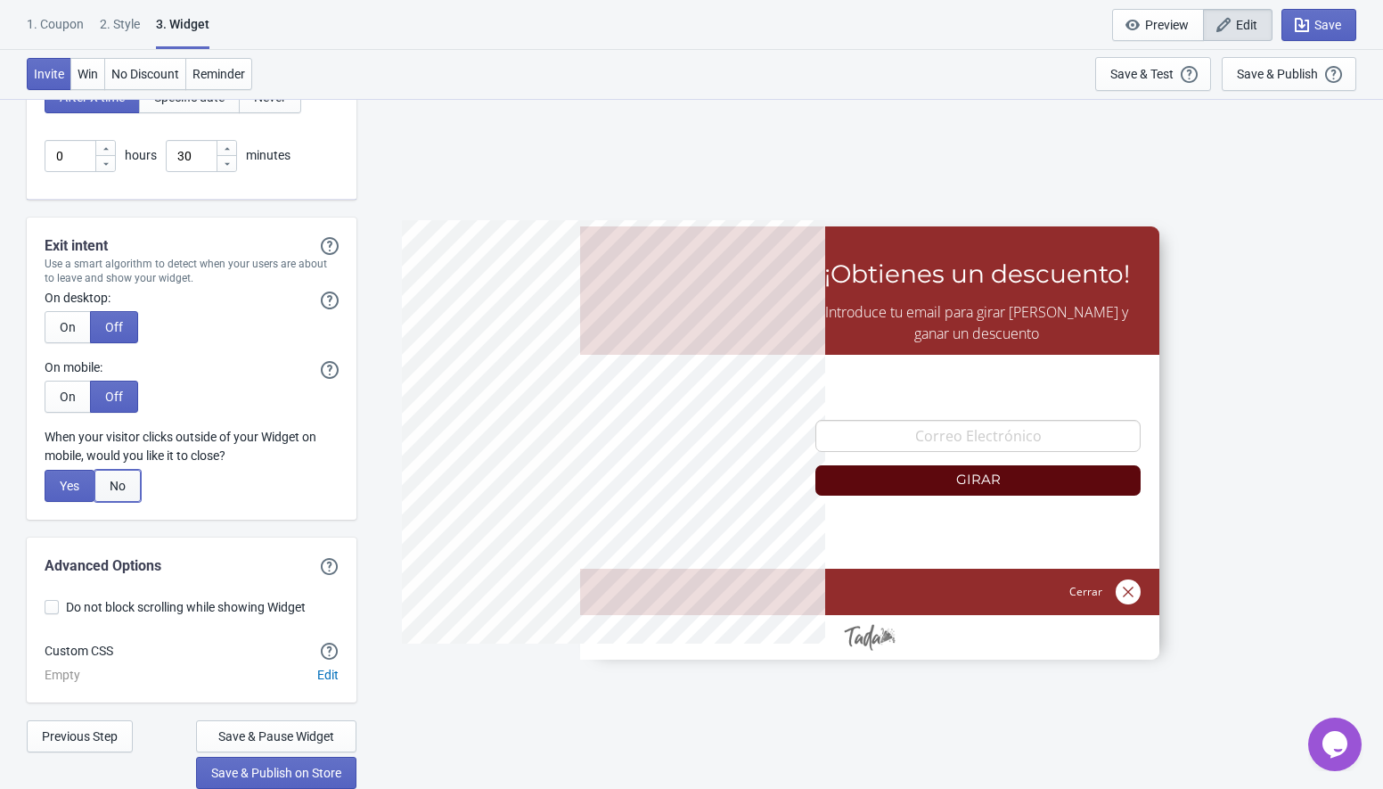
click at [118, 475] on button "No" at bounding box center [117, 486] width 46 height 32
click at [250, 772] on span "Save & Publish on Store" at bounding box center [276, 773] width 130 height 14
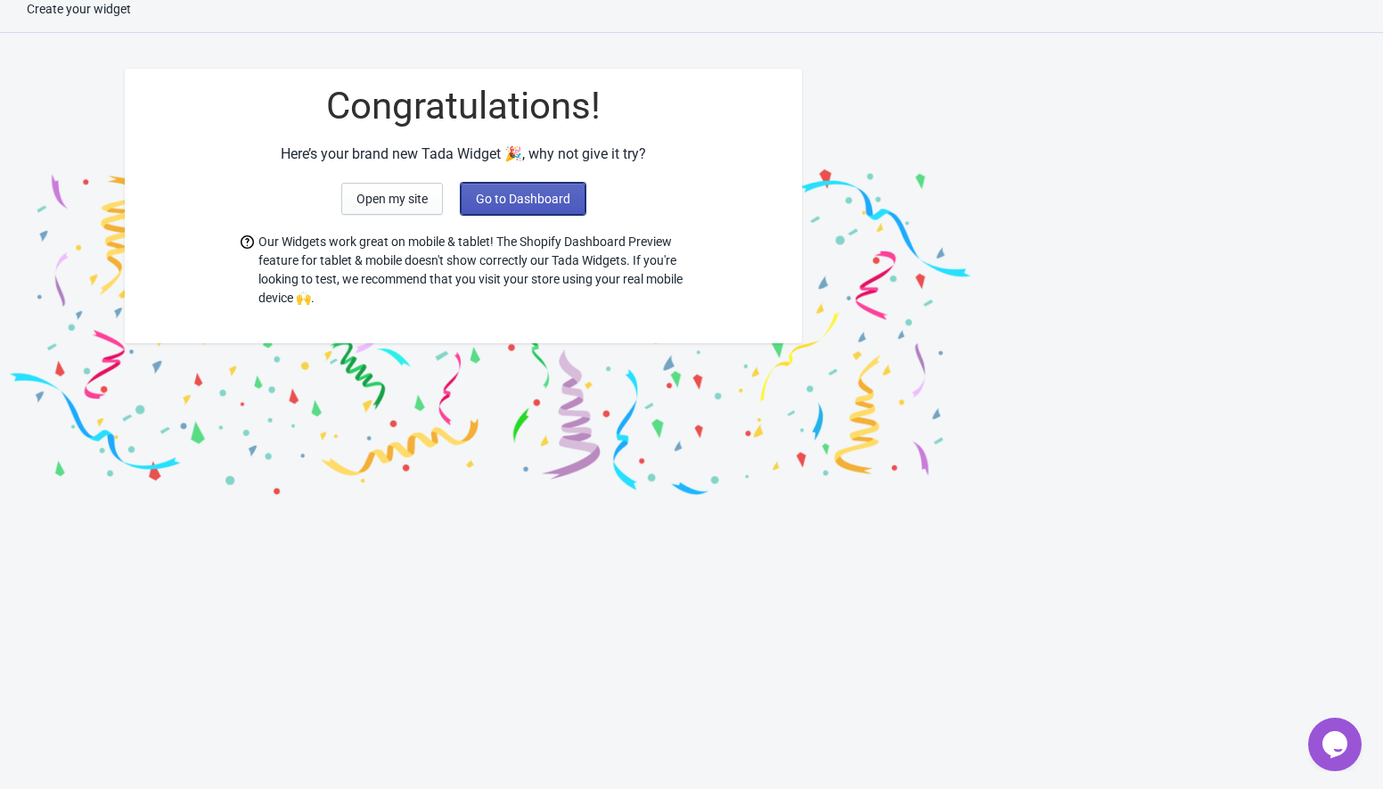
click at [516, 188] on button "Go to Dashboard" at bounding box center [523, 199] width 125 height 32
